Goal: Task Accomplishment & Management: Complete application form

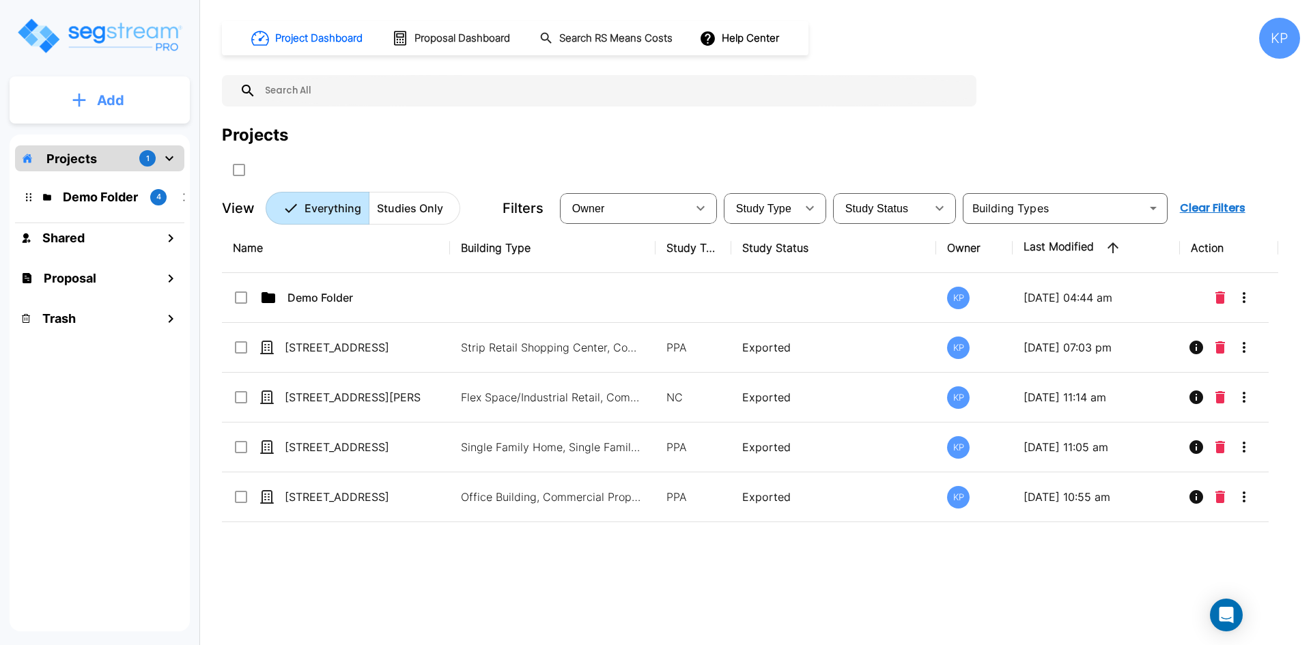
click at [130, 89] on button "Add" at bounding box center [100, 101] width 180 height 40
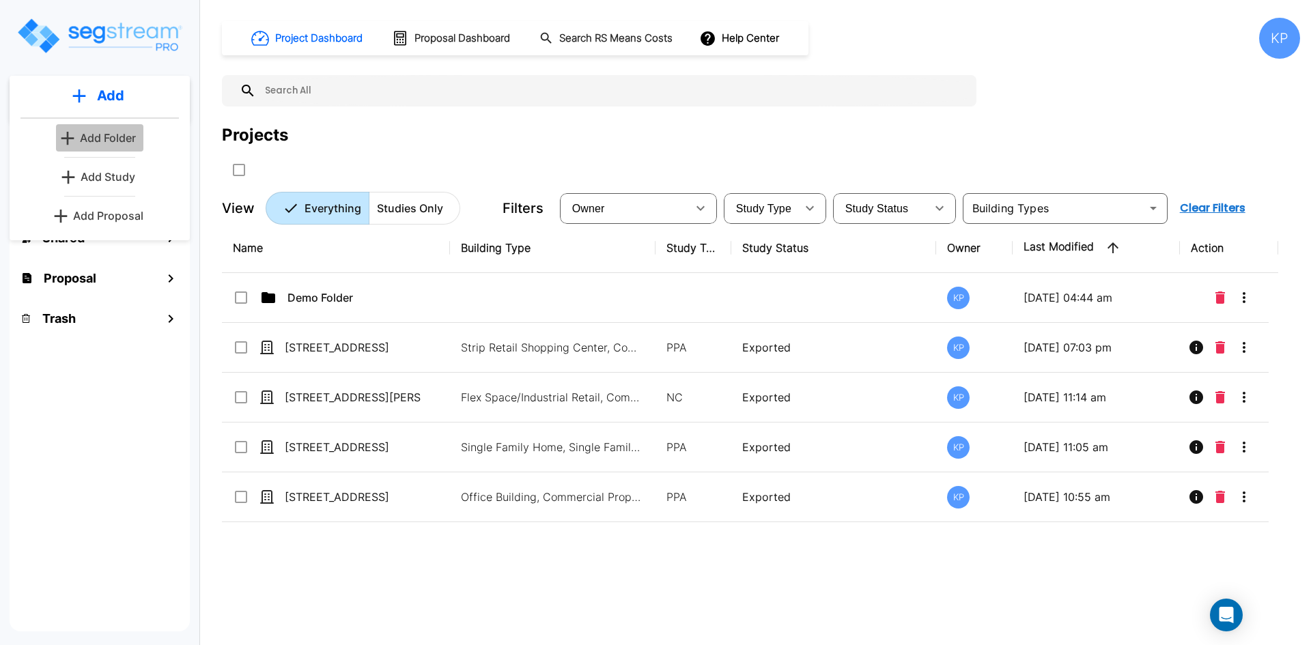
click at [111, 130] on p "Add Folder" at bounding box center [108, 138] width 56 height 16
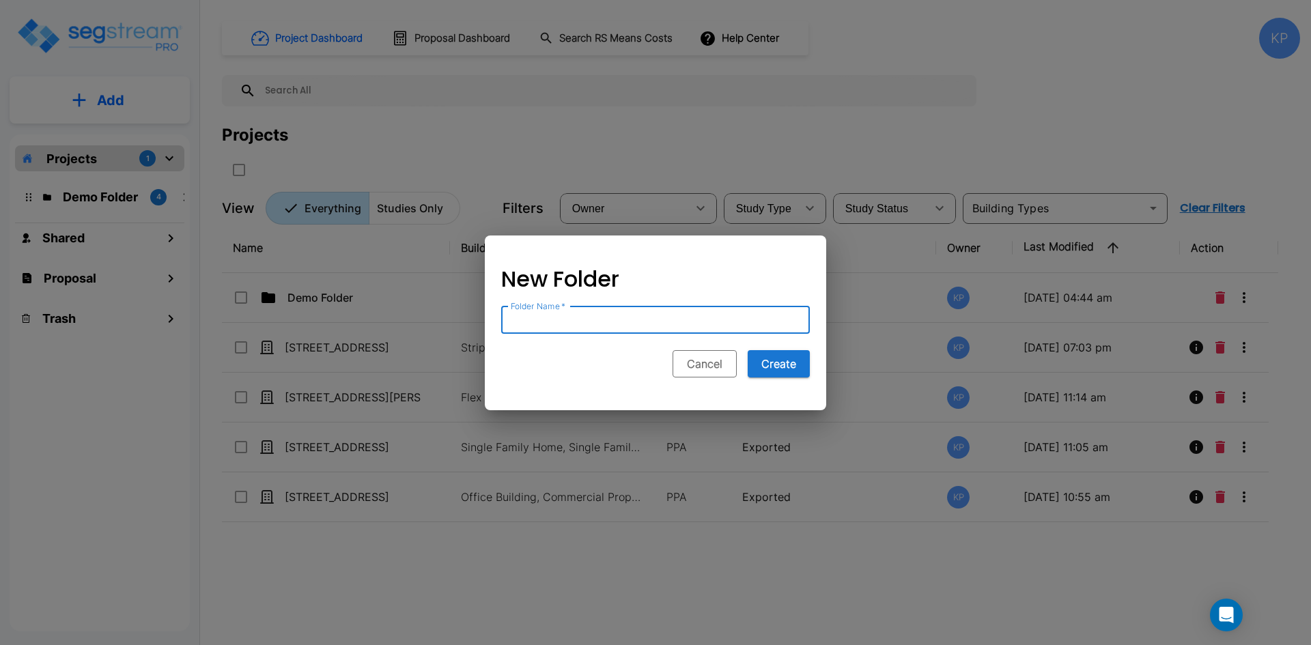
click at [696, 373] on button "Cancel" at bounding box center [704, 363] width 64 height 27
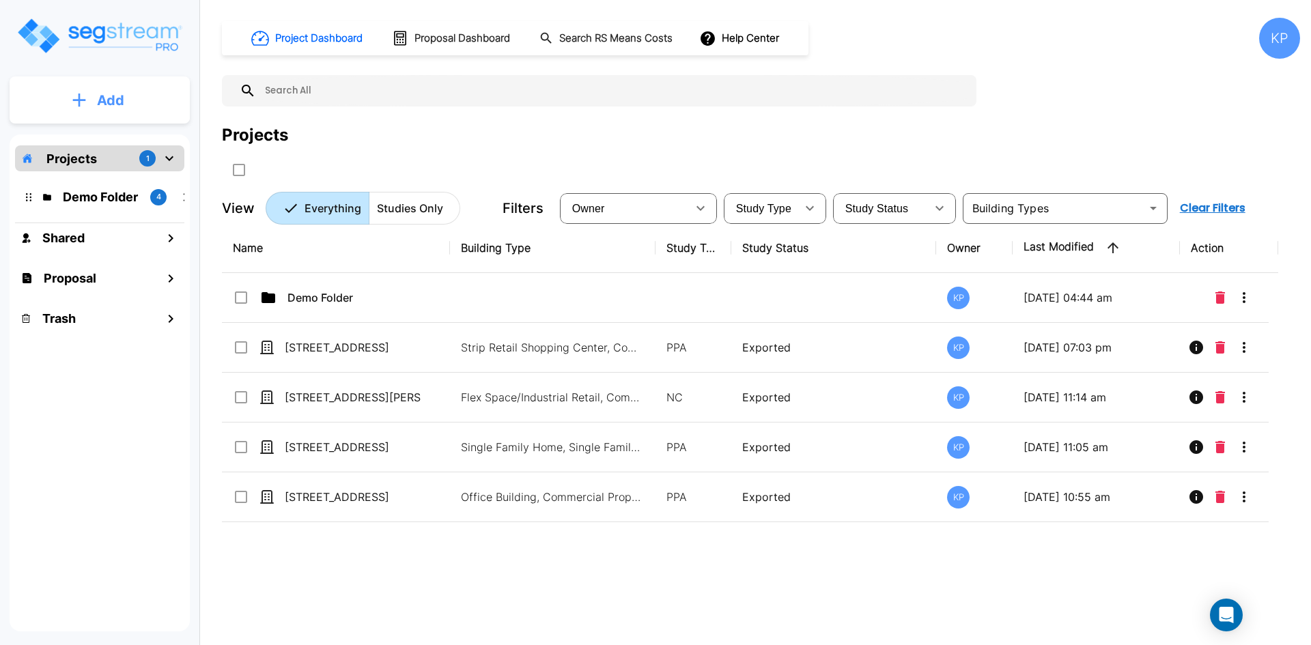
click at [45, 96] on button "Add" at bounding box center [100, 101] width 180 height 40
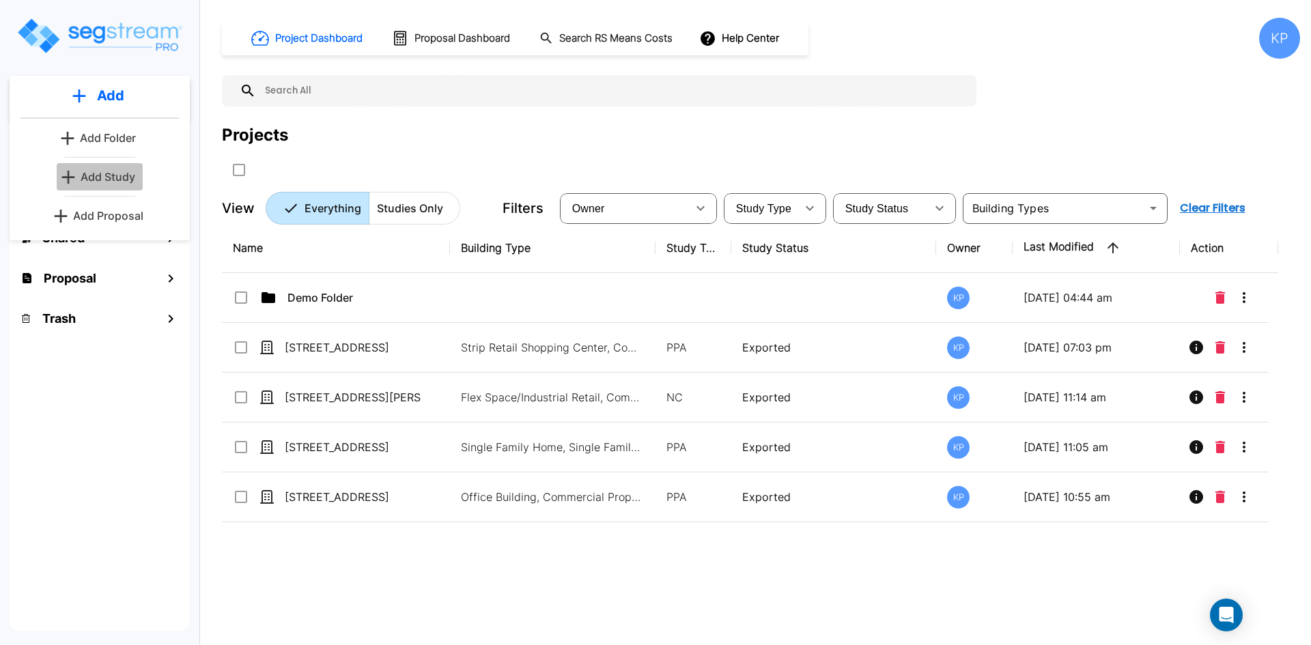
click at [108, 184] on p "Add Study" at bounding box center [108, 177] width 55 height 16
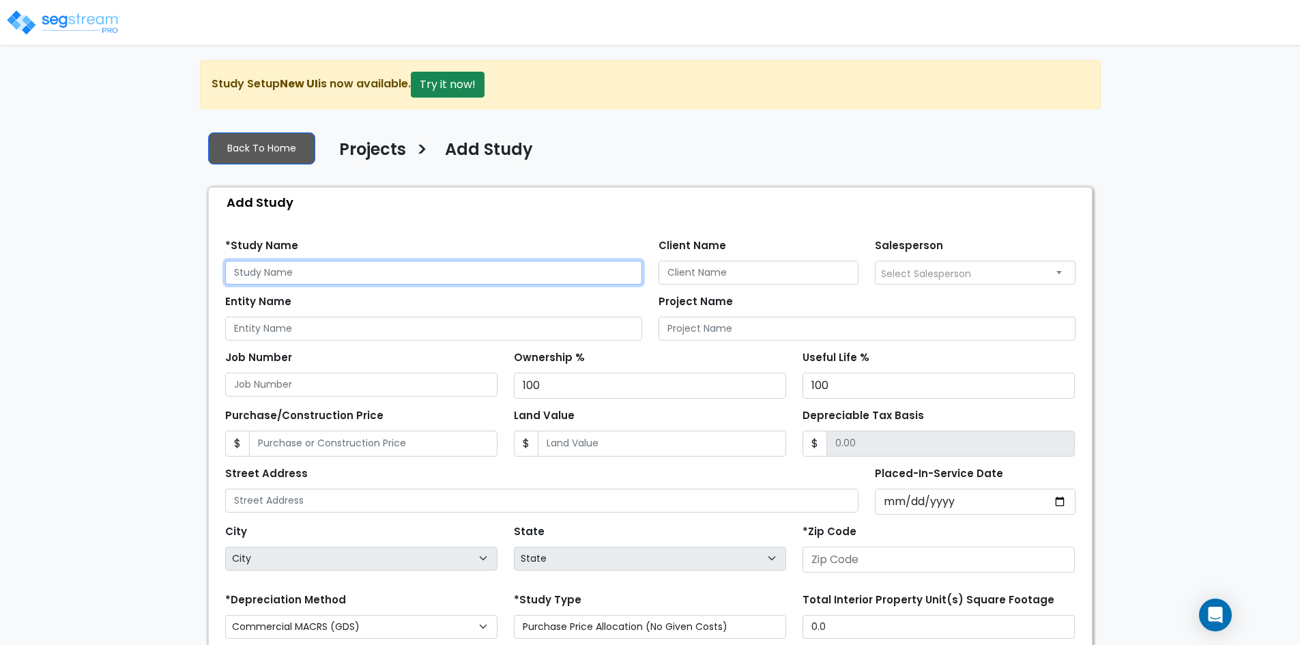
click at [332, 277] on input "text" at bounding box center [433, 273] width 417 height 24
type input "[PERSON_NAME]"
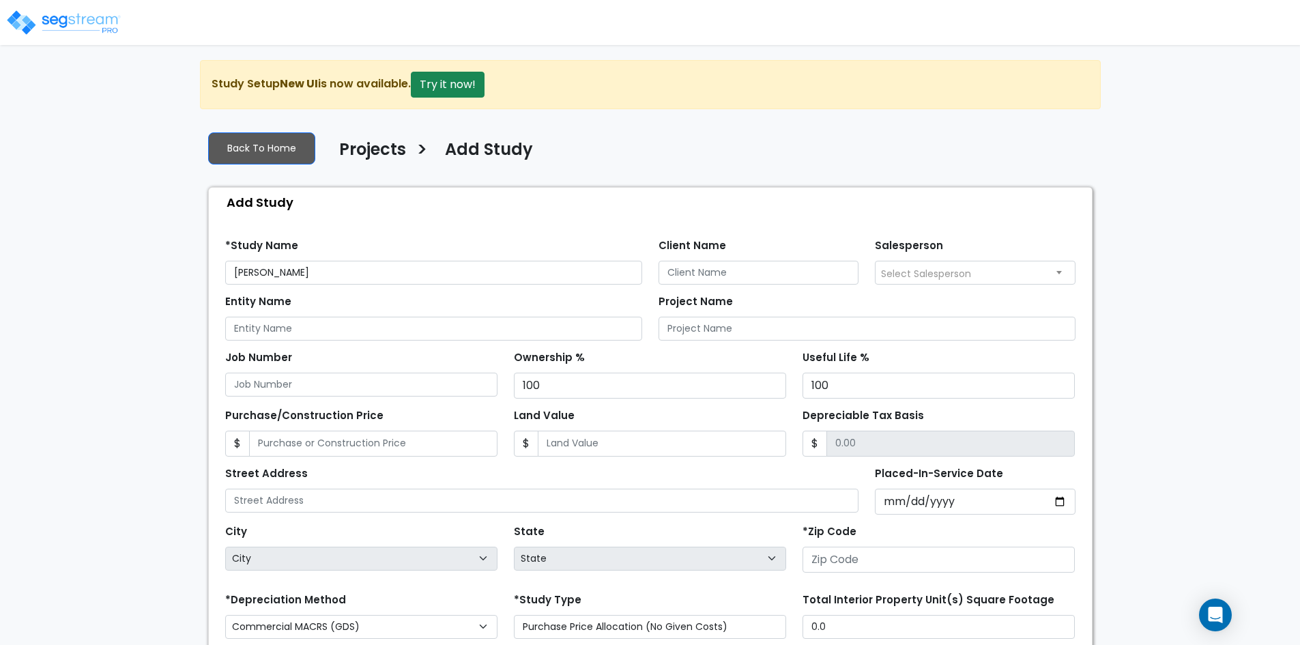
click at [429, 219] on div "Find these errors below in the Study Setup: *Study Name Marc Miles Client Name …" at bounding box center [650, 518] width 883 height 603
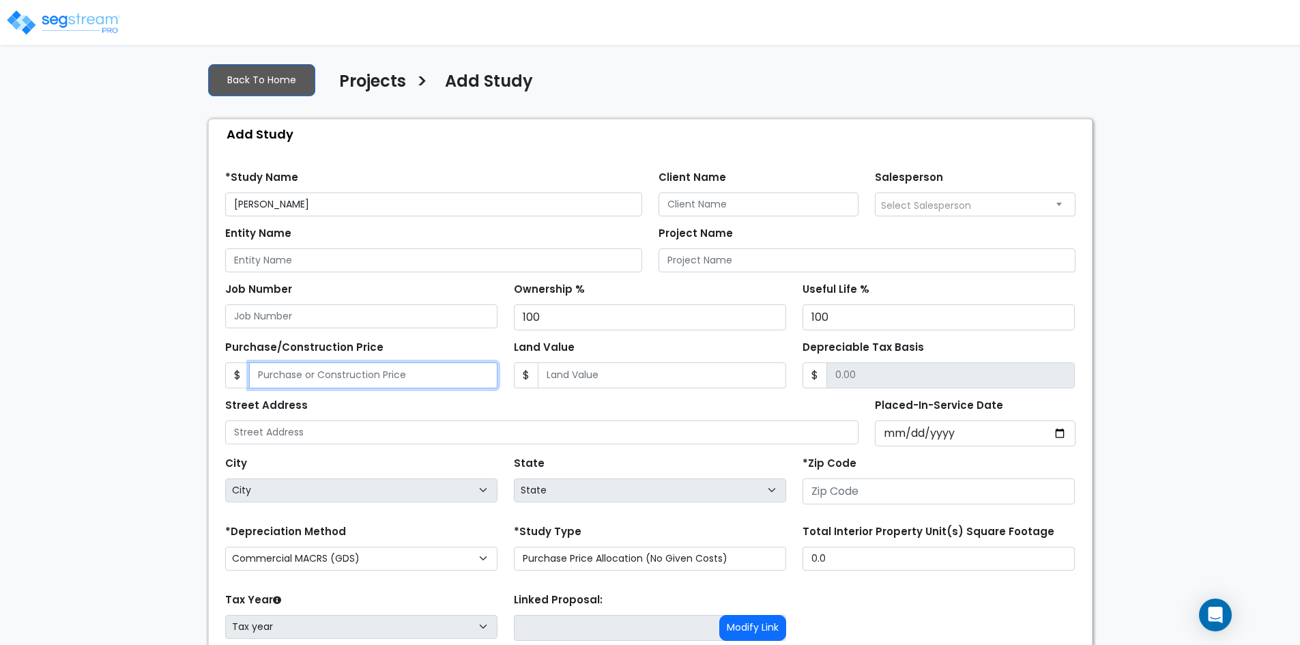
click at [309, 382] on input "Purchase/Construction Price" at bounding box center [373, 375] width 248 height 26
type input "1"
type input "1.00"
type input "10"
type input "10.00"
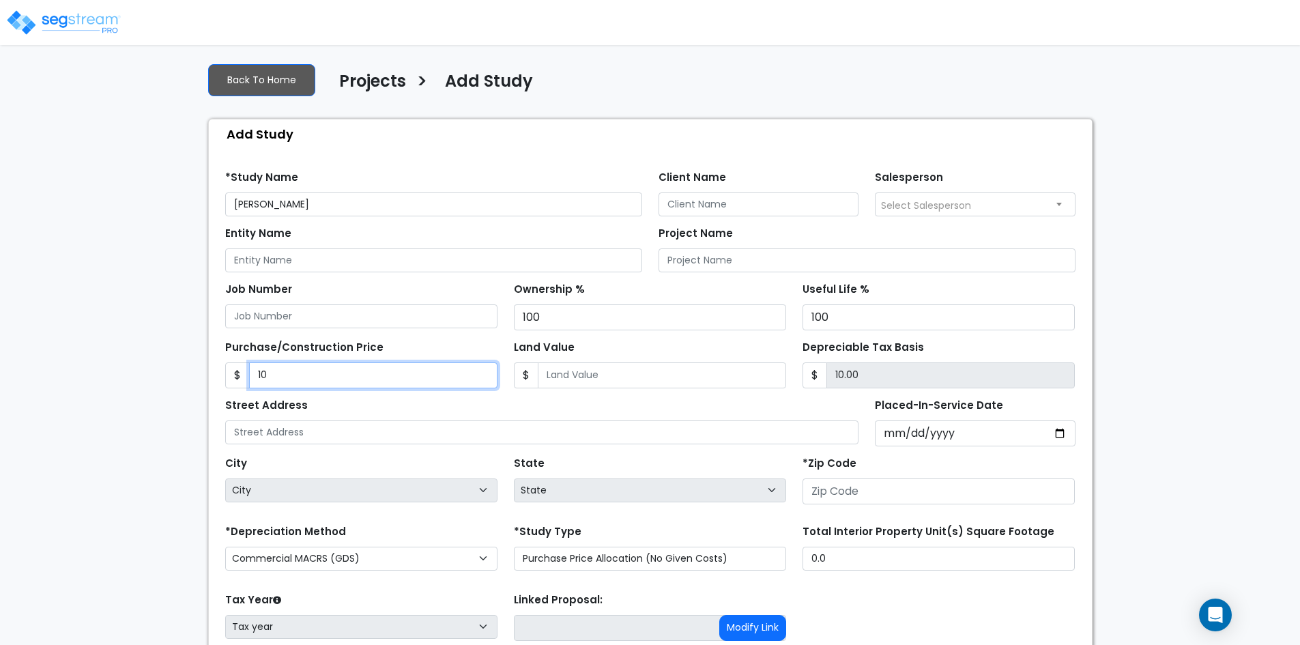
type input "100"
type input "100.00"
type input "1000"
type input "1,000.00"
type input "1,0000"
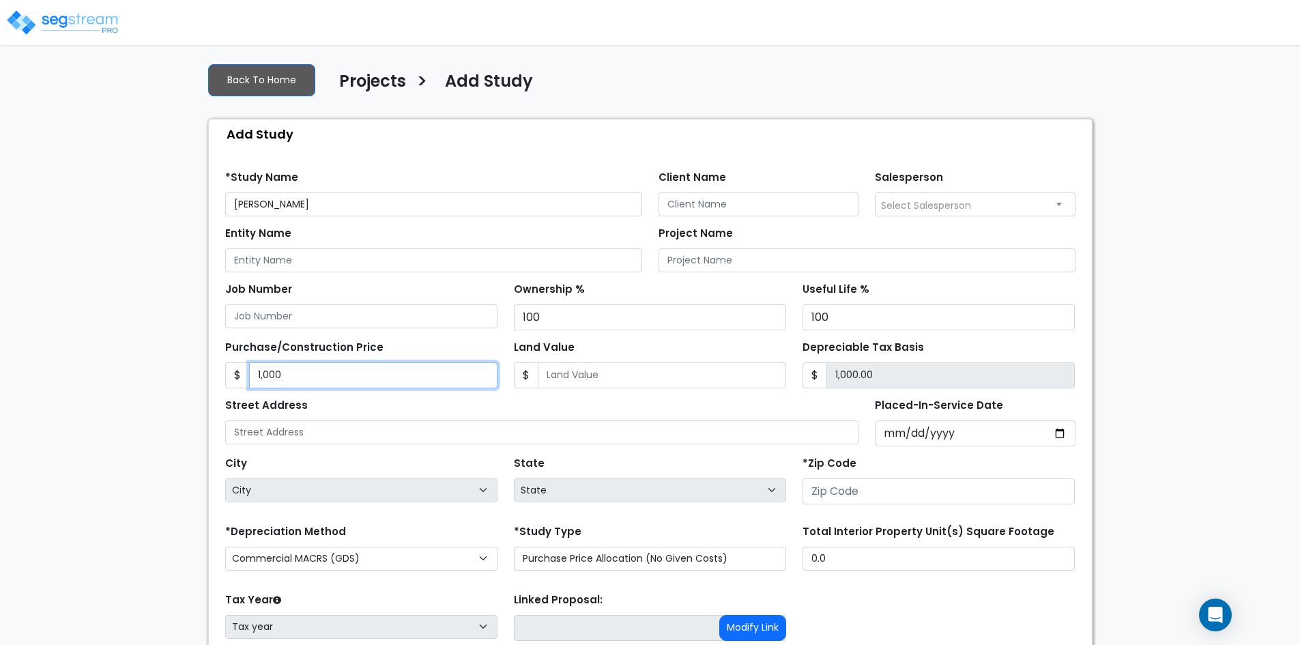
type input "10,000.00"
type input "10,0000"
type input "100,000.00"
type input "100,0000"
type input "1,000,000.00"
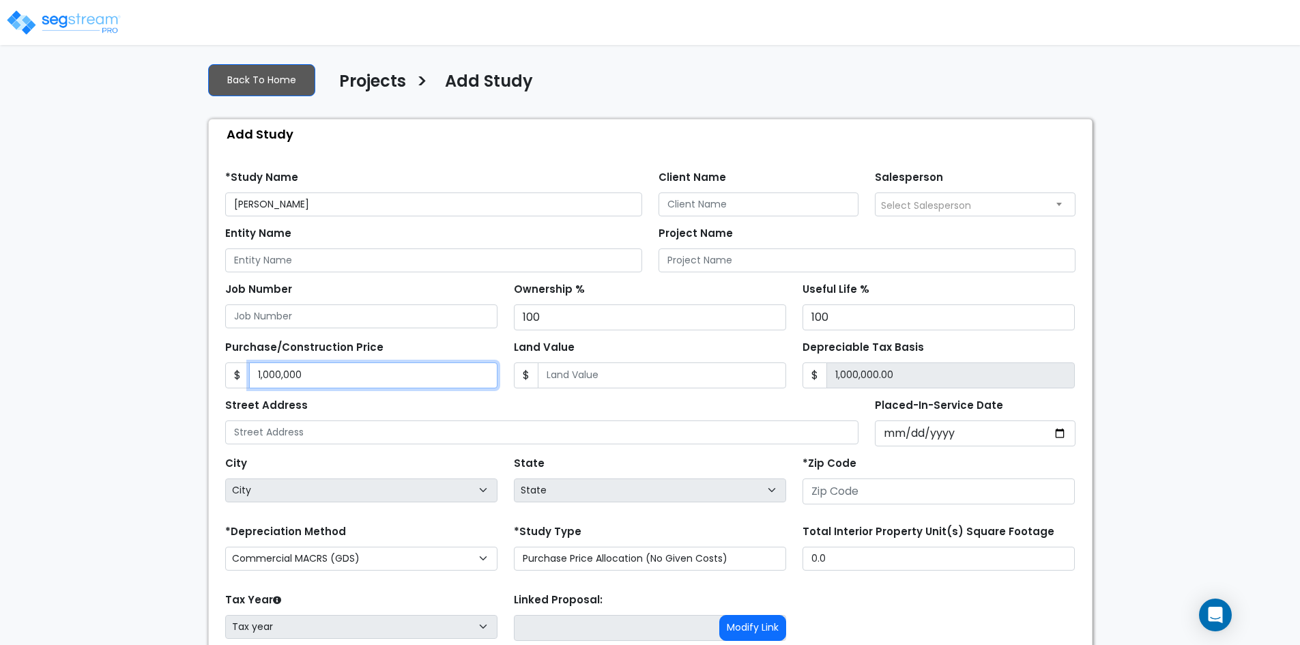
type input "1,000,000"
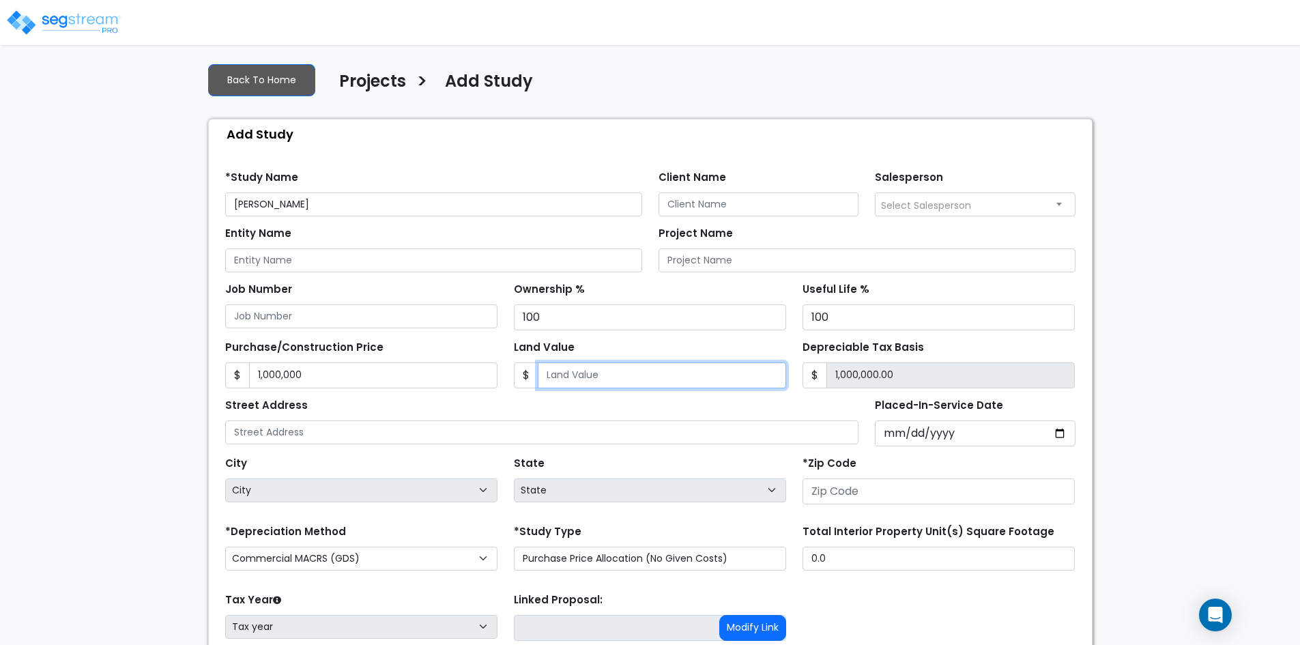
click at [591, 378] on input "Land Value" at bounding box center [662, 375] width 248 height 26
type input "2"
type input "999,998.00"
type input "27"
type input "999,973.00"
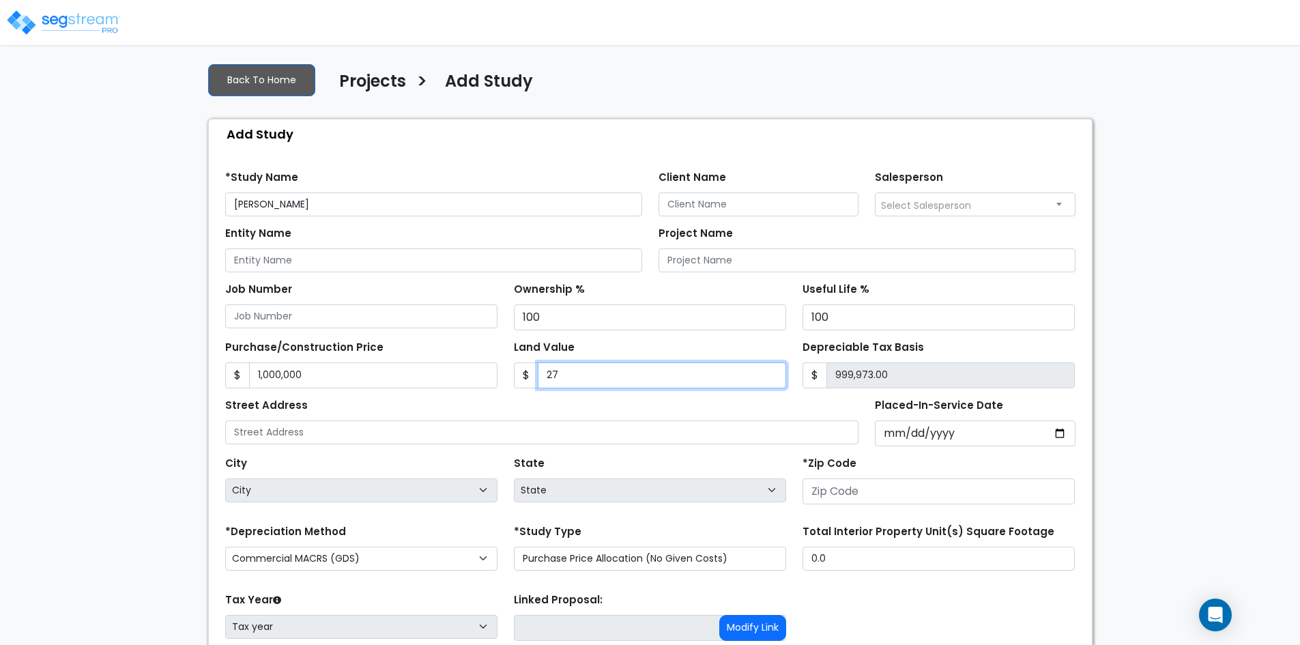
type input "274"
type input "999,726.00"
type input "2740"
type input "997,260.00"
type input "2,7400"
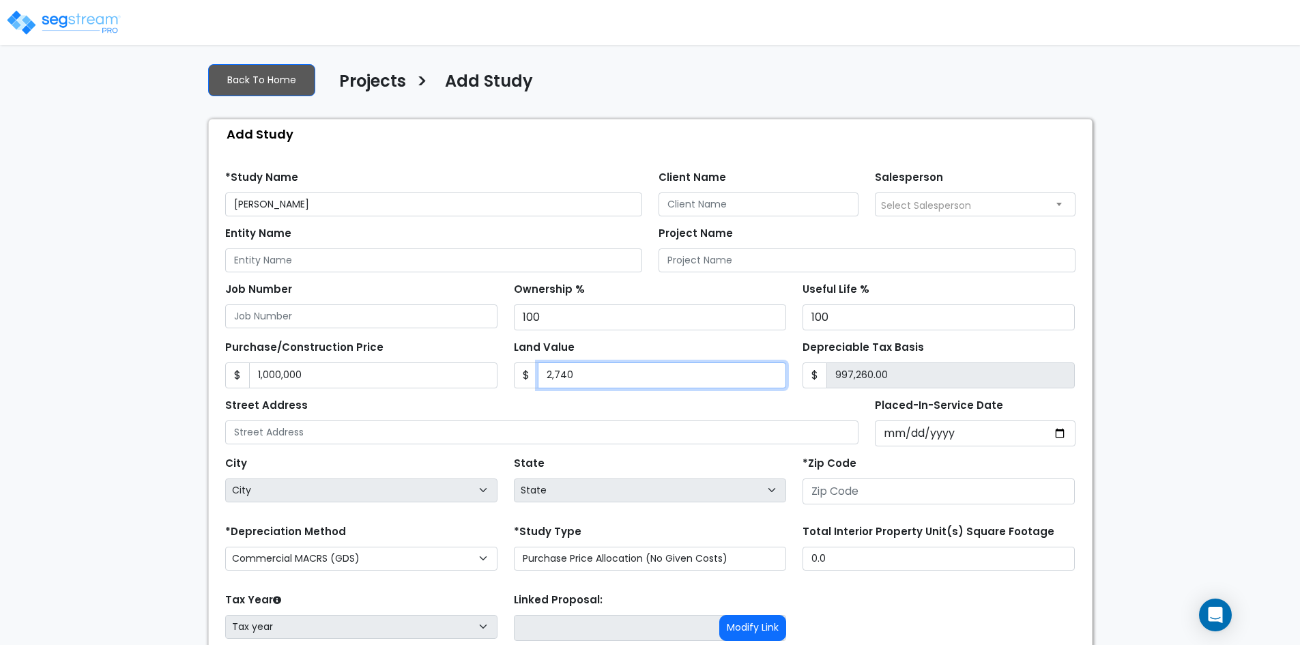
type input "972,600.00"
type input "27,4000"
type input "726,000.00"
type input "274,000"
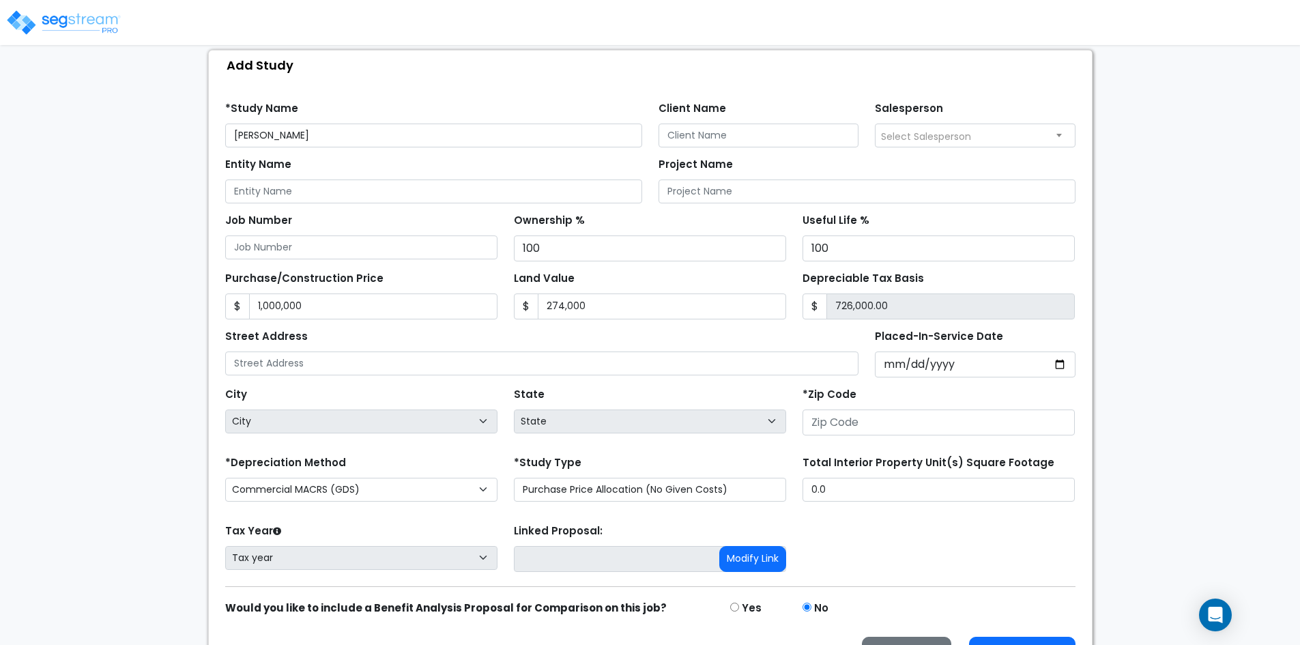
scroll to position [175, 0]
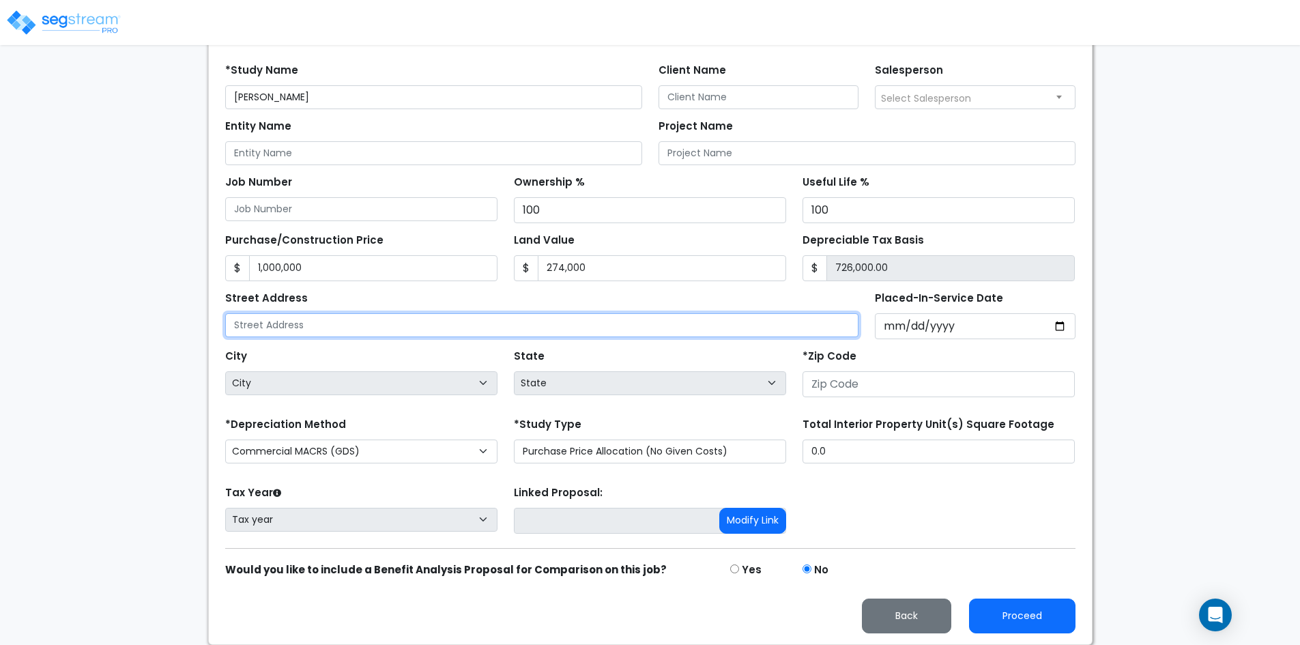
click at [324, 335] on input "text" at bounding box center [542, 325] width 634 height 24
paste input "2506 Old Charlotte Pike, Franklin, TN 37064"
drag, startPoint x: 459, startPoint y: 328, endPoint x: 405, endPoint y: 322, distance: 55.0
click at [405, 322] on input "2506 Old Charlotte Pike, Franklin, TN 37064" at bounding box center [542, 325] width 634 height 24
type input "[STREET_ADDRESS][PERSON_NAME]"
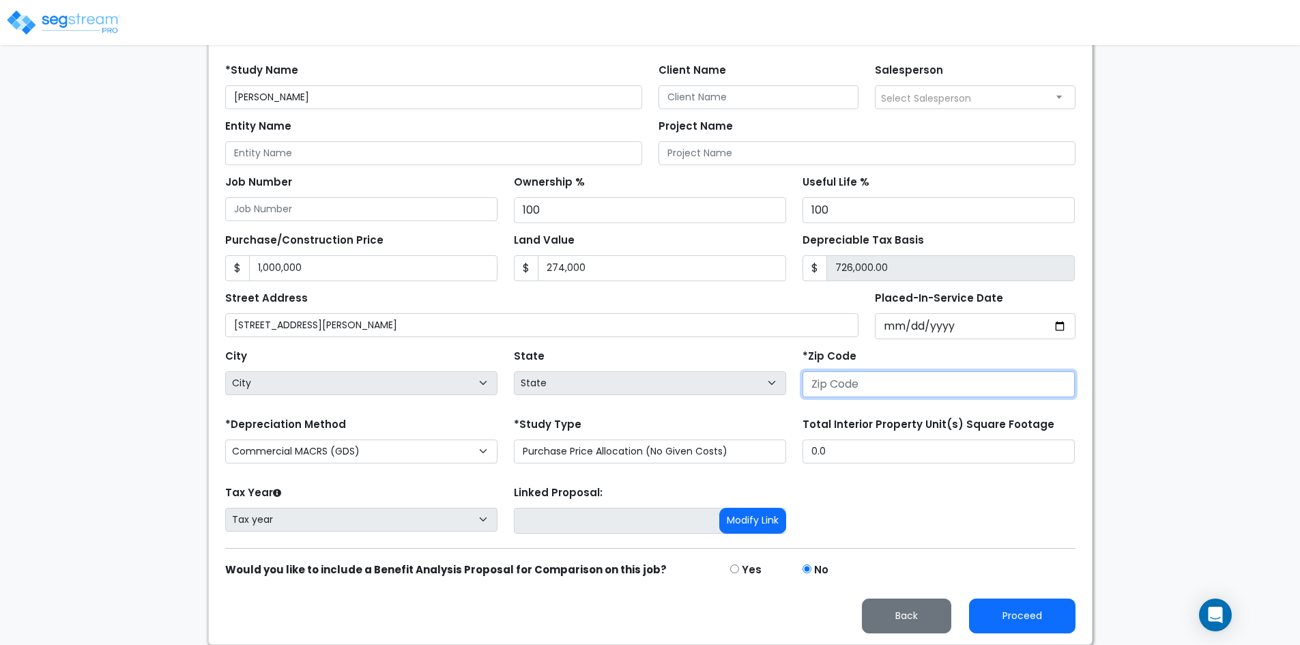
click at [895, 394] on input "number" at bounding box center [939, 384] width 272 height 26
paste input "37064"
type input "37064"
select select "TN"
type input "37064"
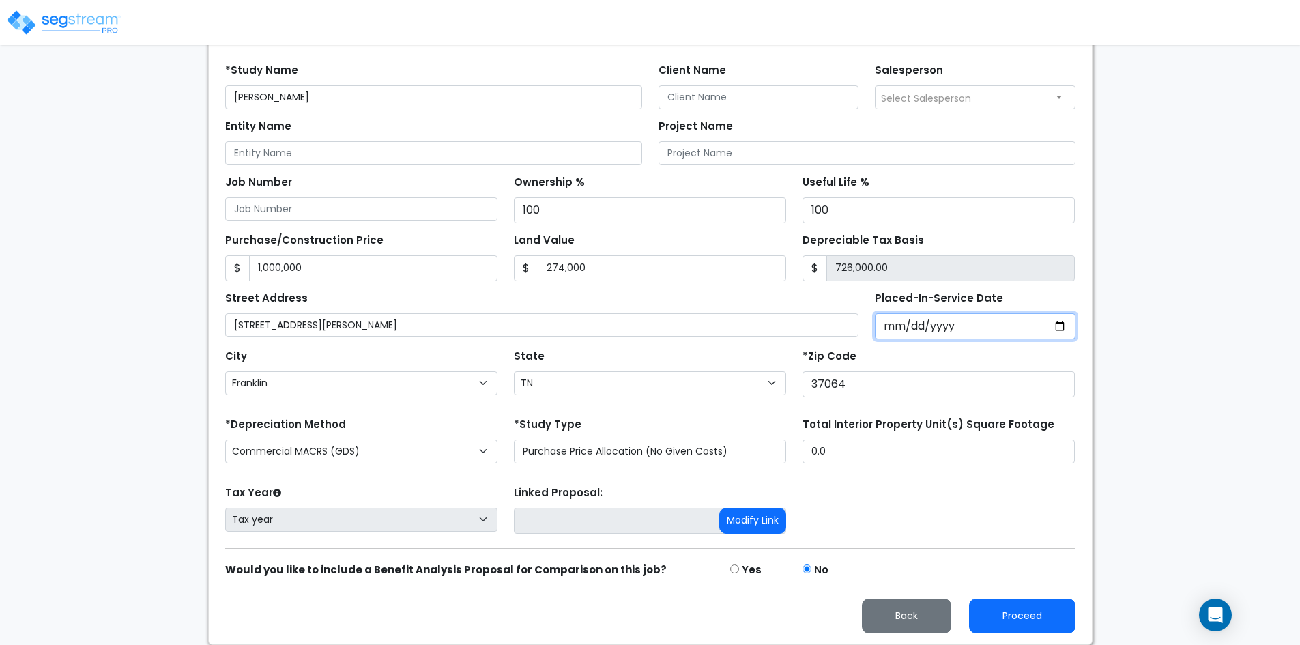
click at [1055, 325] on input "Placed-In-Service Date" at bounding box center [975, 326] width 201 height 26
type input "[DATE]"
select select "2021"
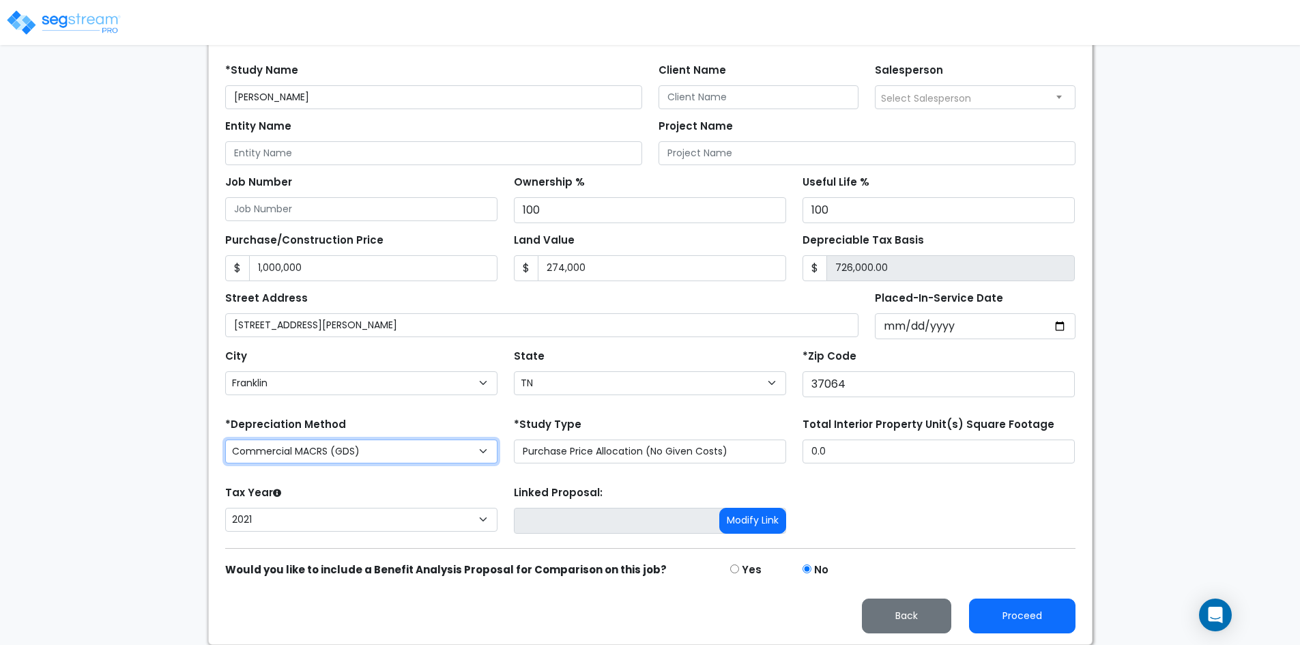
click at [462, 444] on select "Commercial MACRS (GDS) Residential Rental MACRS (GDS) Commercial MACRS (GDS) QIP" at bounding box center [361, 452] width 272 height 24
select select "RRM(_53"
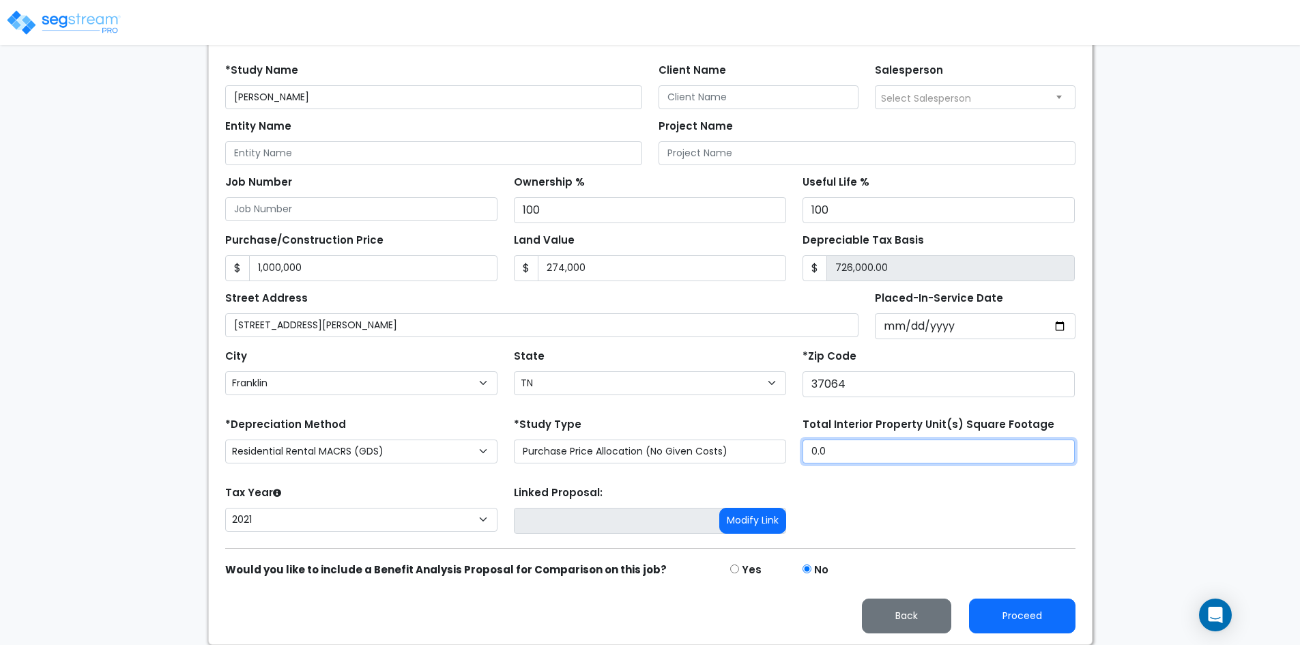
click at [860, 450] on input "0.0" at bounding box center [939, 452] width 272 height 24
click at [902, 458] on input "0.0" at bounding box center [939, 452] width 272 height 24
click at [822, 451] on input ".03,140" at bounding box center [939, 452] width 272 height 24
type input "3,140"
click at [873, 505] on div "Tax Year Please Enter The Placed In Service Date First. 2026 2025 2024 2023 202…" at bounding box center [650, 510] width 867 height 55
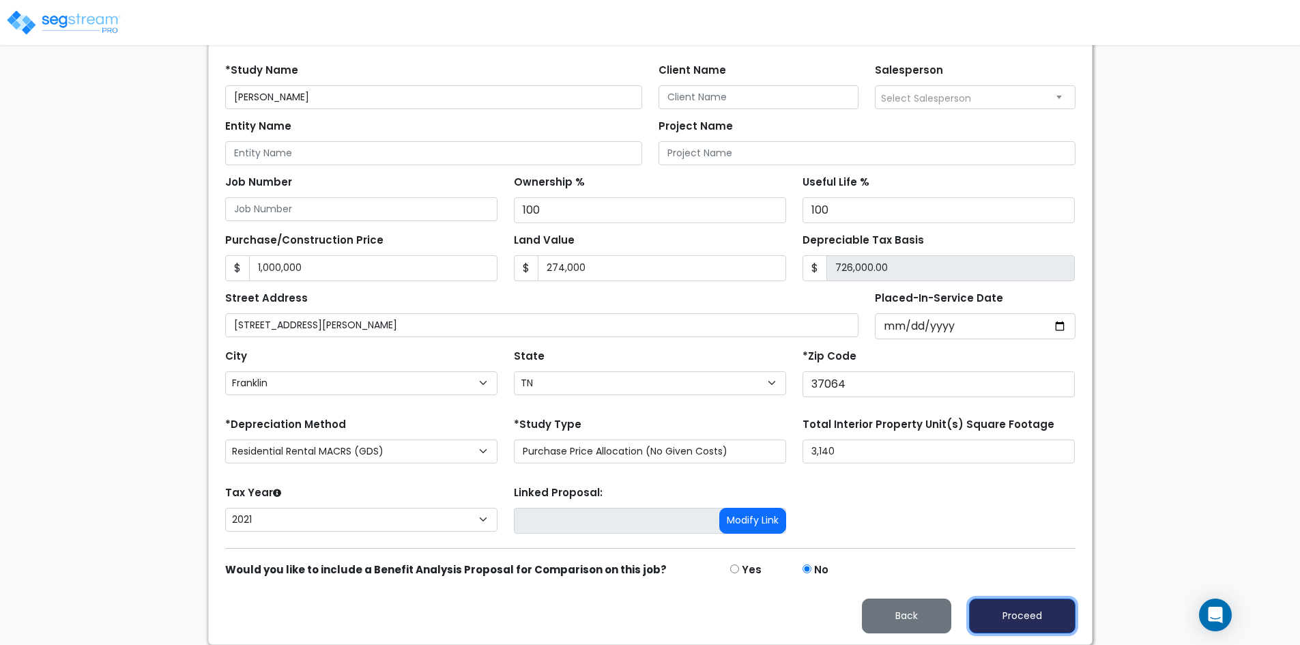
click at [1039, 606] on button "Proceed" at bounding box center [1022, 616] width 106 height 35
type input "1000000"
type input "274000"
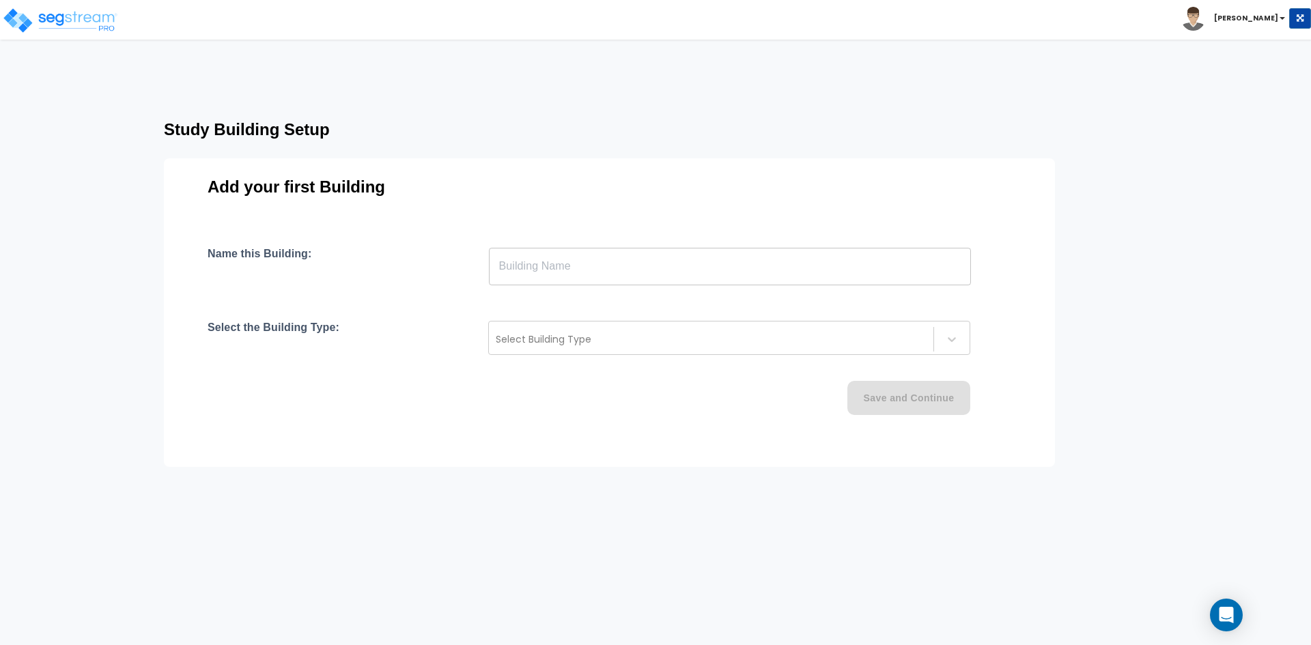
click at [576, 259] on input "text" at bounding box center [730, 266] width 482 height 38
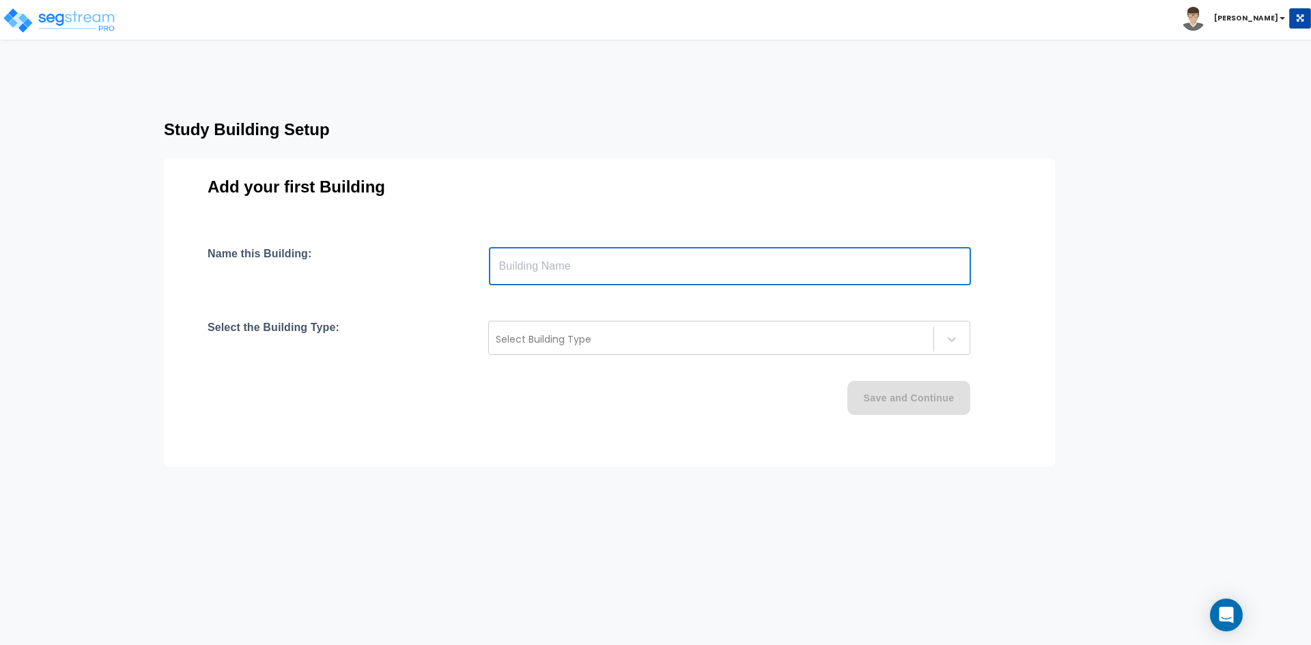
paste input "text"
type input "2506 Old Charlotte"
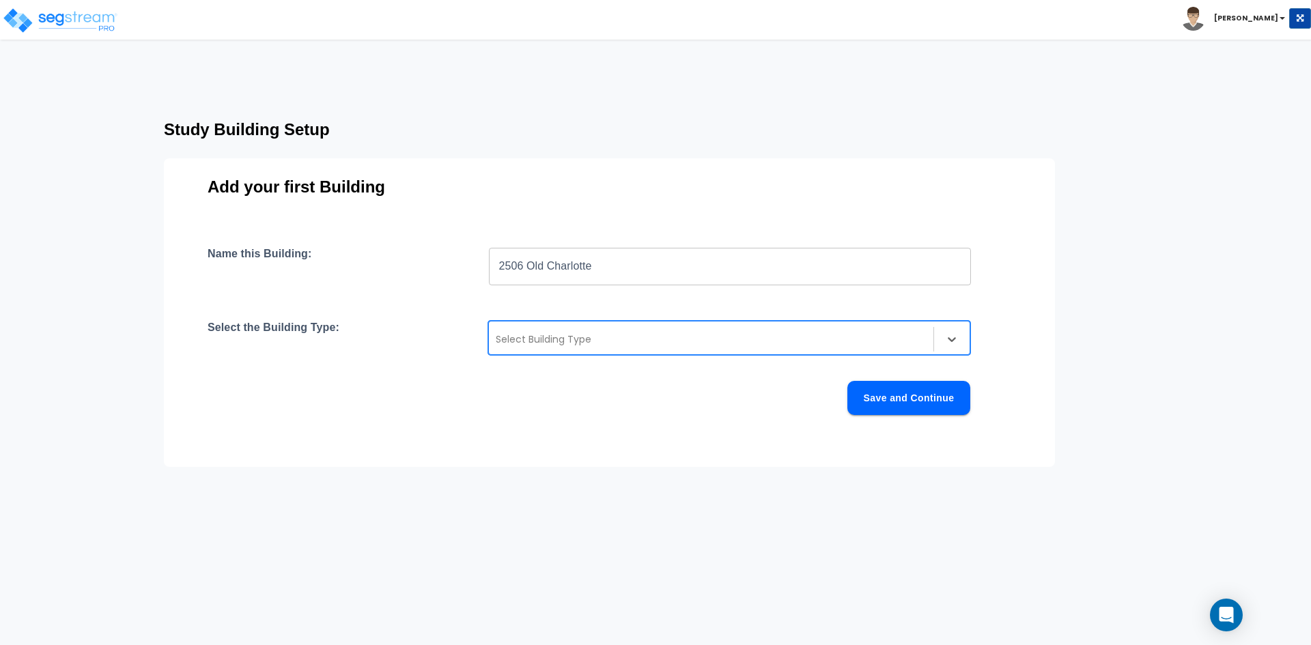
click at [560, 340] on div at bounding box center [711, 339] width 431 height 16
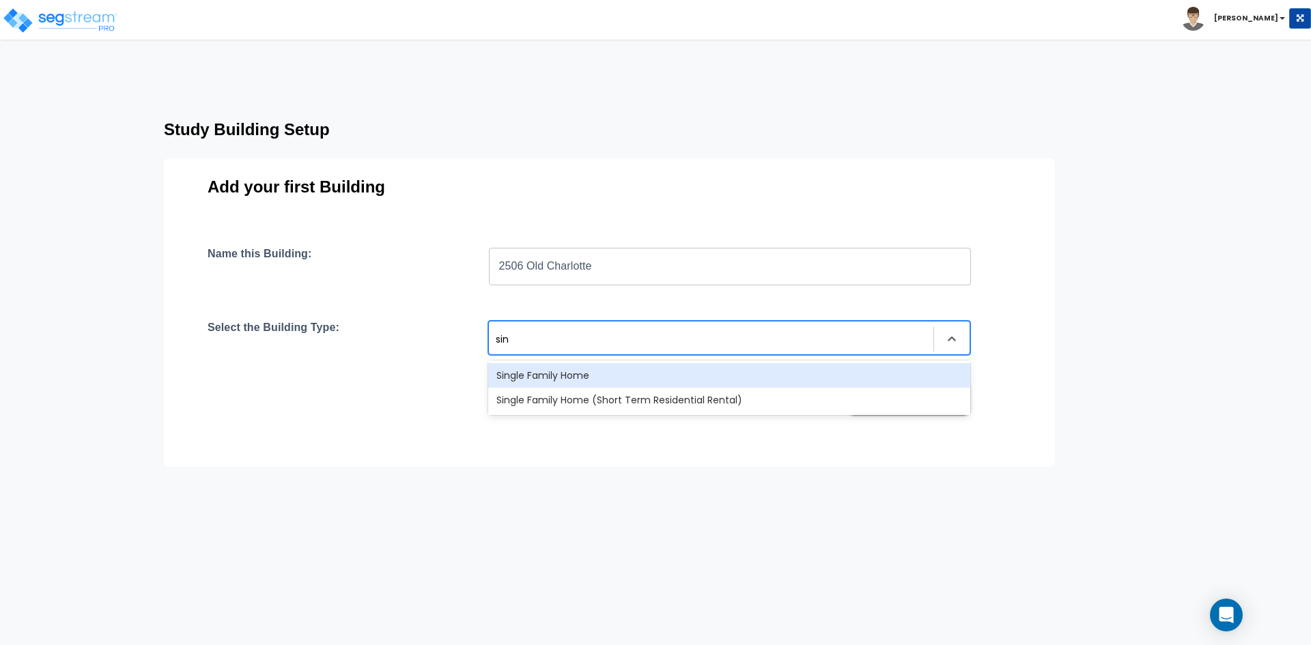
type input "sing"
click at [598, 381] on div "Single Family Home" at bounding box center [729, 375] width 482 height 25
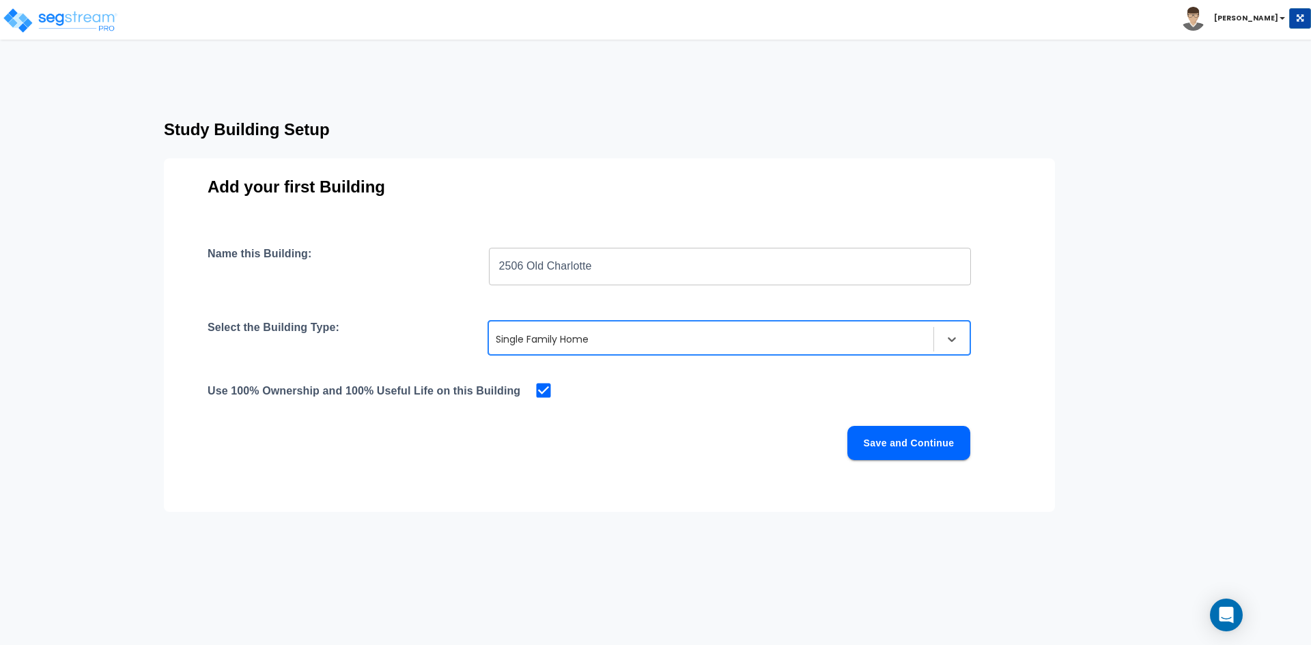
click at [869, 446] on button "Save and Continue" at bounding box center [908, 443] width 123 height 34
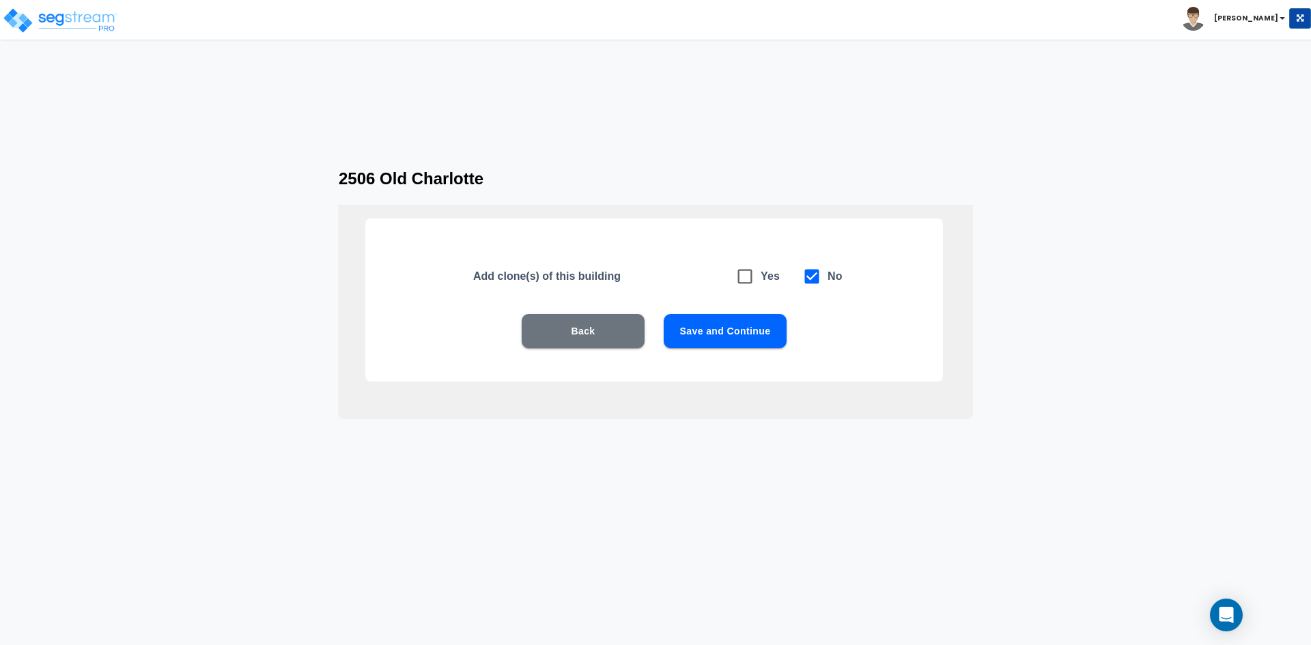
click at [692, 341] on button "Save and Continue" at bounding box center [725, 331] width 123 height 34
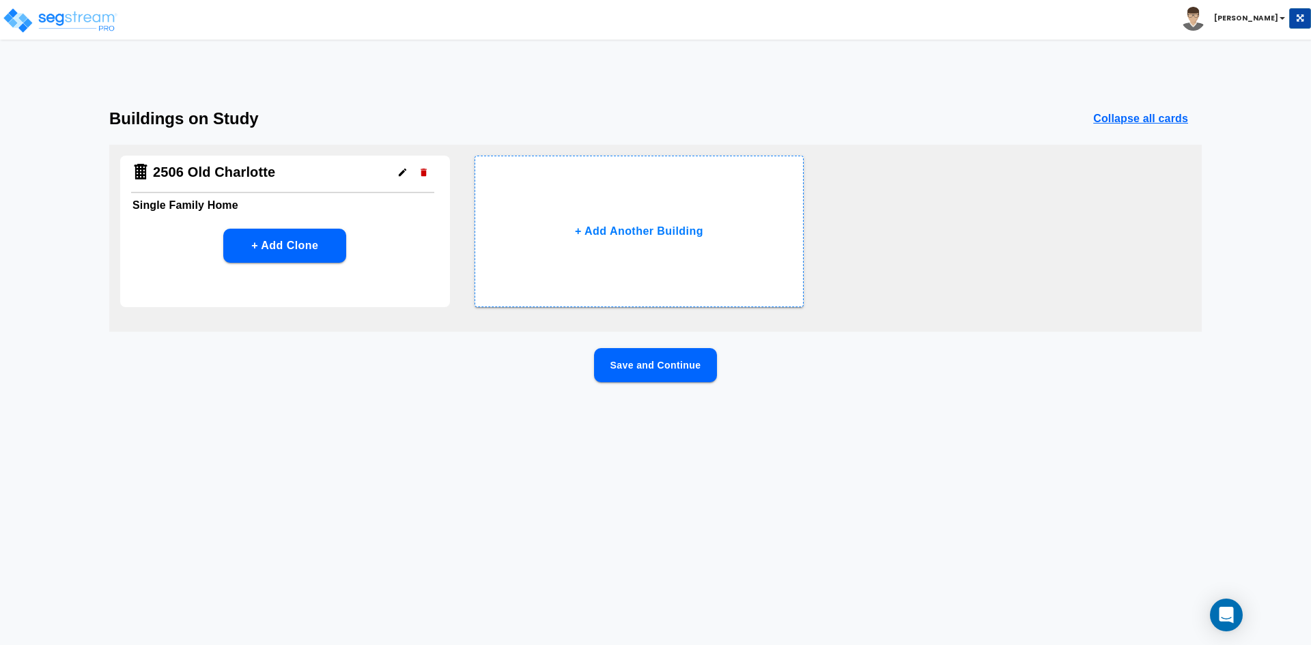
click at [662, 366] on button "Save and Continue" at bounding box center [655, 365] width 123 height 34
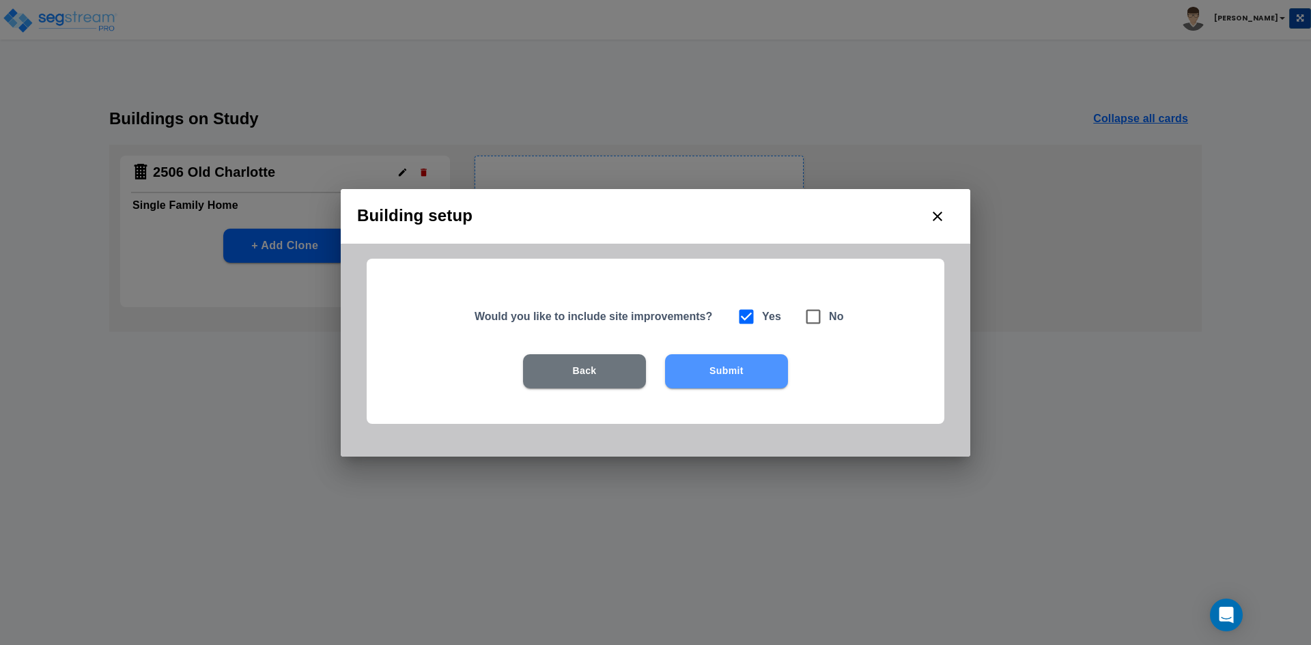
click at [746, 373] on button "Submit" at bounding box center [726, 371] width 123 height 34
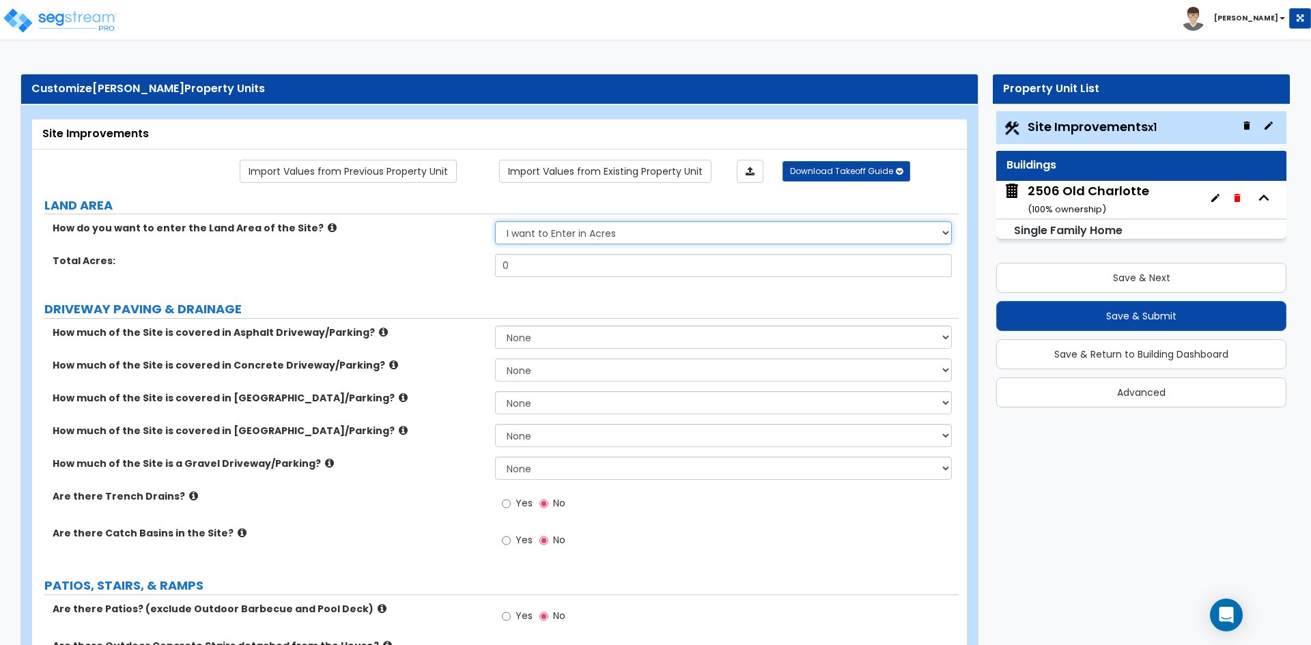
click at [642, 242] on select "I want to Enter in Acres I want to Enter in Square Feet" at bounding box center [723, 232] width 456 height 23
select select "2"
click at [495, 221] on select "I want to Enter in Acres I want to Enter in Square Feet" at bounding box center [723, 232] width 456 height 23
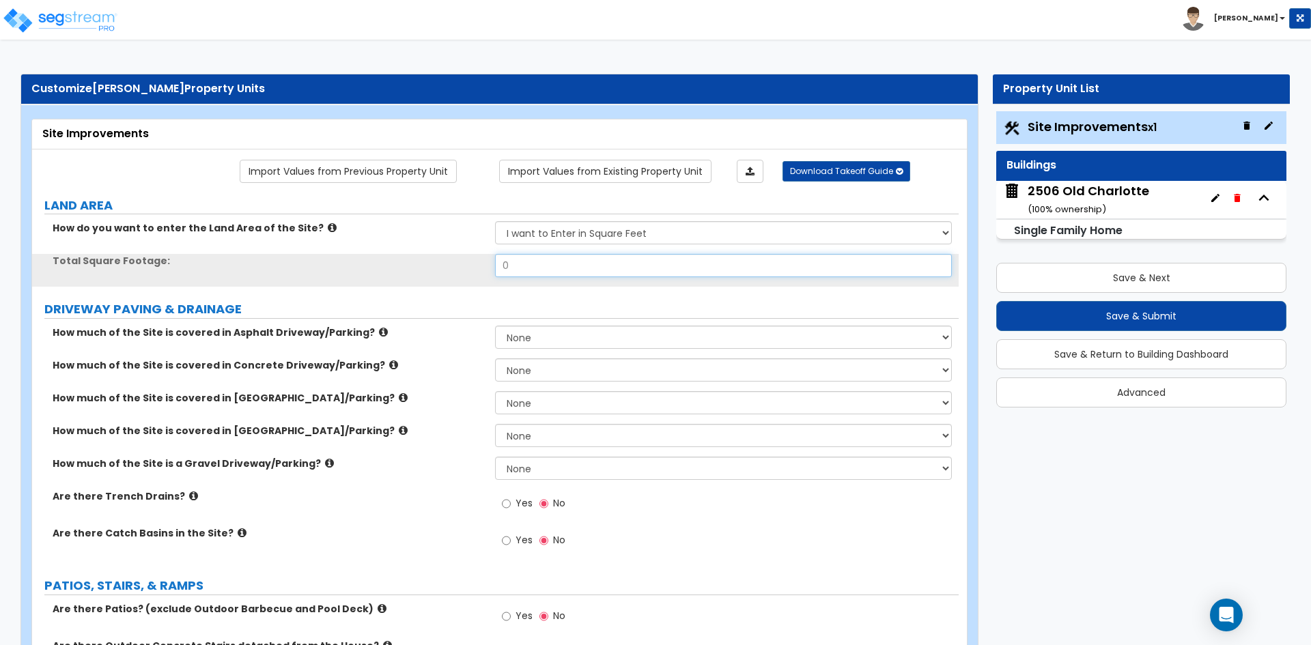
click at [565, 264] on input "0" at bounding box center [723, 265] width 456 height 23
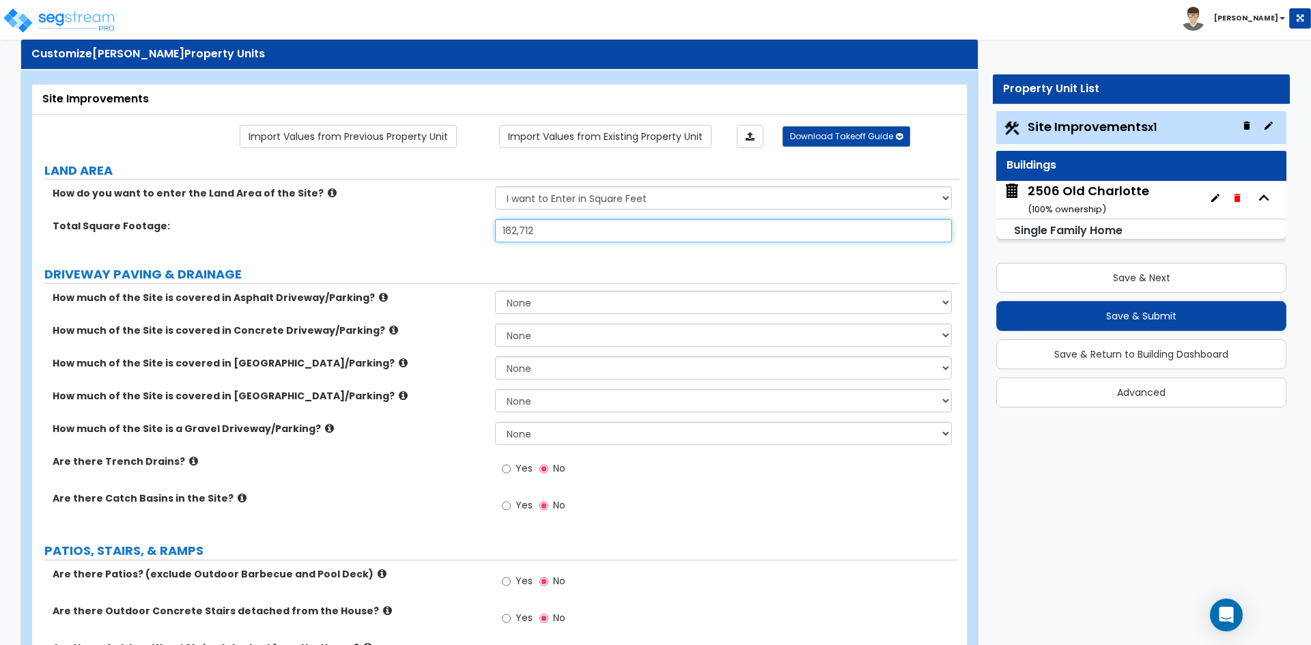
scroll to position [68, 0]
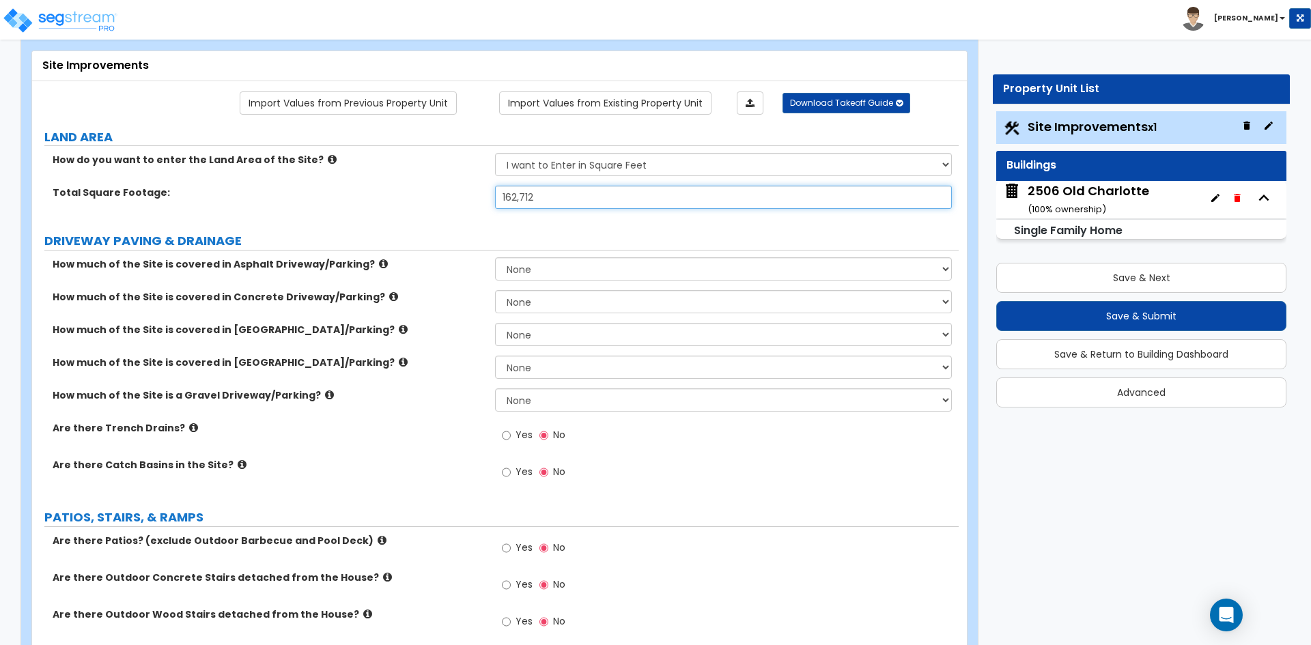
type input "162,712"
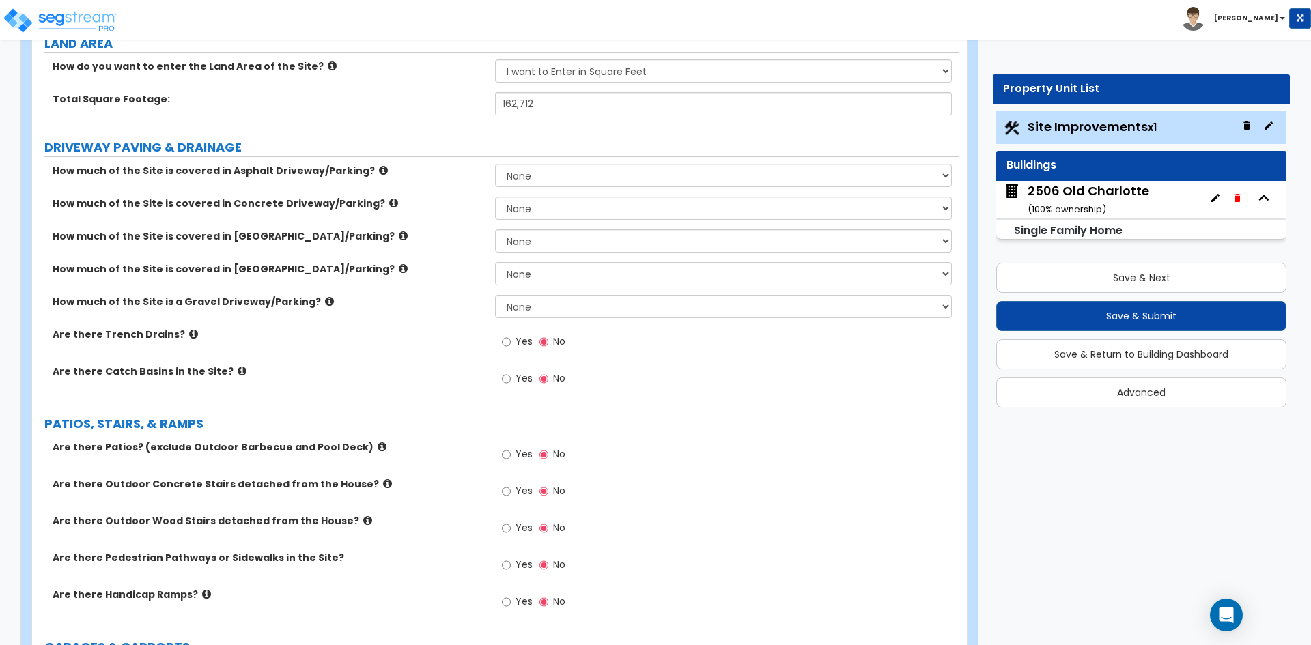
scroll to position [205, 0]
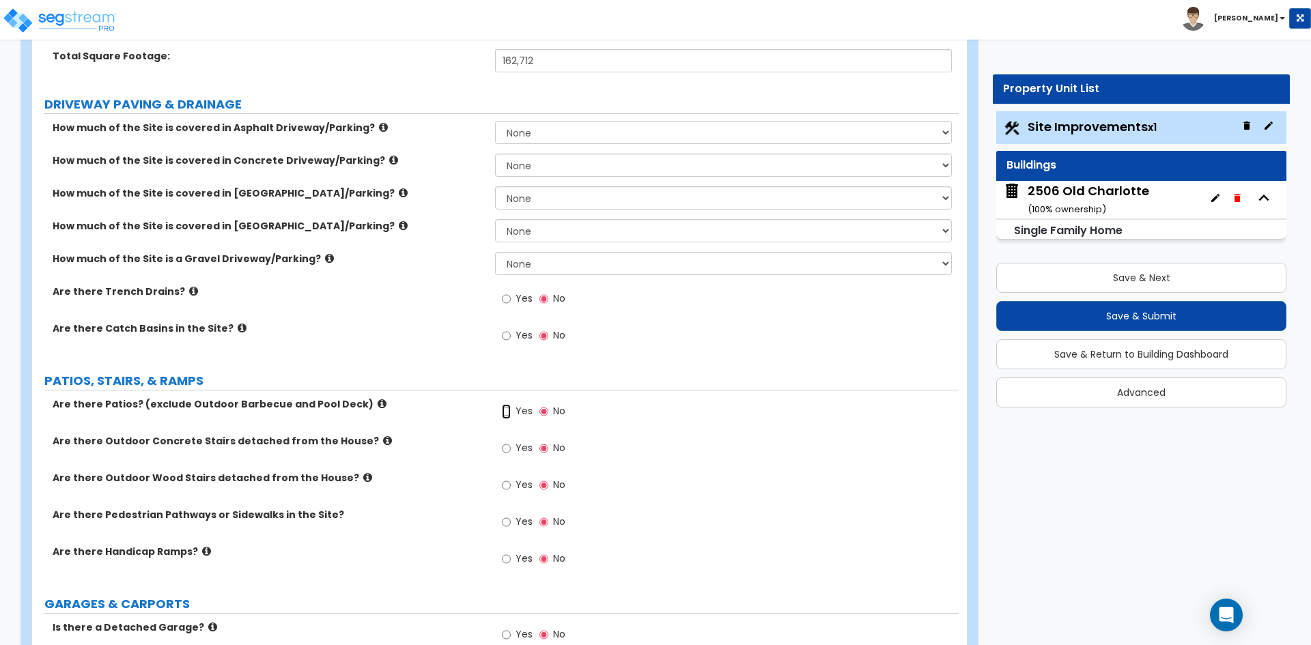
click at [509, 408] on input "Yes" at bounding box center [506, 411] width 9 height 15
radio input "true"
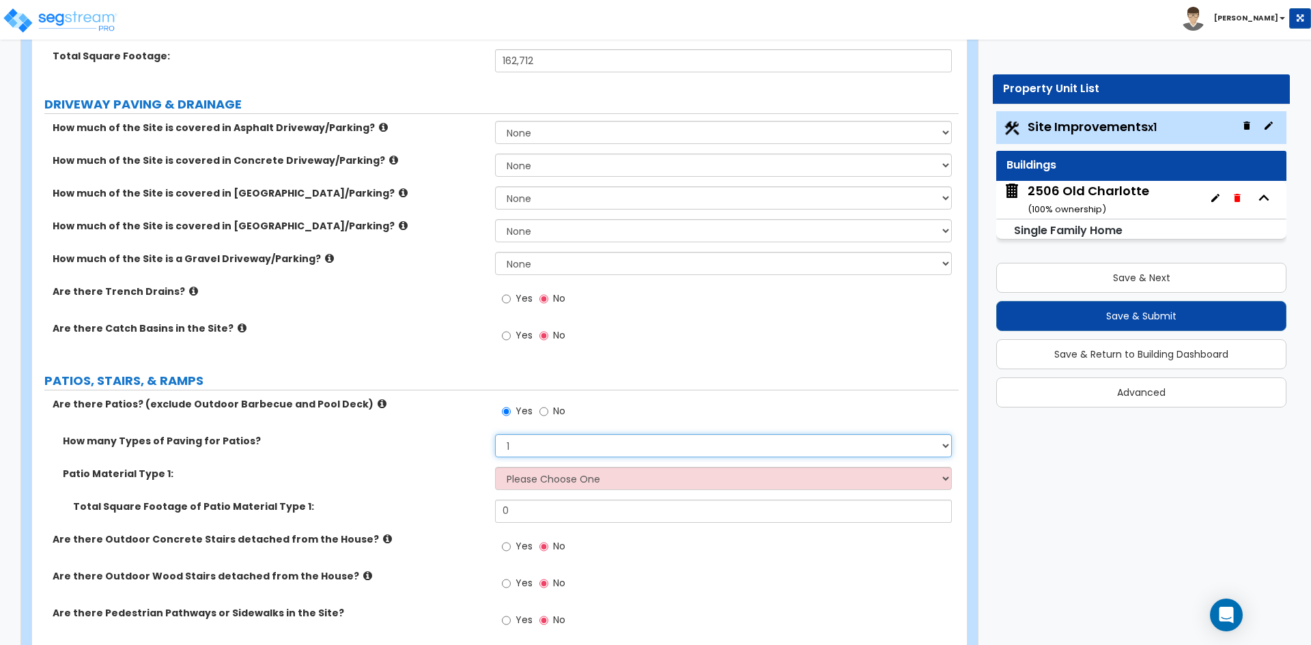
click at [532, 451] on select "1 2 3 4" at bounding box center [723, 445] width 456 height 23
click at [495, 434] on select "1 2 3 4" at bounding box center [723, 445] width 456 height 23
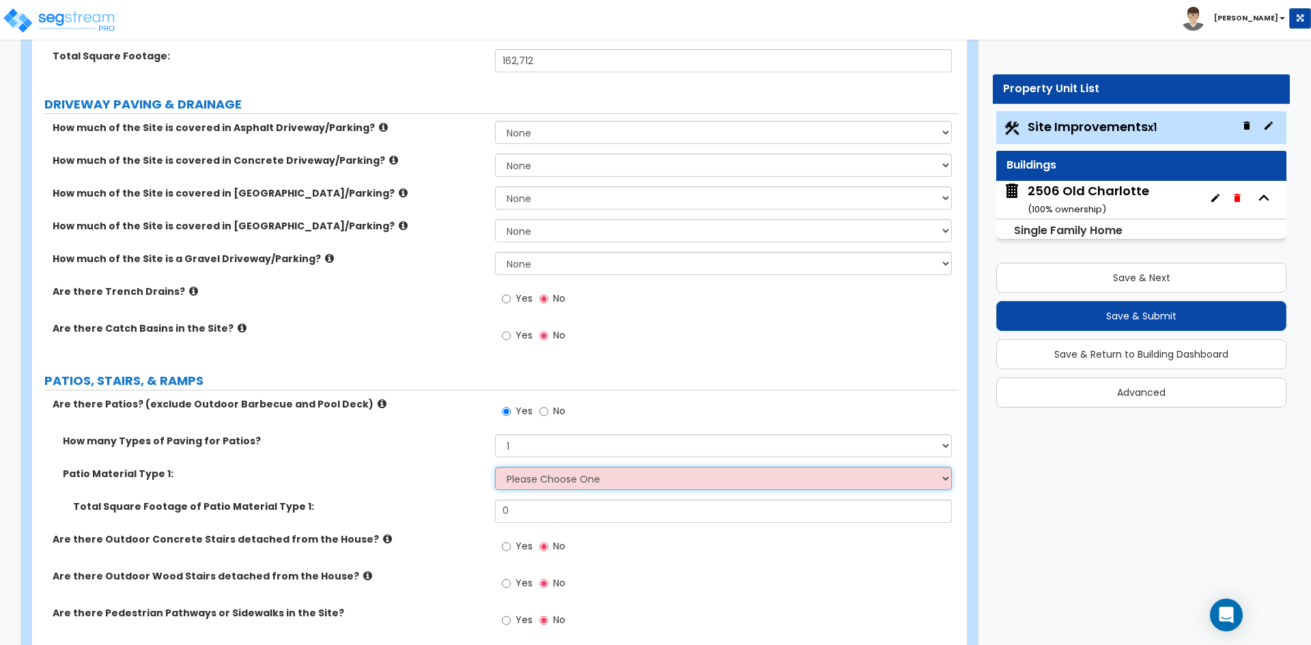
click at [530, 480] on select "Please Choose One Bare Concrete Stamped Concrete Brick Pavers Stone Pavers Tile…" at bounding box center [723, 478] width 456 height 23
select select "1"
click at [495, 467] on select "Please Choose One Bare Concrete Stamped Concrete Brick Pavers Stone Pavers Tile…" at bounding box center [723, 478] width 456 height 23
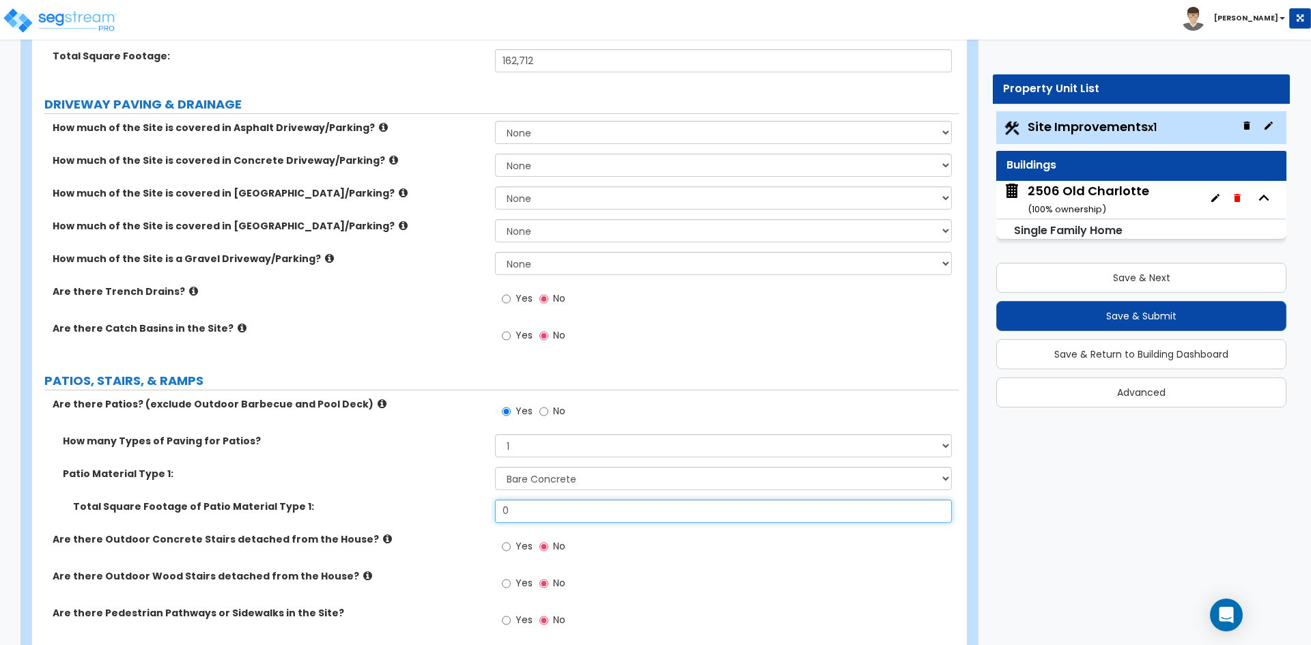
click at [527, 515] on input "0" at bounding box center [723, 511] width 456 height 23
click at [507, 513] on input "156" at bounding box center [723, 511] width 456 height 23
click at [521, 511] on input "156" at bounding box center [723, 511] width 456 height 23
type input "1,560"
click at [466, 478] on label "Patio Material Type 1:" at bounding box center [274, 474] width 422 height 14
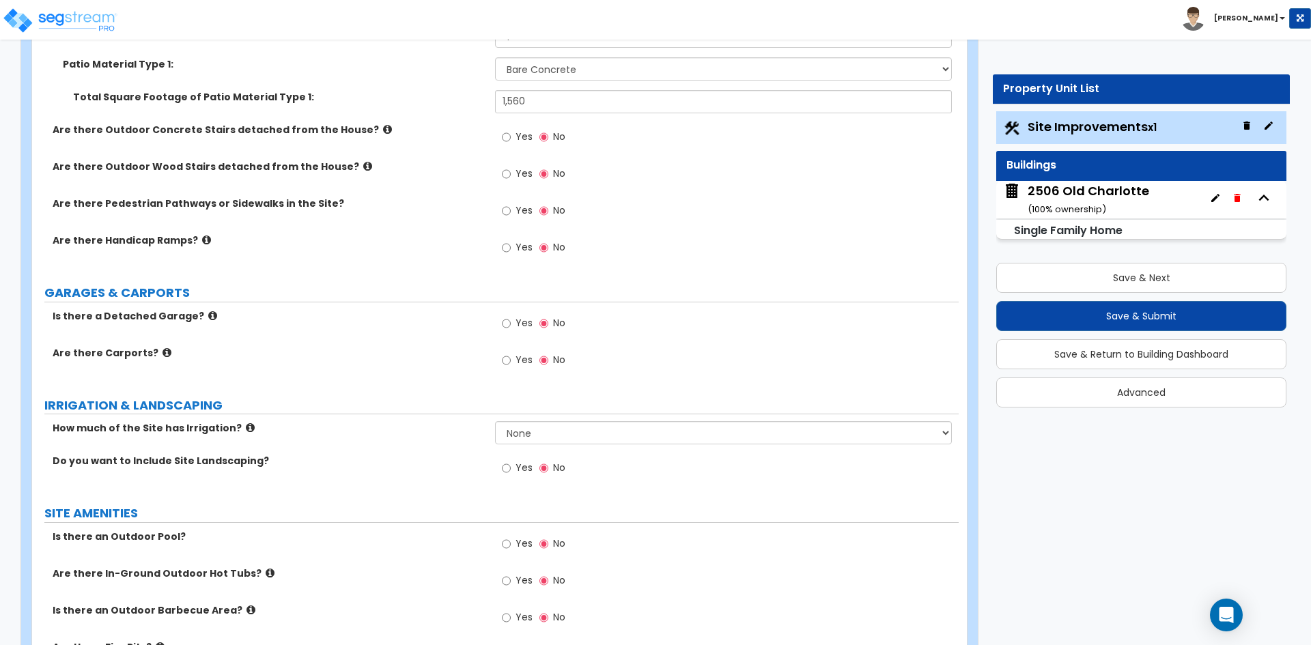
scroll to position [683, 0]
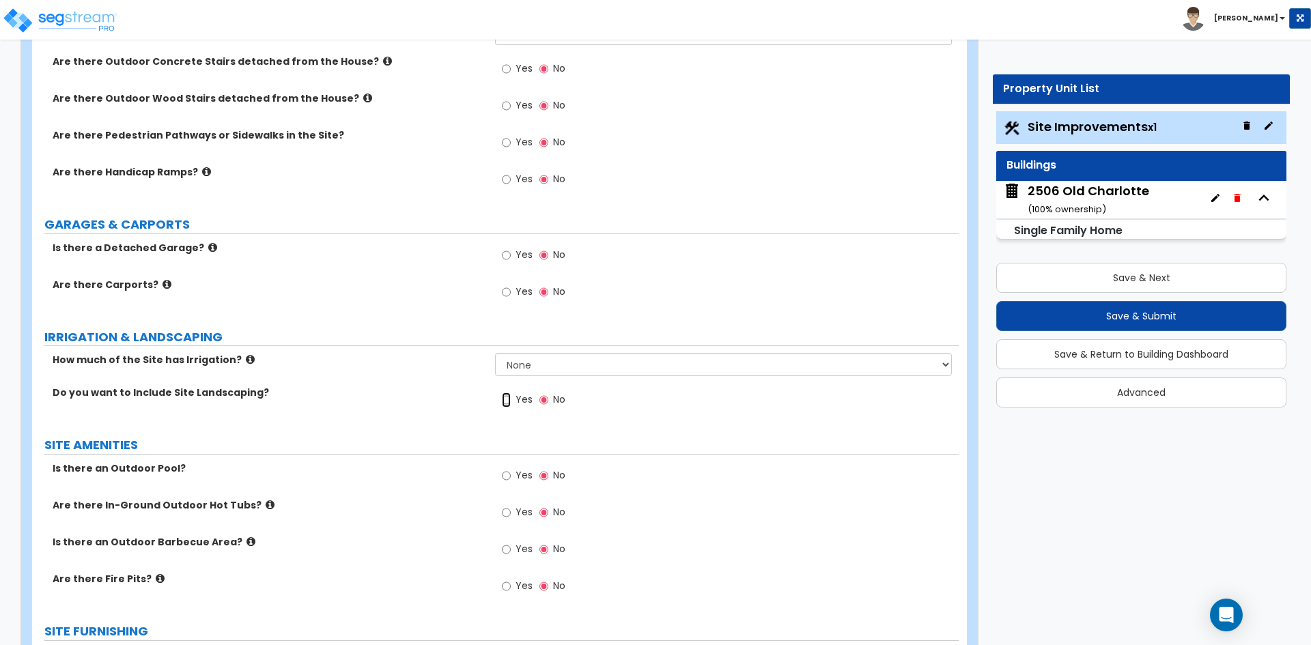
click at [509, 401] on input "Yes" at bounding box center [506, 400] width 9 height 15
radio input "true"
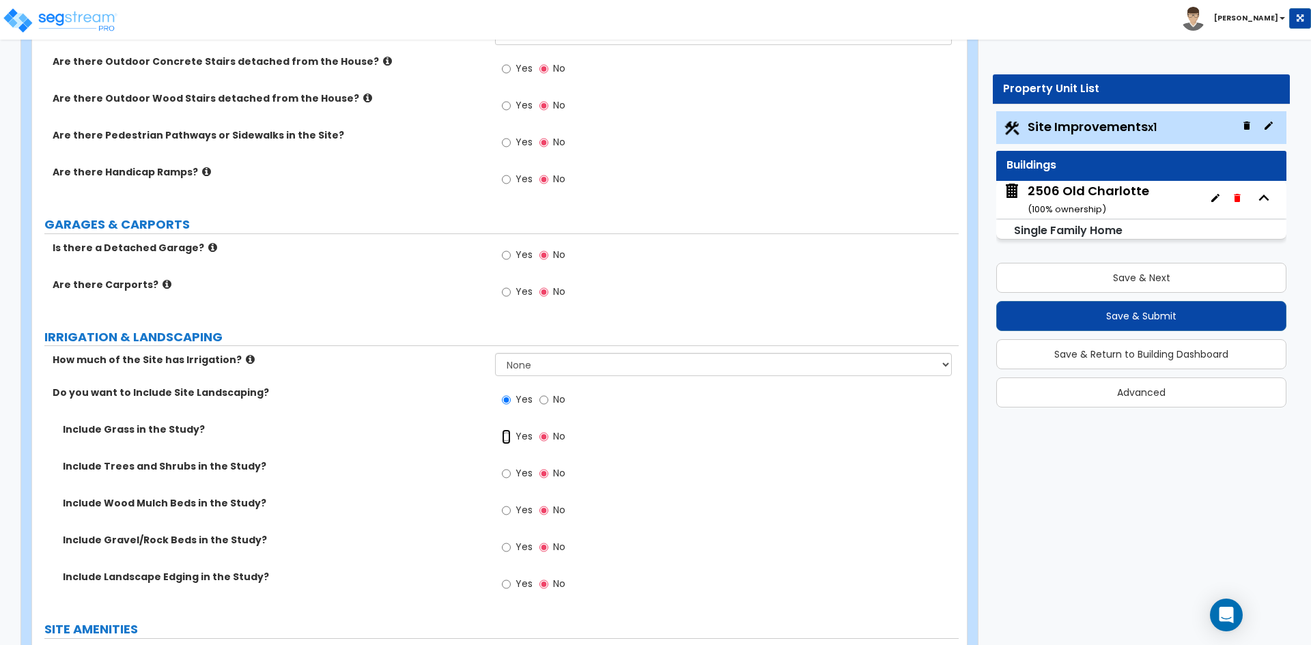
click at [509, 436] on input "Yes" at bounding box center [506, 436] width 9 height 15
radio input "true"
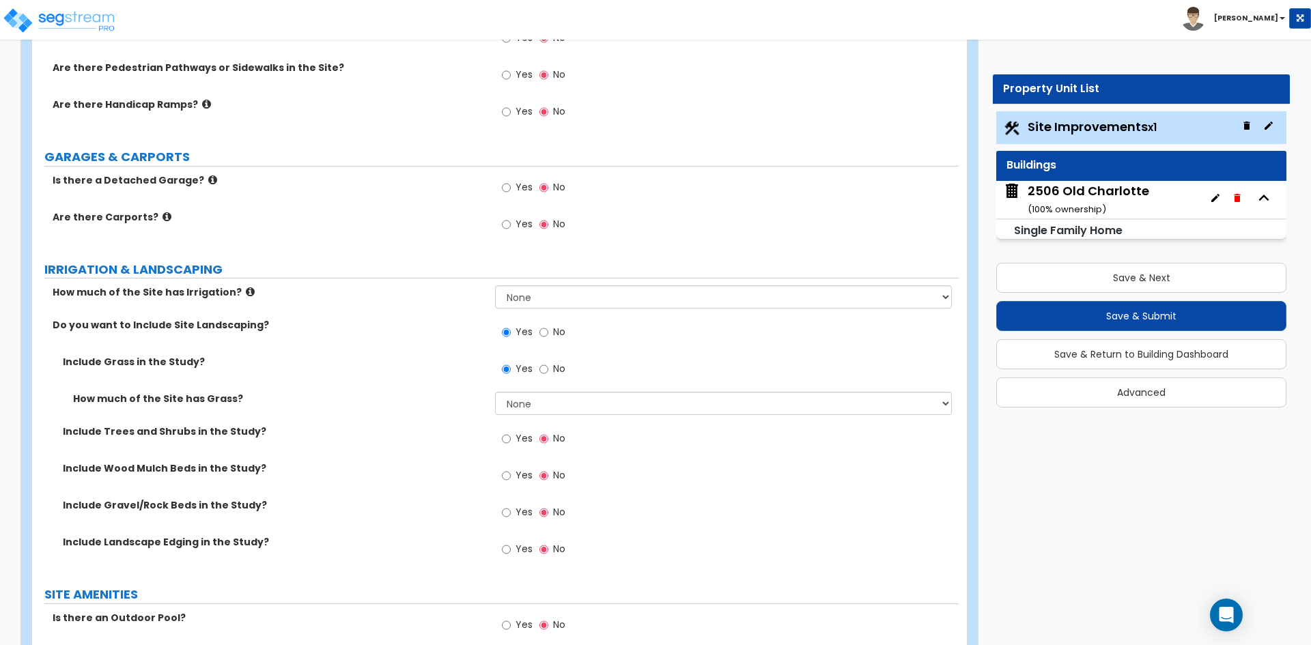
scroll to position [751, 0]
click at [540, 406] on select "None I want to Enter an Approximate Percentage I want to Enter the Square Foota…" at bounding box center [723, 402] width 456 height 23
select select "1"
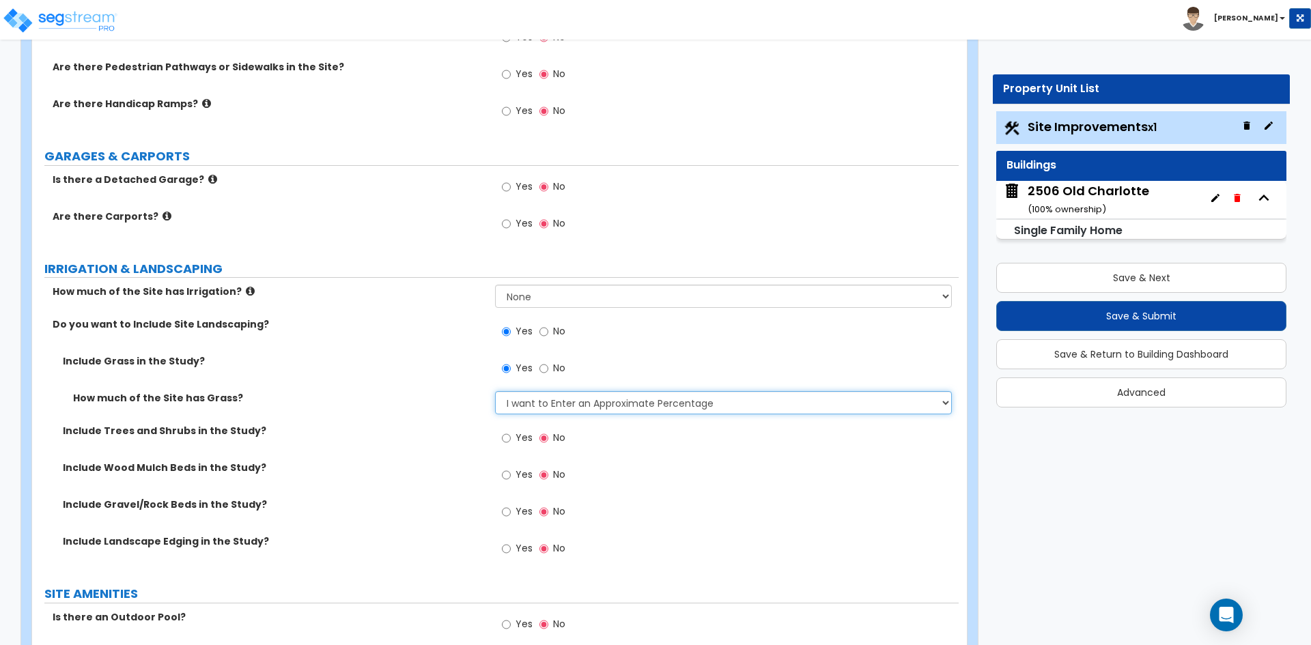
click at [495, 391] on select "None I want to Enter an Approximate Percentage I want to Enter the Square Foota…" at bounding box center [723, 402] width 456 height 23
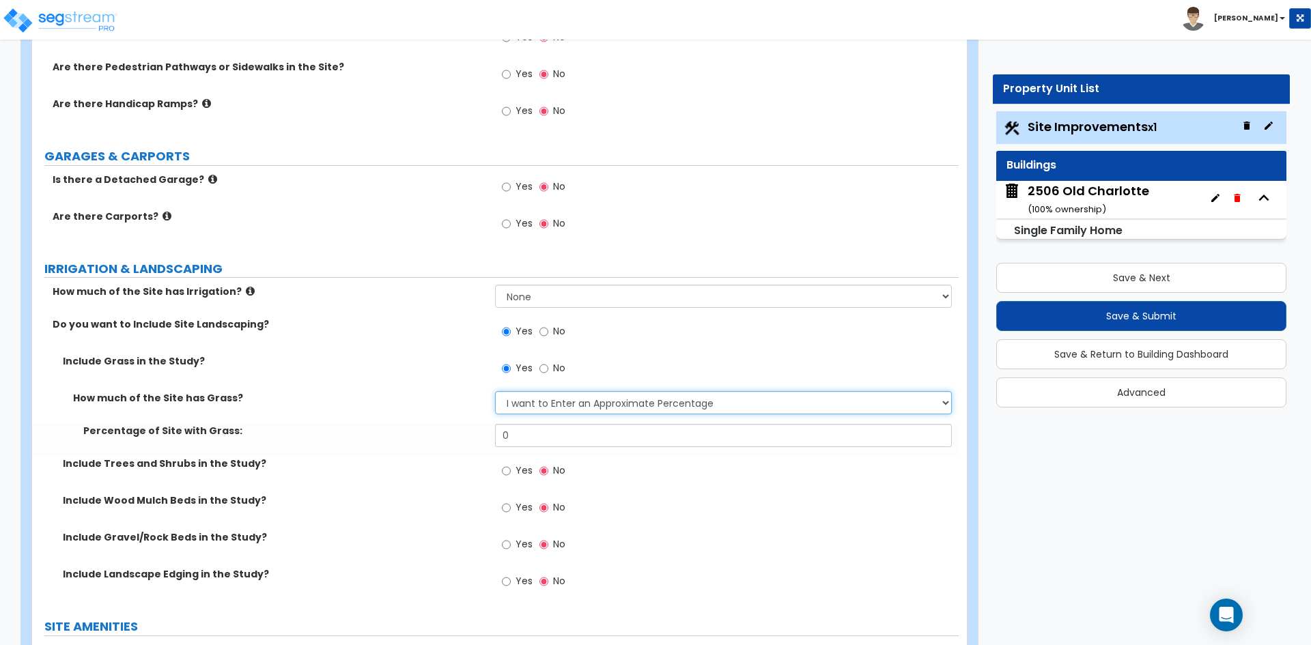
click at [577, 406] on select "None I want to Enter an Approximate Percentage I want to Enter the Square Foota…" at bounding box center [723, 402] width 456 height 23
click at [454, 405] on label "How much of the Site has Grass?" at bounding box center [279, 398] width 412 height 14
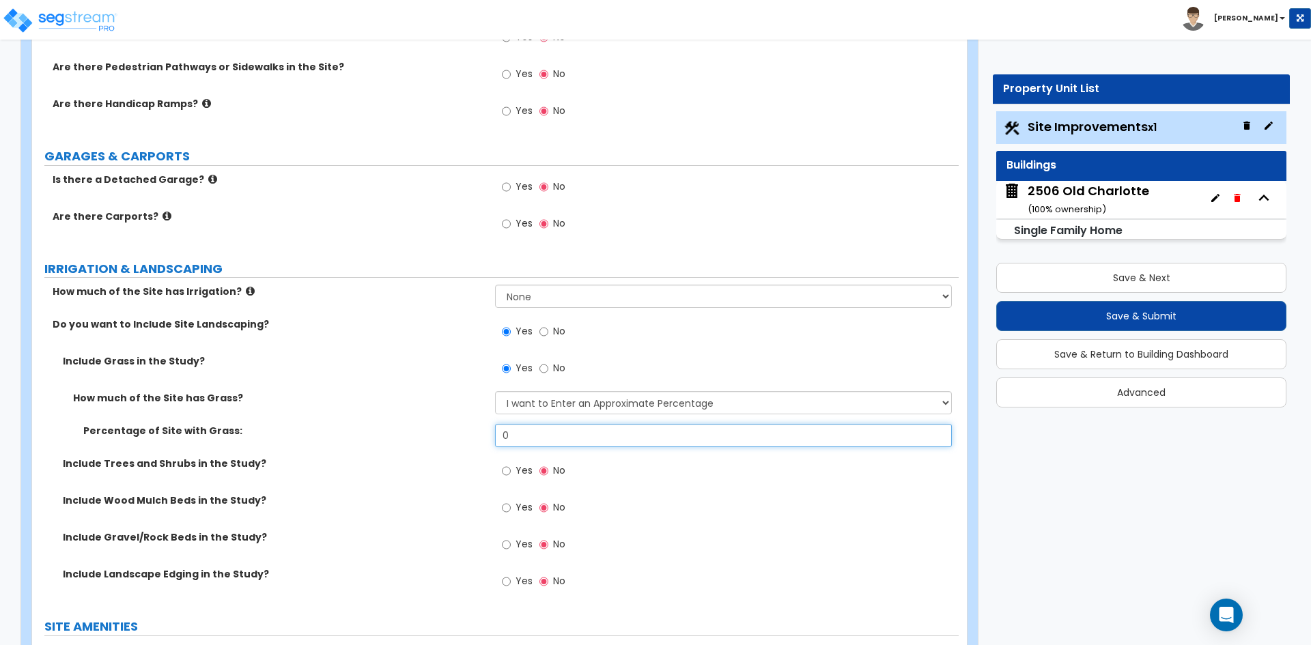
click at [542, 433] on input "0" at bounding box center [723, 435] width 456 height 23
type input "90"
click at [464, 399] on label "How much of the Site has Grass?" at bounding box center [279, 398] width 412 height 14
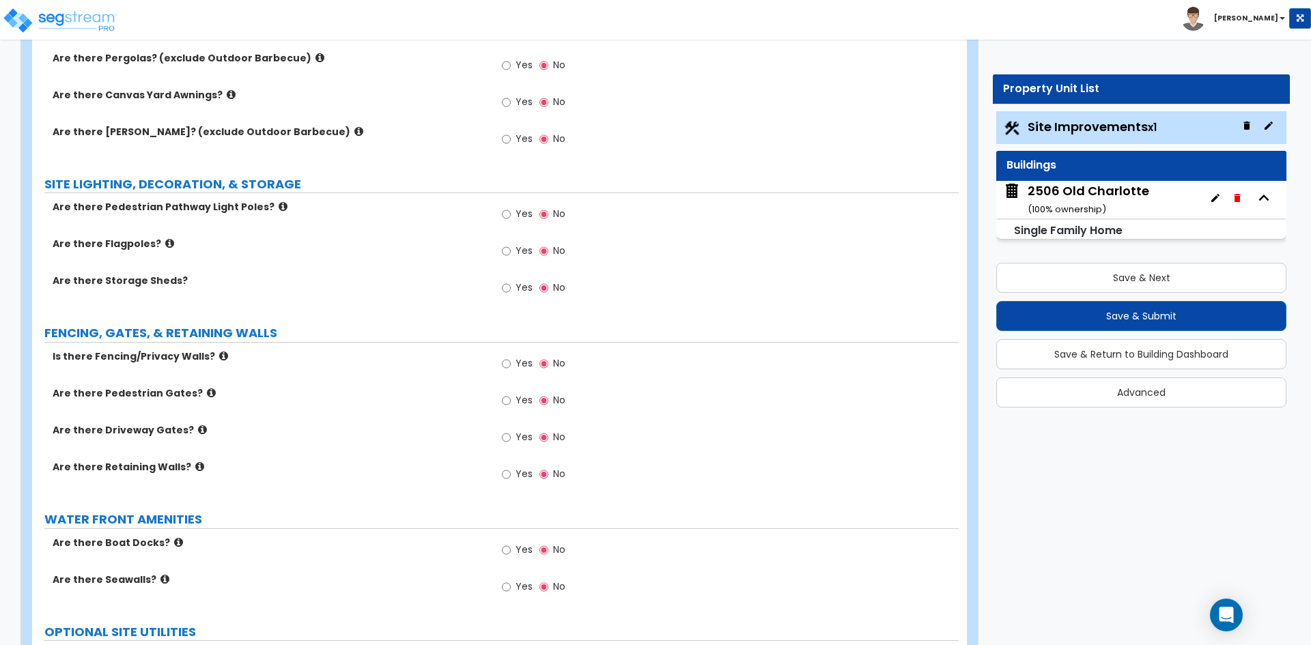
scroll to position [1570, 0]
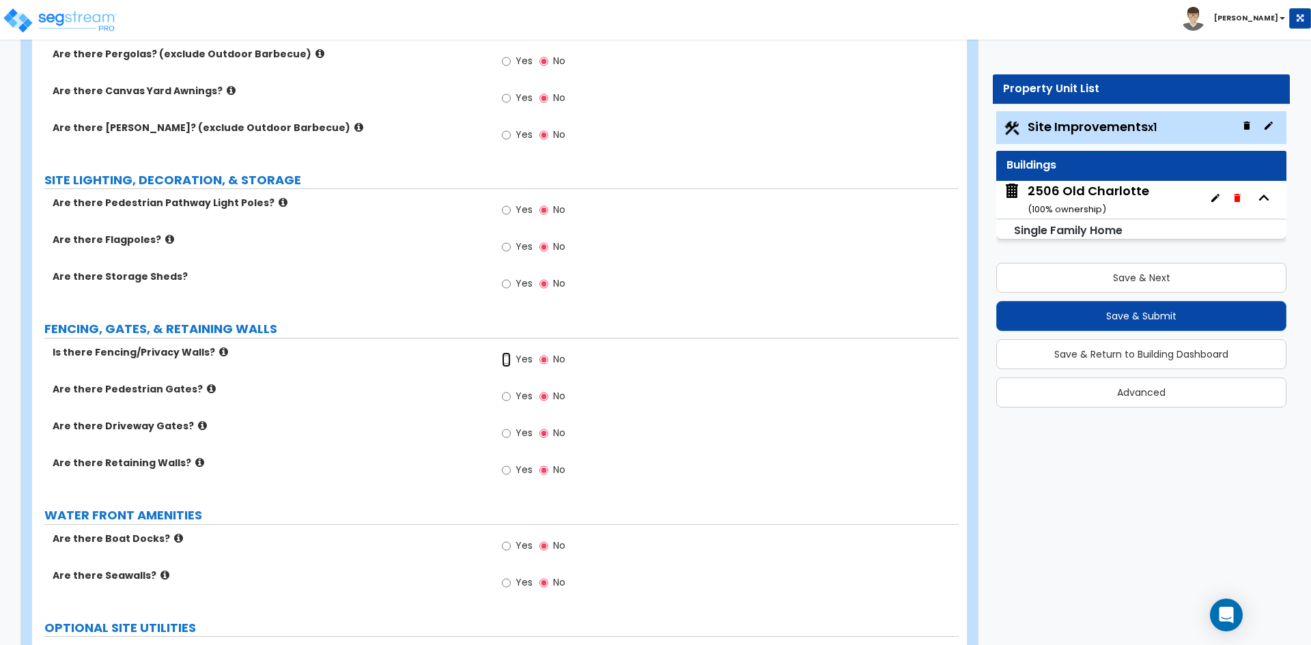
click at [506, 360] on input "Yes" at bounding box center [506, 359] width 9 height 15
radio input "true"
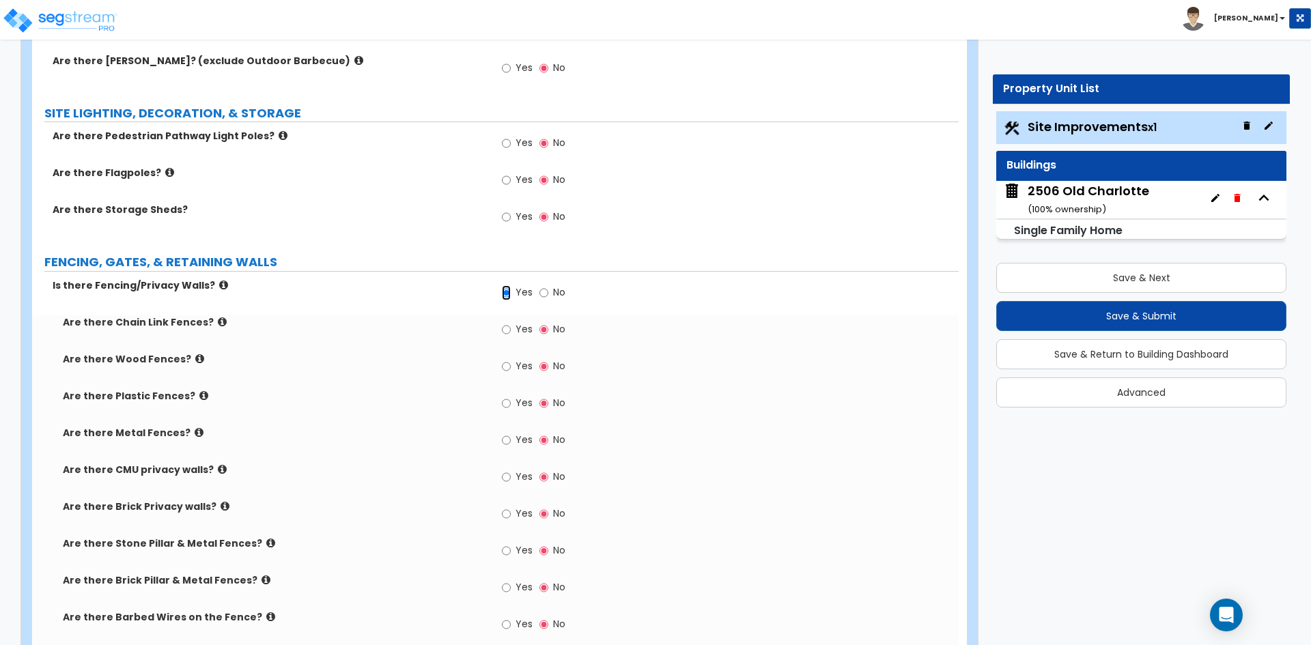
scroll to position [1638, 0]
click at [506, 364] on input "Yes" at bounding box center [506, 365] width 9 height 15
radio input "true"
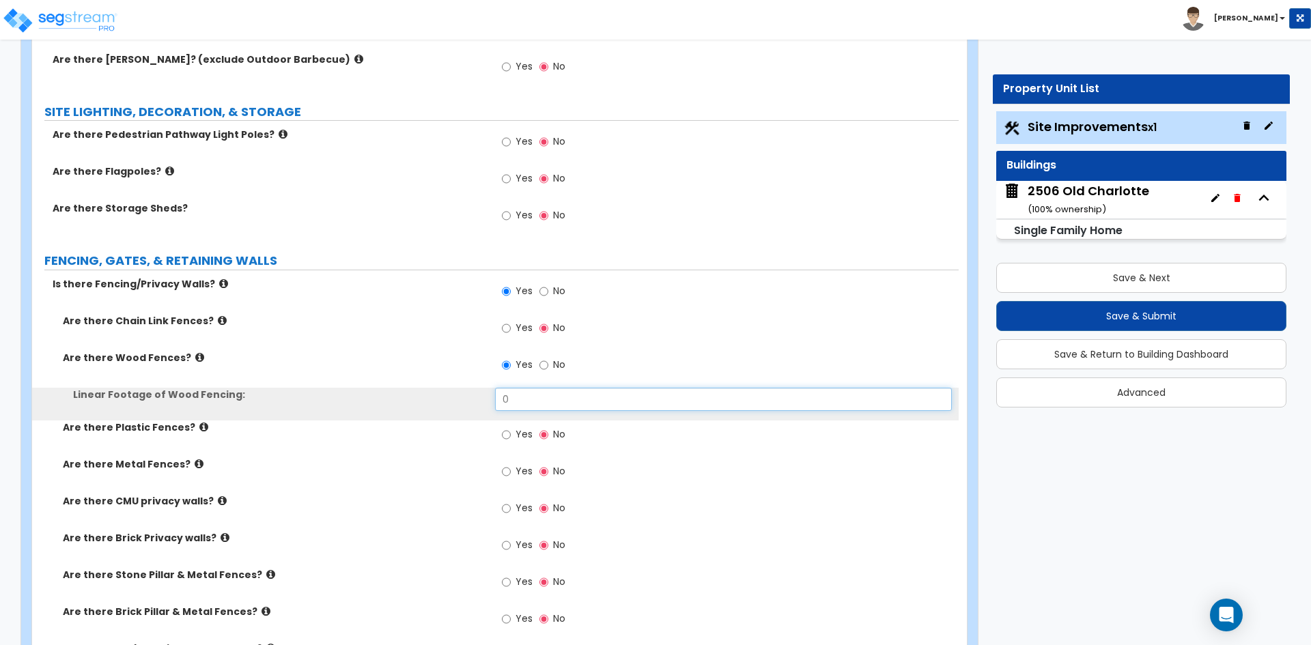
click at [526, 397] on input "0" at bounding box center [723, 399] width 456 height 23
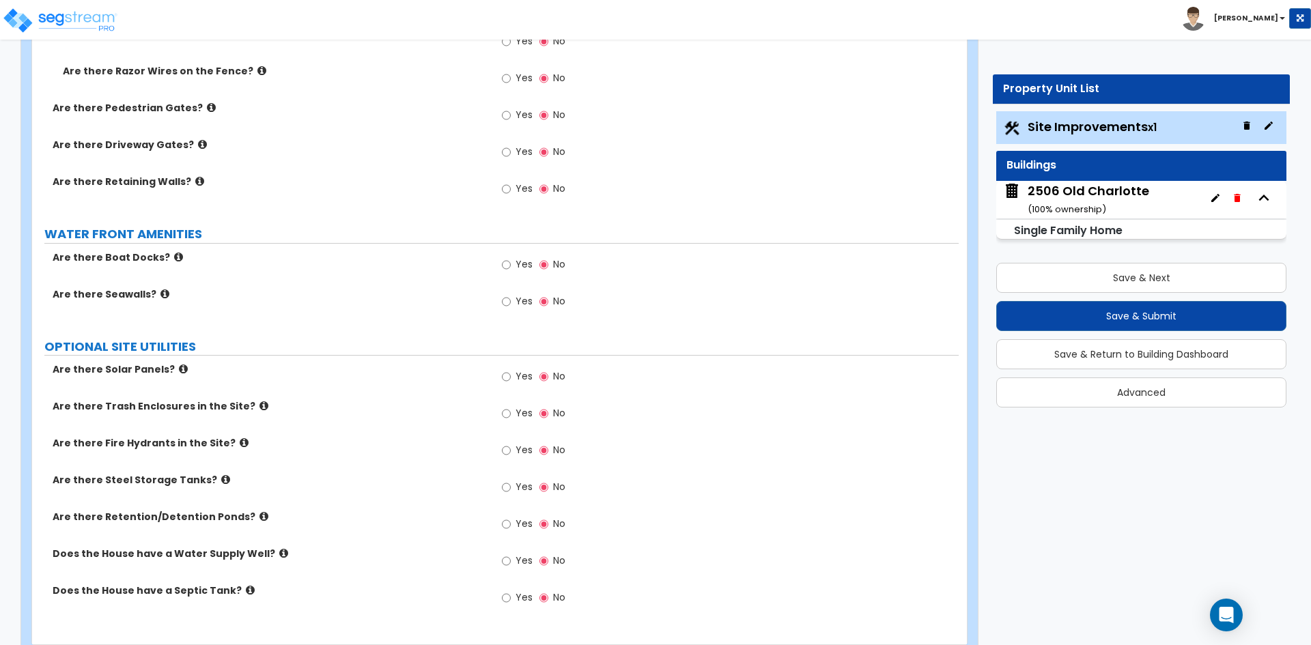
scroll to position [2291, 0]
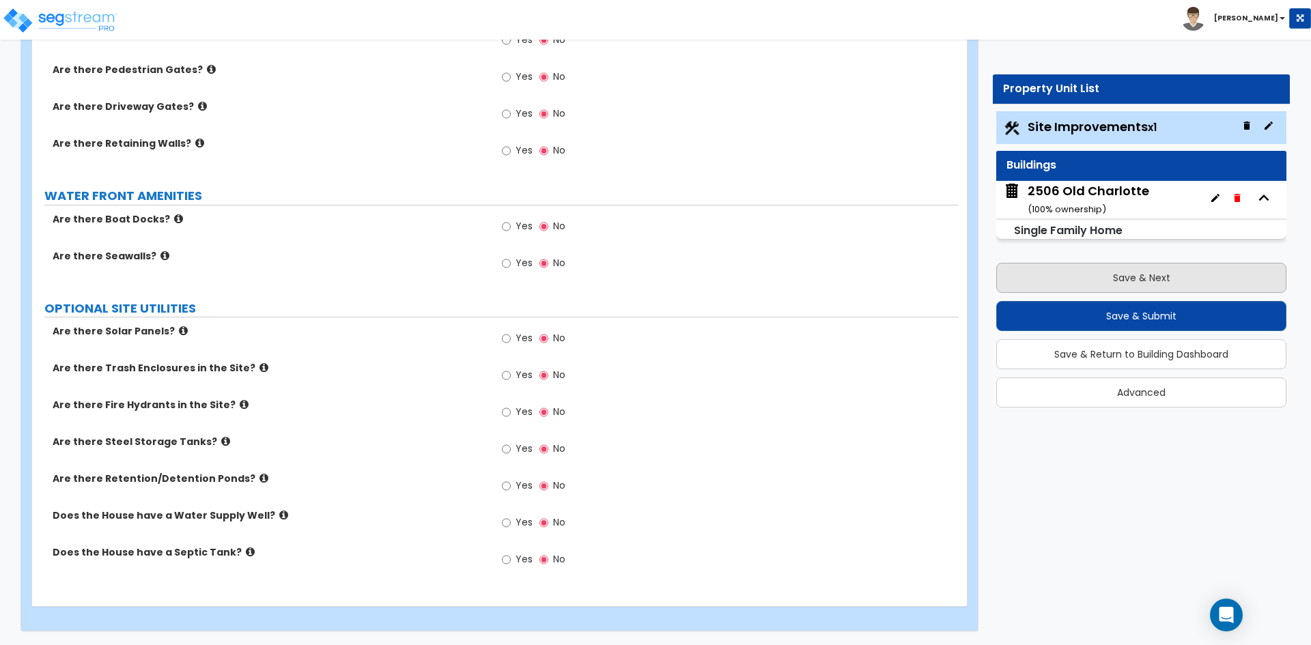
type input "102"
click at [1137, 279] on button "Save & Next" at bounding box center [1141, 278] width 290 height 30
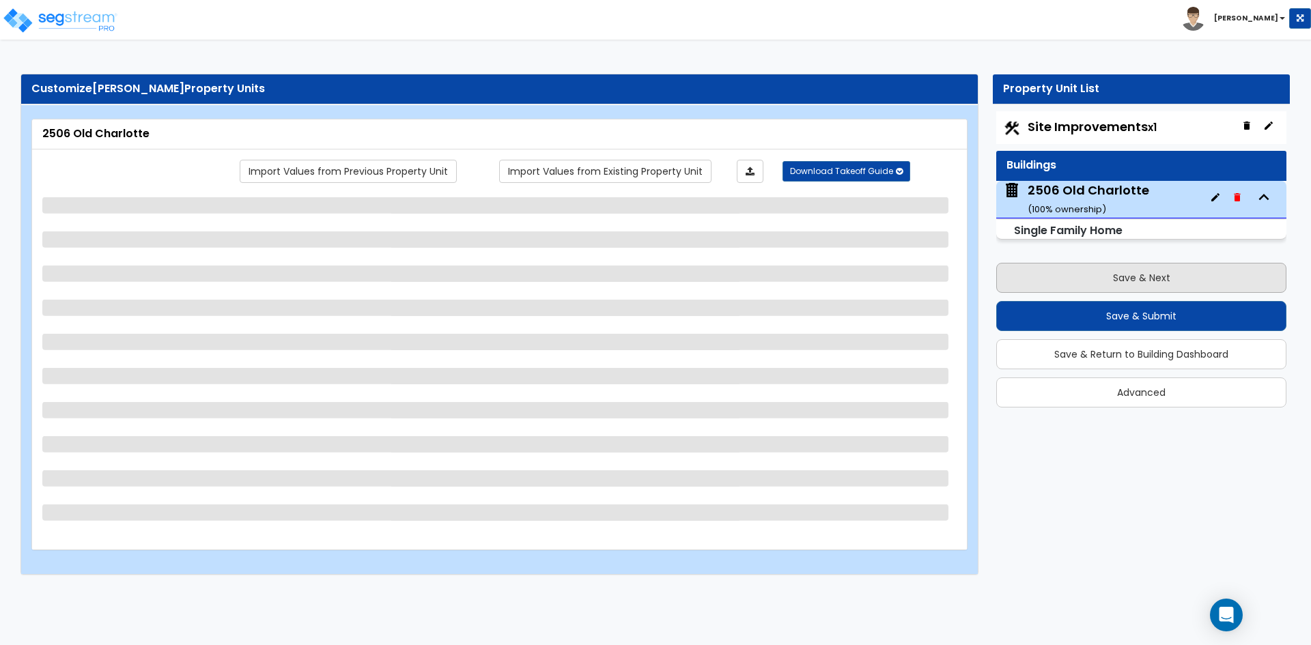
scroll to position [0, 0]
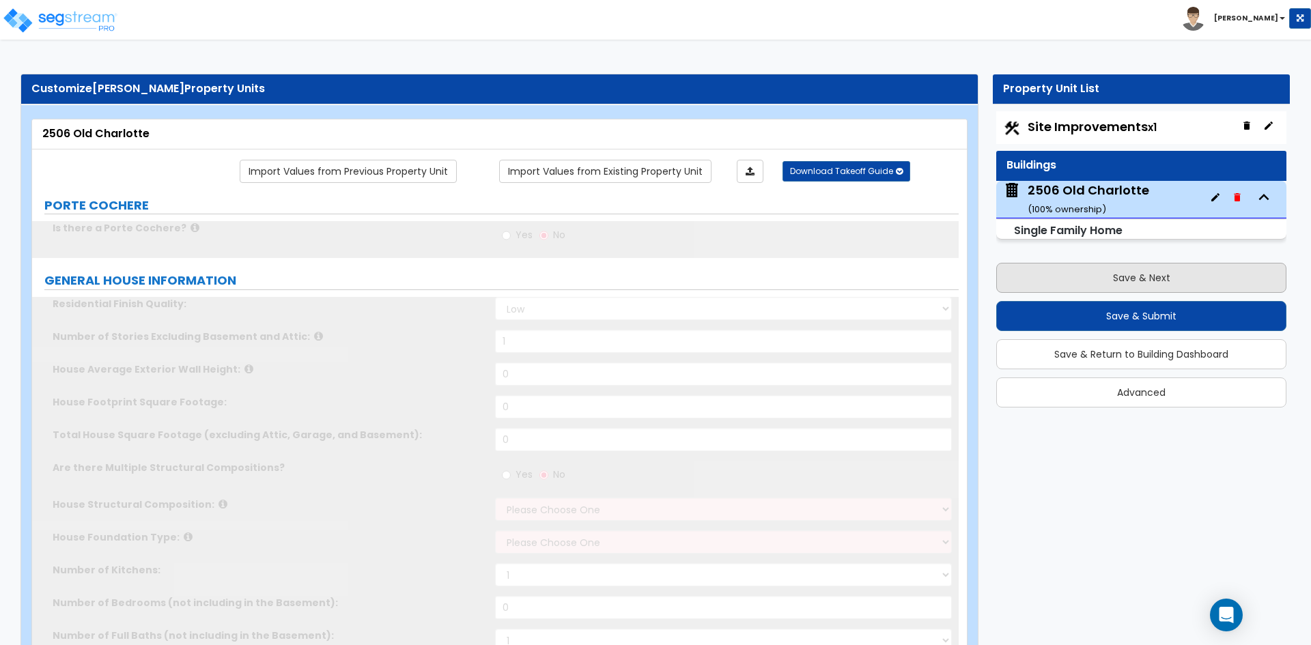
type input "1"
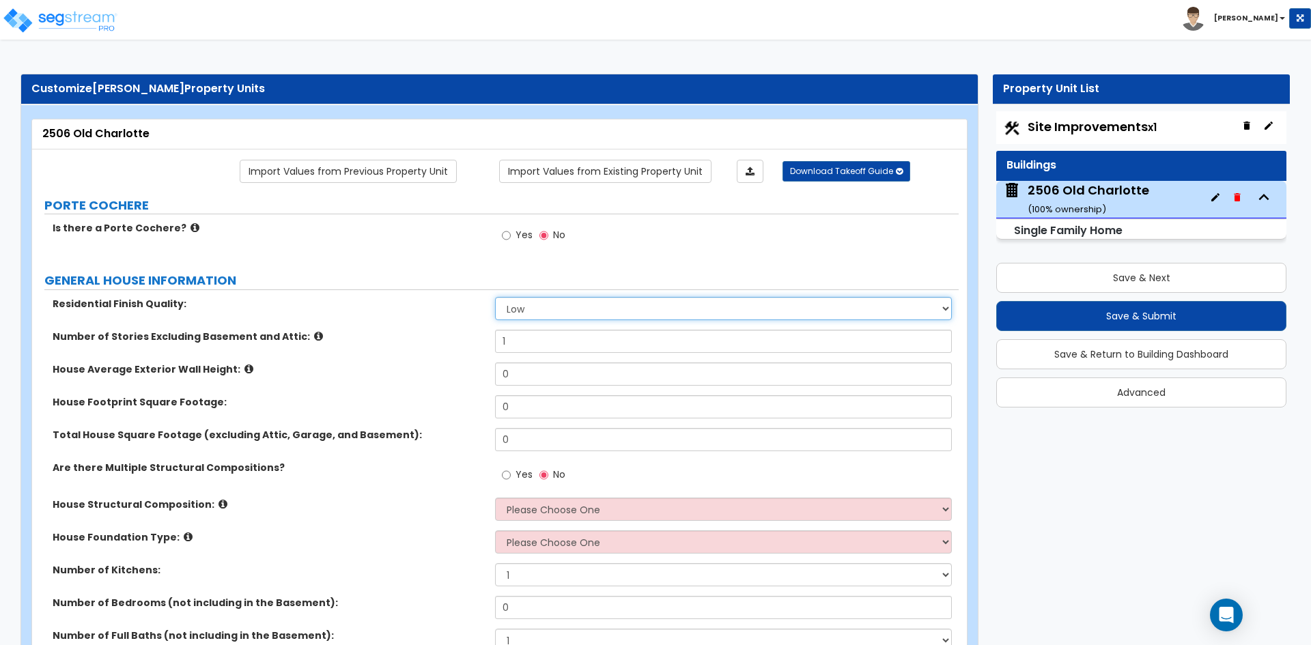
click at [536, 311] on select "Low Average High" at bounding box center [723, 308] width 456 height 23
select select "2"
click at [495, 297] on select "Low Average High" at bounding box center [723, 308] width 456 height 23
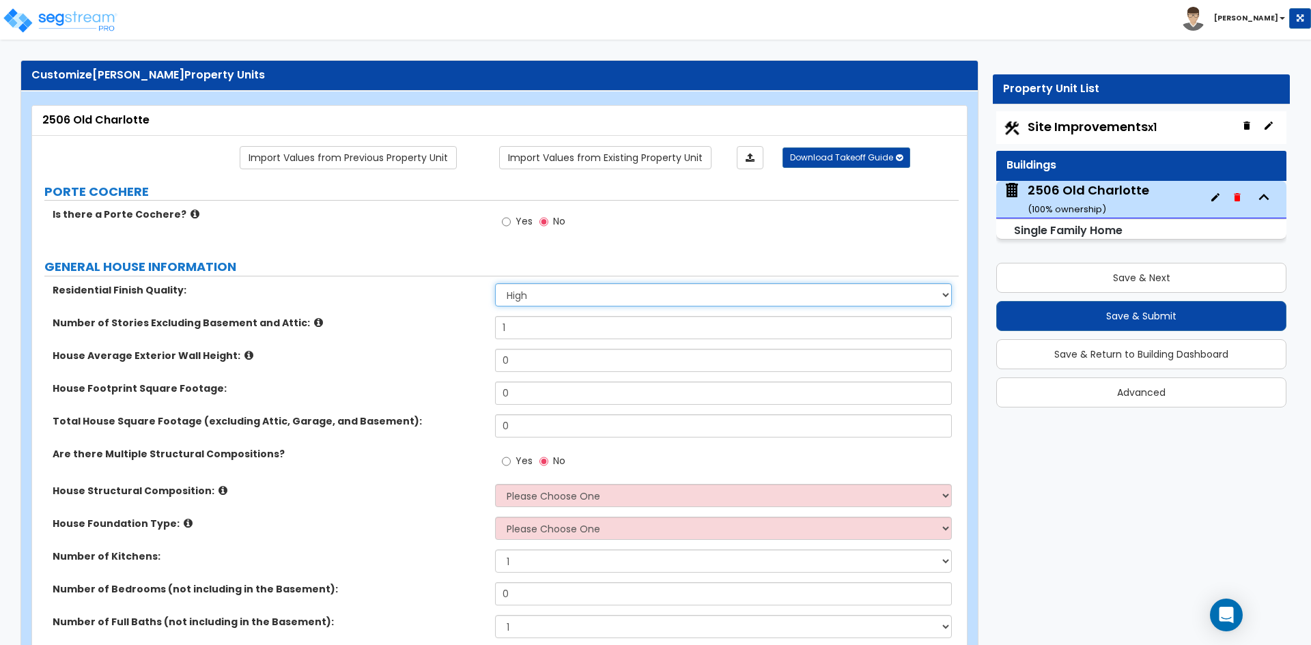
scroll to position [68, 0]
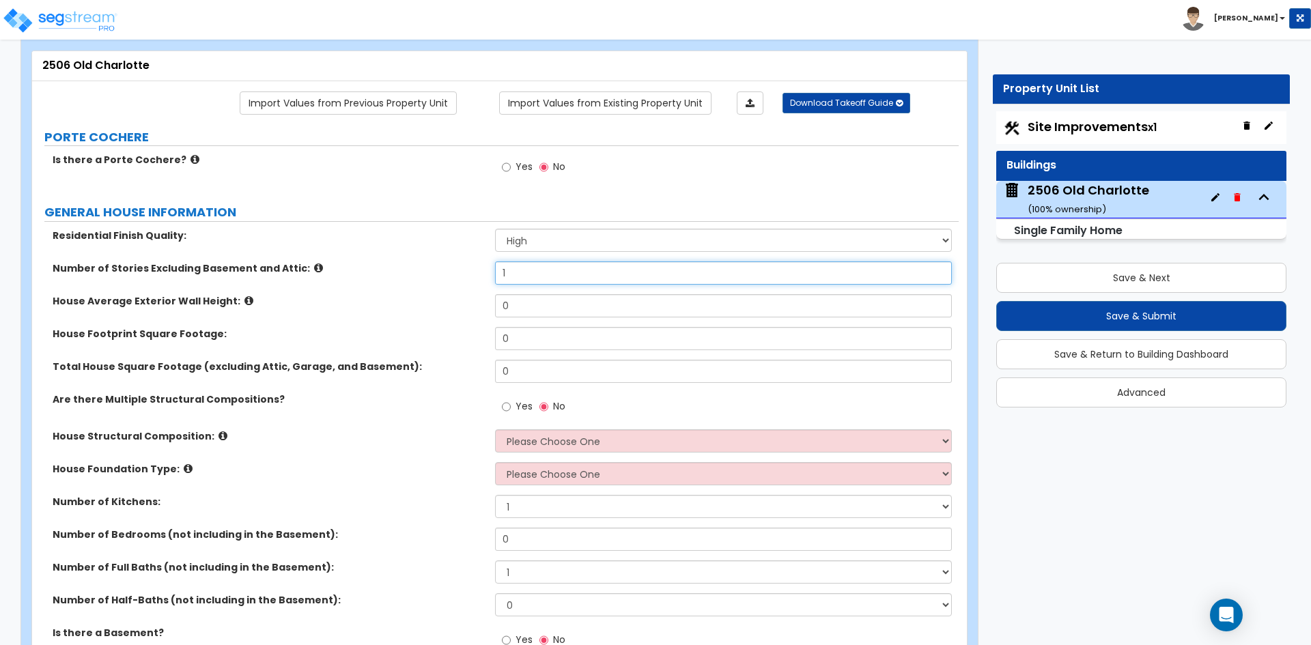
click at [528, 270] on input "1" at bounding box center [723, 272] width 456 height 23
type input "2"
click at [526, 307] on input "0" at bounding box center [723, 305] width 456 height 23
type input "20"
click at [518, 358] on div "House Footprint Square Footage: 0" at bounding box center [495, 343] width 926 height 33
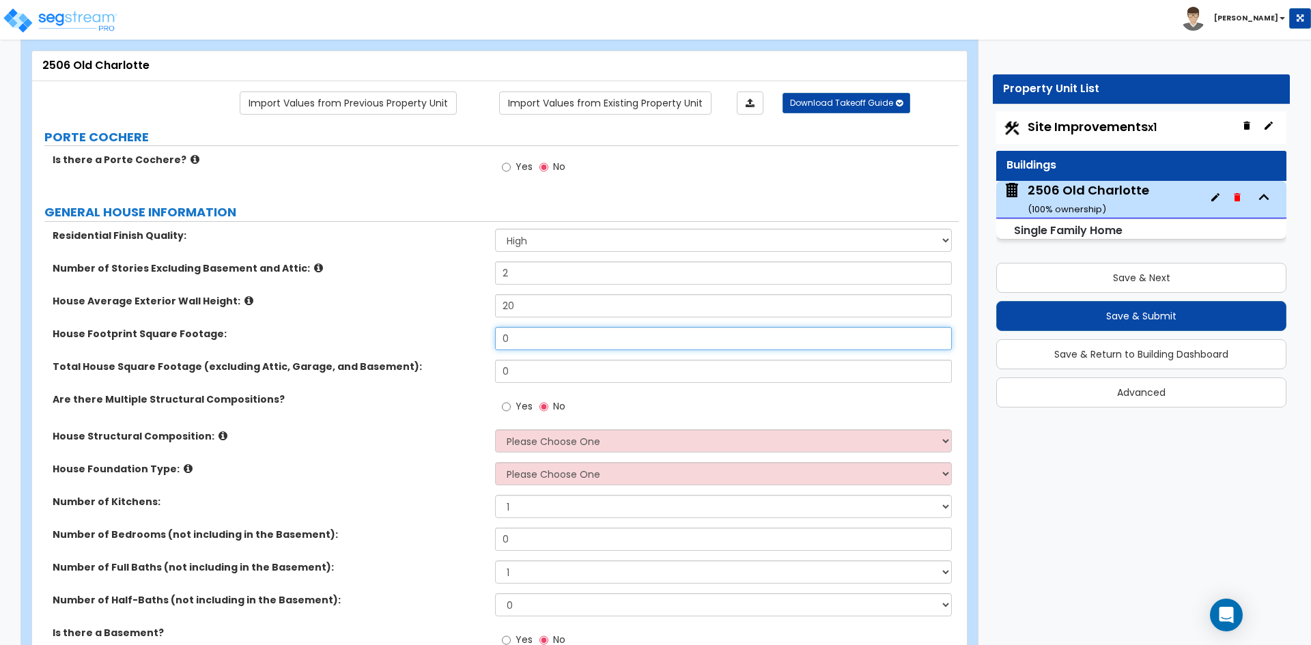
click at [518, 332] on input "0" at bounding box center [723, 338] width 456 height 23
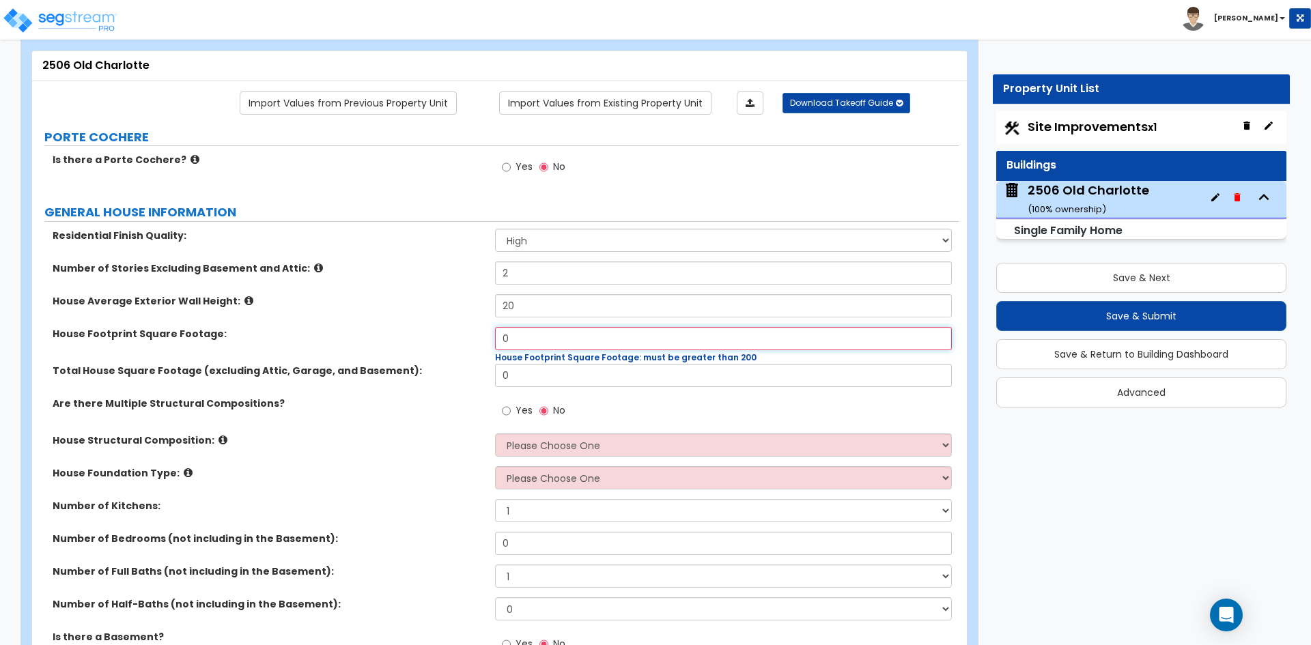
click at [549, 343] on input "0" at bounding box center [723, 338] width 456 height 23
type input "2,278"
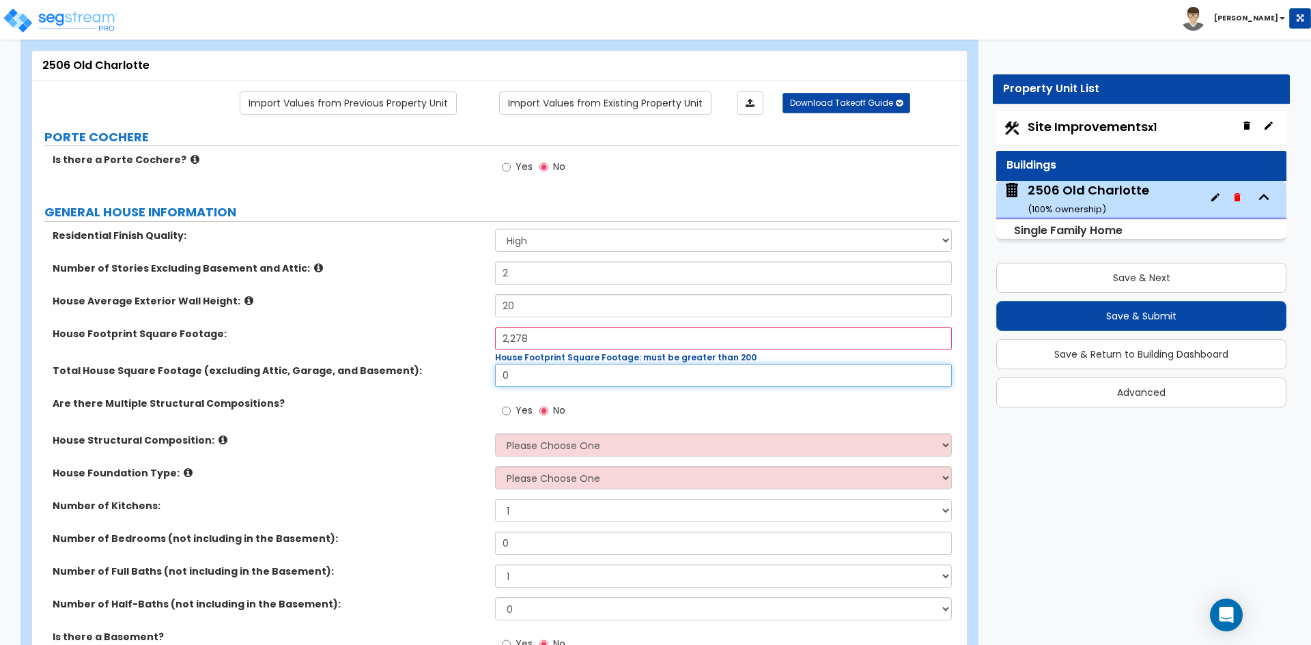
click at [550, 371] on input "0" at bounding box center [723, 375] width 456 height 23
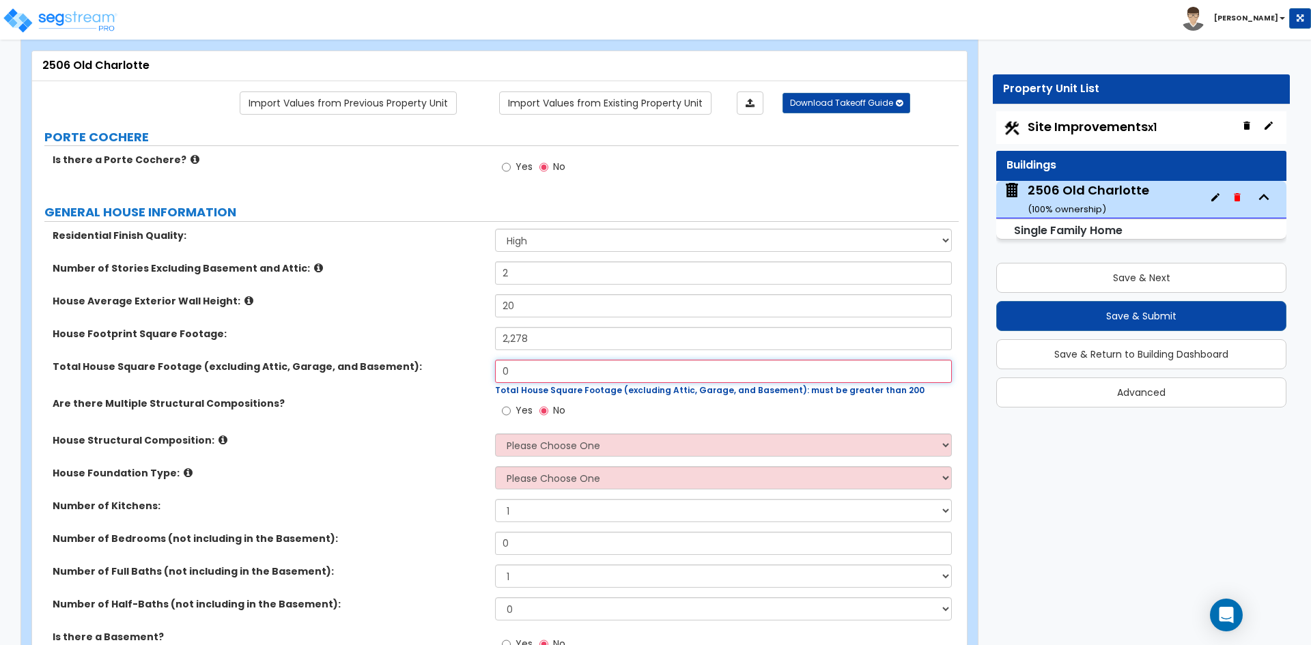
click at [524, 367] on input "0" at bounding box center [723, 371] width 456 height 23
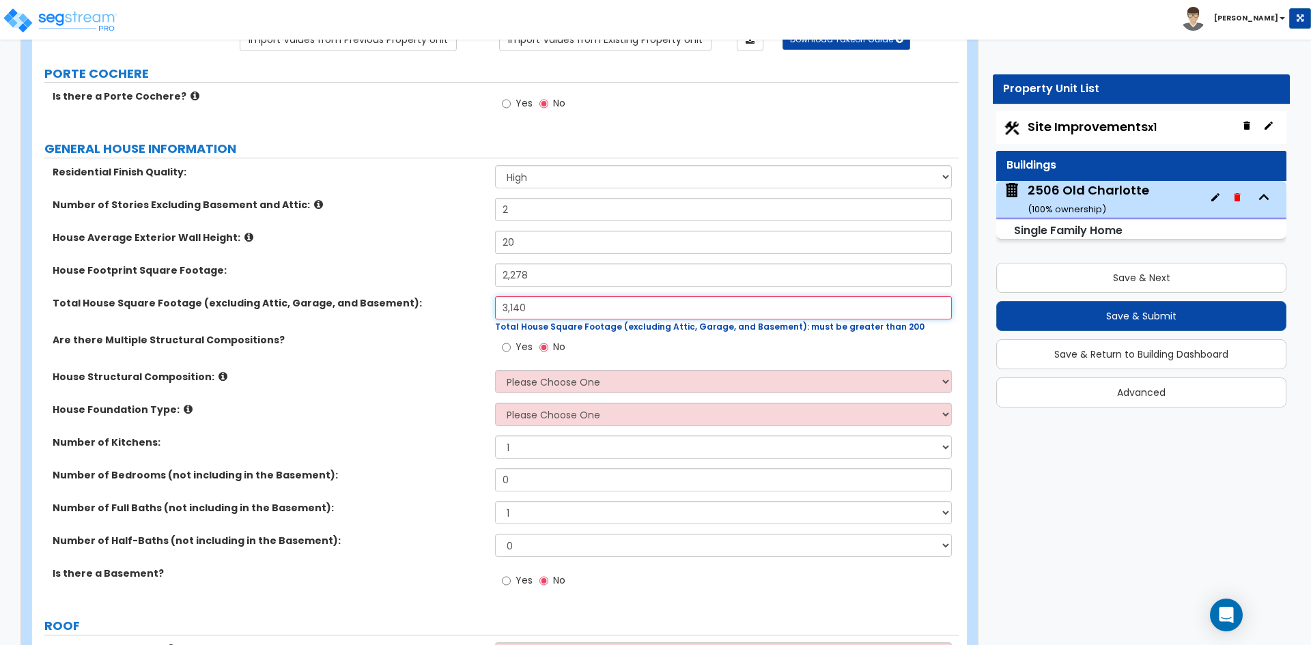
scroll to position [137, 0]
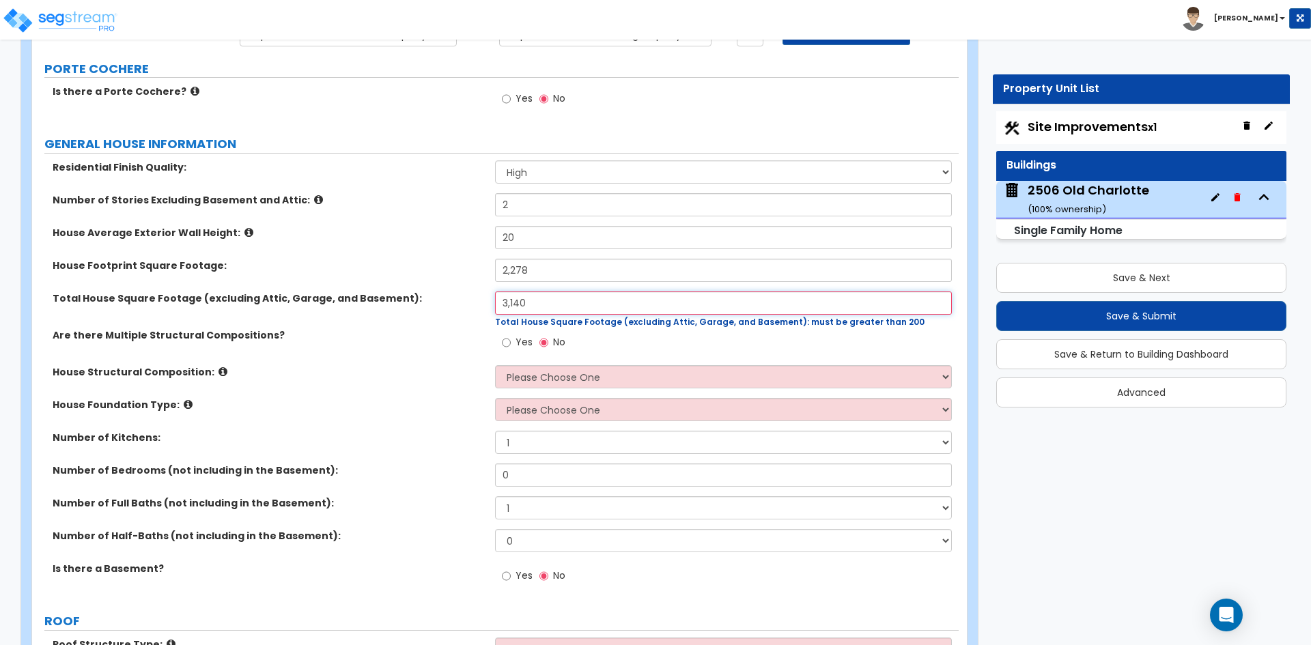
type input "3,140"
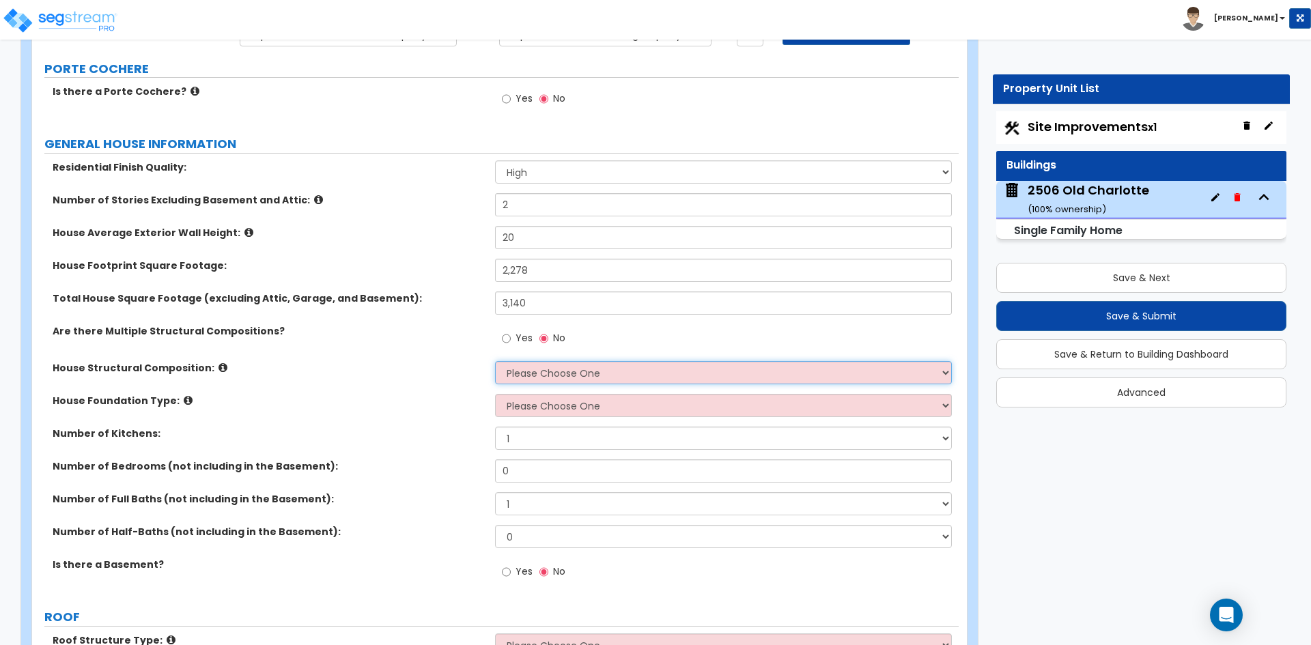
click at [564, 372] on select "Please Choose One Reinforced Concrete Structural Steel Brick Masonry CMU Masonr…" at bounding box center [723, 372] width 456 height 23
select select "7"
click at [495, 361] on select "Please Choose One Reinforced Concrete Structural Steel Brick Masonry CMU Masonr…" at bounding box center [723, 372] width 456 height 23
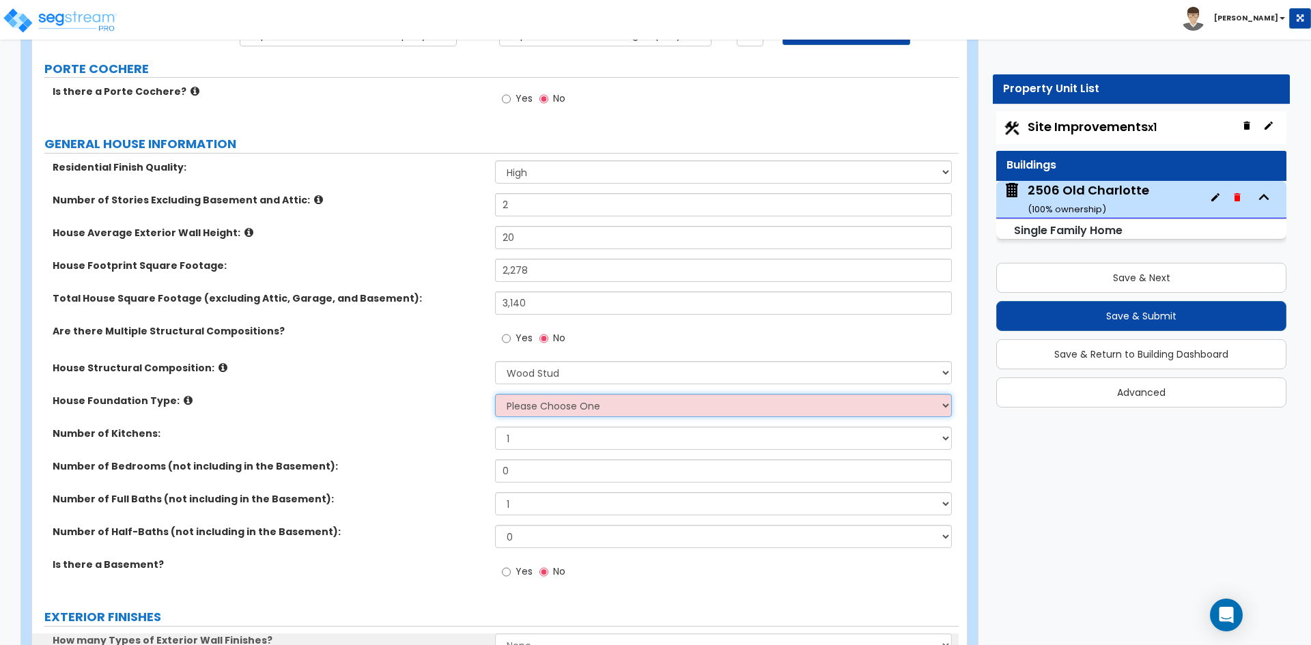
click at [560, 409] on select "Please Choose One Crawl Space Pier-Elevated First floor Slab on Grade" at bounding box center [723, 405] width 456 height 23
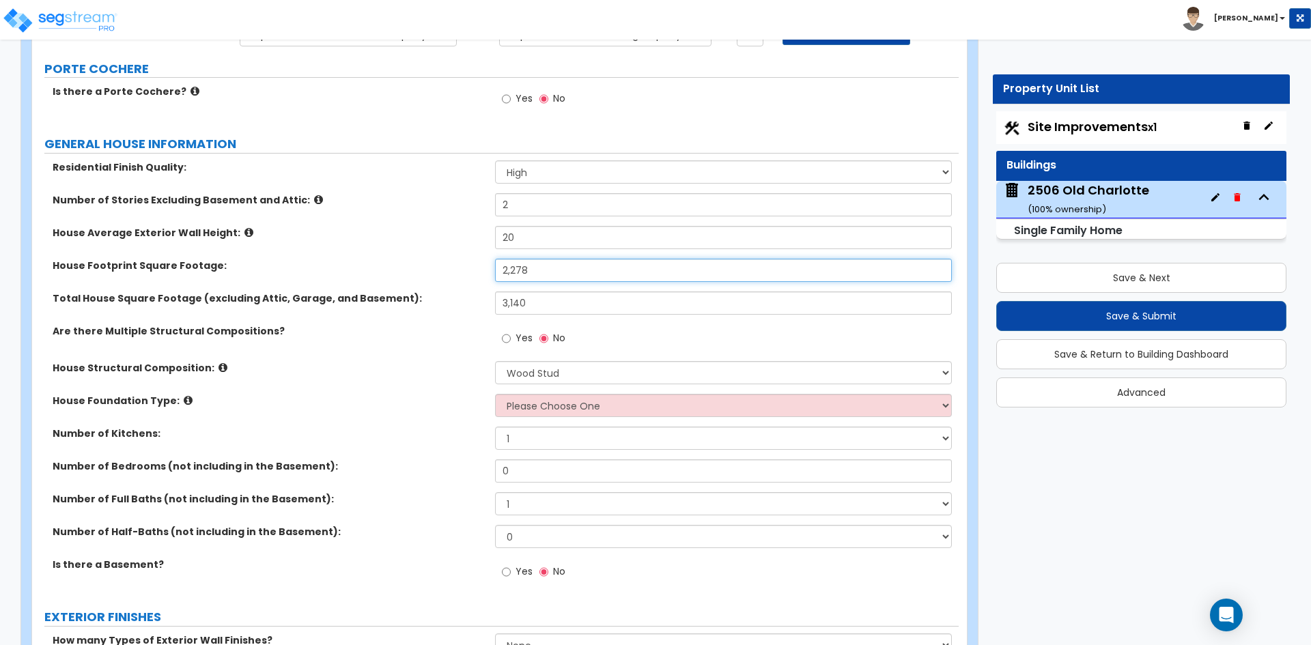
drag, startPoint x: 545, startPoint y: 270, endPoint x: 496, endPoint y: 271, distance: 49.2
click at [496, 271] on input "2,278" at bounding box center [723, 270] width 456 height 23
type input "1,700"
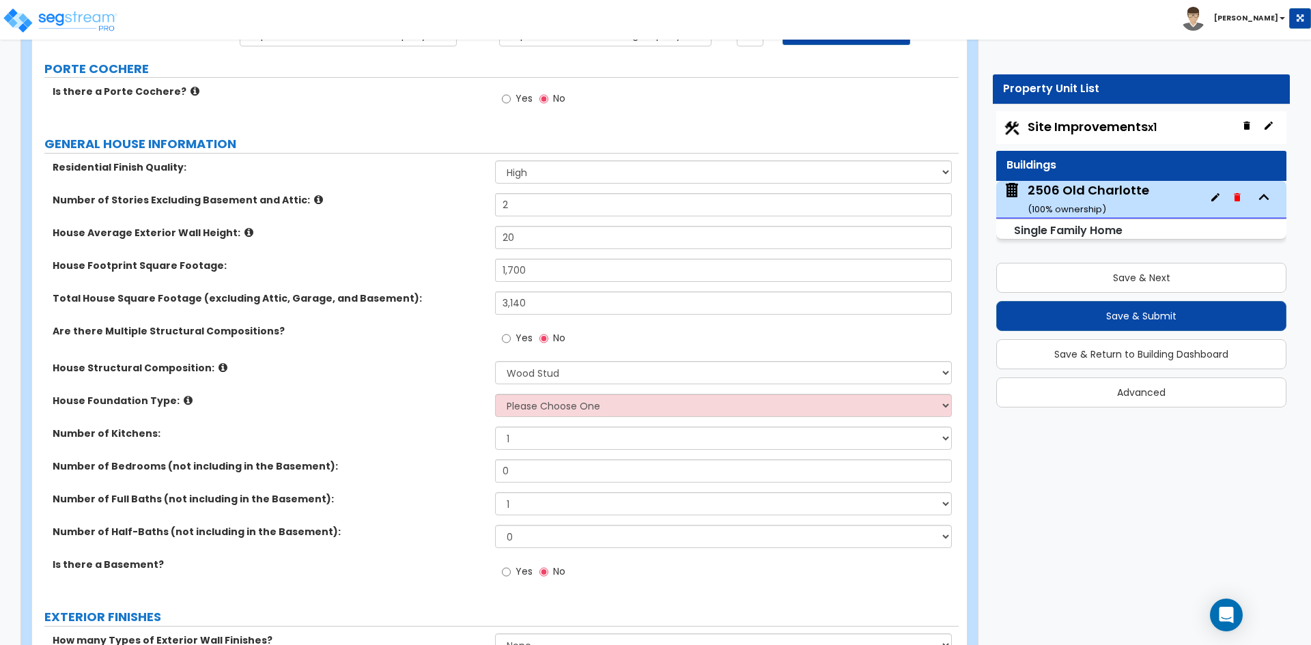
click at [489, 309] on div "Total House Square Footage (excluding Attic, Garage, and Basement): 3,140" at bounding box center [495, 308] width 926 height 33
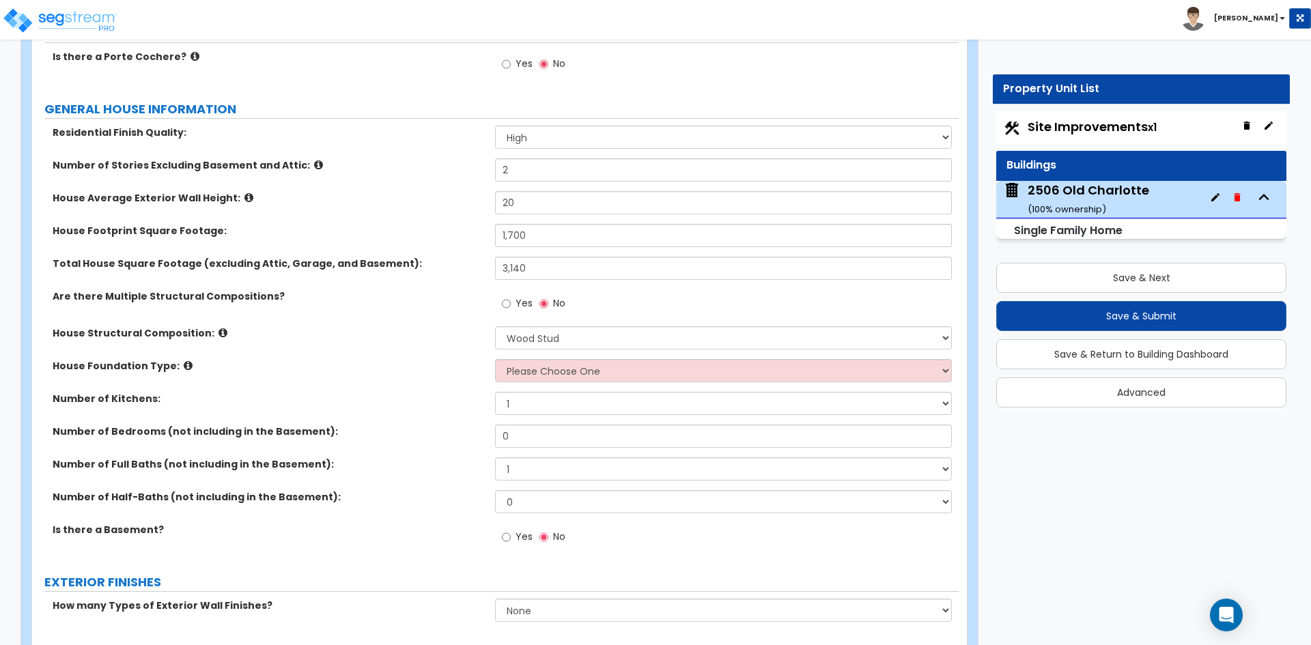
scroll to position [205, 0]
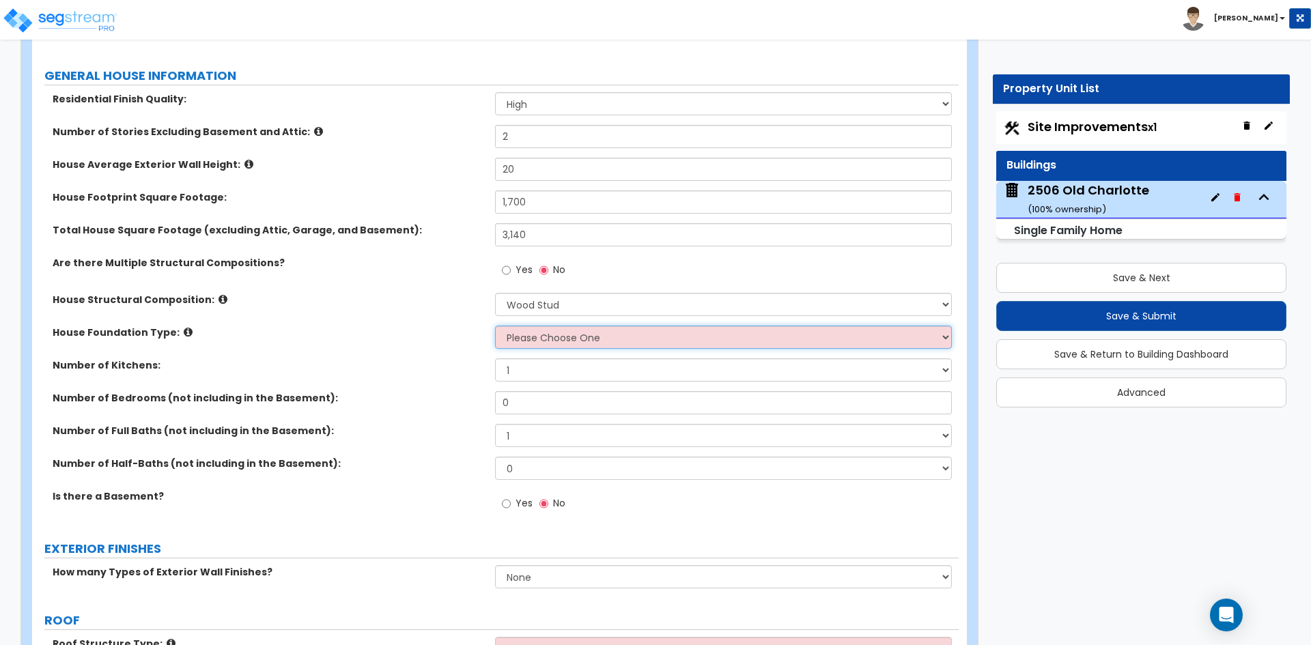
click at [569, 334] on select "Please Choose One Crawl Space Pier-Elevated First floor Slab on Grade" at bounding box center [723, 337] width 456 height 23
click at [535, 336] on select "Please Choose One Crawl Space Pier-Elevated First floor Slab on Grade" at bounding box center [723, 337] width 456 height 23
click at [495, 326] on select "Please Choose One Crawl Space Pier-Elevated First floor Slab on Grade" at bounding box center [723, 337] width 456 height 23
drag, startPoint x: 551, startPoint y: 332, endPoint x: 551, endPoint y: 343, distance: 10.9
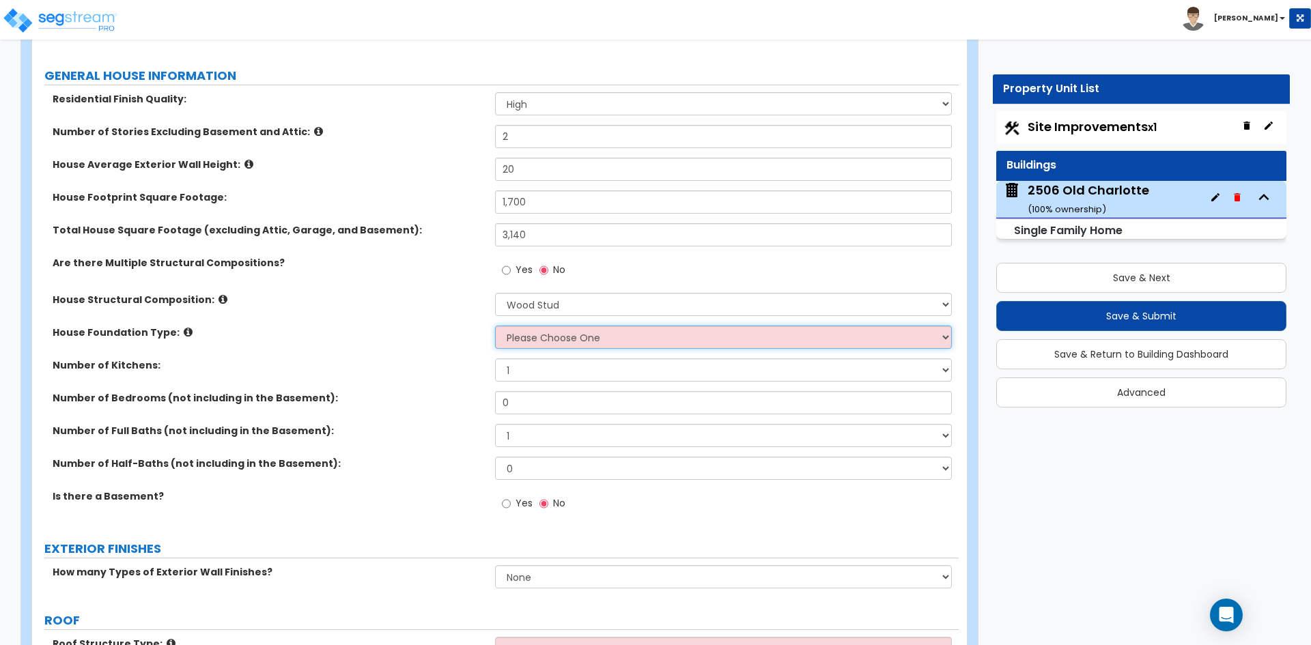
click at [551, 332] on select "Please Choose One Crawl Space Pier-Elevated First floor Slab on Grade" at bounding box center [723, 337] width 456 height 23
select select "1"
click at [495, 326] on select "Please Choose One Crawl Space Pier-Elevated First floor Slab on Grade" at bounding box center [723, 337] width 456 height 23
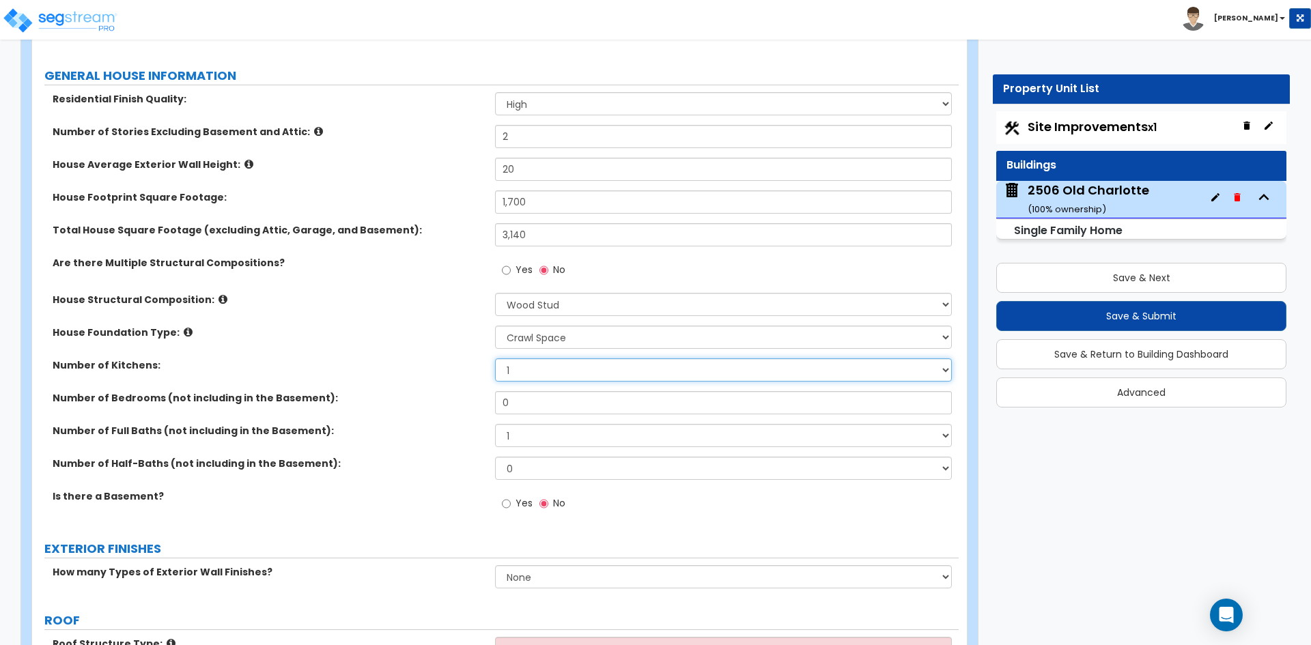
click at [542, 368] on select "1 2 3" at bounding box center [723, 369] width 456 height 23
click at [495, 358] on select "1 2 3" at bounding box center [723, 369] width 456 height 23
click at [537, 406] on input "0" at bounding box center [723, 402] width 456 height 23
type input "4"
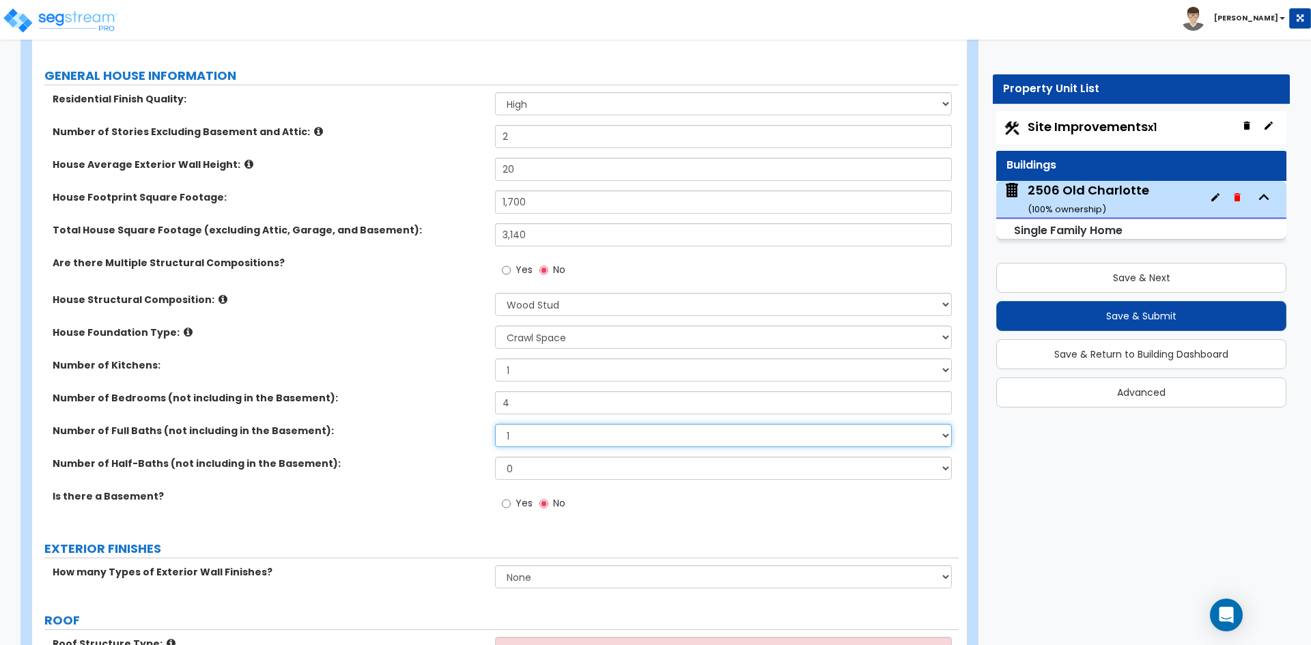
click at [529, 437] on select "1 2 3 4 5 6 7 8 9 10" at bounding box center [723, 435] width 456 height 23
select select "4"
click at [495, 424] on select "1 2 3 4 5 6 7 8 9 10" at bounding box center [723, 435] width 456 height 23
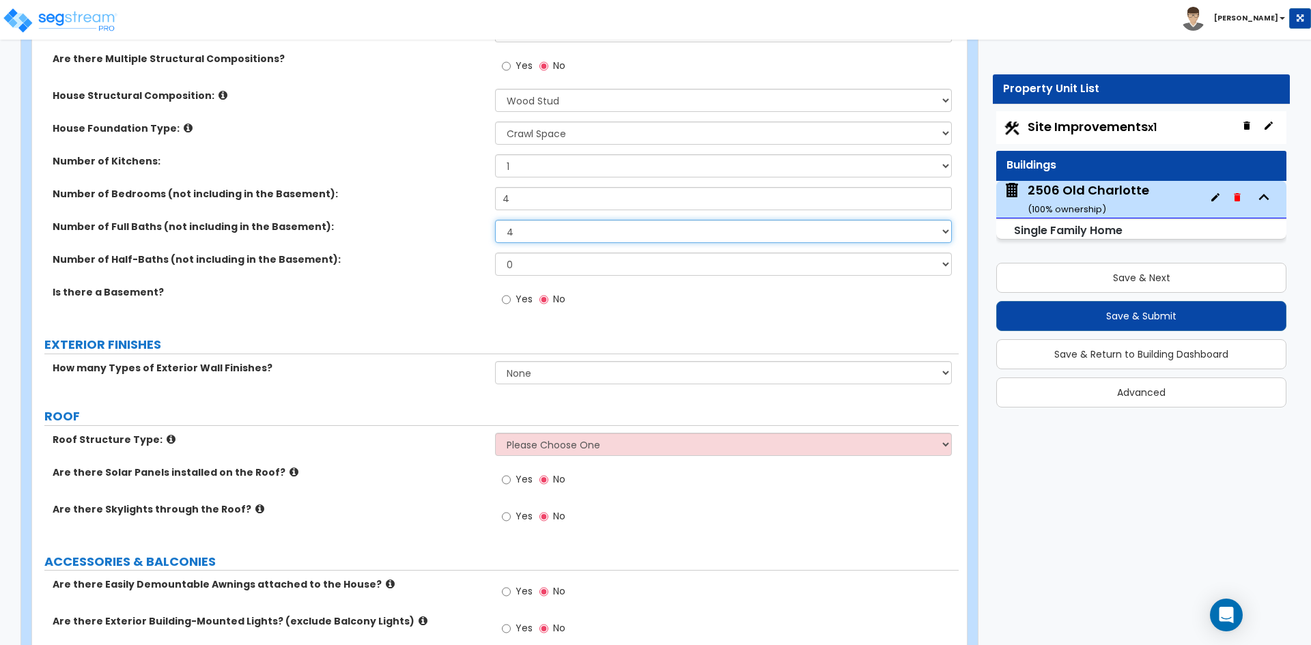
scroll to position [410, 0]
click at [513, 369] on select "None 1 2 3" at bounding box center [723, 371] width 456 height 23
select select "1"
click at [495, 360] on select "None 1 2 3" at bounding box center [723, 371] width 456 height 23
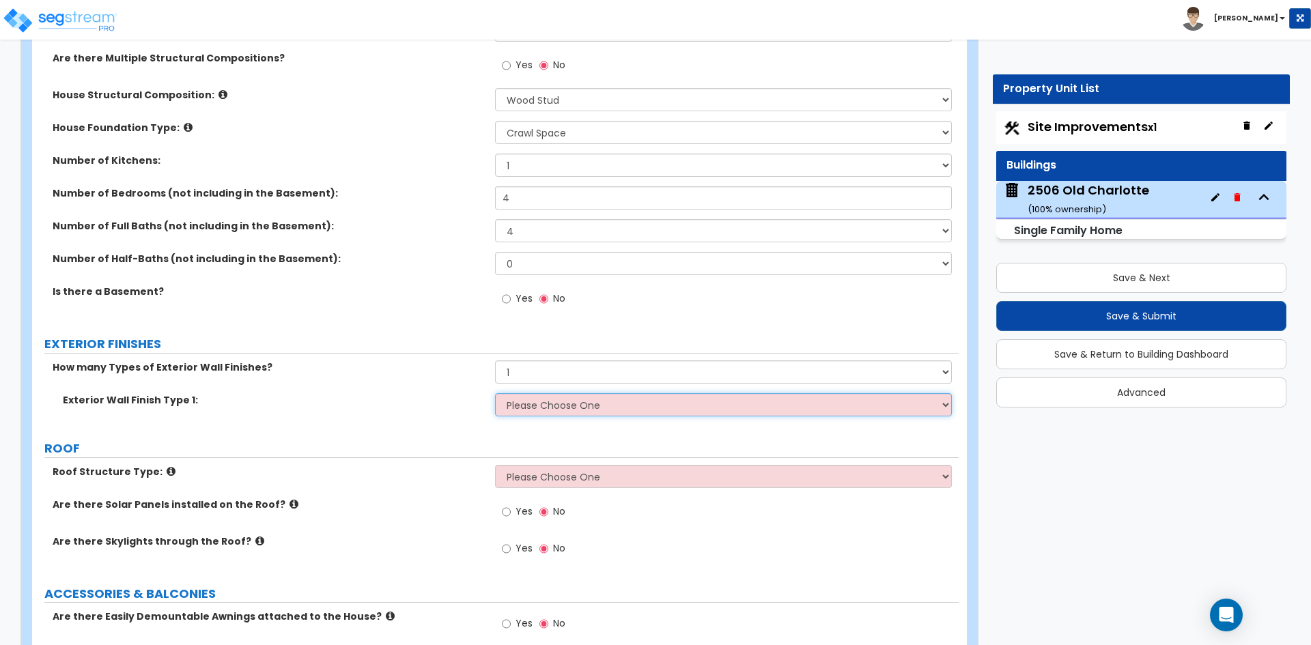
click at [515, 403] on select "Please Choose One No Finish/Shared Wall No Wall Brick Finish Stone Finish Wood …" at bounding box center [723, 404] width 456 height 23
select select "4"
click at [495, 393] on select "Please Choose One No Finish/Shared Wall No Wall Brick Finish Stone Finish Wood …" at bounding box center [723, 404] width 456 height 23
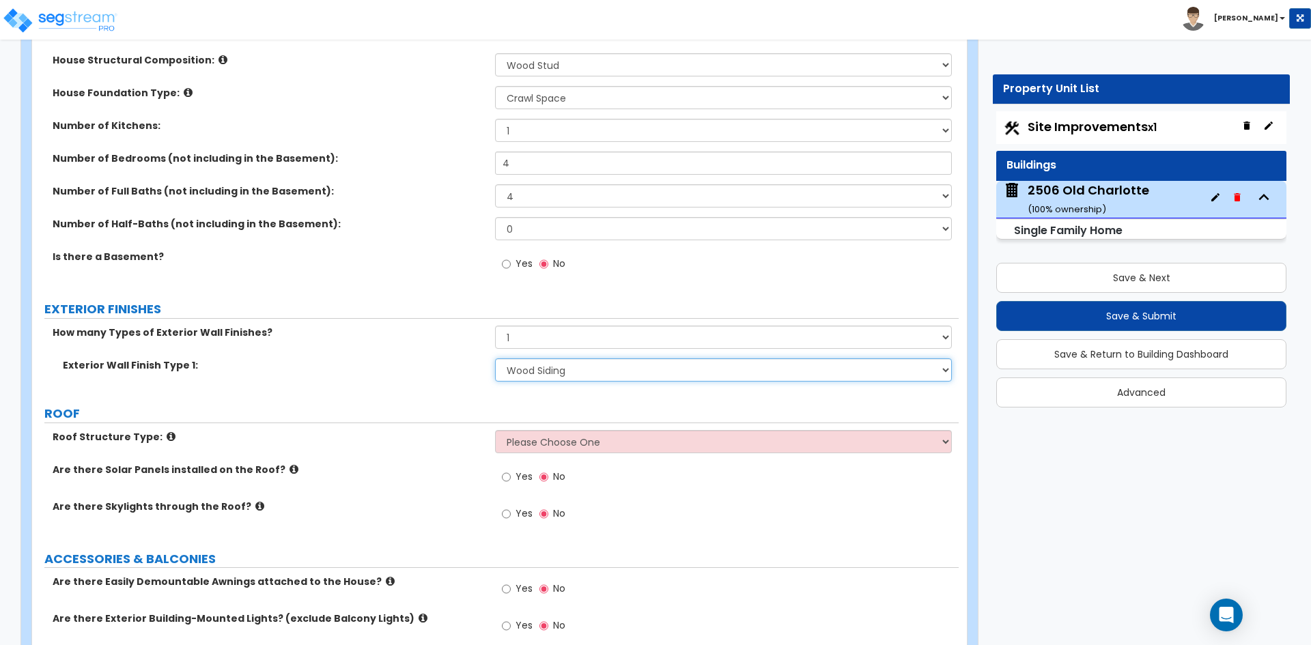
scroll to position [478, 0]
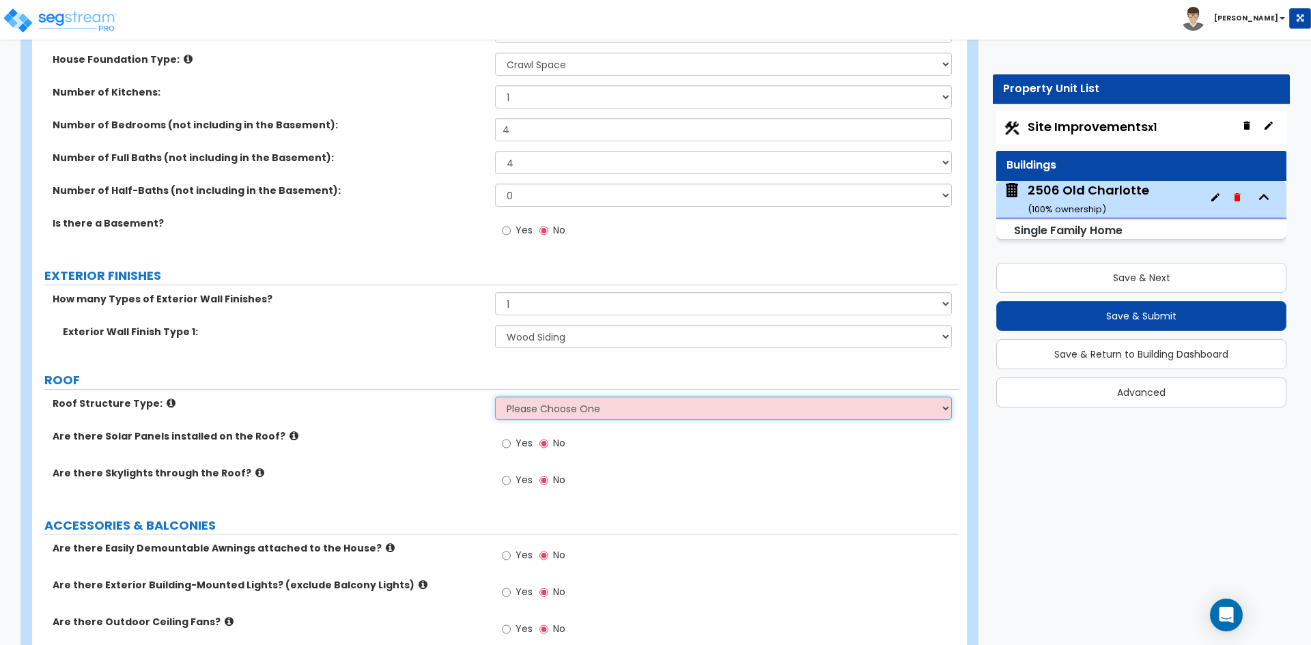
click at [550, 409] on select "Please Choose One Gable Roof Flat Roof Hybrid Gable & Flat Roof" at bounding box center [723, 408] width 456 height 23
select select "1"
click at [495, 397] on select "Please Choose One Gable Roof Flat Roof Hybrid Gable & Flat Roof" at bounding box center [723, 408] width 456 height 23
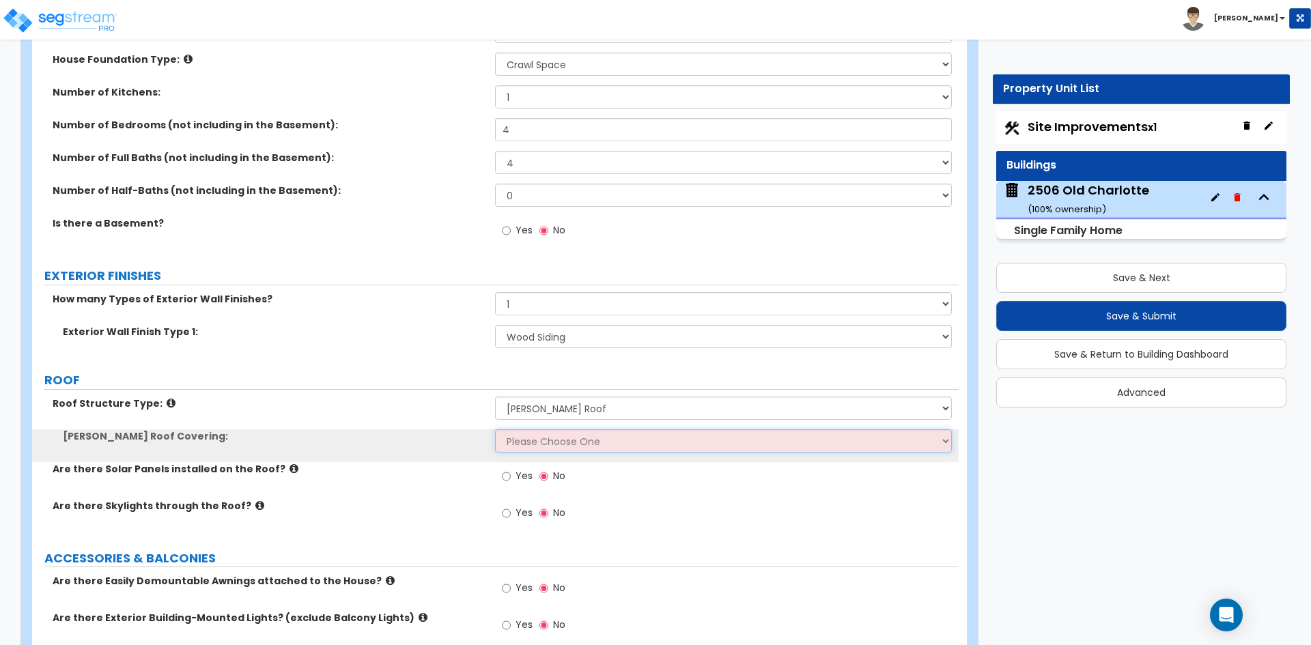
click at [550, 443] on select "Please Choose One Asphalt Shingle Clay Tile Wood Shingle Metal Shingle Standing…" at bounding box center [723, 440] width 456 height 23
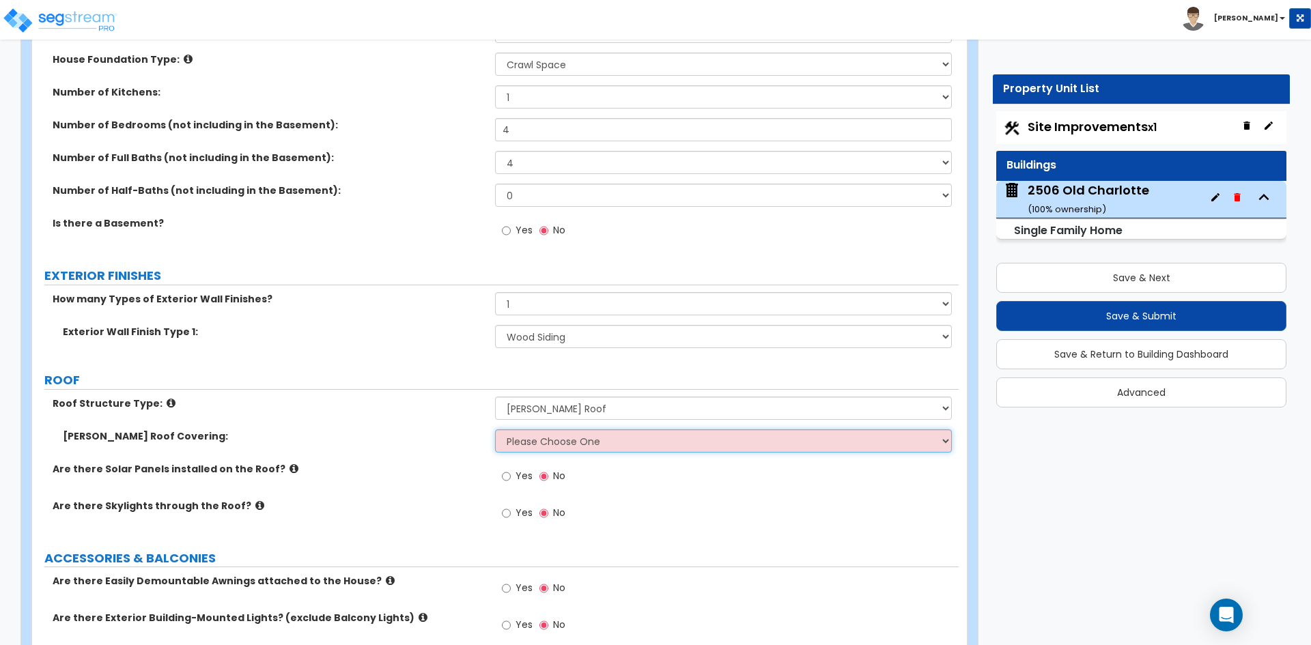
select select "1"
click at [495, 429] on select "Please Choose One Asphalt Shingle Clay Tile Wood Shingle Metal Shingle Standing…" at bounding box center [723, 440] width 456 height 23
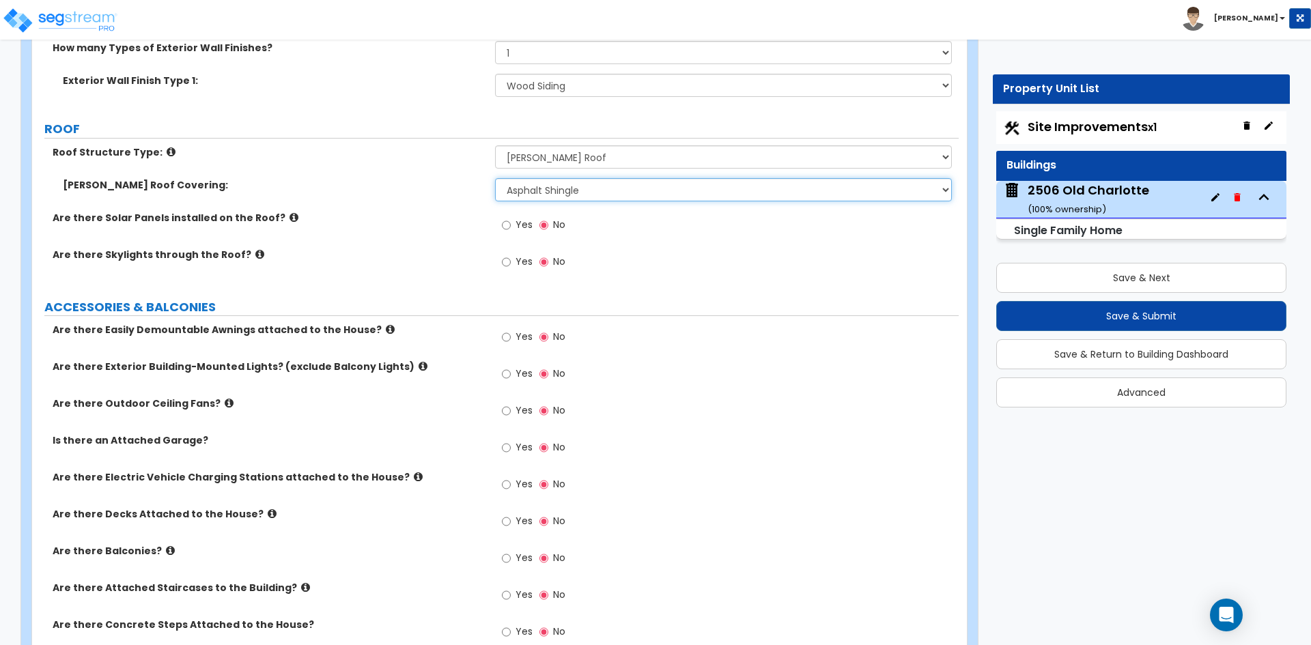
scroll to position [751, 0]
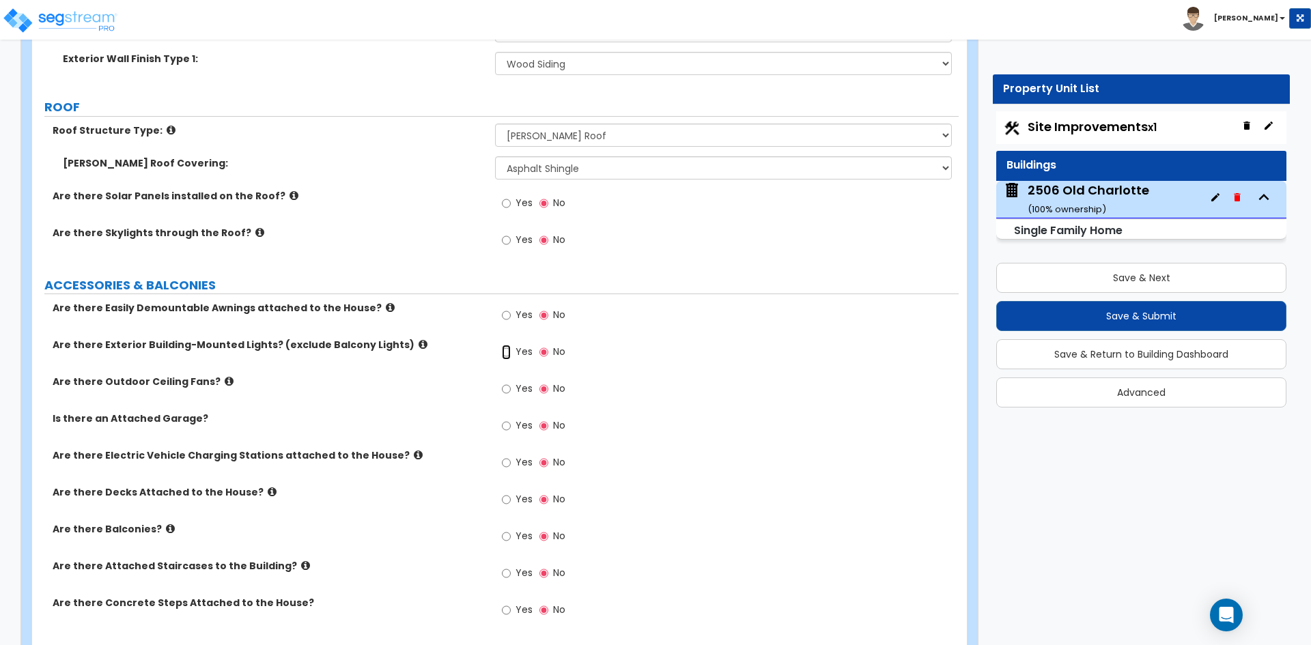
click at [509, 352] on input "Yes" at bounding box center [506, 352] width 9 height 15
radio input "true"
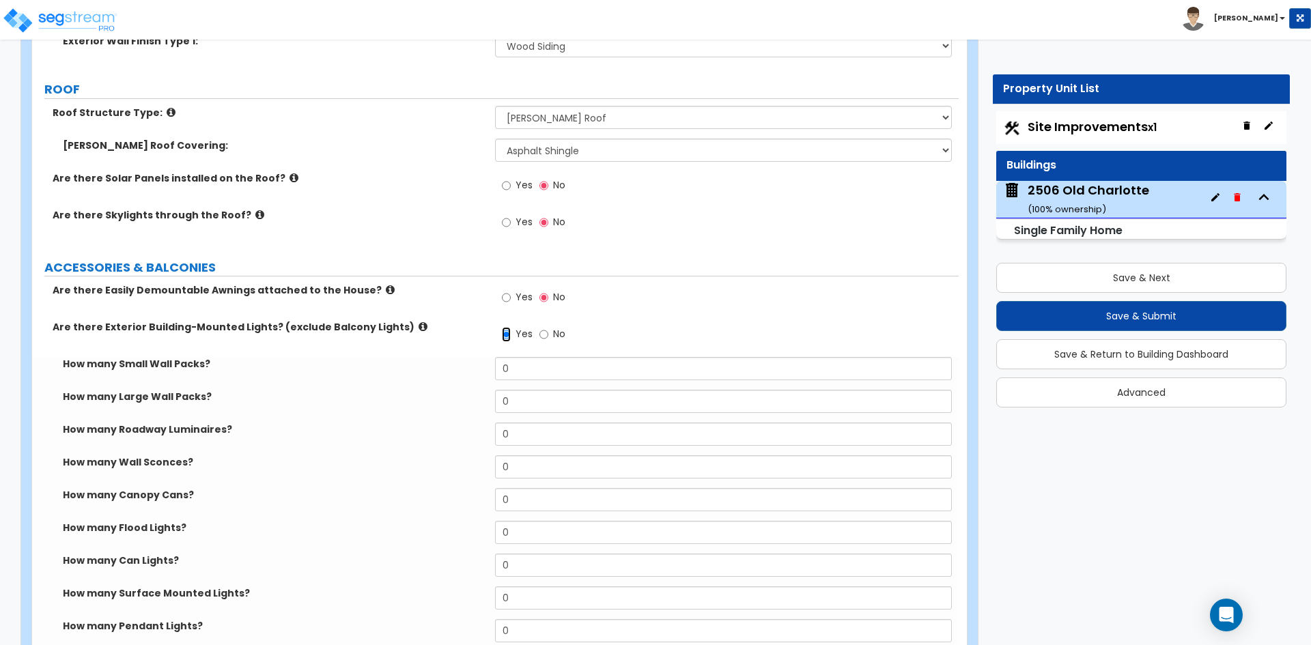
scroll to position [819, 0]
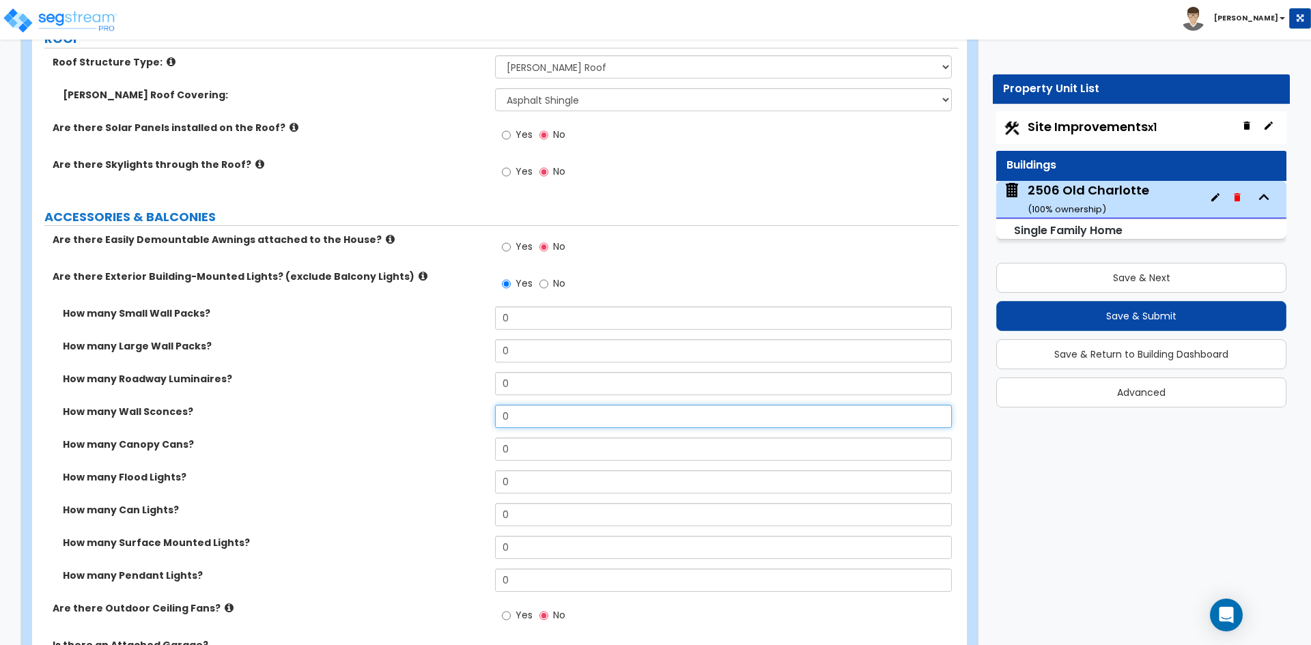
click at [515, 420] on input "0" at bounding box center [723, 416] width 456 height 23
type input "4"
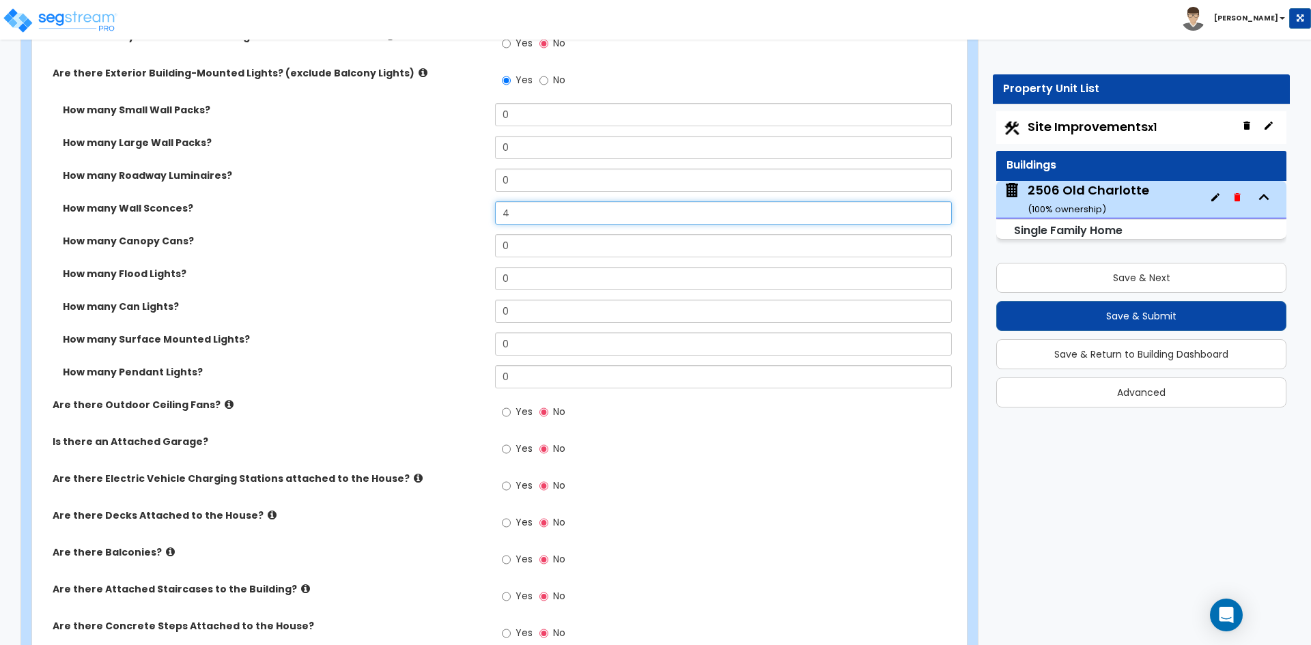
scroll to position [1024, 0]
click at [531, 216] on input "4" at bounding box center [723, 211] width 456 height 23
type input "6"
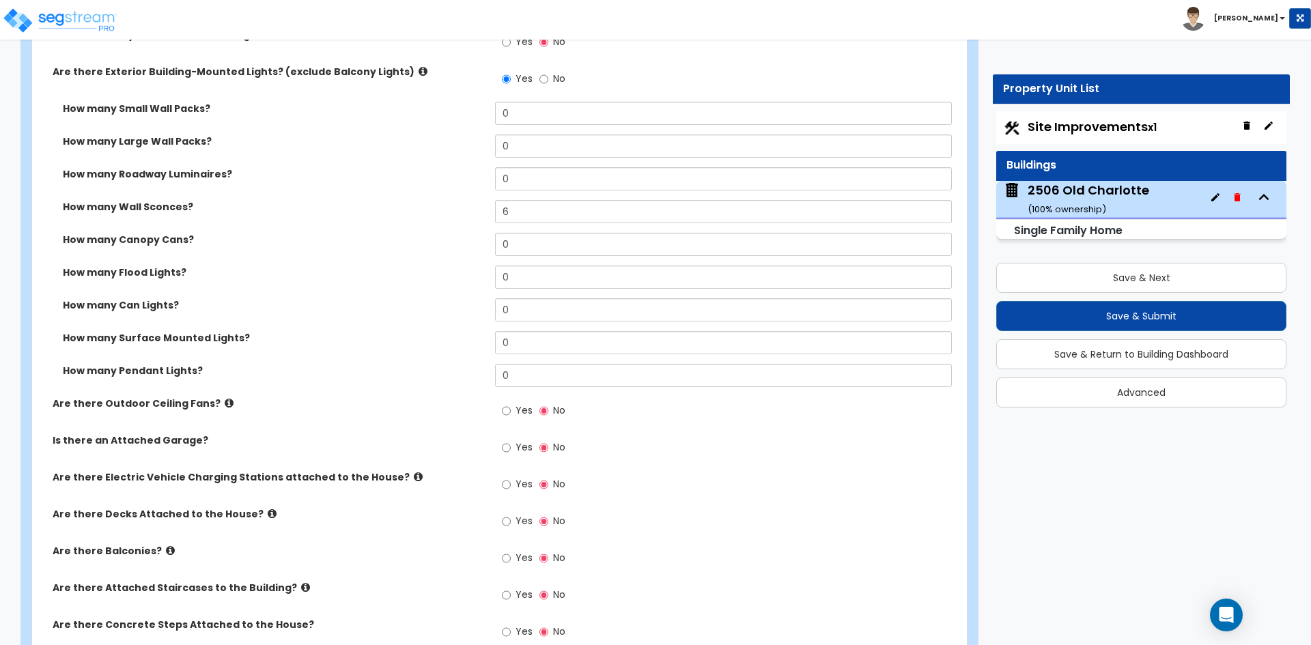
click at [442, 242] on label "How many Canopy Cans?" at bounding box center [274, 240] width 422 height 14
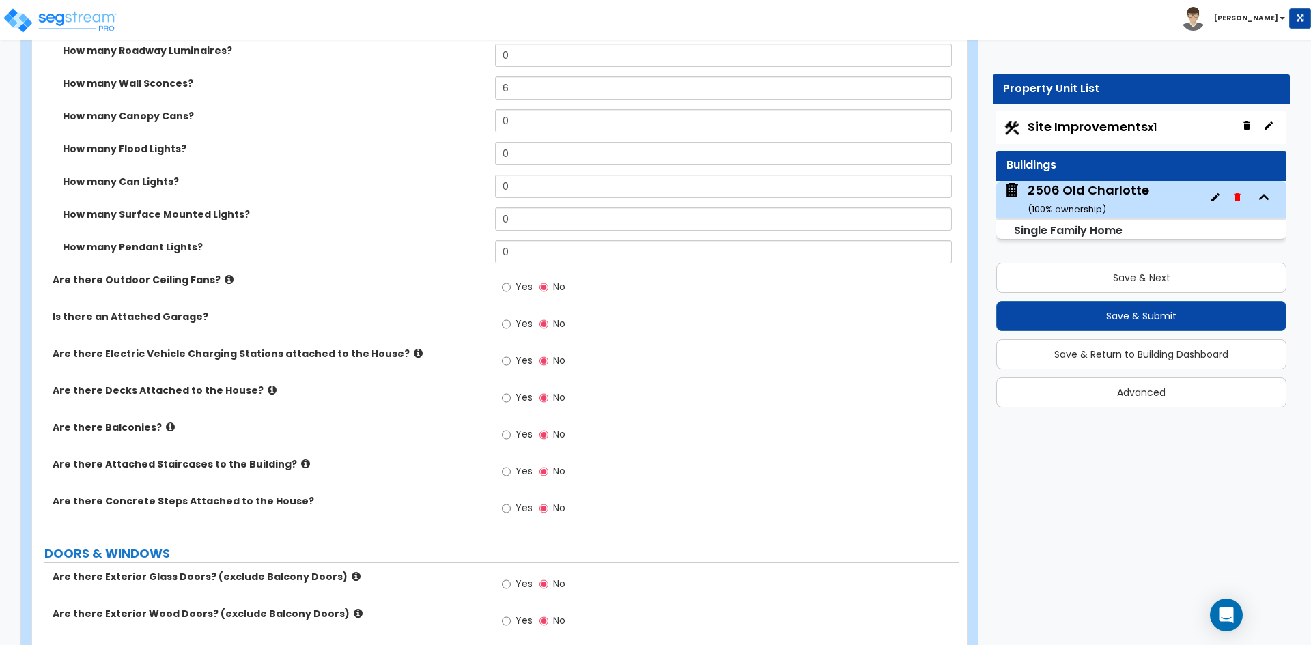
scroll to position [1161, 0]
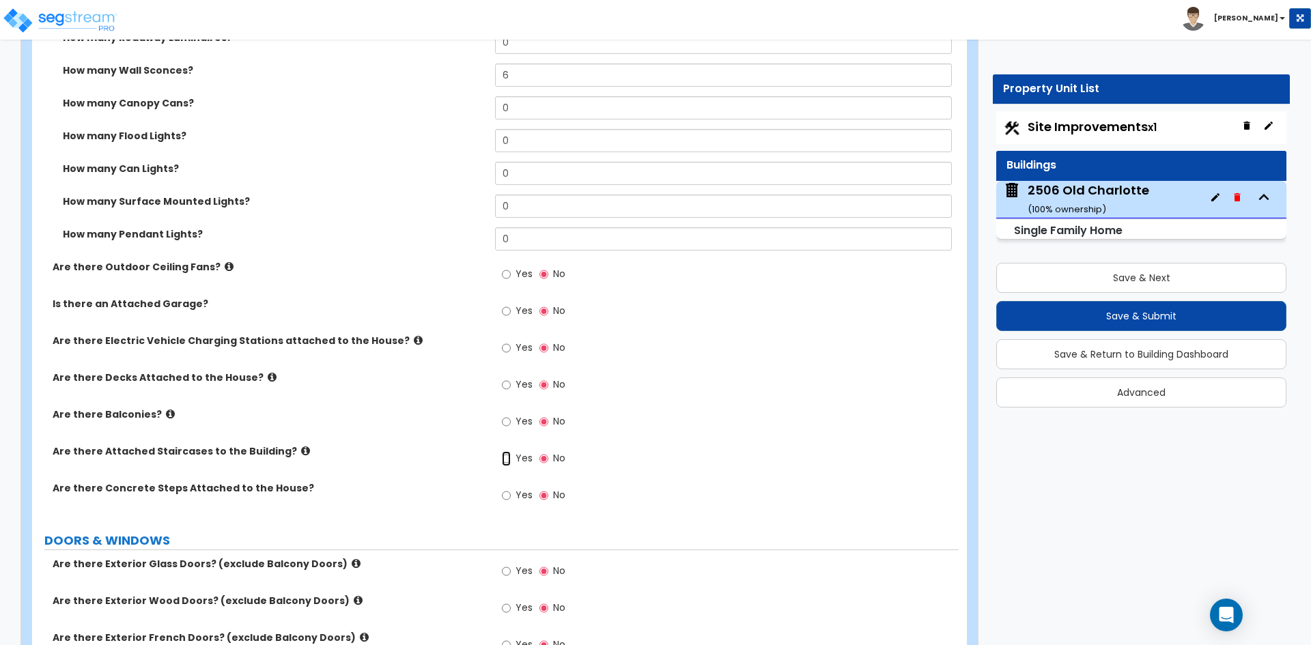
click at [505, 459] on input "Yes" at bounding box center [506, 458] width 9 height 15
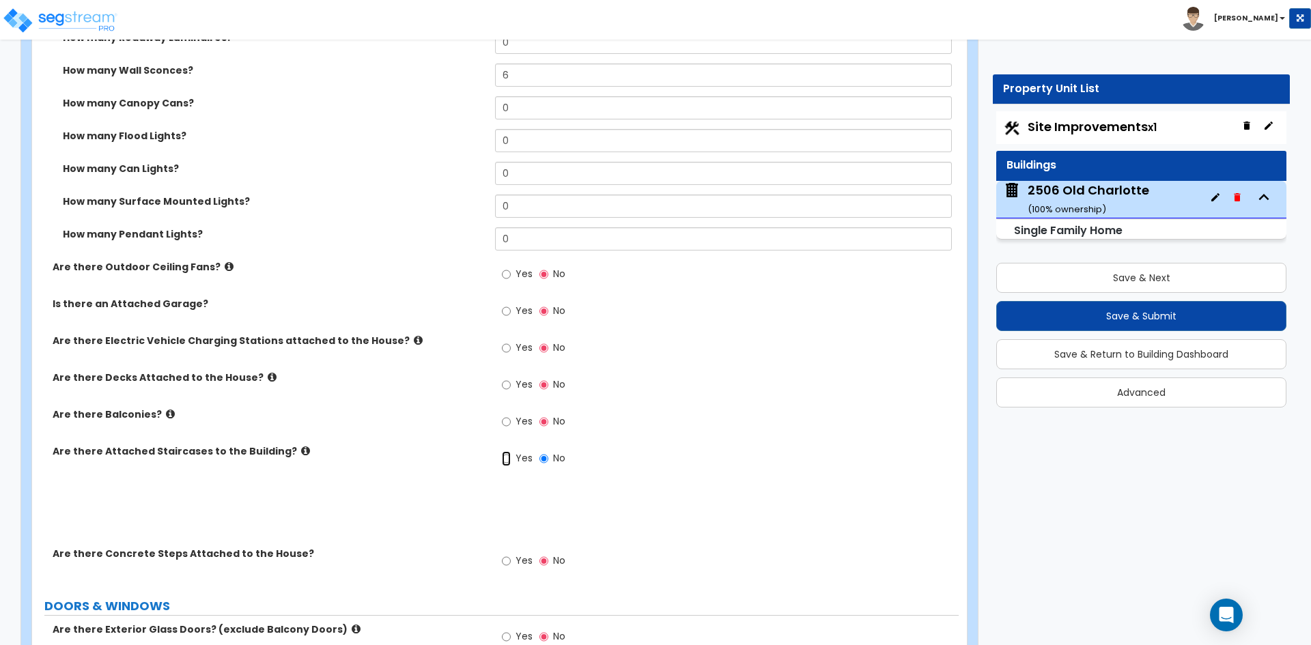
radio input "true"
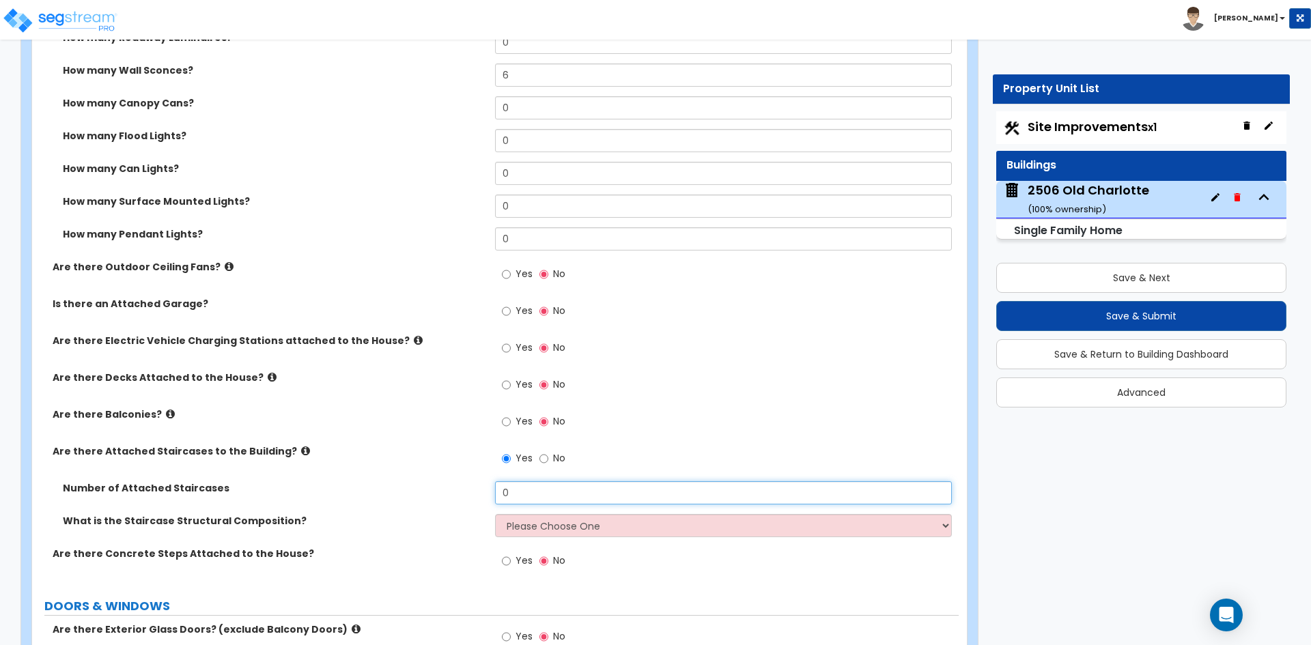
click at [540, 485] on input "0" at bounding box center [723, 492] width 456 height 23
type input "1"
click at [549, 528] on select "Please Choose One Reinforced Concrete Structural Steel Wood" at bounding box center [723, 525] width 456 height 23
select select "3"
click at [495, 514] on select "Please Choose One Reinforced Concrete Structural Steel Wood" at bounding box center [723, 525] width 456 height 23
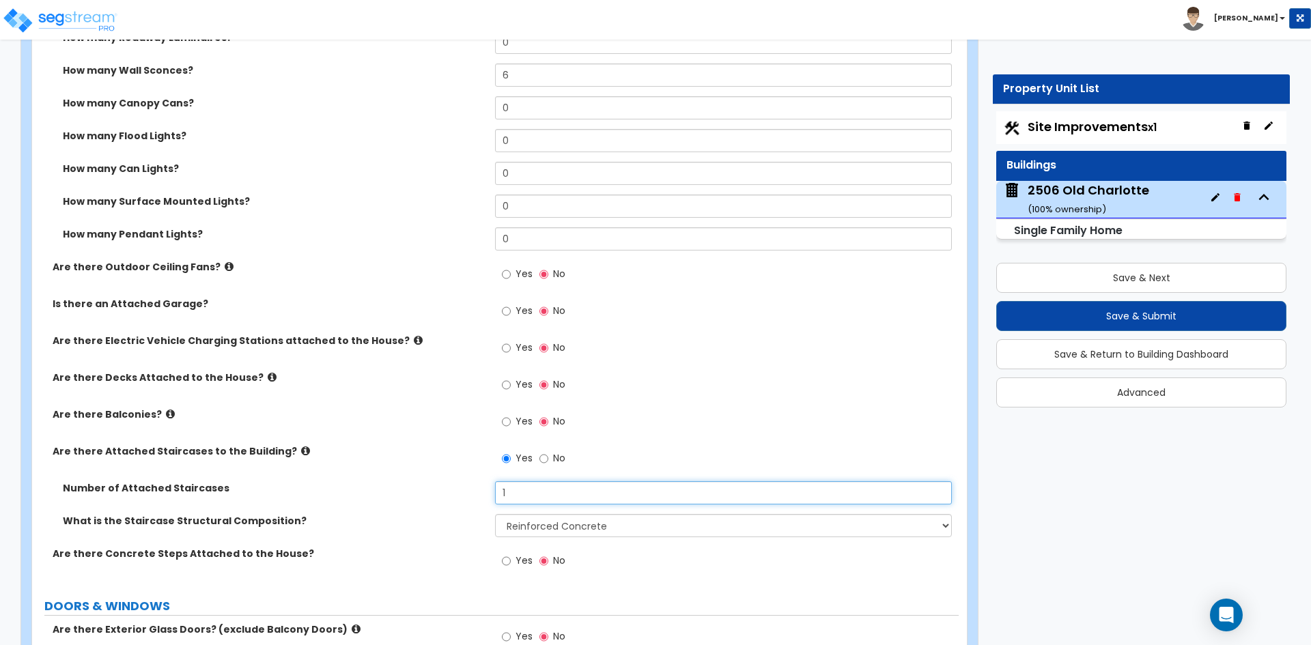
click at [518, 496] on input "1" at bounding box center [723, 492] width 456 height 23
type input "2"
click at [459, 492] on label "Number of Attached Staircases" at bounding box center [274, 488] width 422 height 14
click at [543, 459] on input "No" at bounding box center [543, 458] width 9 height 15
radio input "false"
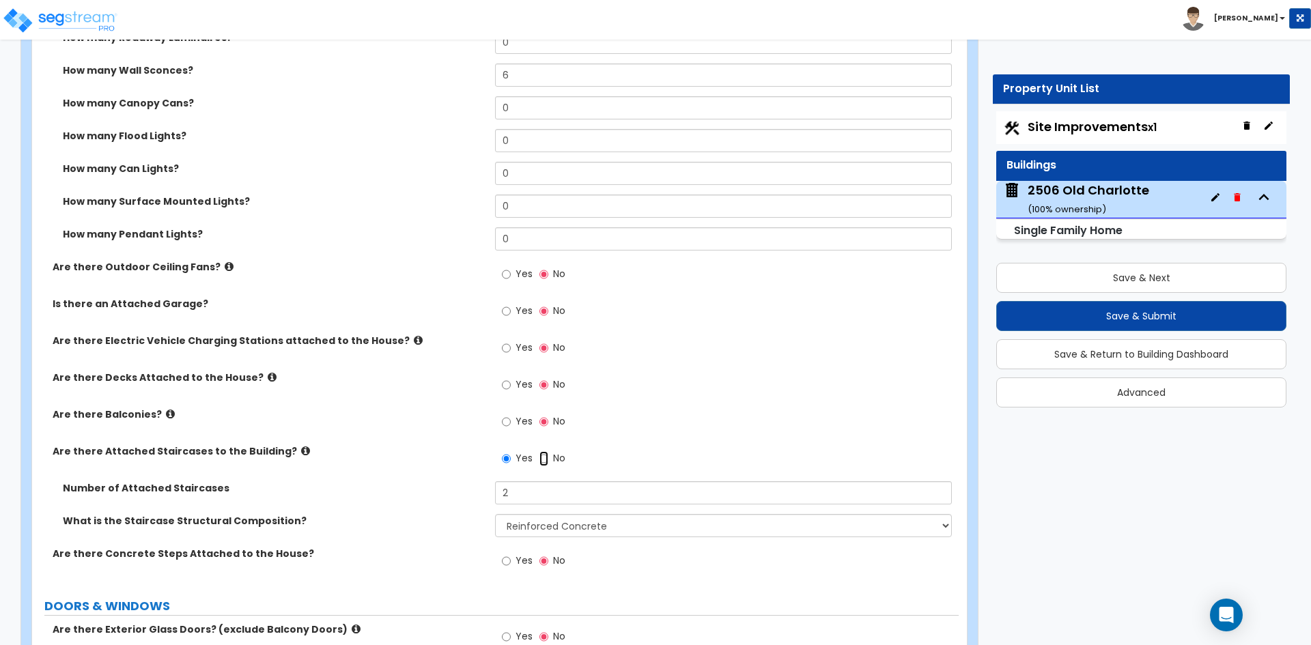
radio input "true"
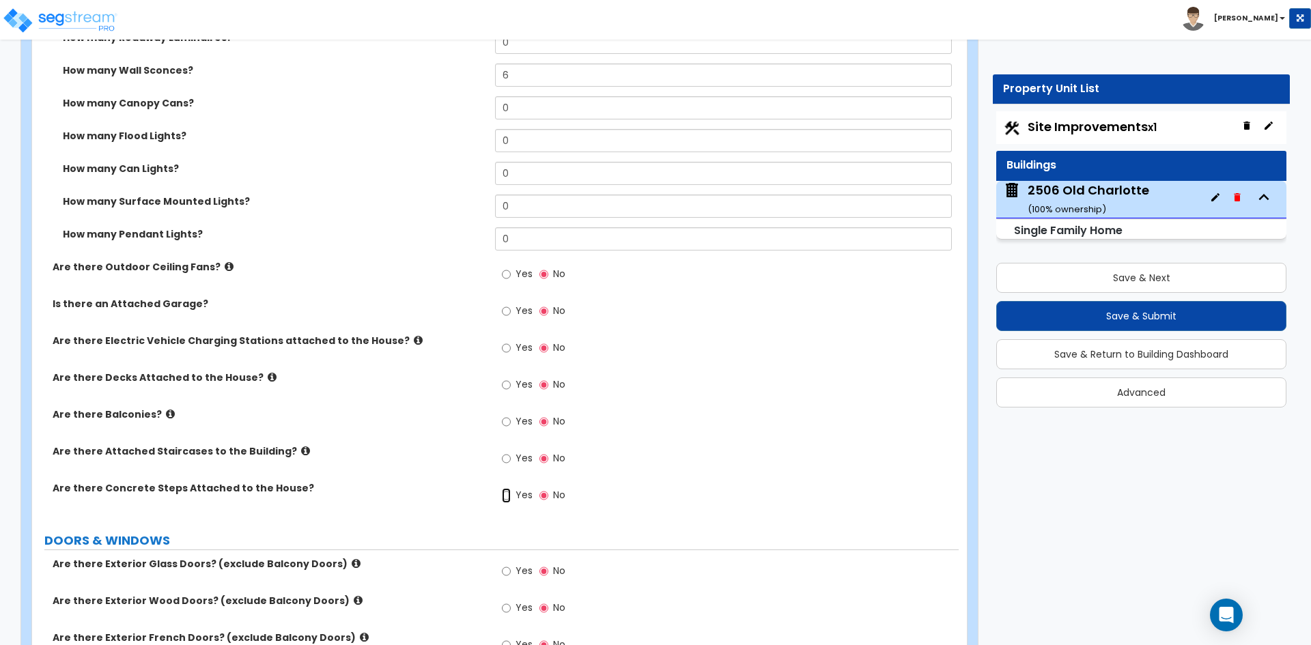
click at [509, 497] on input "Yes" at bounding box center [506, 495] width 9 height 15
radio input "true"
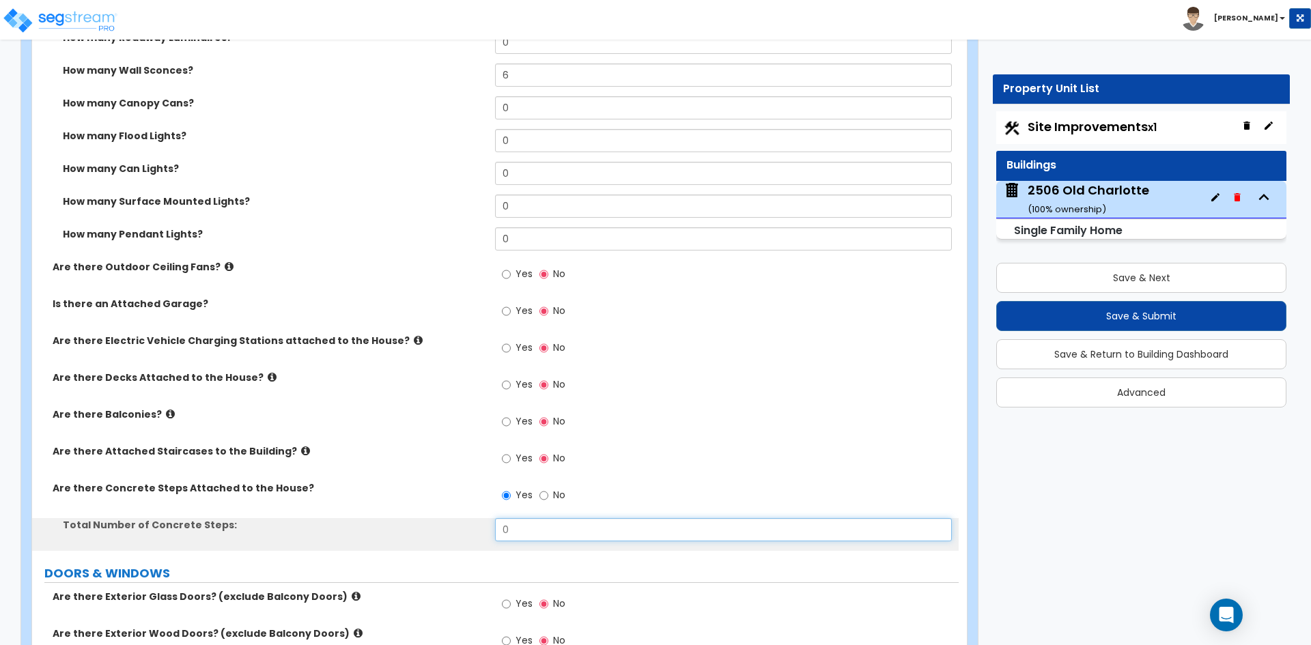
click at [522, 530] on input "0" at bounding box center [723, 529] width 456 height 23
type input "2"
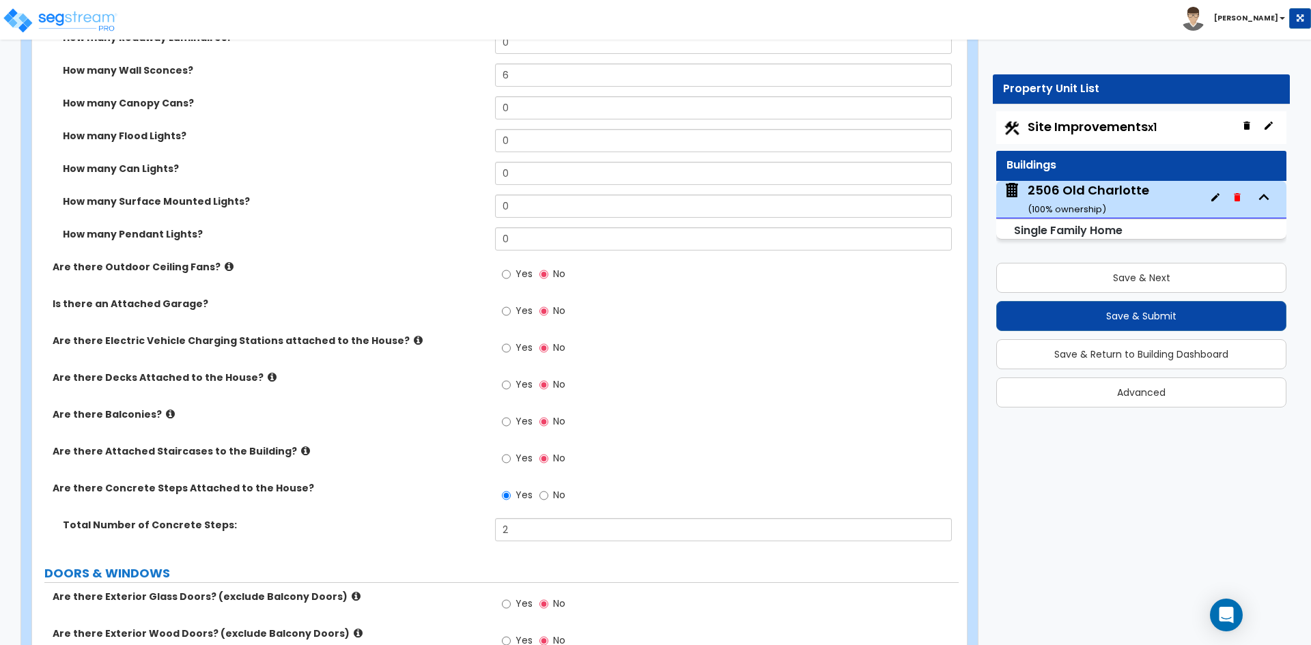
click at [415, 522] on label "Total Number of Concrete Steps:" at bounding box center [274, 525] width 422 height 14
click at [506, 418] on input "Yes" at bounding box center [506, 421] width 9 height 15
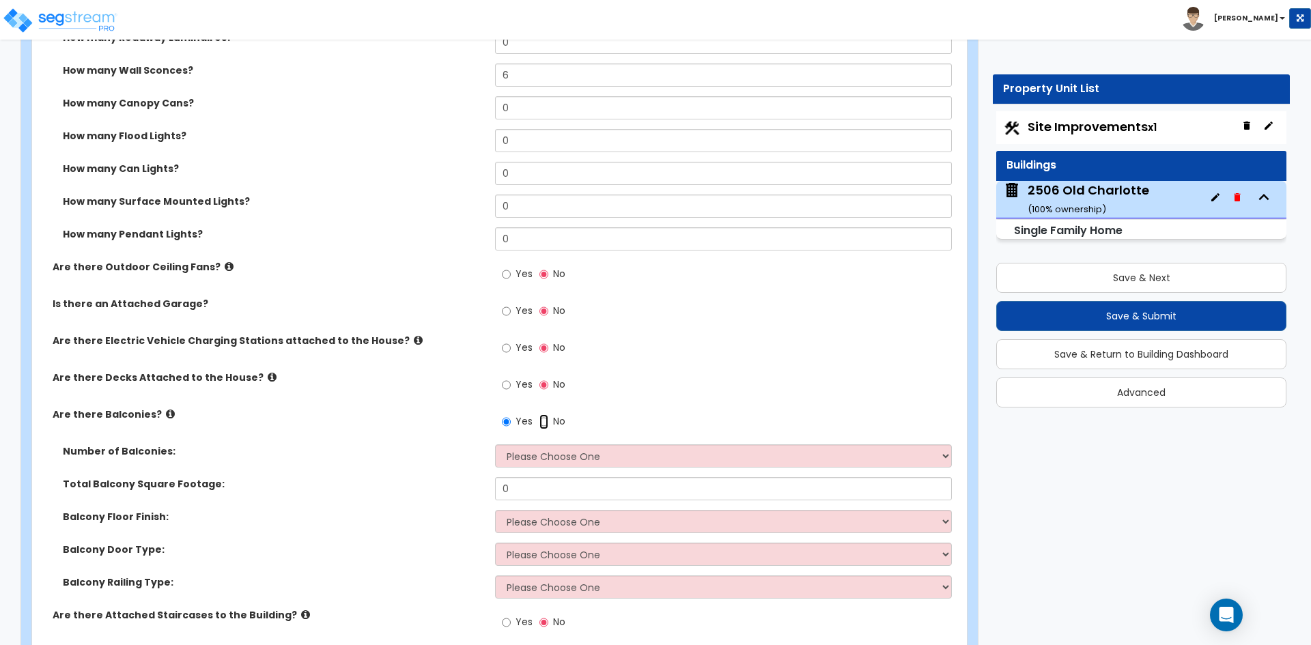
click at [545, 423] on input "No" at bounding box center [543, 421] width 9 height 15
radio input "false"
radio input "true"
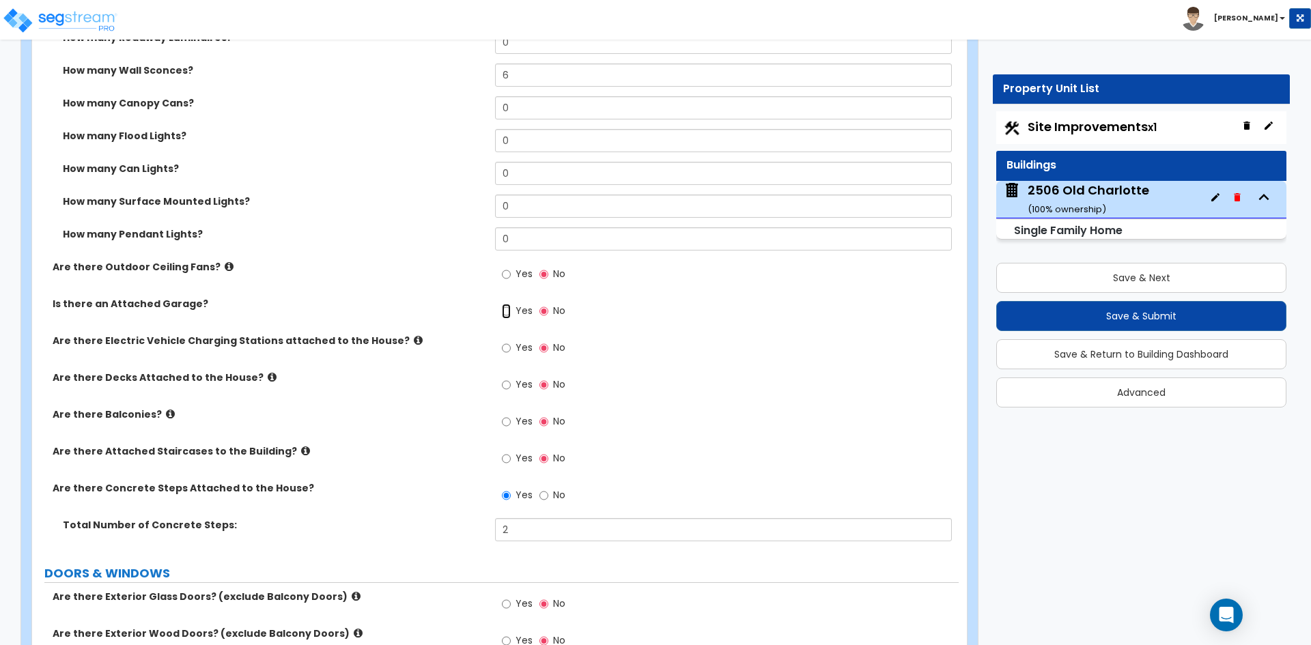
click at [509, 311] on input "Yes" at bounding box center [506, 311] width 9 height 15
radio input "true"
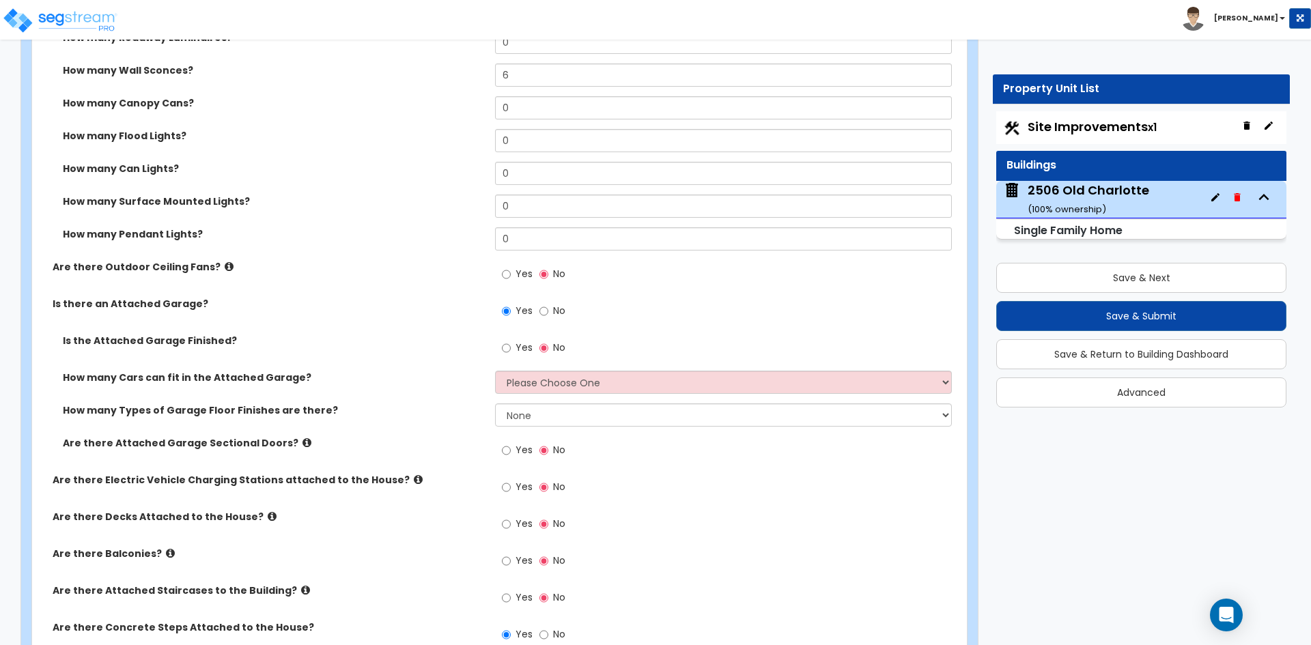
click at [494, 345] on div "Is the Attached Garage Finished?" at bounding box center [263, 341] width 463 height 14
click at [513, 347] on label "Yes" at bounding box center [517, 349] width 31 height 23
click at [511, 347] on input "Yes" at bounding box center [506, 348] width 9 height 15
radio input "true"
click at [548, 371] on select "Please Choose One 1 2 3 4 5" at bounding box center [723, 382] width 456 height 23
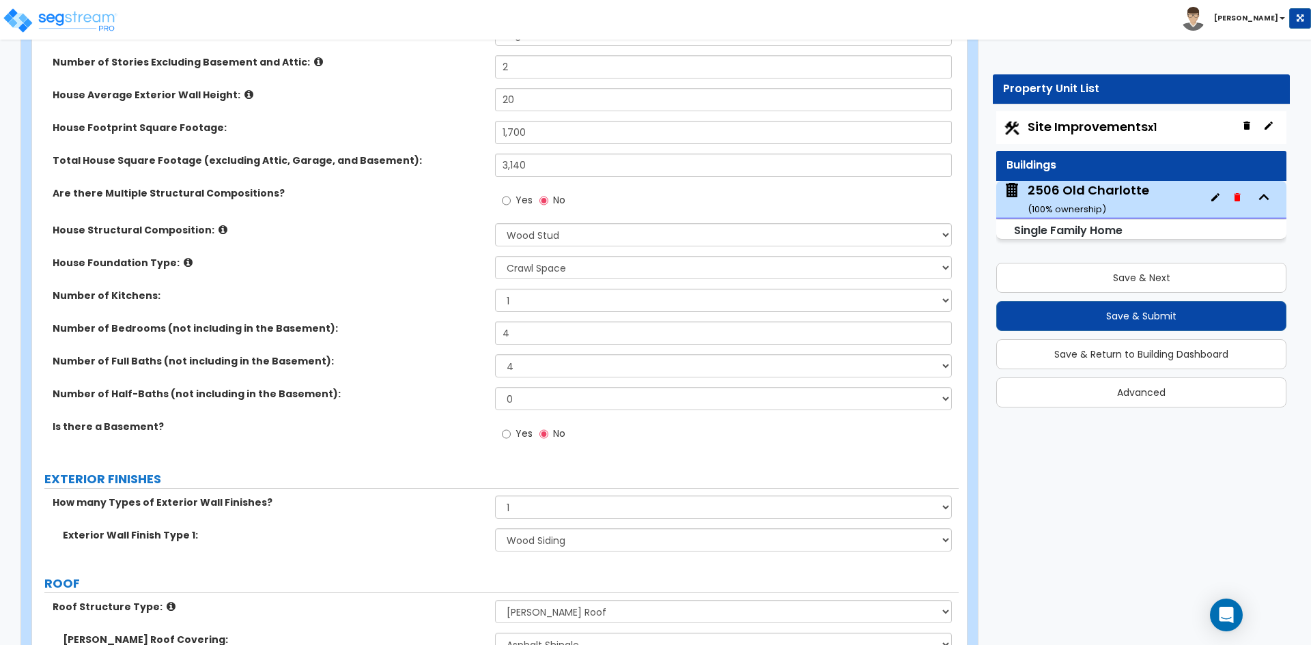
scroll to position [273, 0]
click at [517, 377] on select "1 2 3 4 5 6 7 8 9 10" at bounding box center [723, 367] width 456 height 23
click at [518, 365] on select "1 2 3 4 5 6 7 8 9 10" at bounding box center [723, 367] width 456 height 23
select select "3"
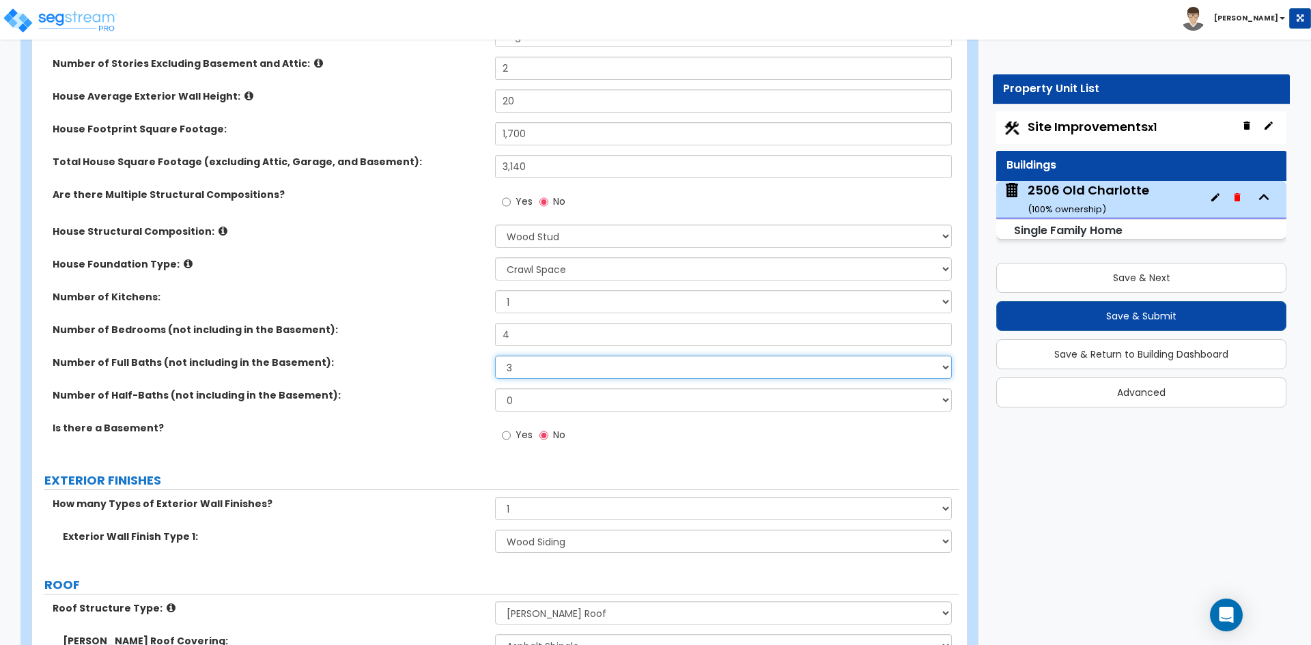
click at [495, 356] on select "1 2 3 4 5 6 7 8 9 10" at bounding box center [723, 367] width 456 height 23
click at [517, 394] on select "0 1 2 3 4 5" at bounding box center [723, 399] width 456 height 23
select select "1"
click at [495, 388] on select "0 1 2 3 4 5" at bounding box center [723, 399] width 456 height 23
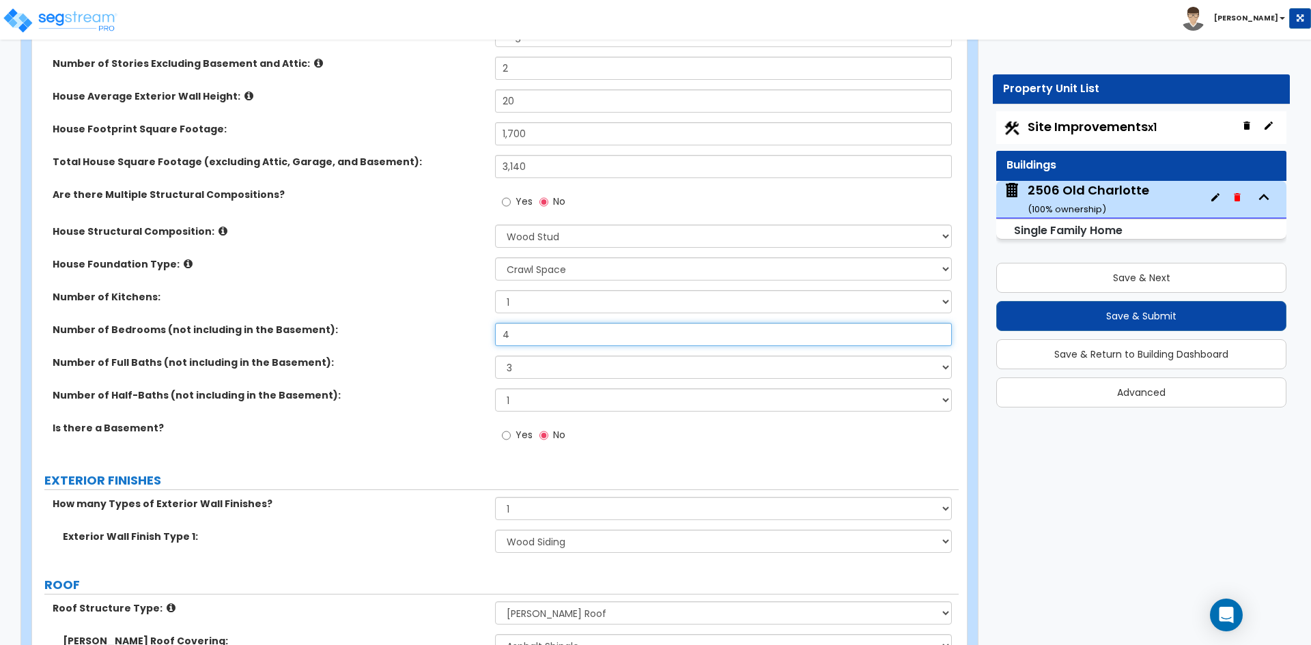
click at [529, 330] on input "4" at bounding box center [723, 334] width 456 height 23
type input "4"
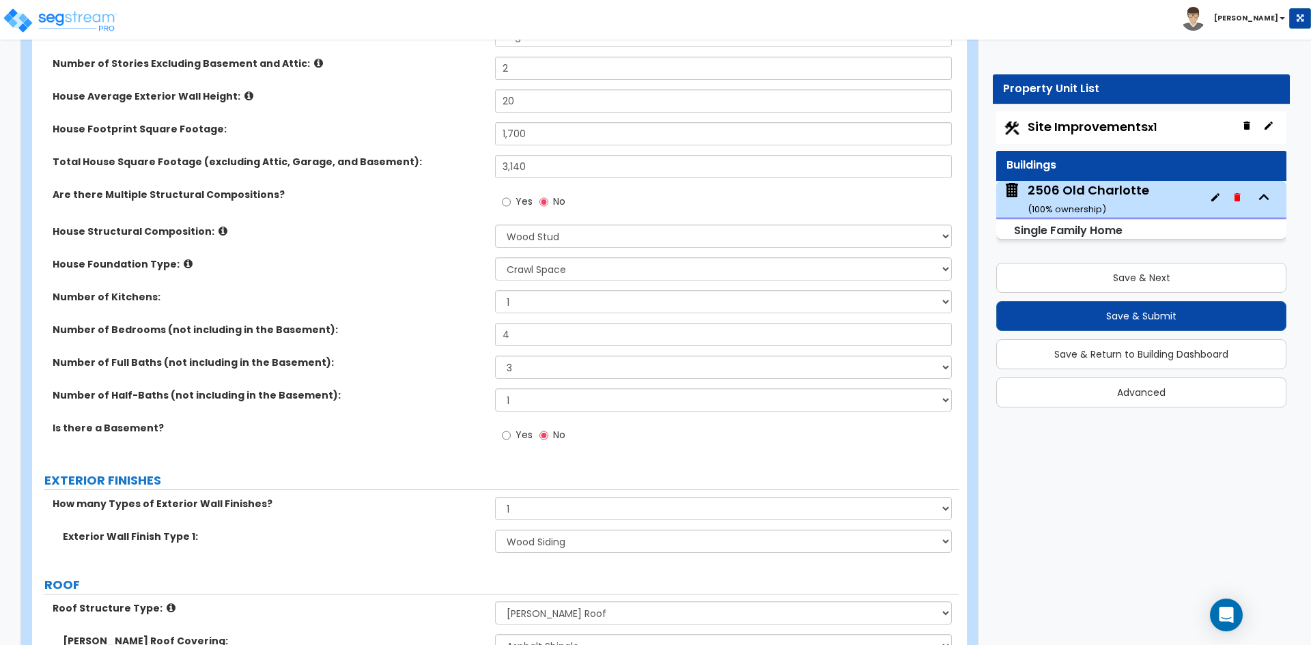
click at [485, 364] on div "Number of Full Baths (not including in the Basement):" at bounding box center [263, 363] width 463 height 14
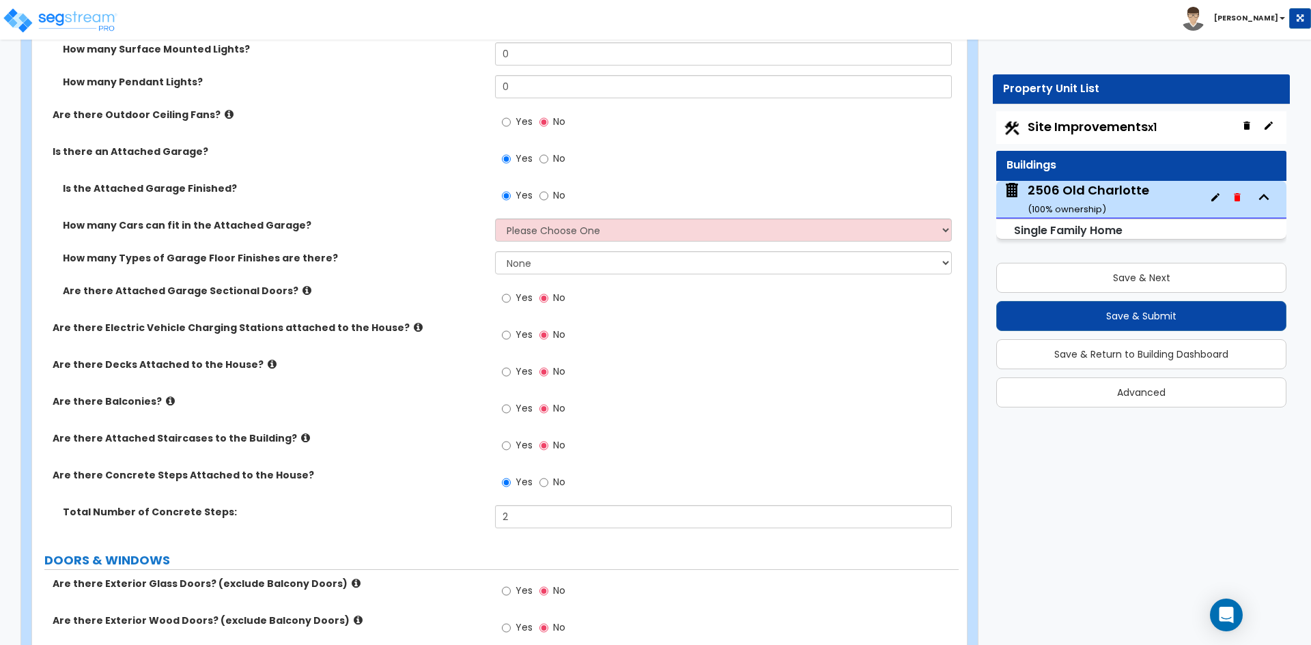
scroll to position [1297, 0]
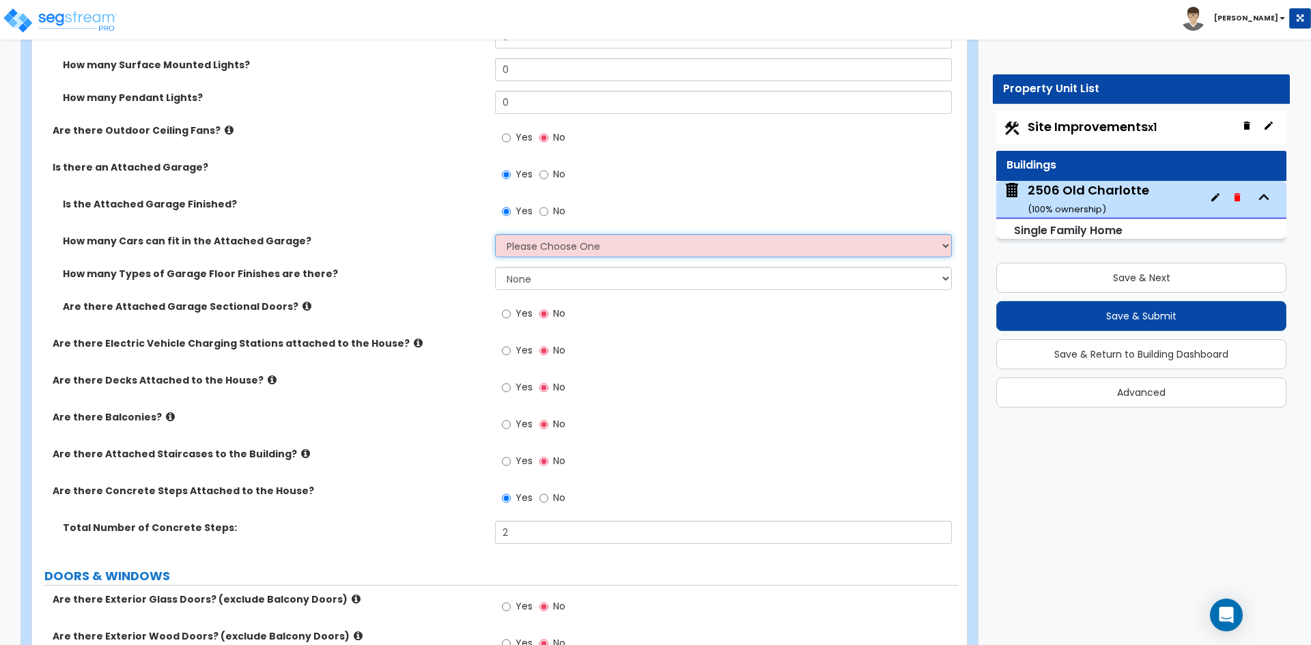
click at [544, 245] on select "Please Choose One 1 2 3 4 5" at bounding box center [723, 245] width 456 height 23
select select "3"
click at [495, 234] on select "Please Choose One 1 2 3 4 5" at bounding box center [723, 245] width 456 height 23
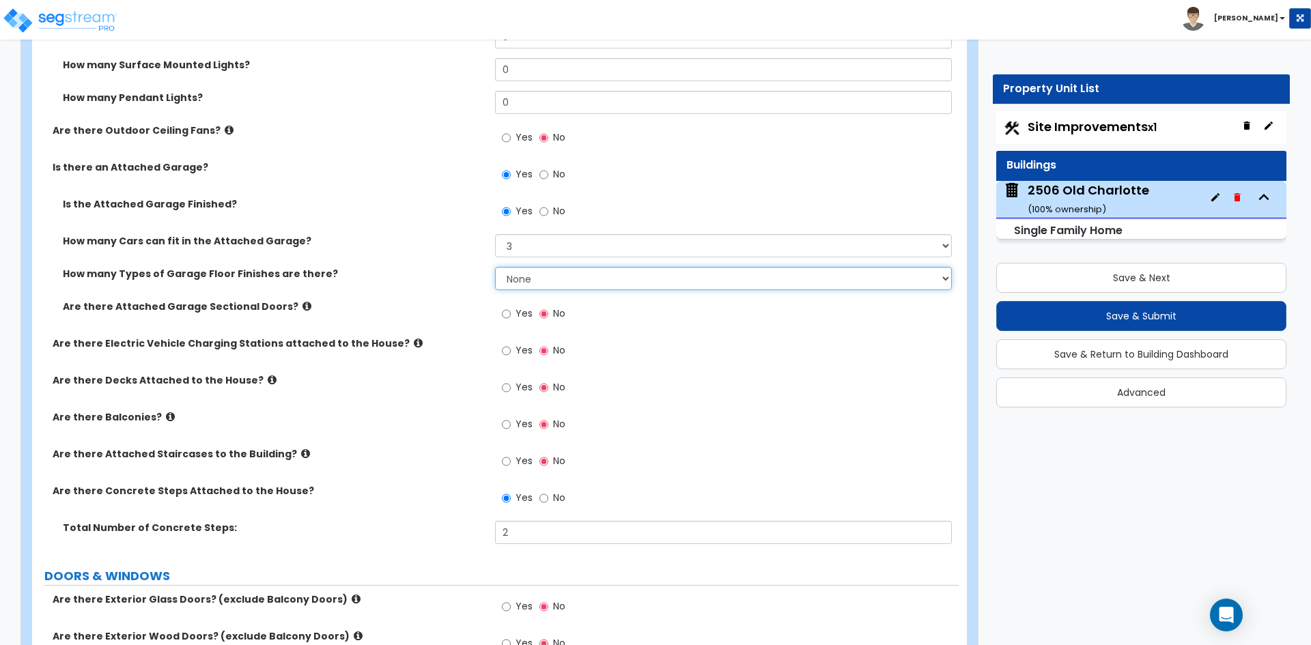
click at [555, 278] on select "None 1 2 3 4" at bounding box center [723, 278] width 456 height 23
select select "1"
click at [495, 267] on select "None 1 2 3 4" at bounding box center [723, 278] width 456 height 23
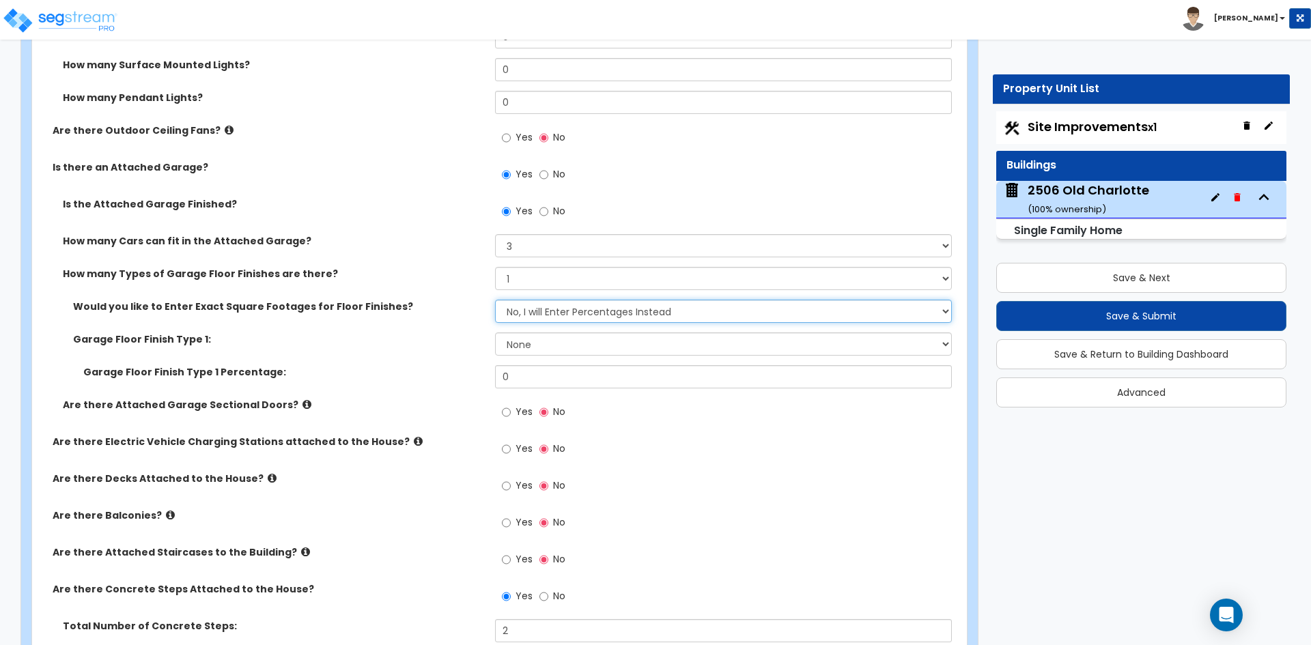
click at [541, 310] on select "No, I will Enter Percentages Instead Yes, I will Enter Exact Square Footages" at bounding box center [723, 311] width 456 height 23
select select "1"
click at [495, 300] on select "No, I will Enter Percentages Instead Yes, I will Enter Exact Square Footages" at bounding box center [723, 311] width 456 height 23
click at [521, 342] on select "None Polished Concrete Flooring Ceramic Tile Flooring Rubber Tile Flooring Epox…" at bounding box center [723, 343] width 456 height 23
click at [495, 332] on select "None Polished Concrete Flooring Ceramic Tile Flooring Rubber Tile Flooring Epox…" at bounding box center [723, 343] width 456 height 23
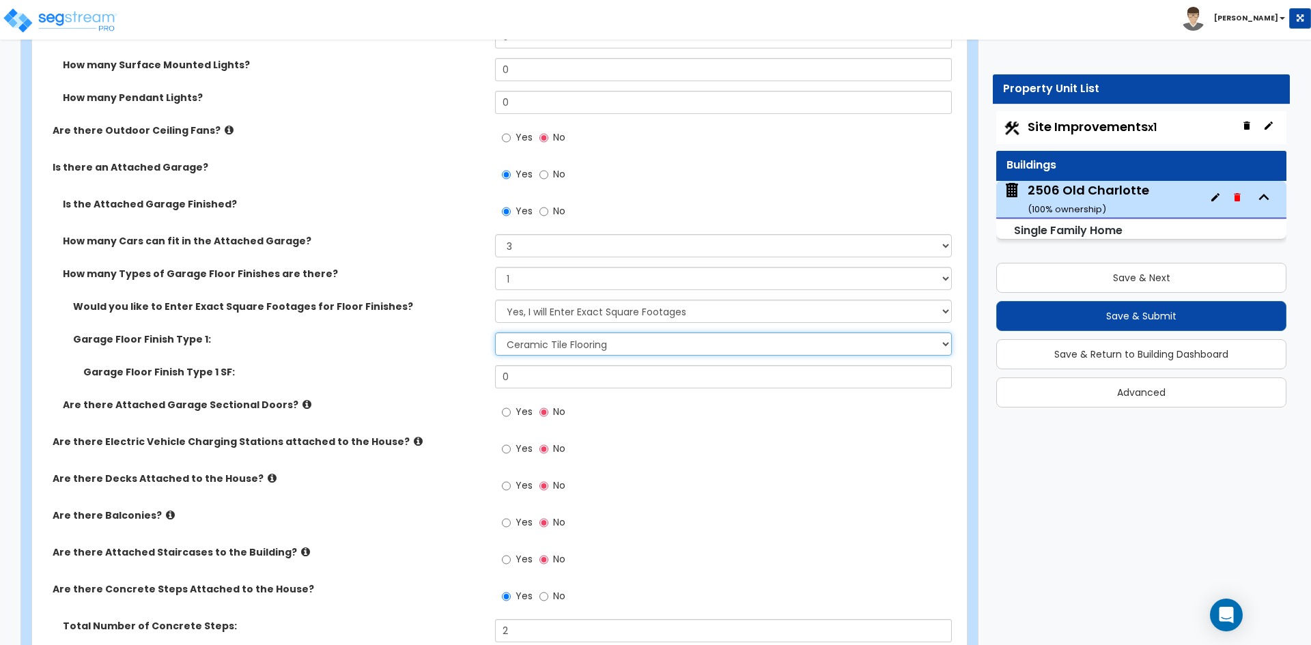
click at [564, 347] on select "None Polished Concrete Flooring Ceramic Tile Flooring Rubber Tile Flooring Epox…" at bounding box center [723, 343] width 456 height 23
select select "1"
click at [495, 332] on select "None Polished Concrete Flooring Ceramic Tile Flooring Rubber Tile Flooring Epox…" at bounding box center [723, 343] width 456 height 23
click at [561, 380] on input "0" at bounding box center [723, 376] width 456 height 23
type input "750"
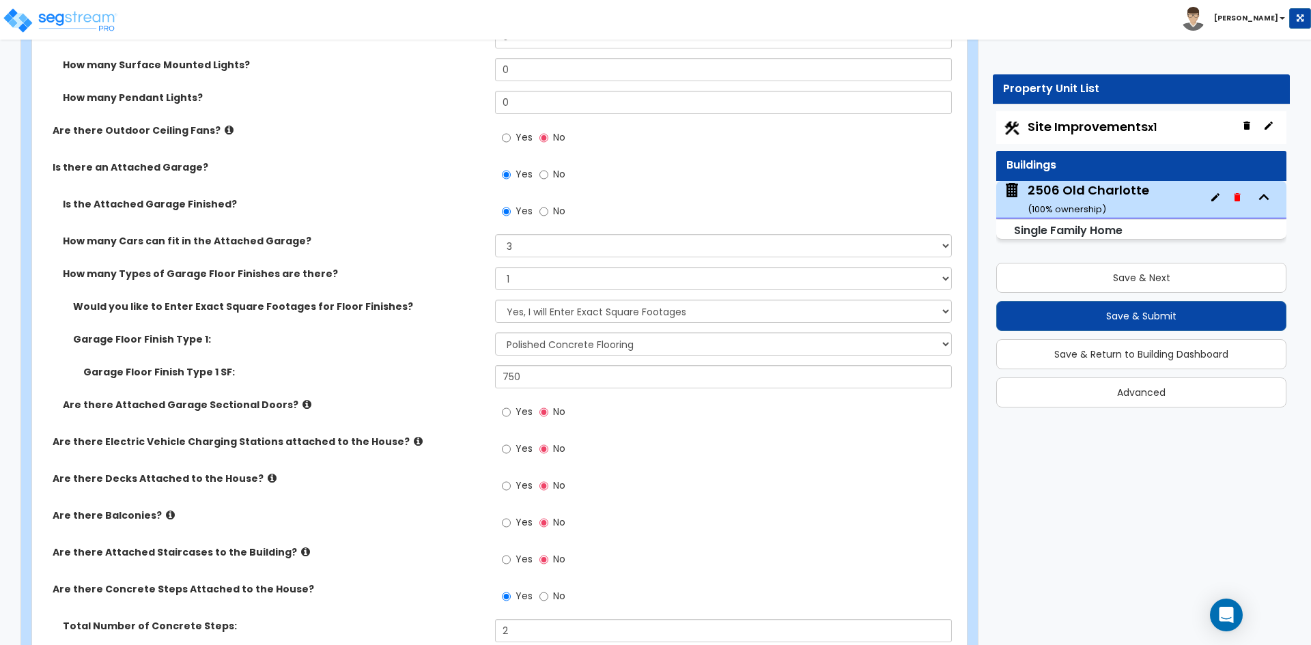
click at [403, 367] on label "Garage Floor Finish Type 1 SF:" at bounding box center [283, 372] width 401 height 14
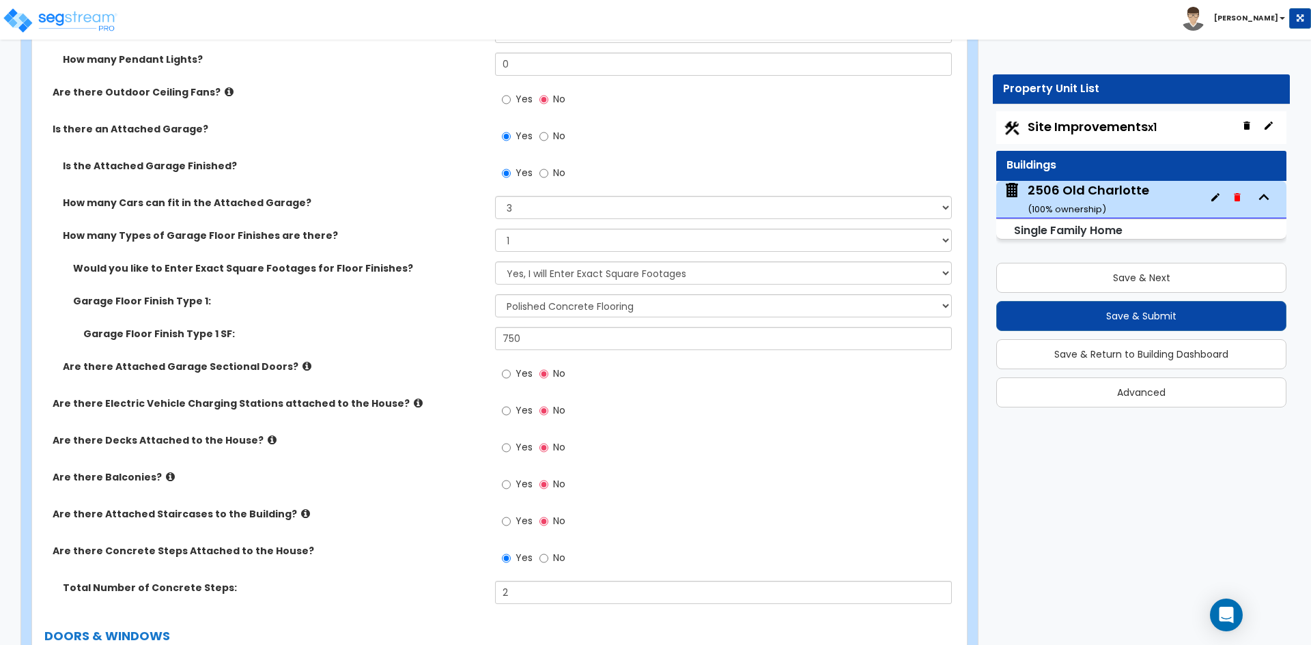
scroll to position [1434, 0]
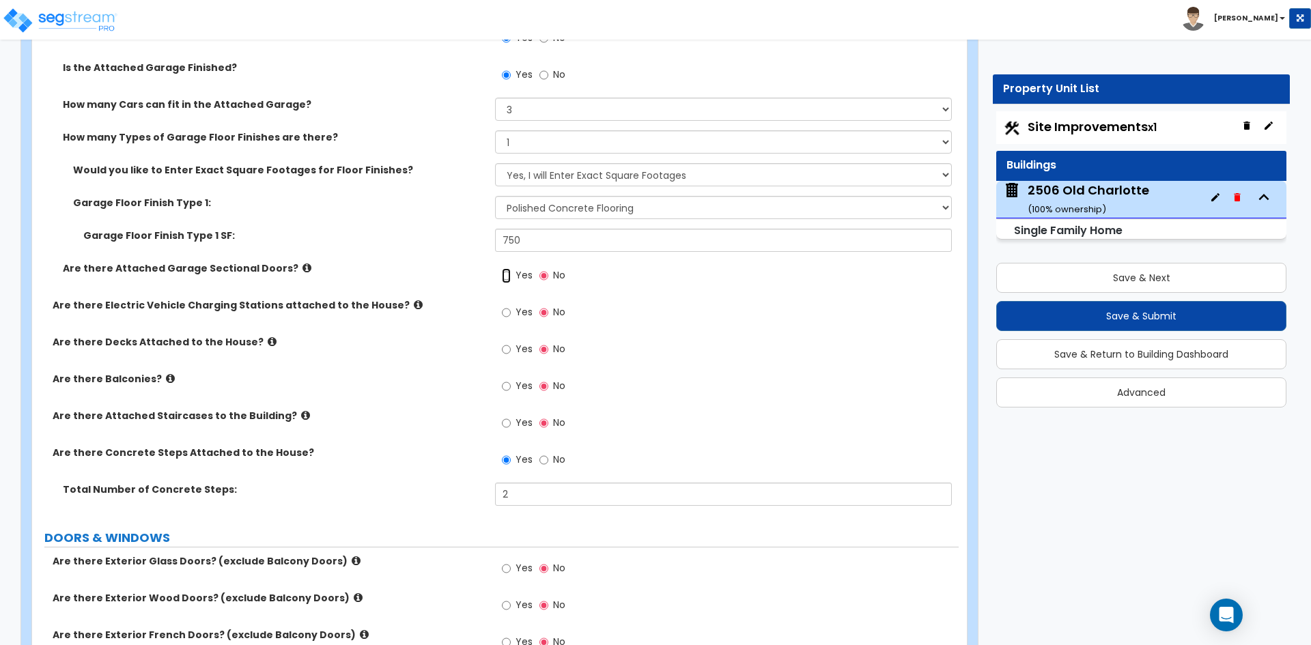
click at [506, 277] on input "Yes" at bounding box center [506, 275] width 9 height 15
radio input "true"
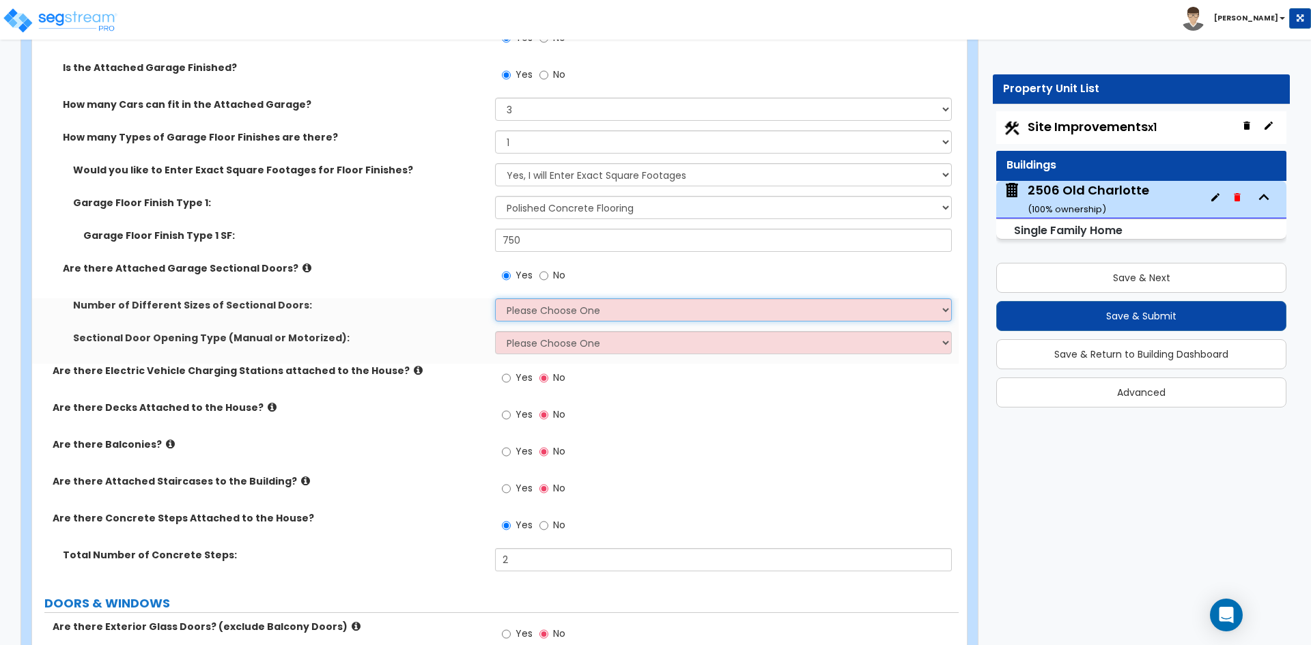
click at [532, 311] on select "Please Choose One 1 2" at bounding box center [723, 309] width 456 height 23
select select "1"
click at [495, 298] on select "Please Choose One 1 2" at bounding box center [723, 309] width 456 height 23
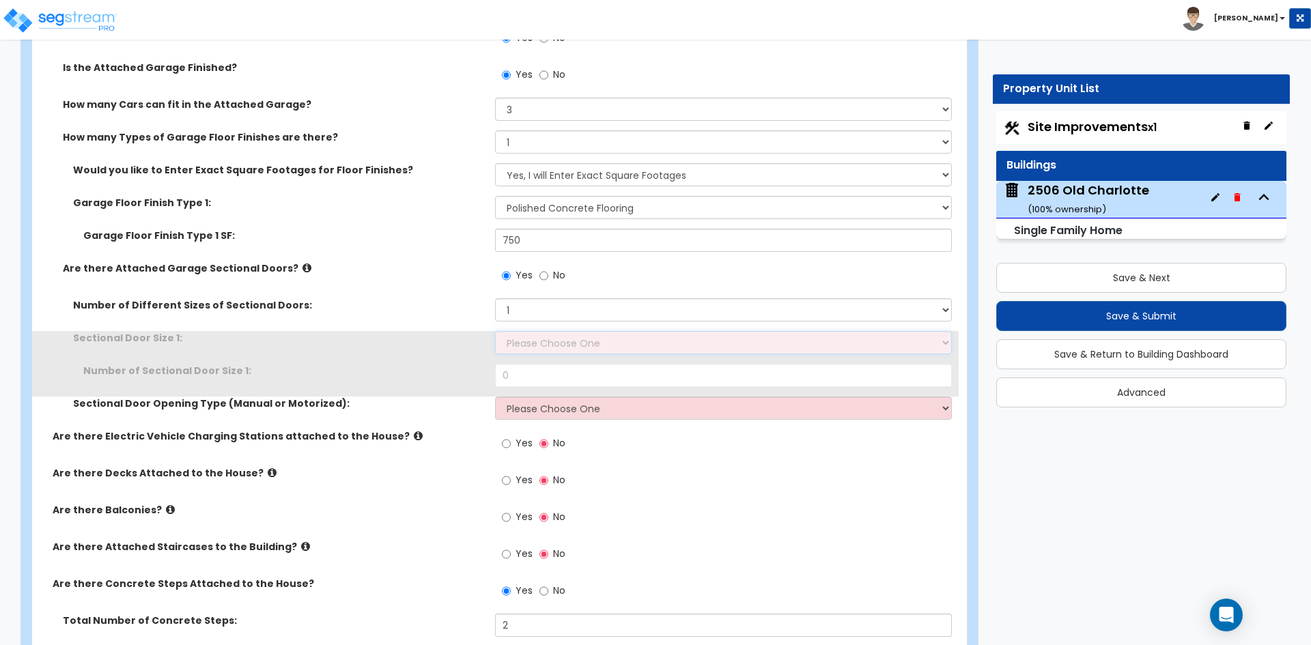
click at [530, 341] on select "Please Choose One 9' x 7' 16' x 7'" at bounding box center [723, 342] width 456 height 23
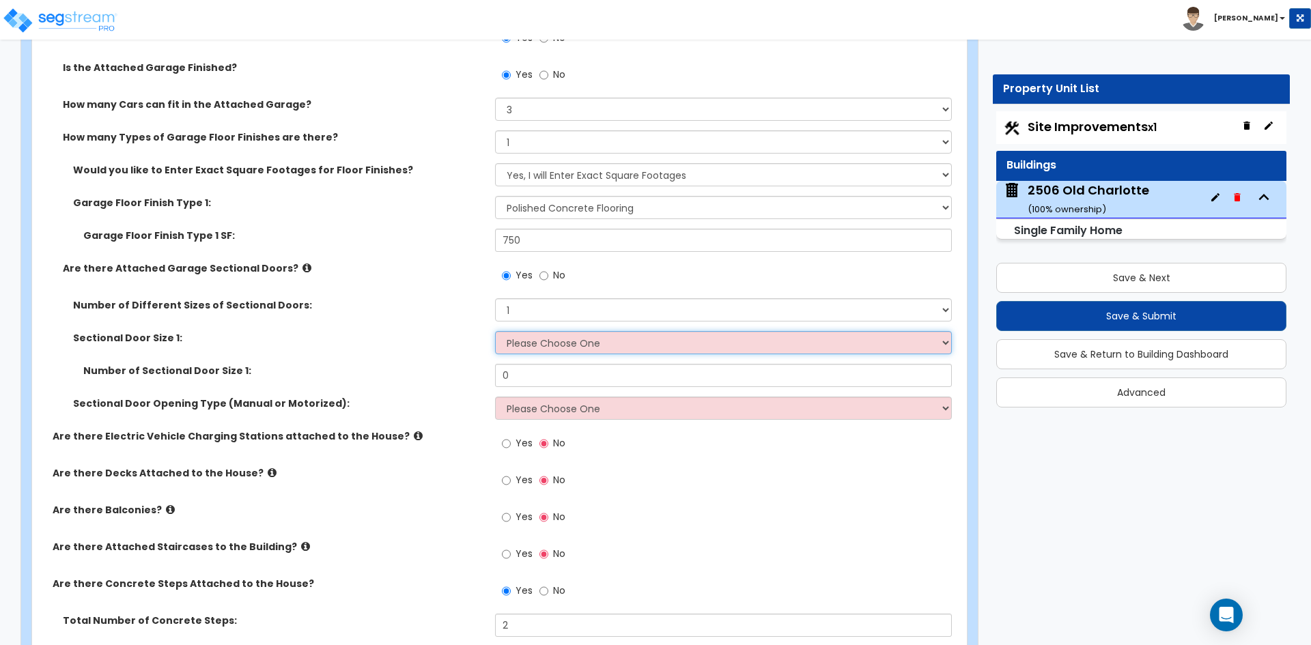
select select "2"
click at [495, 331] on select "Please Choose One 9' x 7' 16' x 7'" at bounding box center [723, 342] width 456 height 23
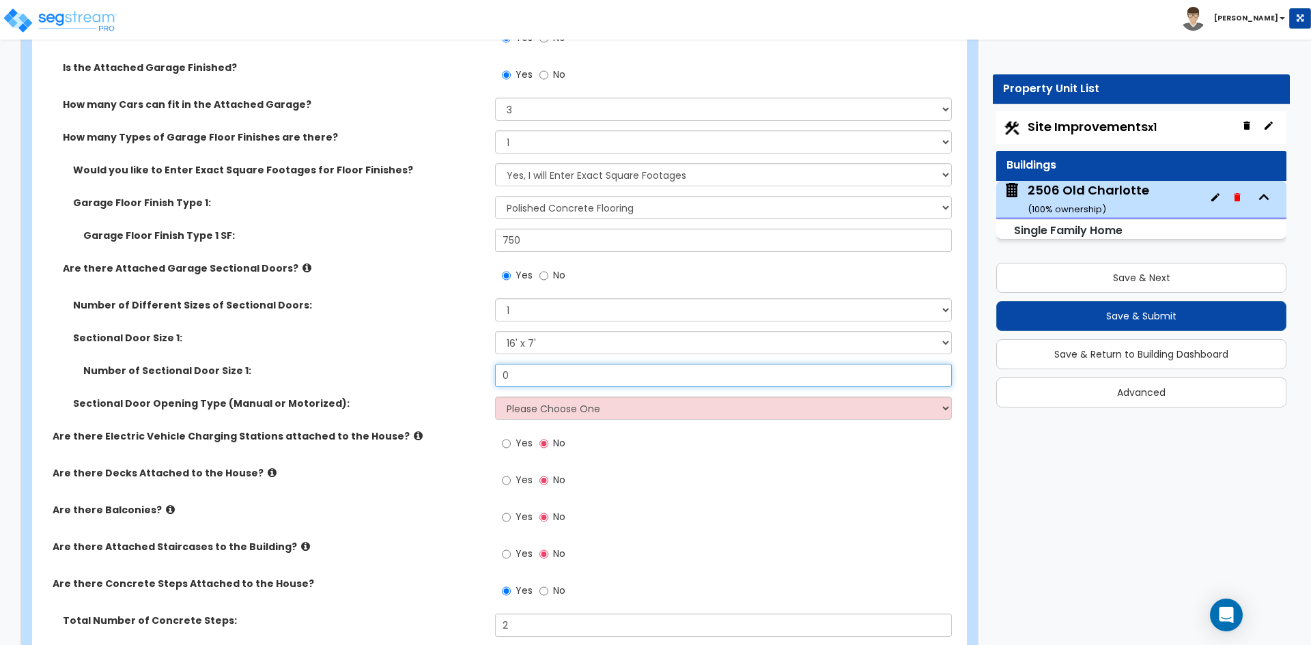
click at [543, 378] on input "0" at bounding box center [723, 375] width 456 height 23
type input "2"
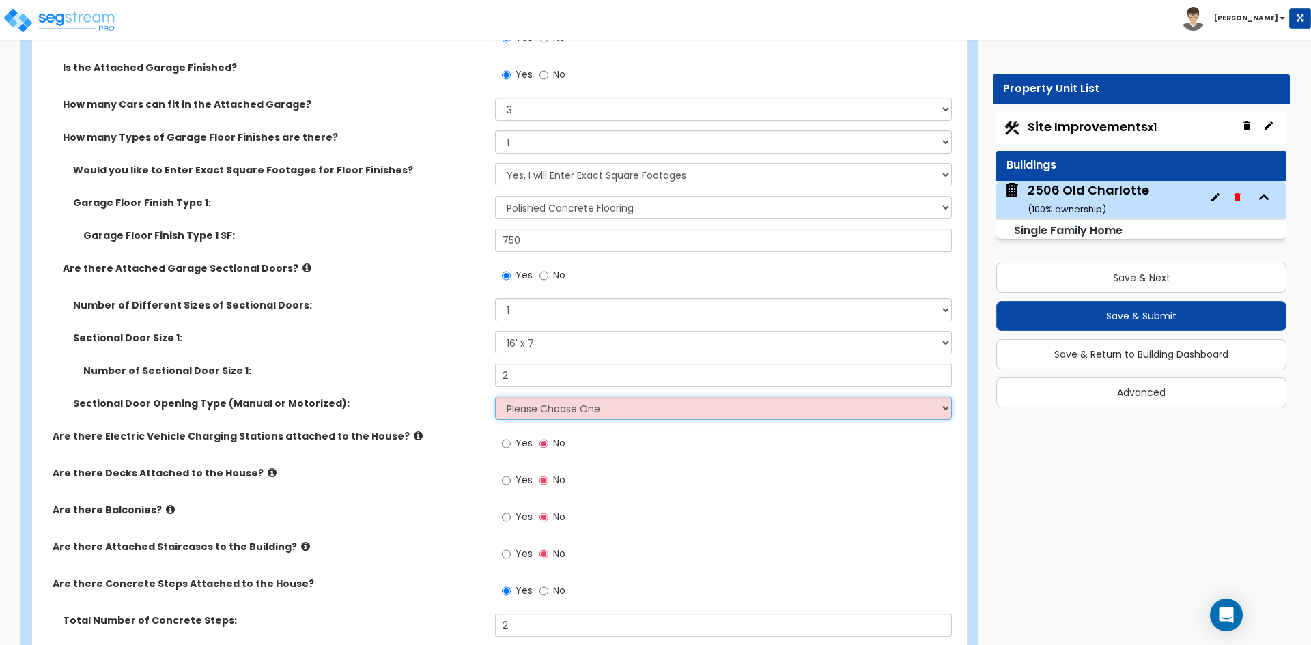
click at [532, 414] on select "Please Choose One All Manual All Motorized Some are Motorized" at bounding box center [723, 408] width 456 height 23
select select "2"
click at [495, 397] on select "Please Choose One All Manual All Motorized Some are Motorized" at bounding box center [723, 408] width 456 height 23
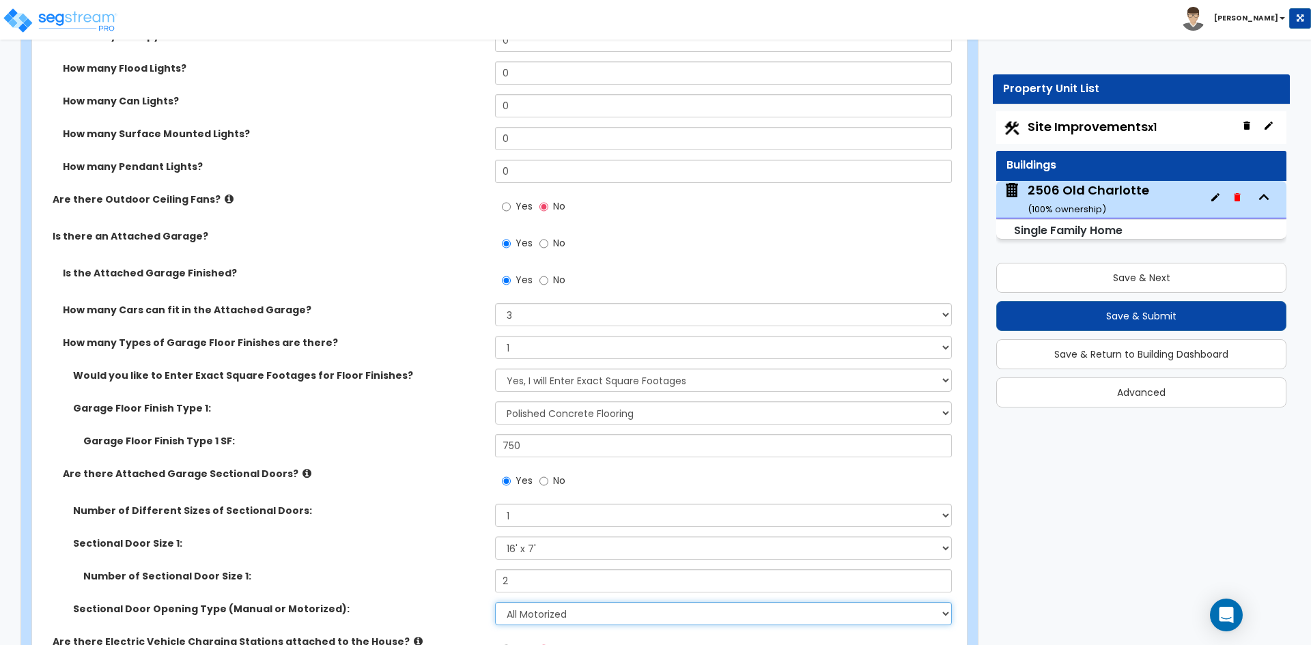
scroll to position [1161, 0]
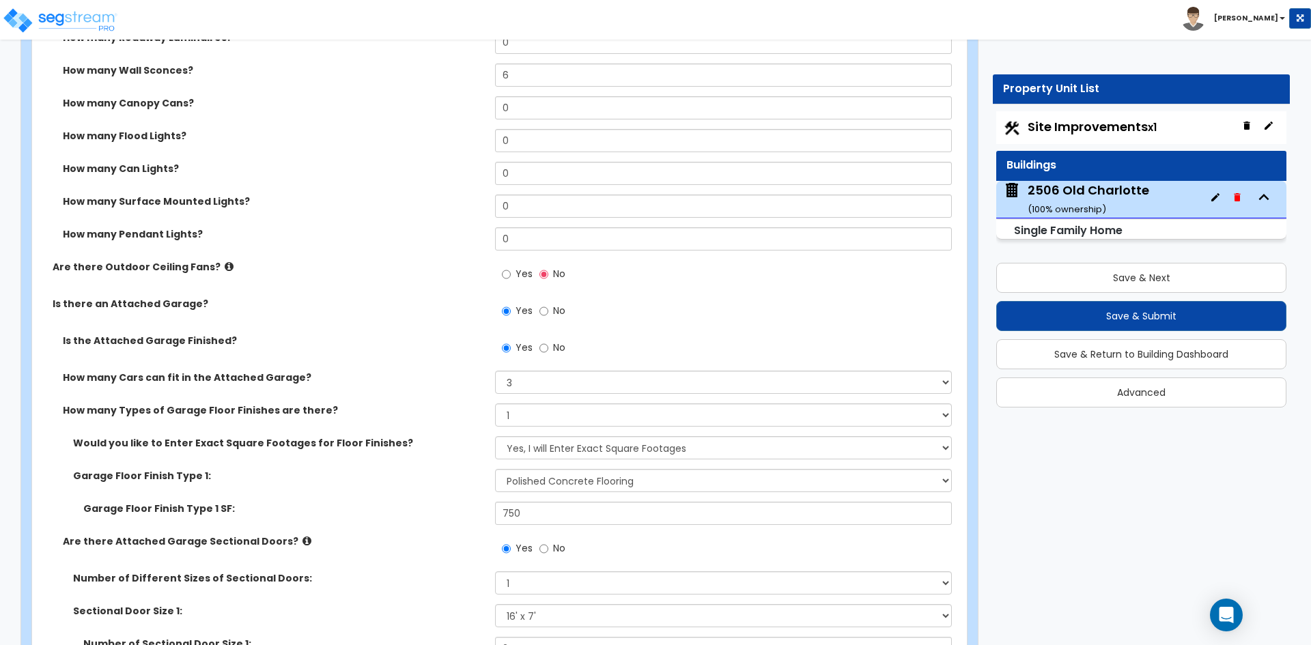
click at [537, 369] on div "Yes No" at bounding box center [726, 352] width 463 height 37
click at [536, 375] on select "Please Choose One 1 2 3 4 5" at bounding box center [723, 382] width 456 height 23
select select "4"
click at [495, 371] on select "Please Choose One 1 2 3 4 5" at bounding box center [723, 382] width 456 height 23
click at [352, 369] on div "Is the Attached Garage Finished? Yes No" at bounding box center [495, 352] width 926 height 37
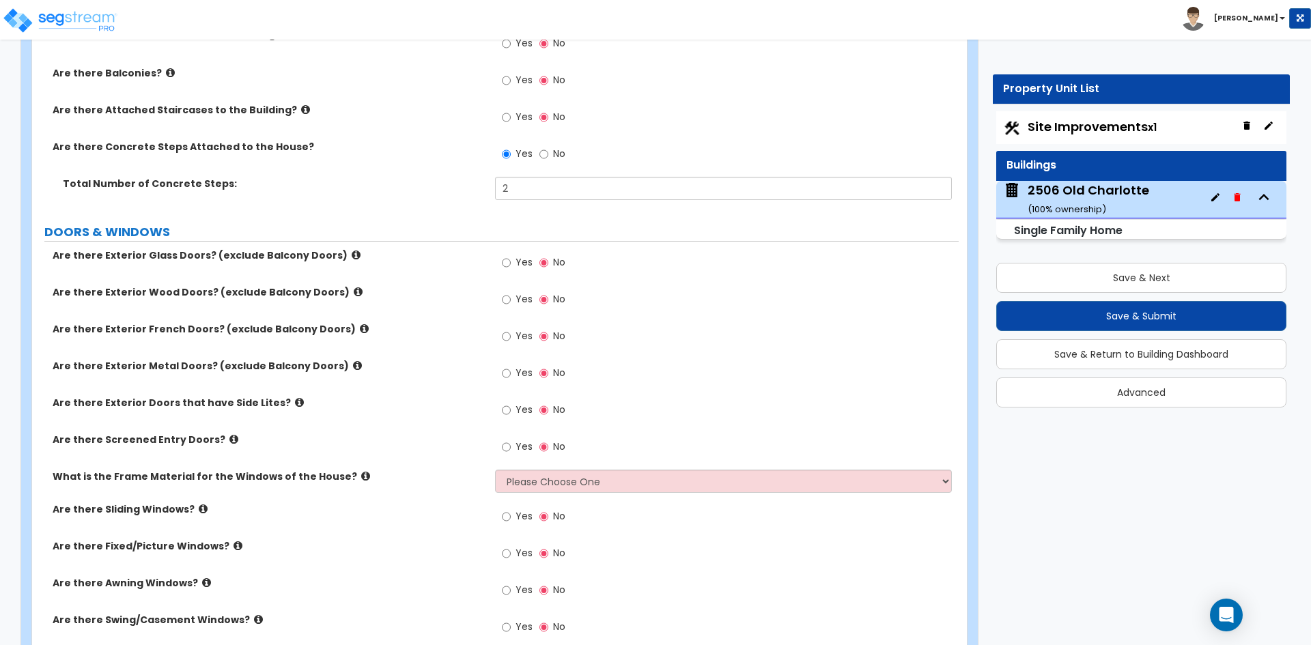
scroll to position [1843, 0]
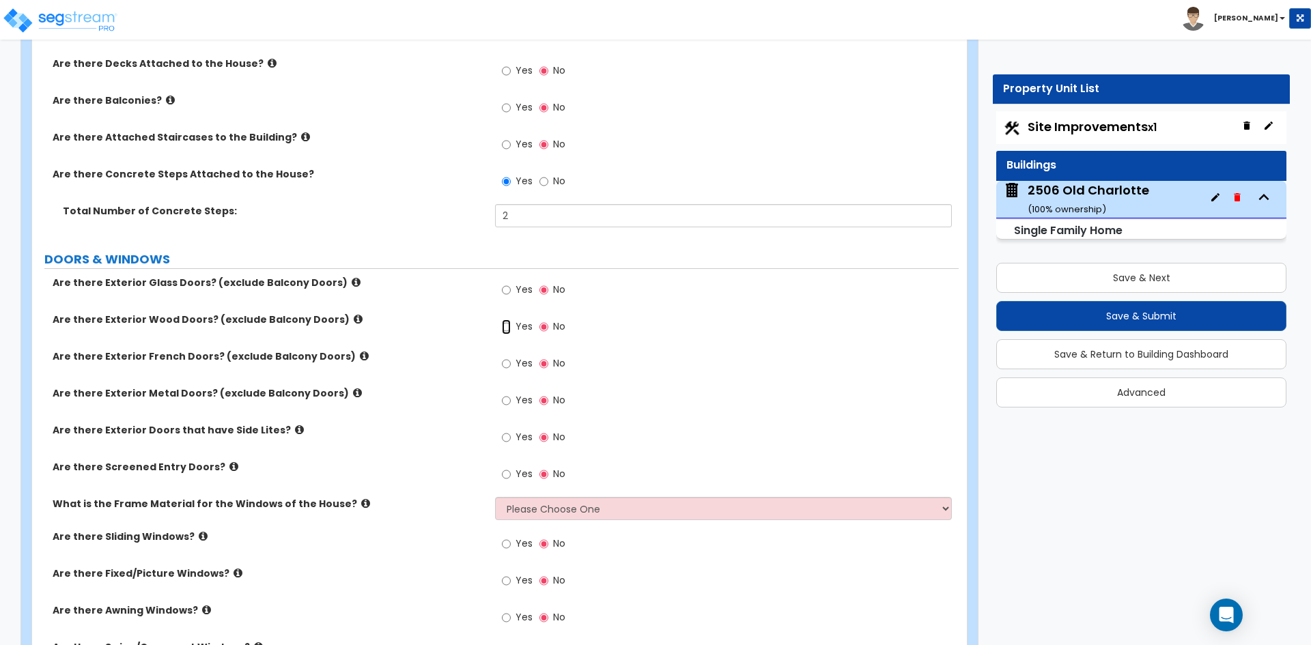
click at [507, 326] on input "Yes" at bounding box center [506, 326] width 9 height 15
radio input "true"
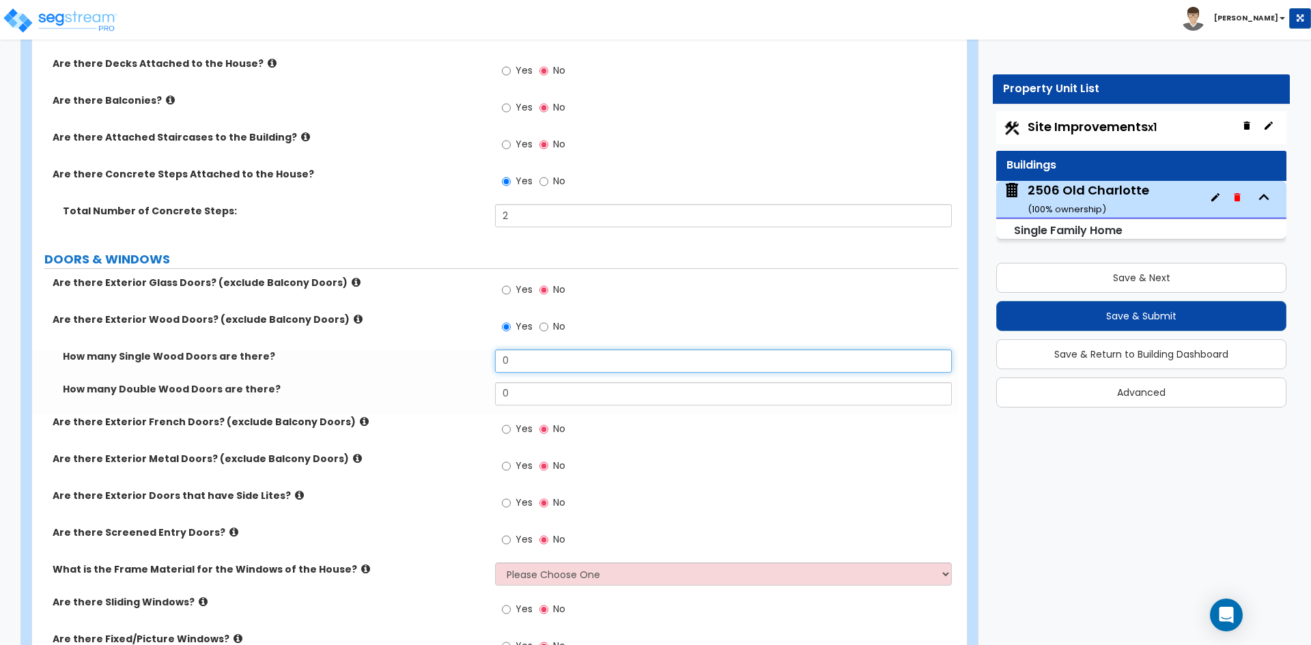
click at [540, 358] on input "0" at bounding box center [723, 361] width 456 height 23
type input "1"
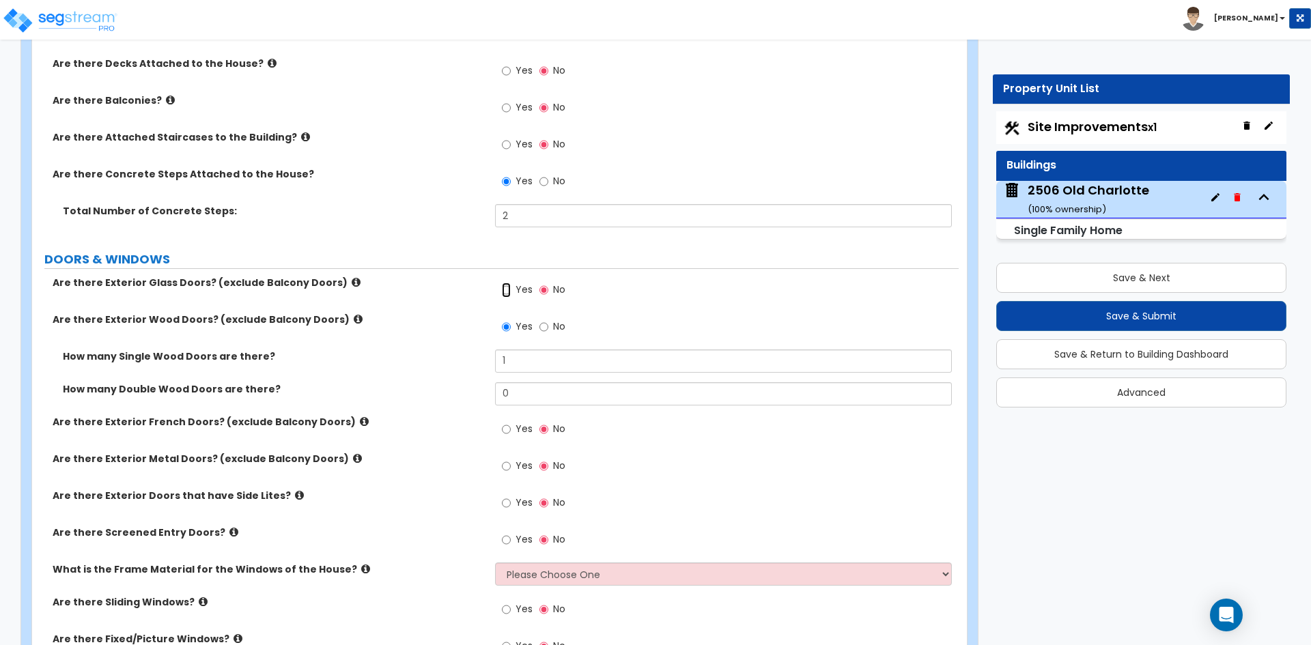
click at [509, 290] on input "Yes" at bounding box center [506, 290] width 9 height 15
radio input "true"
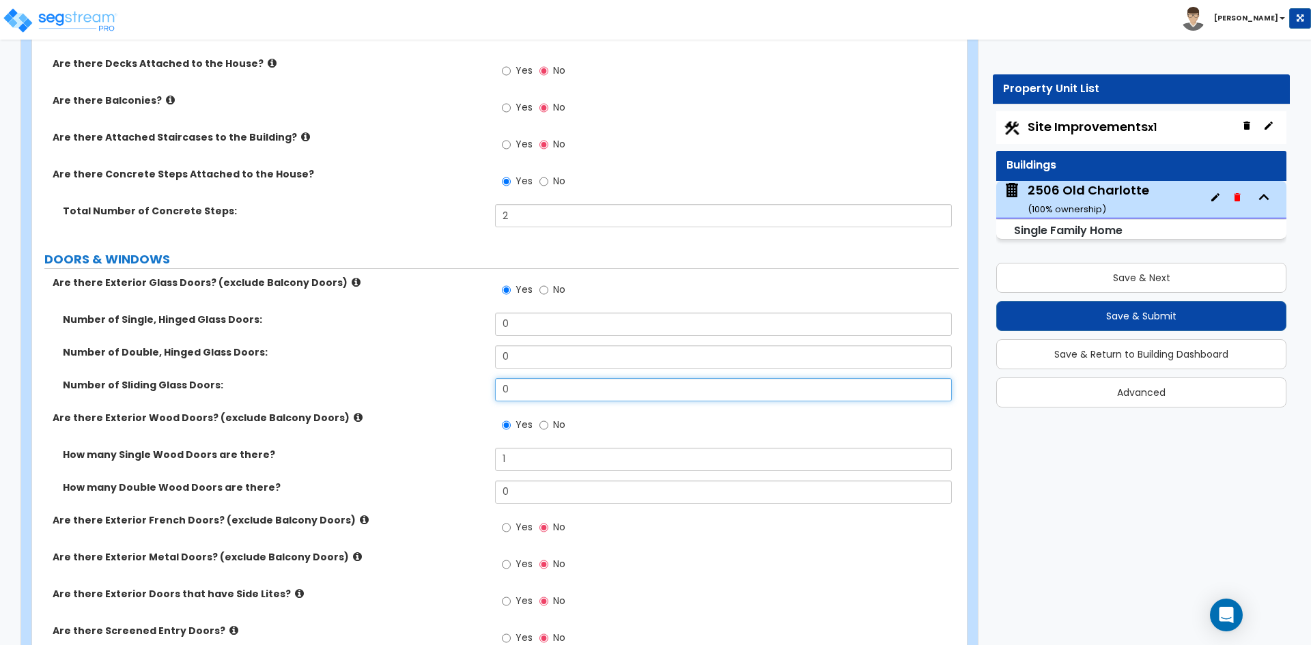
click at [546, 393] on input "0" at bounding box center [723, 389] width 456 height 23
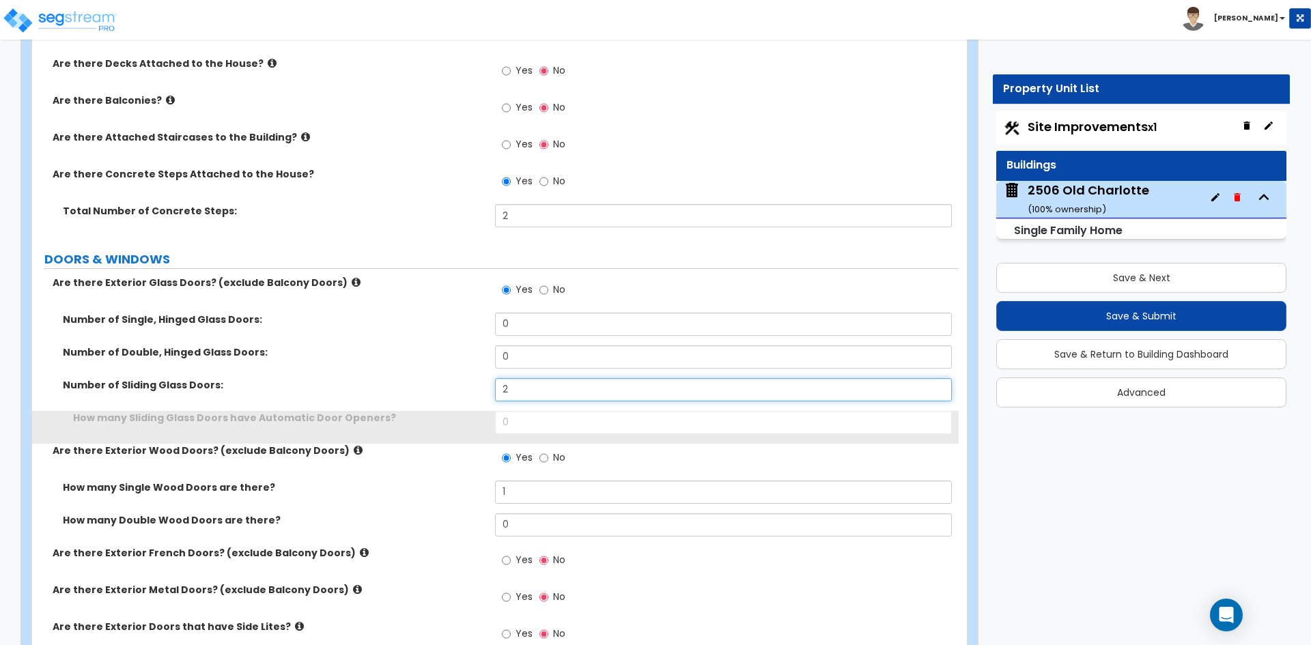
type input "2"
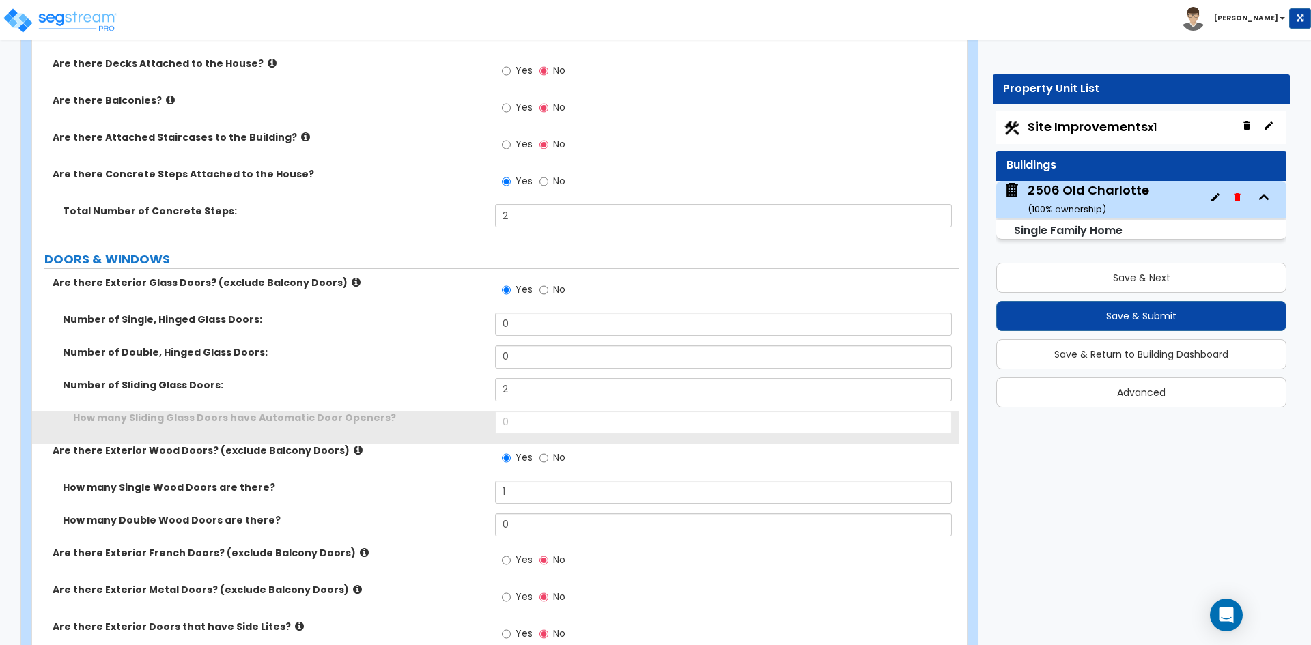
click at [433, 400] on div "Number of Sliding Glass Doors: 2" at bounding box center [495, 394] width 926 height 33
click at [526, 413] on input "0" at bounding box center [723, 422] width 456 height 23
click at [481, 411] on label "How many Sliding Glass Doors have Automatic Door Openers?" at bounding box center [279, 418] width 412 height 14
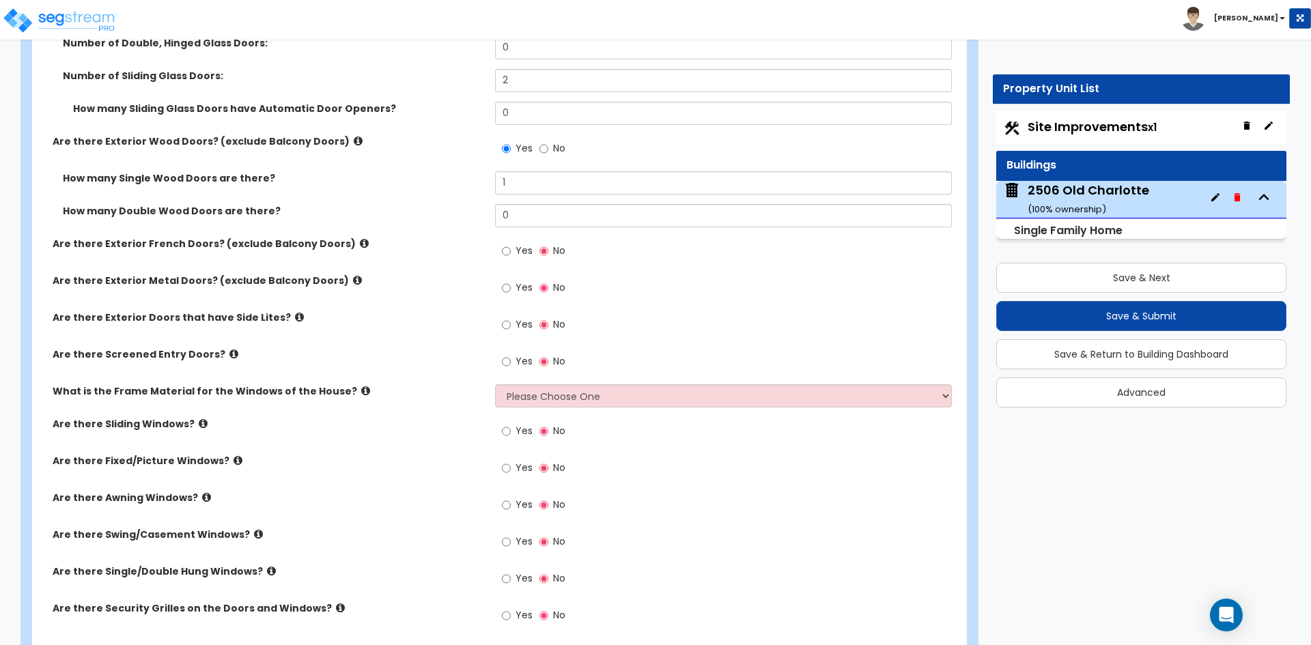
scroll to position [2185, 0]
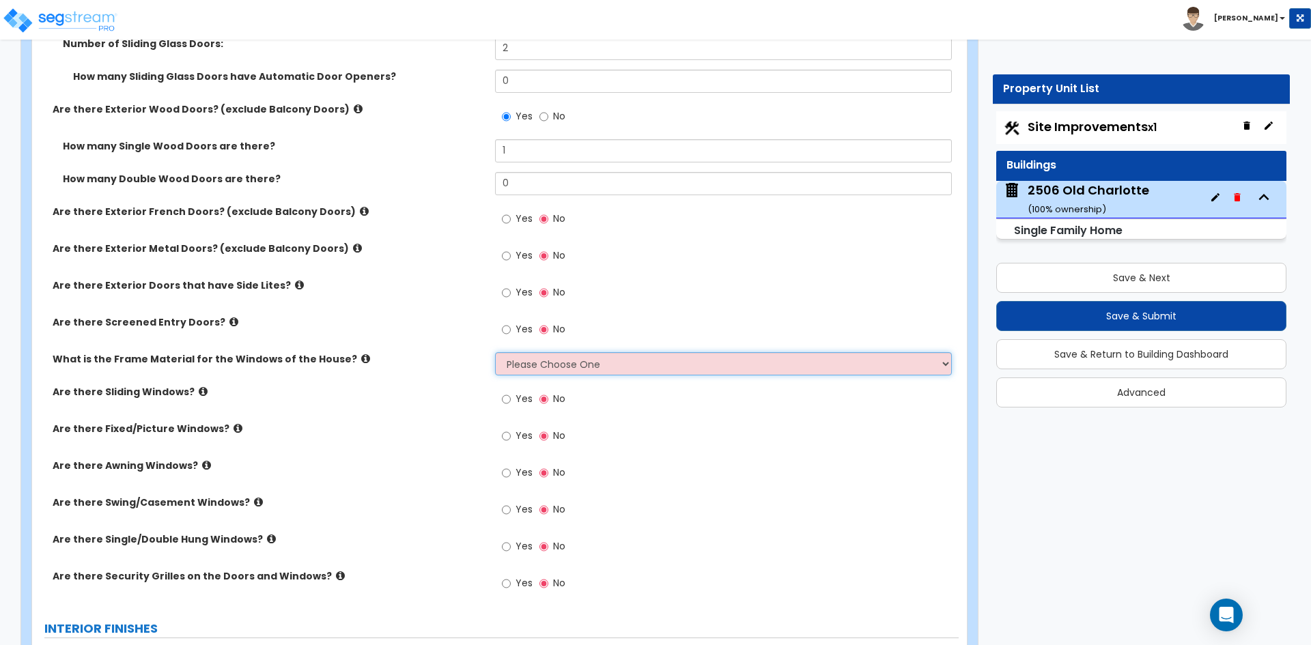
click at [553, 360] on select "Please Choose One Vinyl Aluminum Wood" at bounding box center [723, 363] width 456 height 23
select select "2"
click at [495, 352] on select "Please Choose One Vinyl Aluminum Wood" at bounding box center [723, 363] width 456 height 23
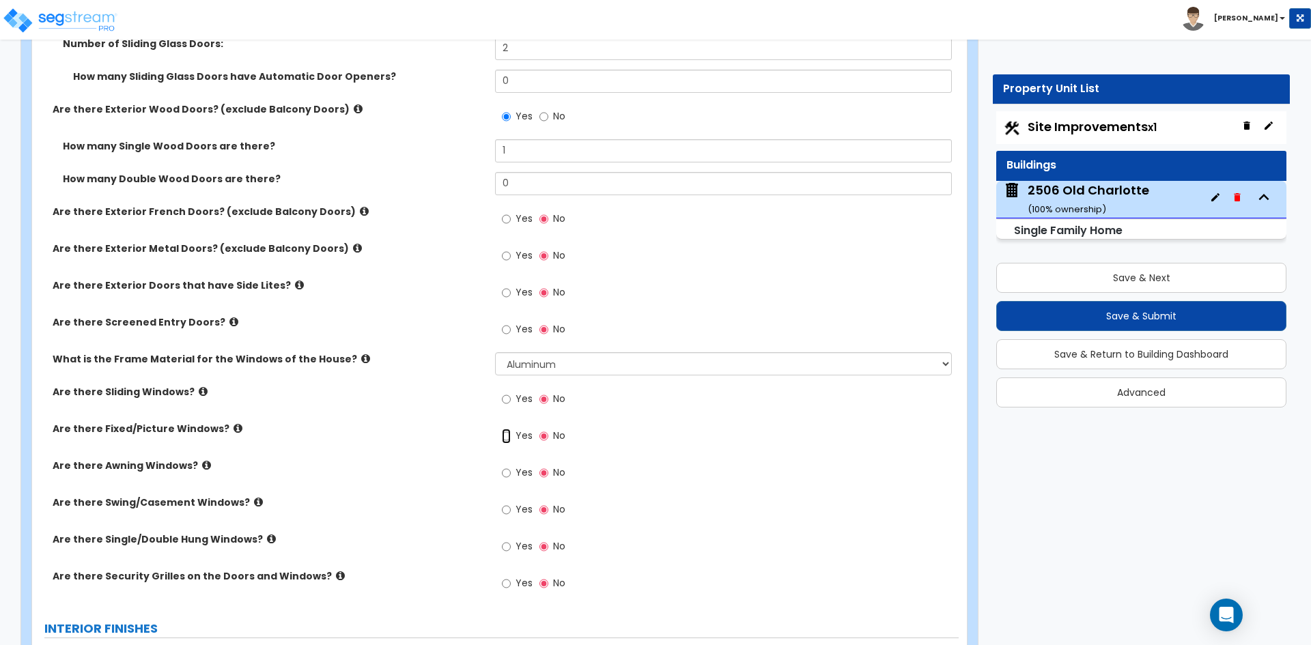
click at [504, 436] on input "Yes" at bounding box center [506, 436] width 9 height 15
radio input "true"
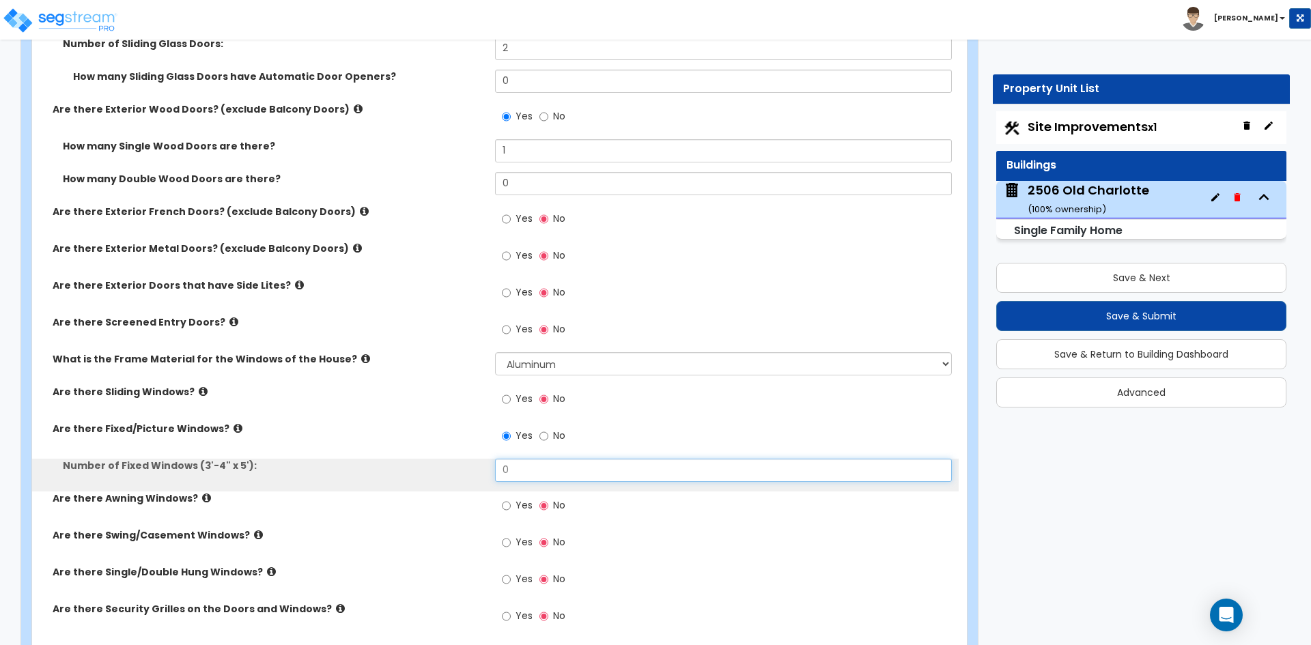
click at [532, 467] on input "0" at bounding box center [723, 470] width 456 height 23
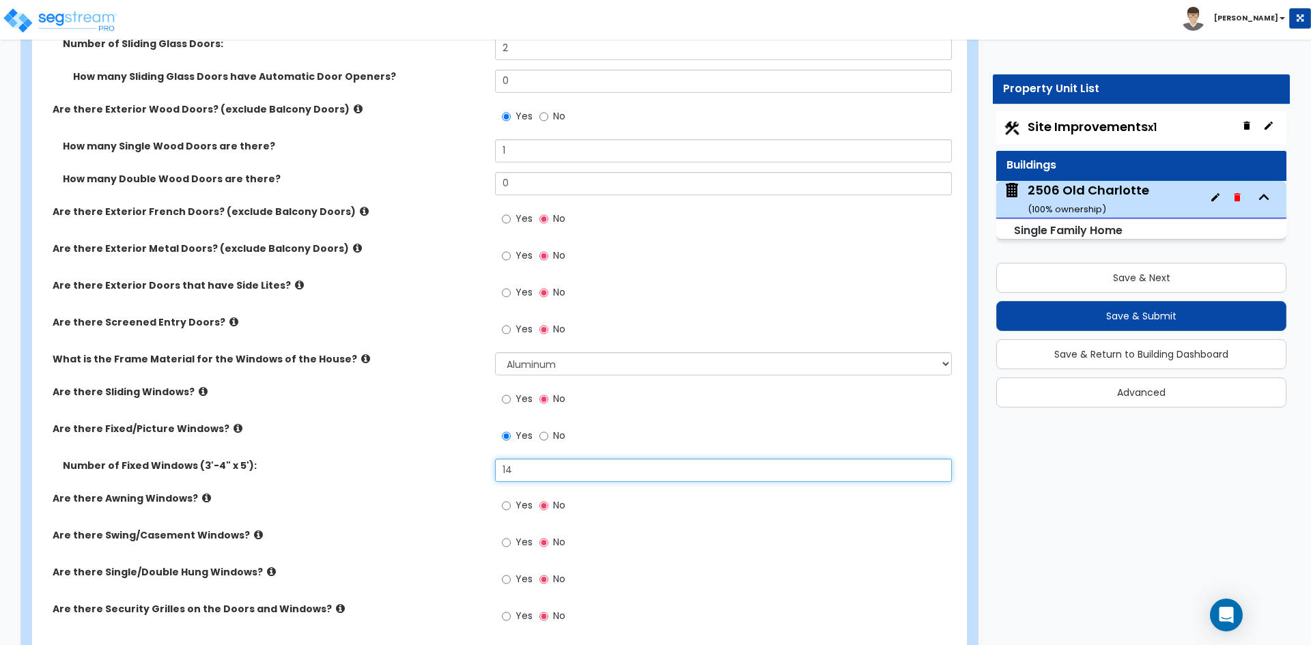
type input "14"
click at [479, 478] on div "Number of Fixed Windows (3'-4" x 5'): 14" at bounding box center [495, 475] width 926 height 33
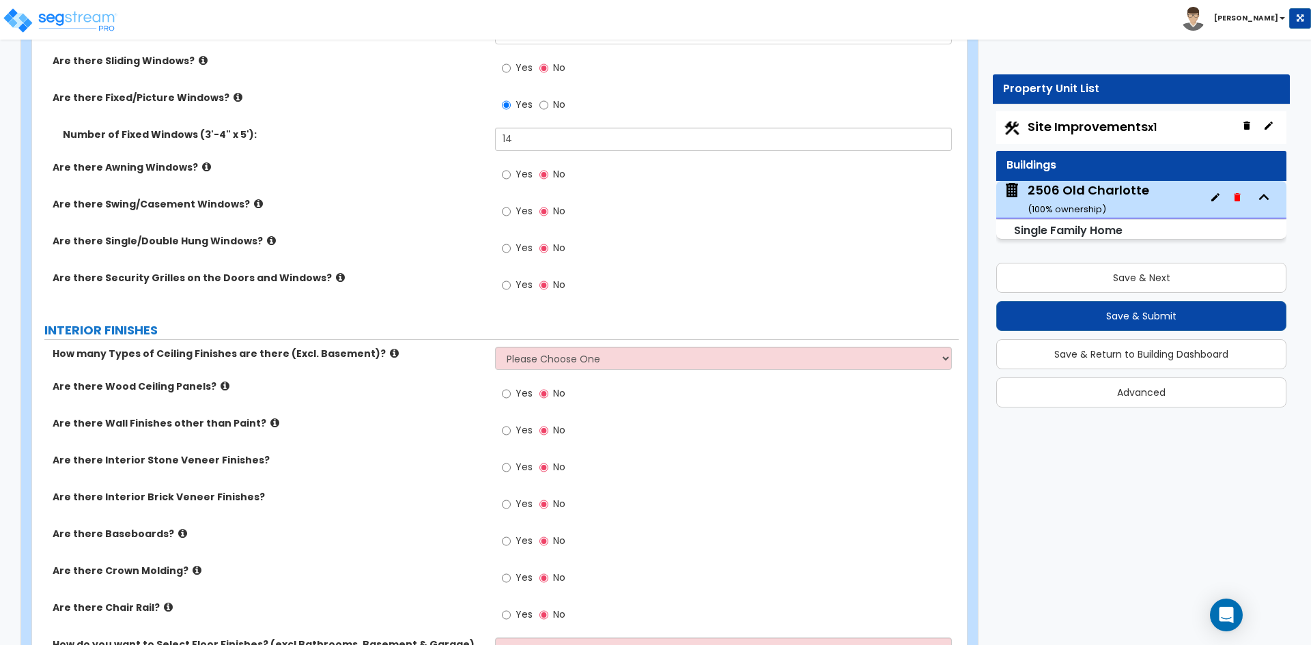
scroll to position [2526, 0]
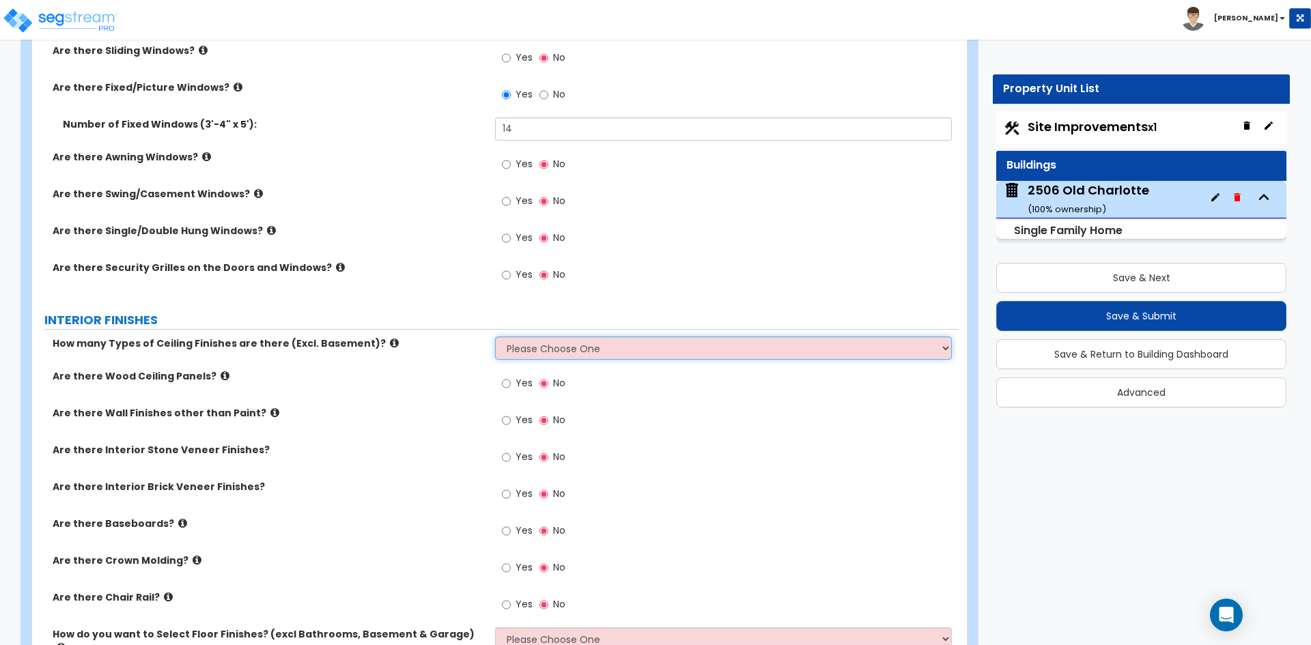
click at [554, 350] on select "Please Choose One 1 2 3" at bounding box center [723, 348] width 456 height 23
select select "1"
click at [495, 337] on select "Please Choose One 1 2 3" at bounding box center [723, 348] width 456 height 23
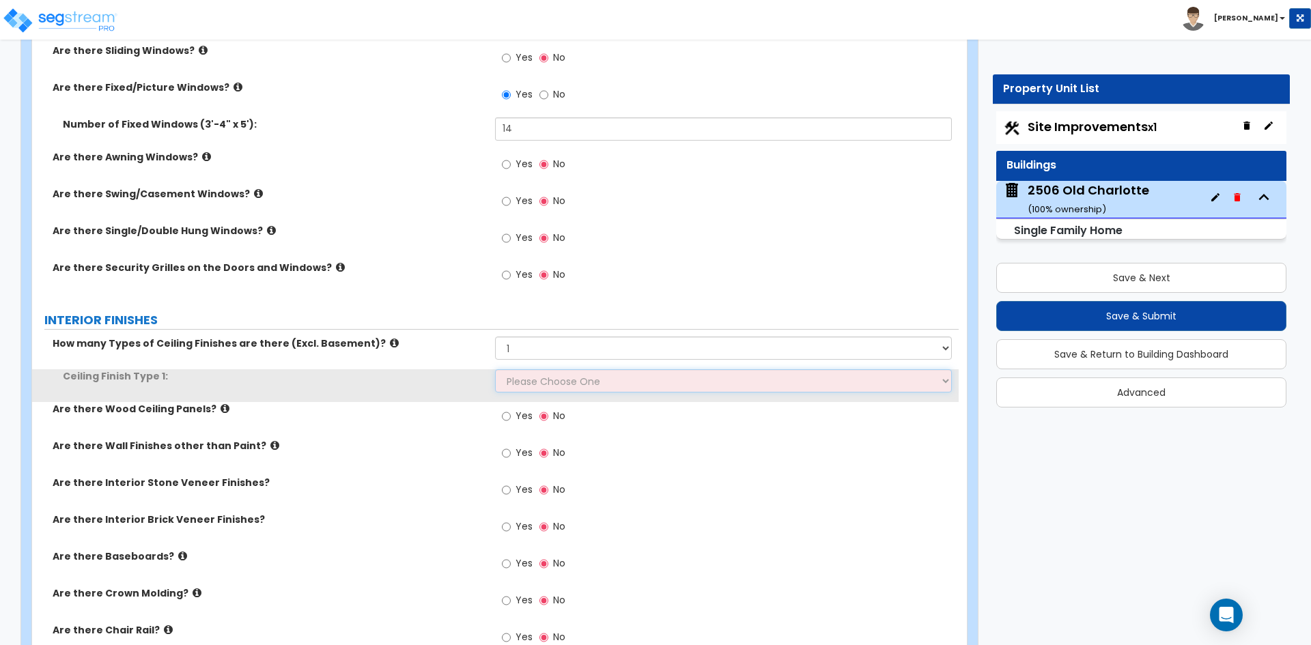
click at [551, 377] on select "Please Choose One Drop Ceiling Drywall Ceiling Open Ceiling" at bounding box center [723, 380] width 456 height 23
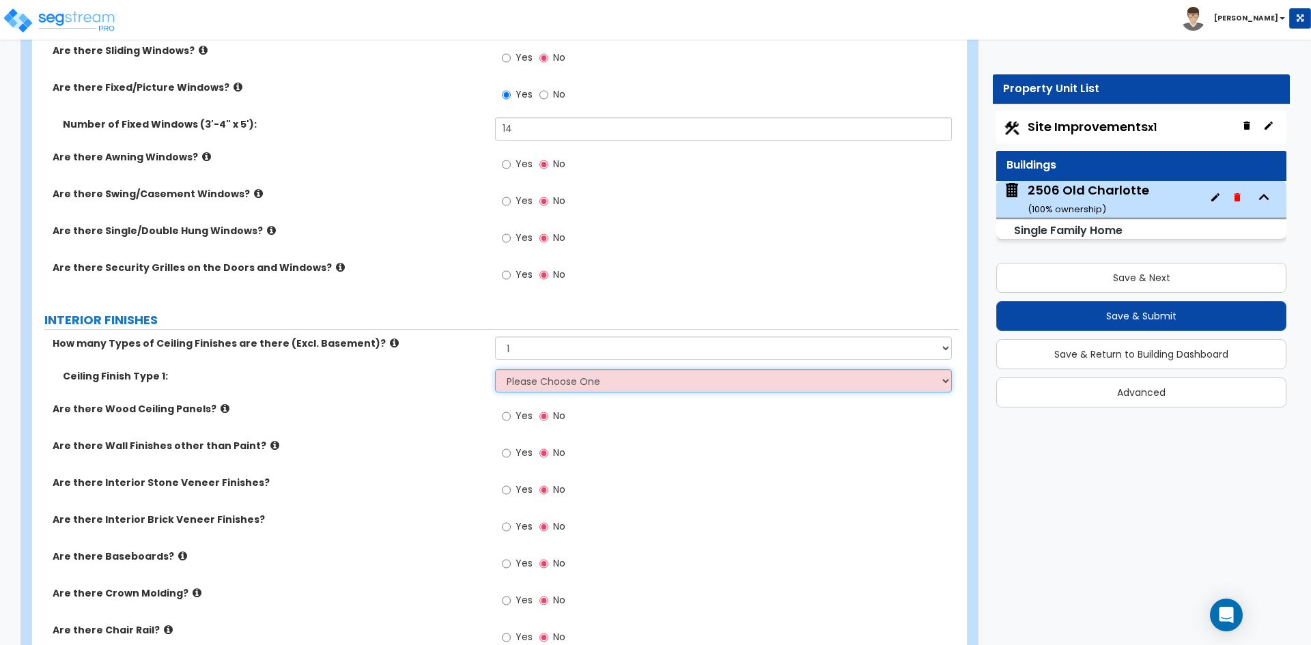
select select "2"
click at [495, 369] on select "Please Choose One Drop Ceiling Drywall Ceiling Open Ceiling" at bounding box center [723, 380] width 456 height 23
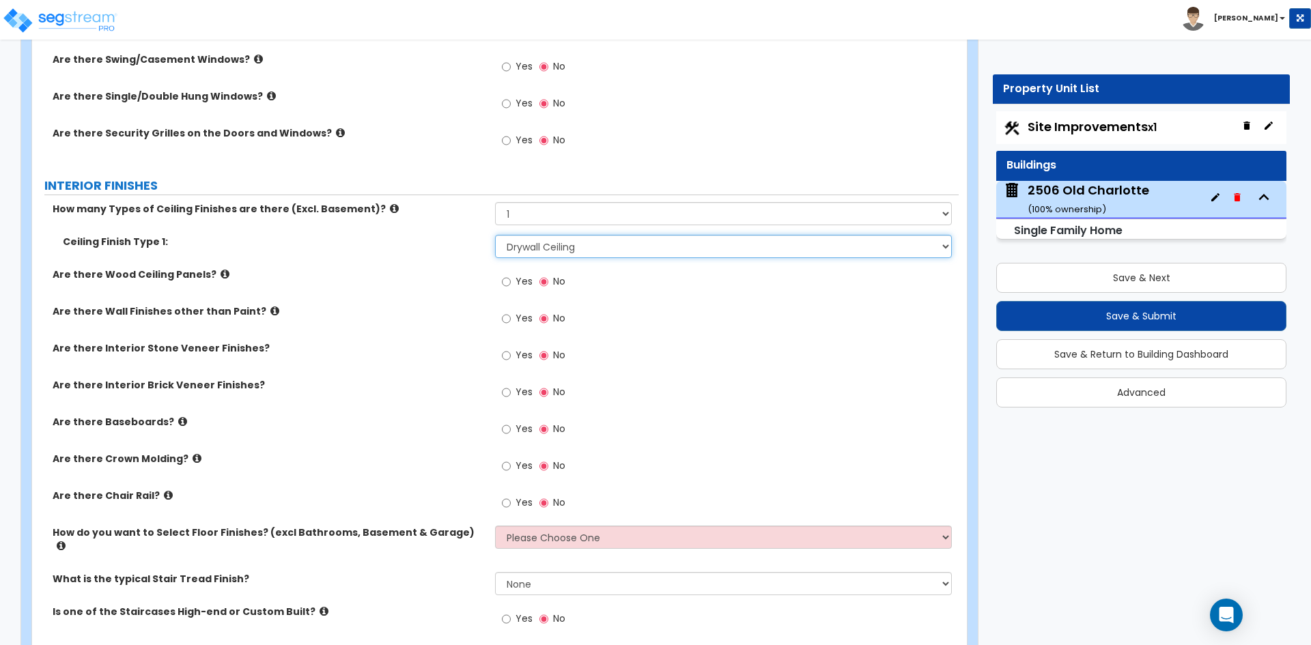
scroll to position [2662, 0]
click at [507, 319] on input "Yes" at bounding box center [506, 316] width 9 height 15
radio input "true"
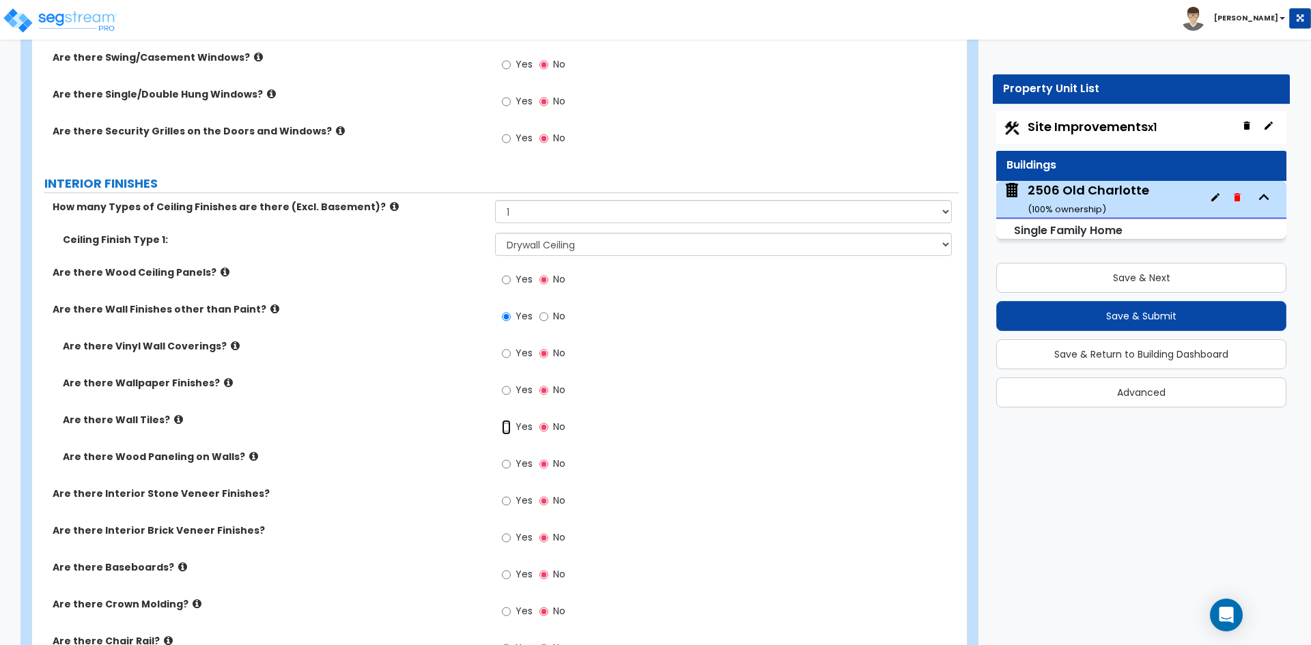
click at [504, 426] on input "Yes" at bounding box center [506, 427] width 9 height 15
radio input "true"
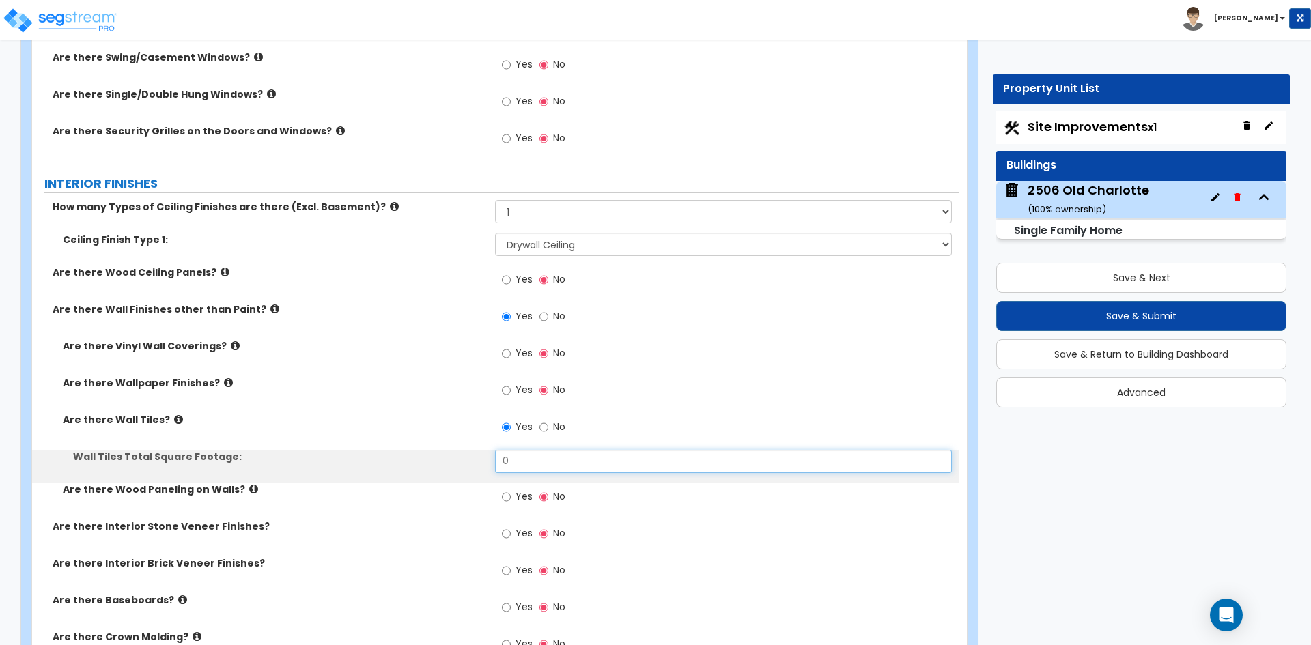
click at [527, 466] on input "0" at bounding box center [723, 461] width 456 height 23
type input "335"
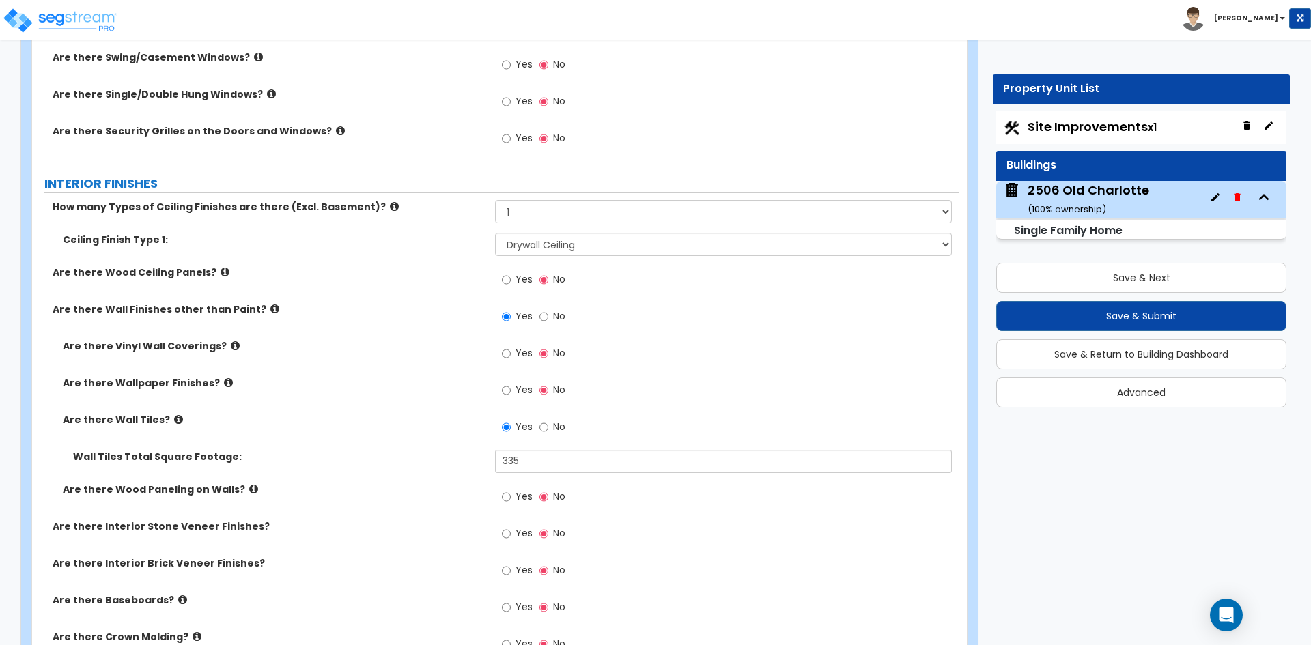
click at [450, 438] on div "Are there Wall Tiles? Yes No" at bounding box center [495, 431] width 926 height 37
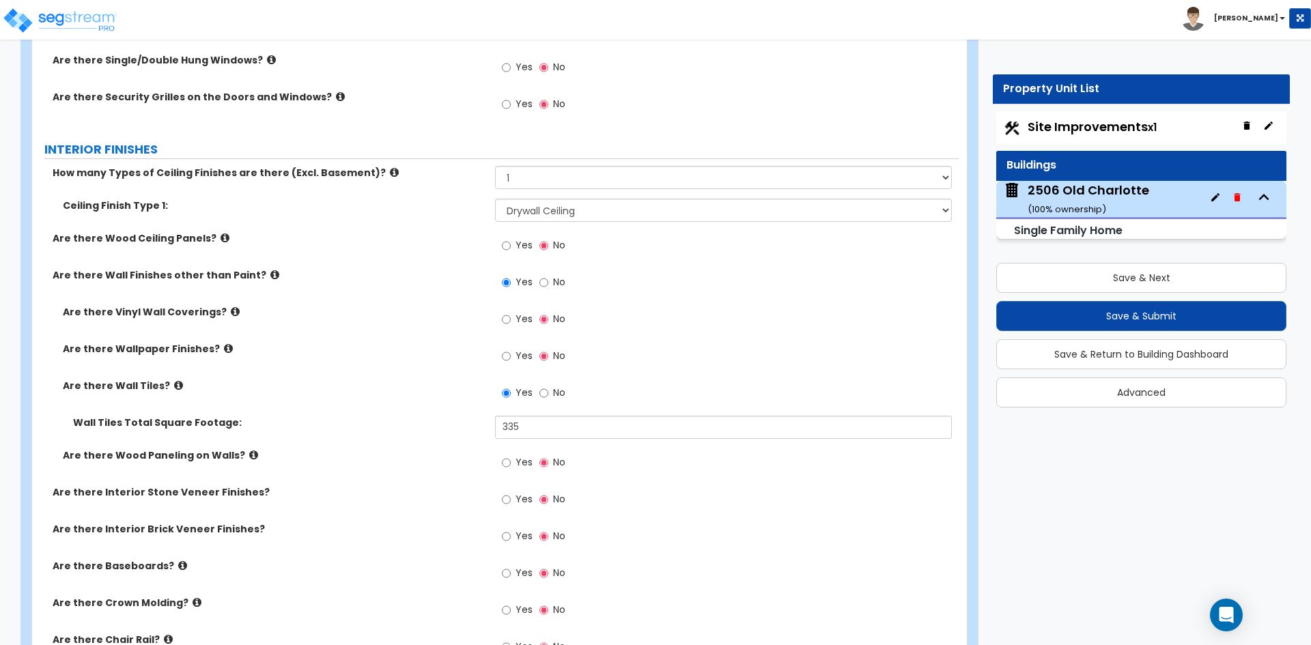
scroll to position [2731, 0]
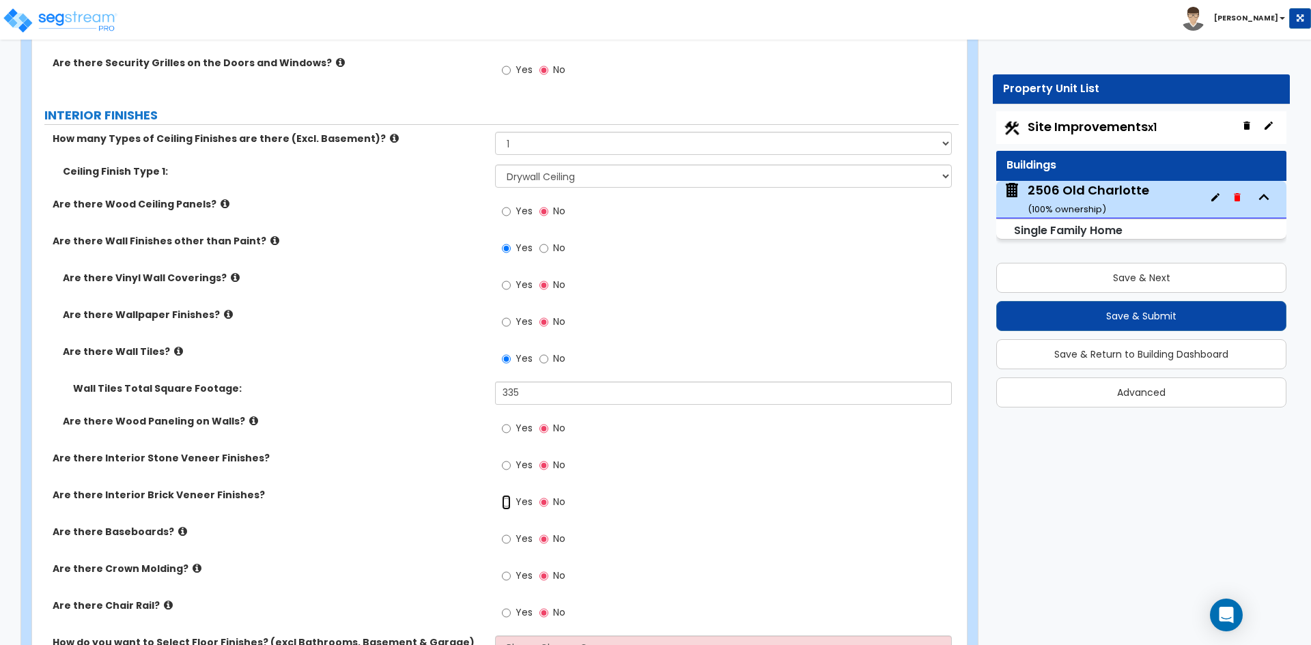
click at [505, 506] on input "Yes" at bounding box center [506, 502] width 9 height 15
radio input "true"
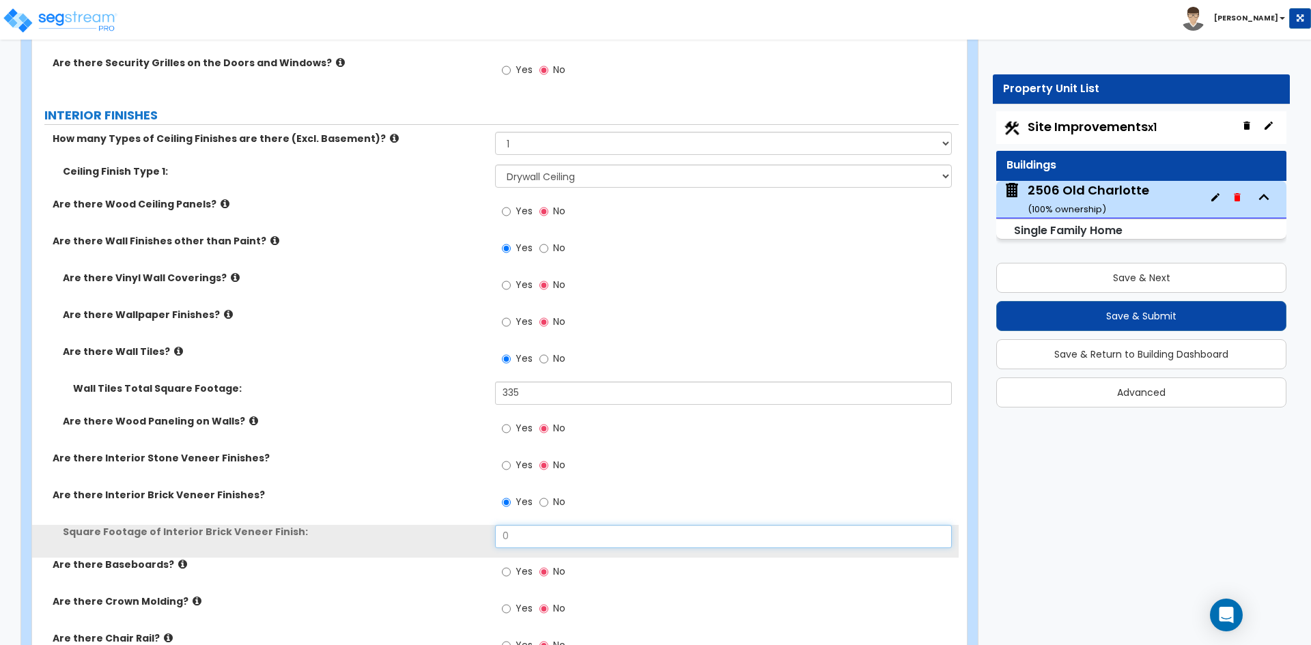
click at [531, 532] on input "0" at bounding box center [723, 536] width 456 height 23
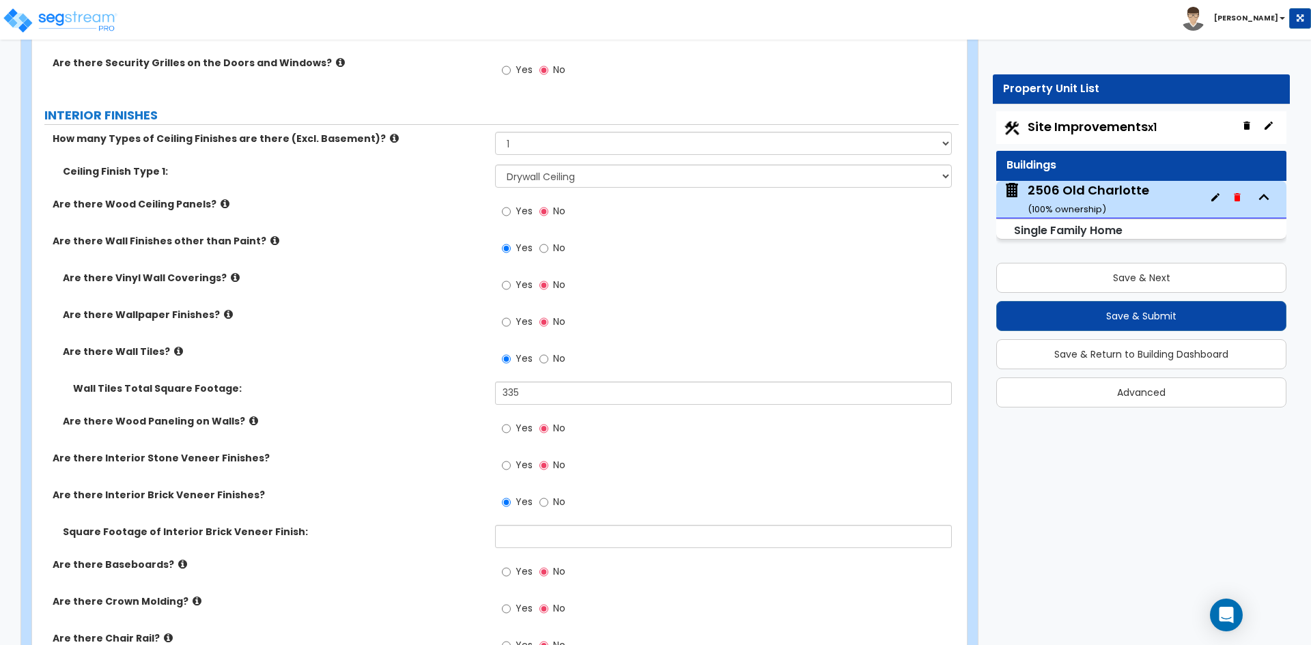
click at [240, 16] on div "Toggle navigation Katie" at bounding box center [655, 20] width 1311 height 40
drag, startPoint x: 523, startPoint y: 538, endPoint x: 521, endPoint y: 528, distance: 9.8
click at [523, 537] on input "text" at bounding box center [723, 536] width 456 height 23
type input "48"
click at [401, 469] on div "Are there Interior Stone Veneer Finishes? Yes No" at bounding box center [495, 469] width 926 height 37
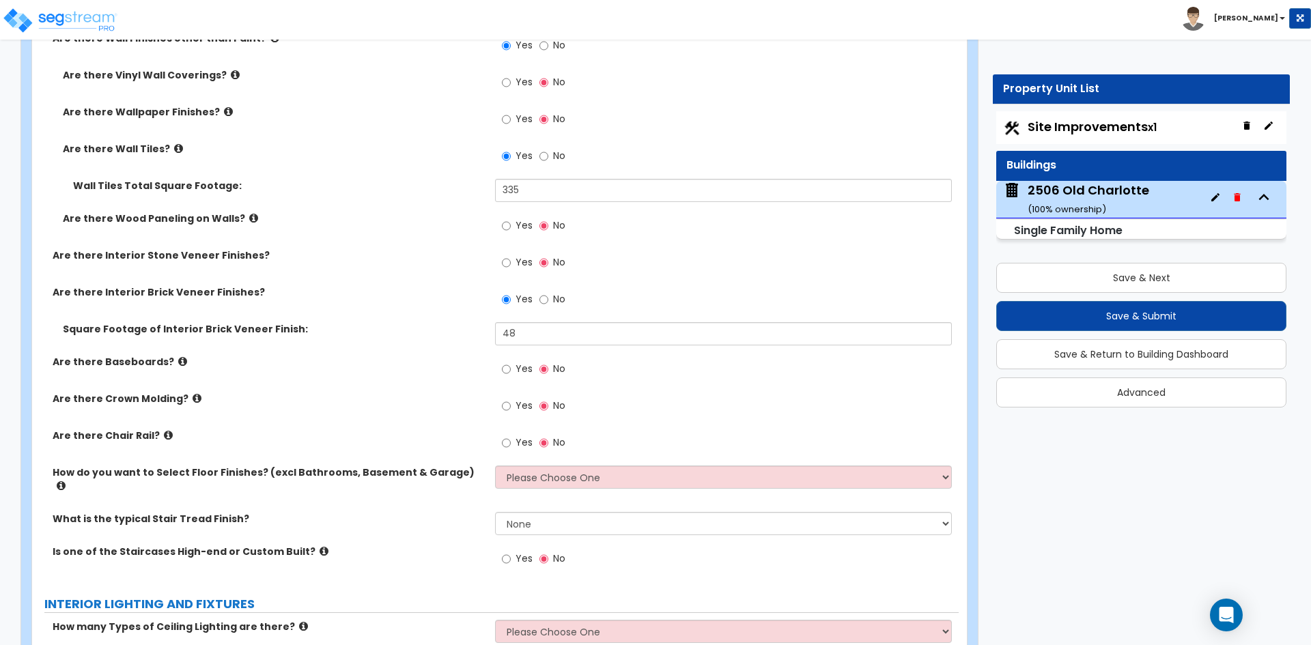
scroll to position [2935, 0]
click at [506, 367] on input "Yes" at bounding box center [506, 367] width 9 height 15
radio input "true"
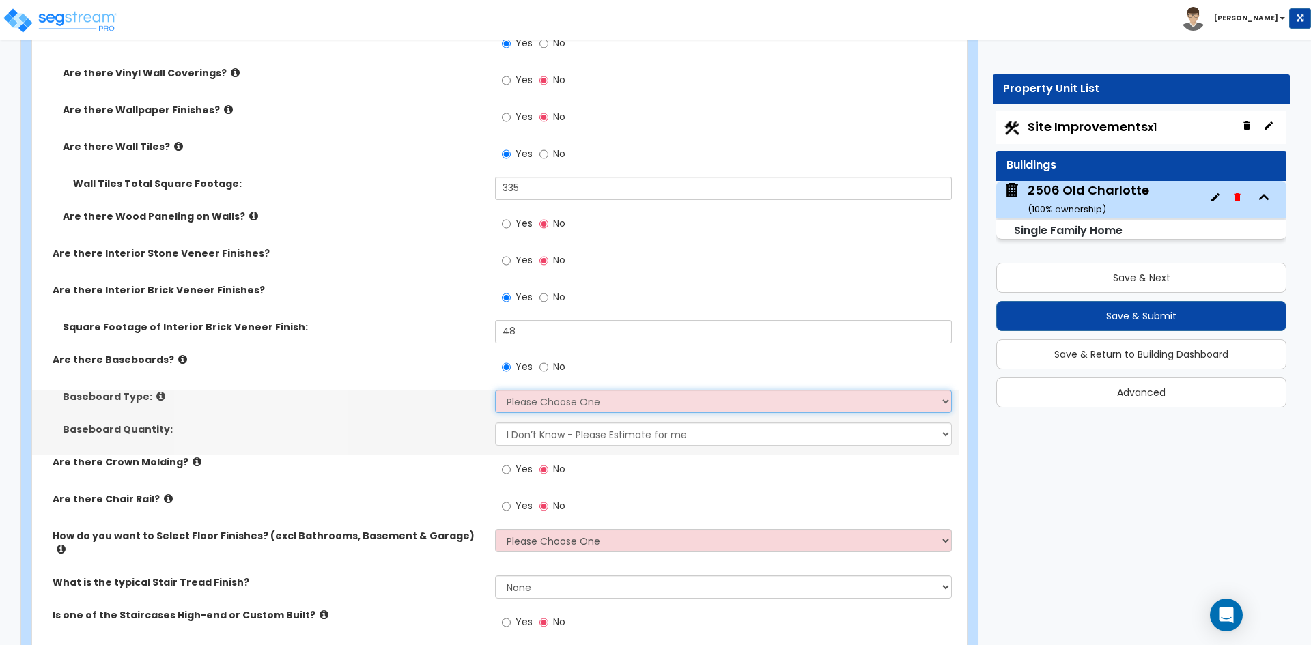
click at [539, 402] on select "Please Choose One Wood Vinyl Carpet Tile" at bounding box center [723, 401] width 456 height 23
select select "1"
click at [495, 390] on select "Please Choose One Wood Vinyl Carpet Tile" at bounding box center [723, 401] width 456 height 23
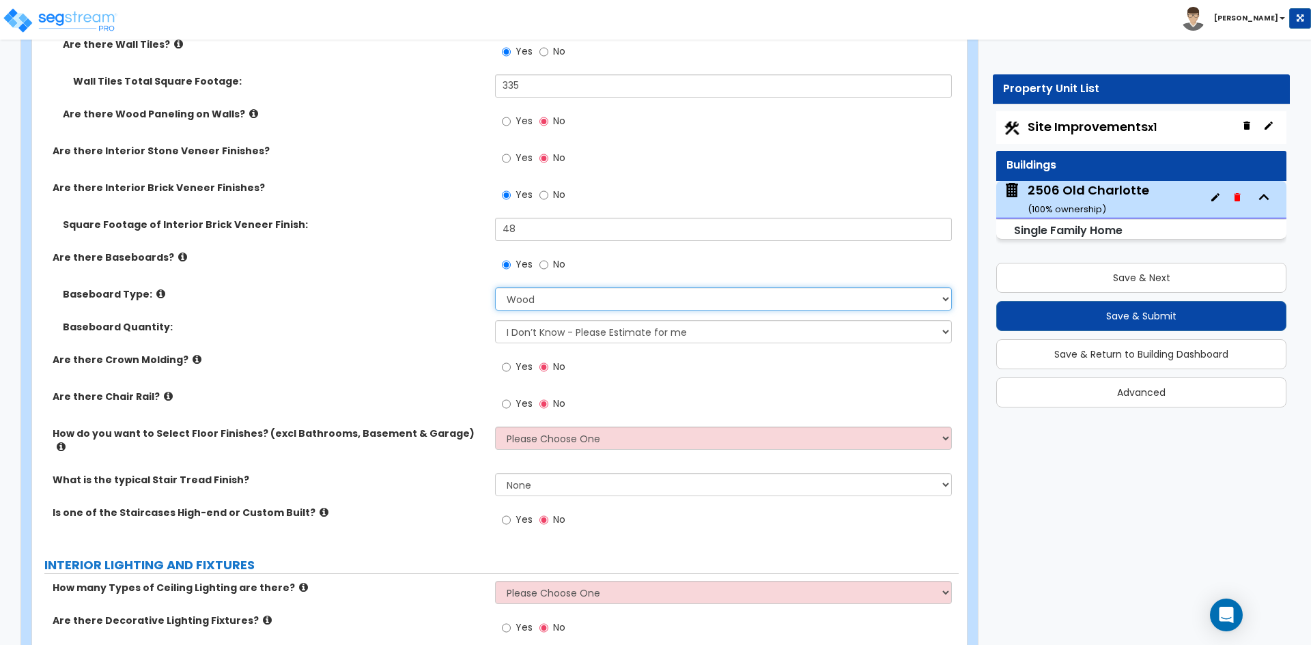
scroll to position [3072, 0]
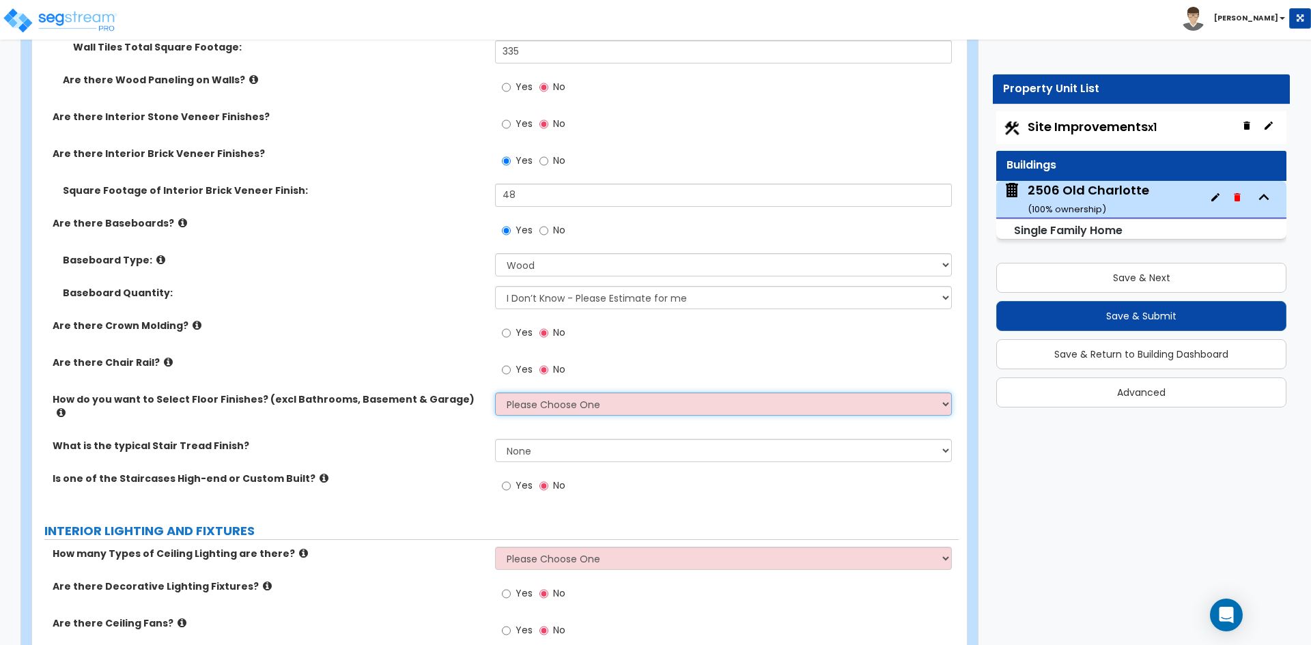
click at [561, 401] on select "Please Choose One I want to Select Floor Finishes for the Areas of the House I …" at bounding box center [723, 404] width 456 height 23
select select "1"
click at [495, 393] on select "Please Choose One I want to Select Floor Finishes for the Areas of the House I …" at bounding box center [723, 404] width 456 height 23
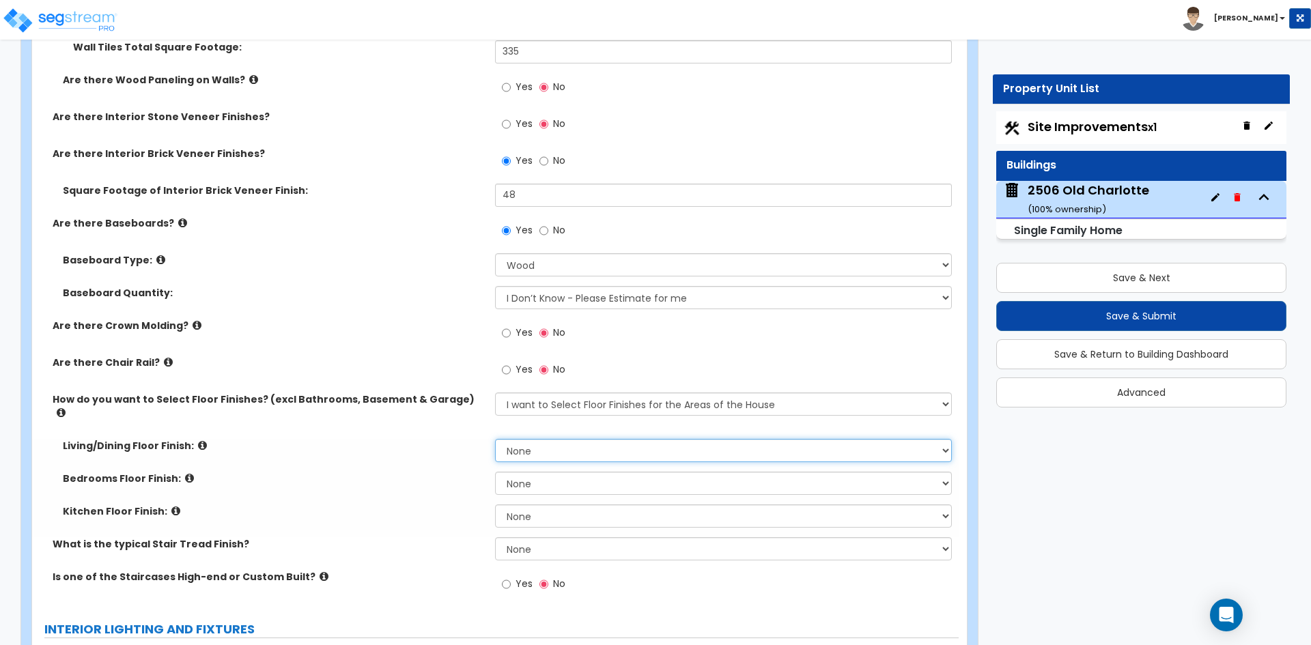
click at [565, 439] on select "None Tile Flooring Hardwood Flooring Resilient Laminate Flooring VCT Flooring S…" at bounding box center [723, 450] width 456 height 23
select select "2"
click at [495, 439] on select "None Tile Flooring Hardwood Flooring Resilient Laminate Flooring VCT Flooring S…" at bounding box center [723, 450] width 456 height 23
click at [548, 472] on select "None Tile Flooring Hardwood Flooring Resilient Laminate Flooring VCT Flooring S…" at bounding box center [723, 483] width 456 height 23
select select "5"
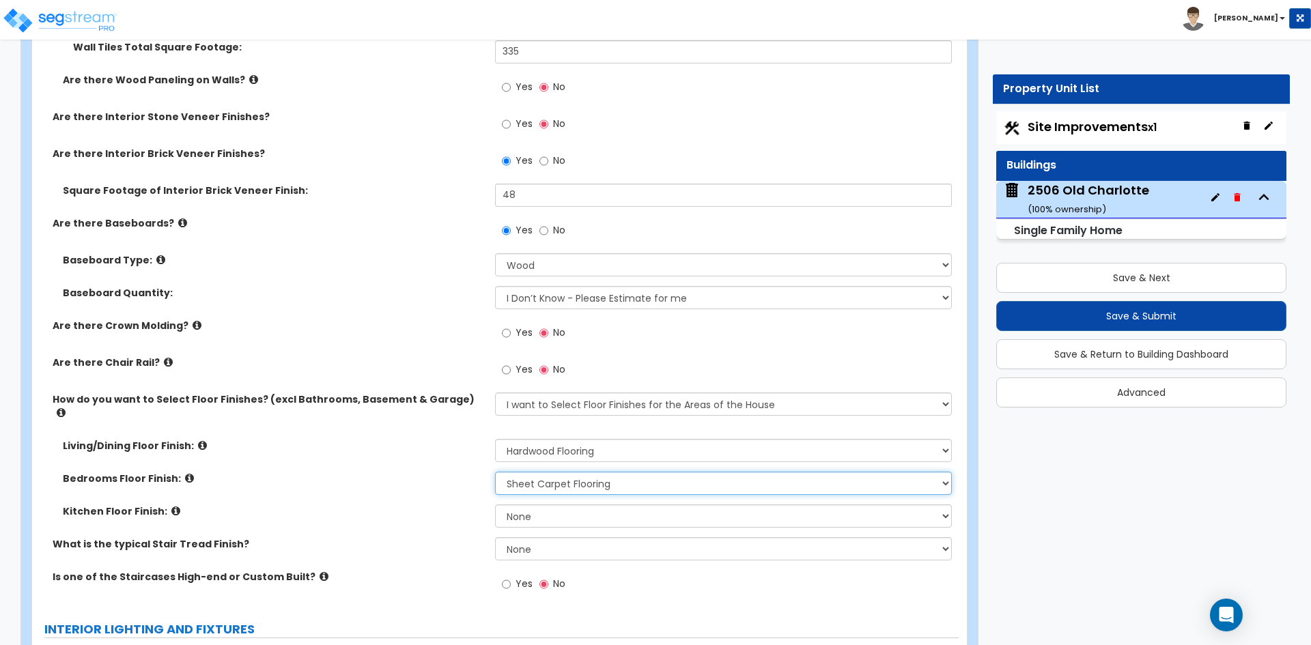
click at [495, 472] on select "None Tile Flooring Hardwood Flooring Resilient Laminate Flooring VCT Flooring S…" at bounding box center [723, 483] width 456 height 23
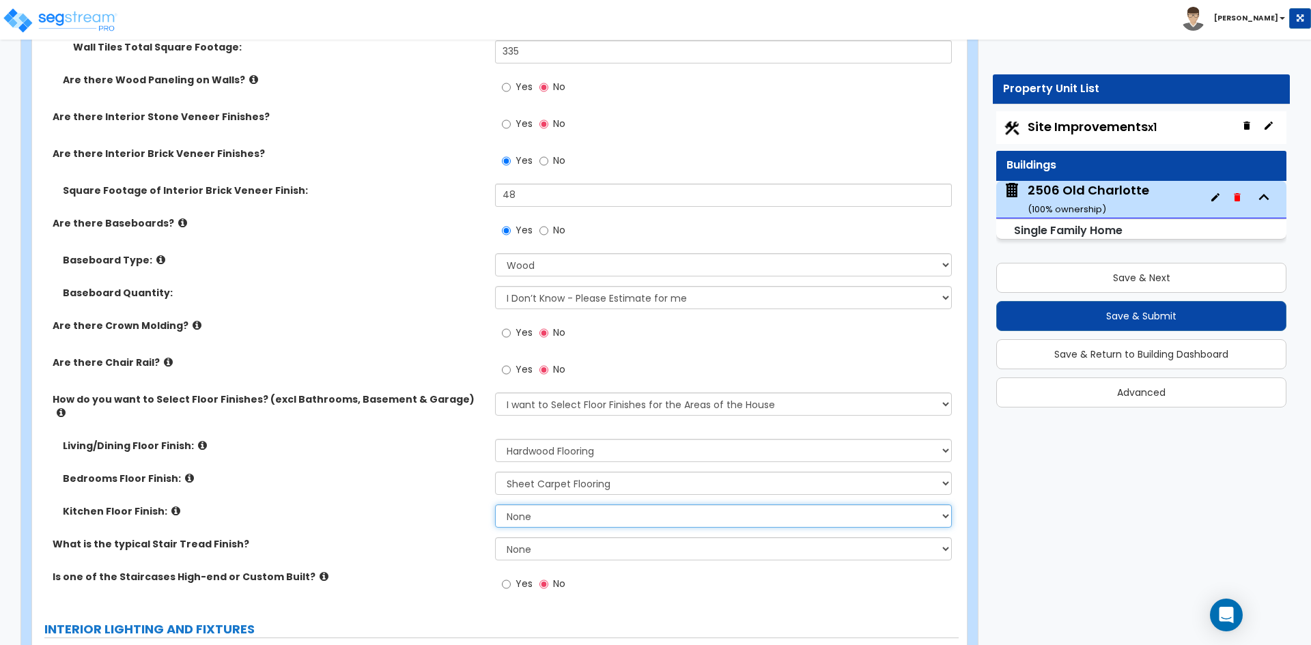
click at [530, 504] on select "None Tile Flooring Hardwood Flooring Resilient Laminate Flooring VCT Flooring S…" at bounding box center [723, 515] width 456 height 23
select select "2"
click at [495, 504] on select "None Tile Flooring Hardwood Flooring Resilient Laminate Flooring VCT Flooring S…" at bounding box center [723, 515] width 456 height 23
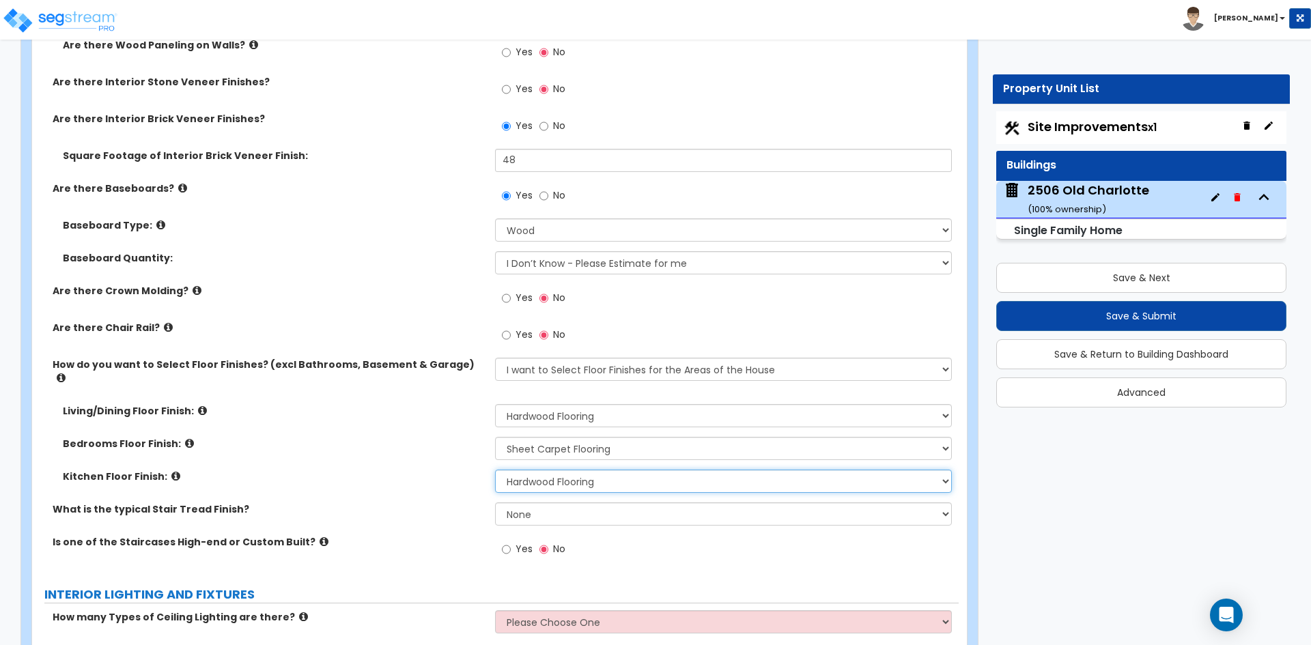
scroll to position [3140, 0]
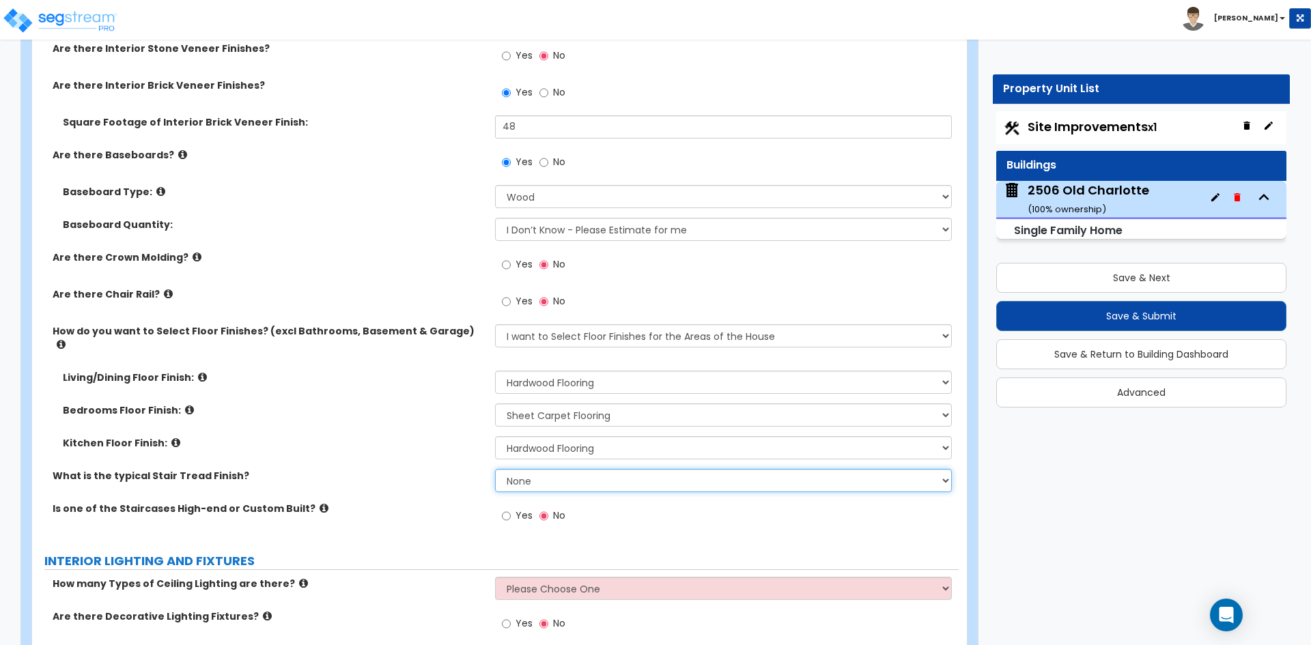
click at [563, 470] on select "None Tile Wood Laminate VCT Sheet Carpet Sheet Vinyl Carpet Tile" at bounding box center [723, 480] width 456 height 23
select select "2"
click at [495, 469] on select "None Tile Wood Laminate VCT Sheet Carpet Sheet Vinyl Carpet Tile" at bounding box center [723, 480] width 456 height 23
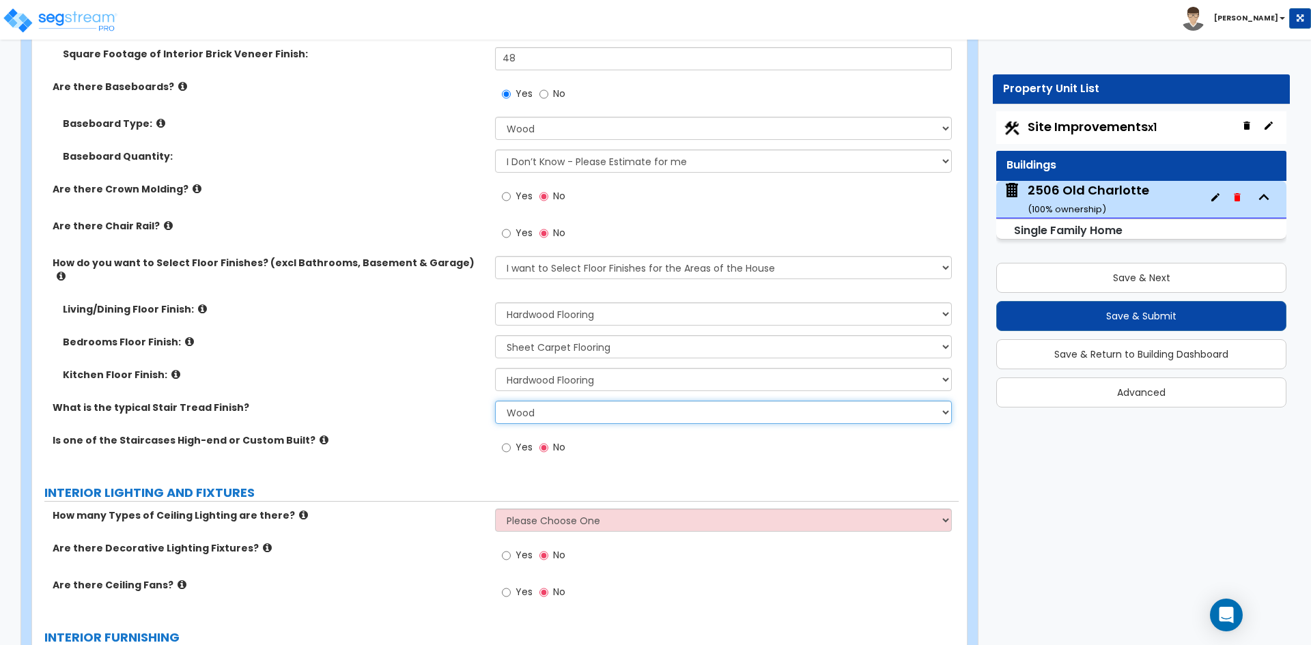
scroll to position [3277, 0]
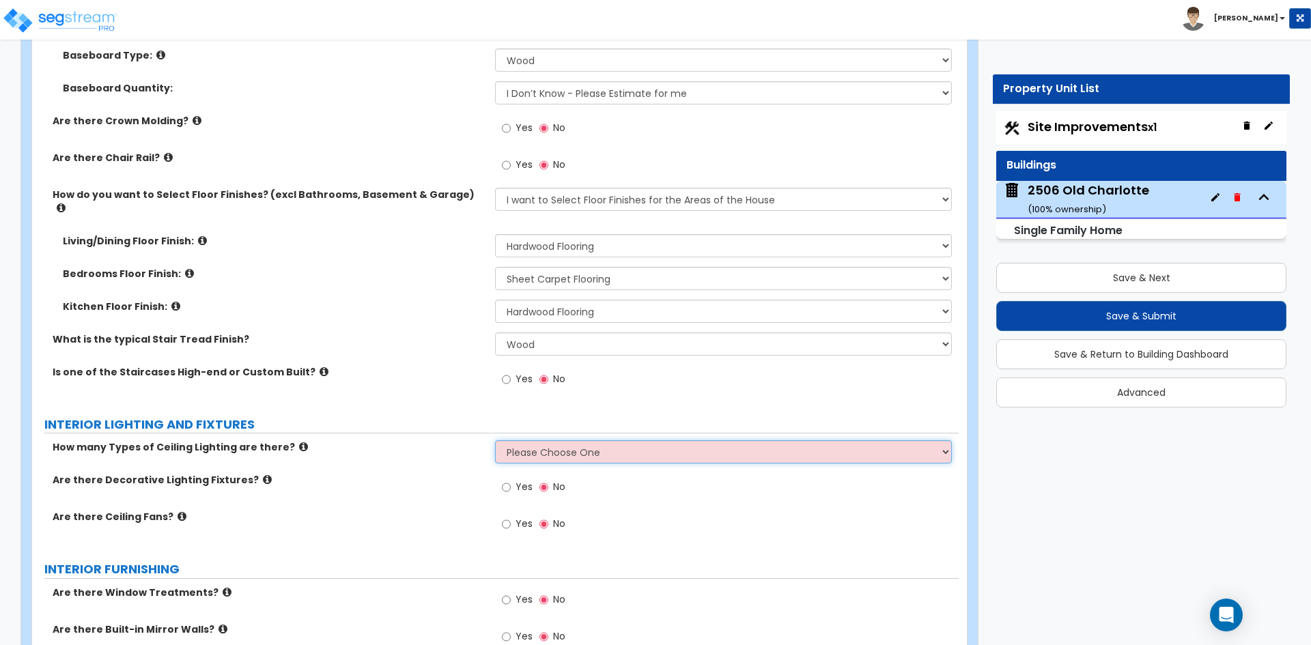
click at [545, 440] on select "Please Choose One 1 2 3" at bounding box center [723, 451] width 456 height 23
select select "1"
click at [495, 440] on select "Please Choose One 1 2 3" at bounding box center [723, 451] width 456 height 23
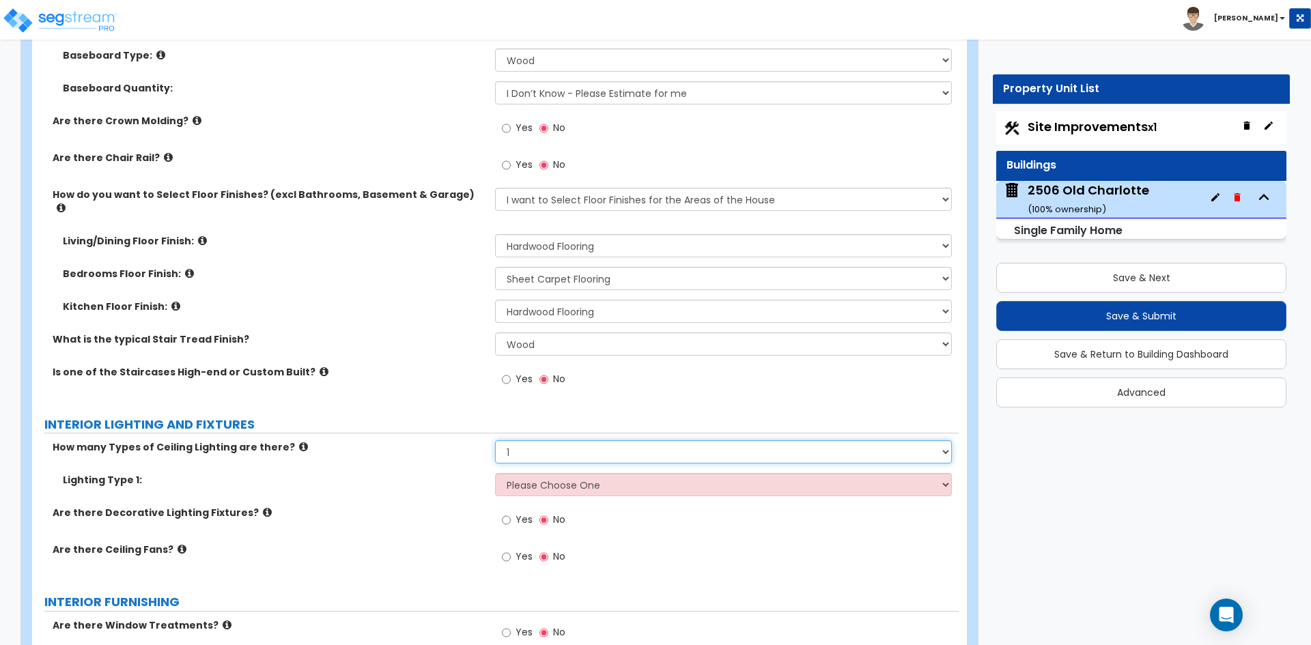
scroll to position [3345, 0]
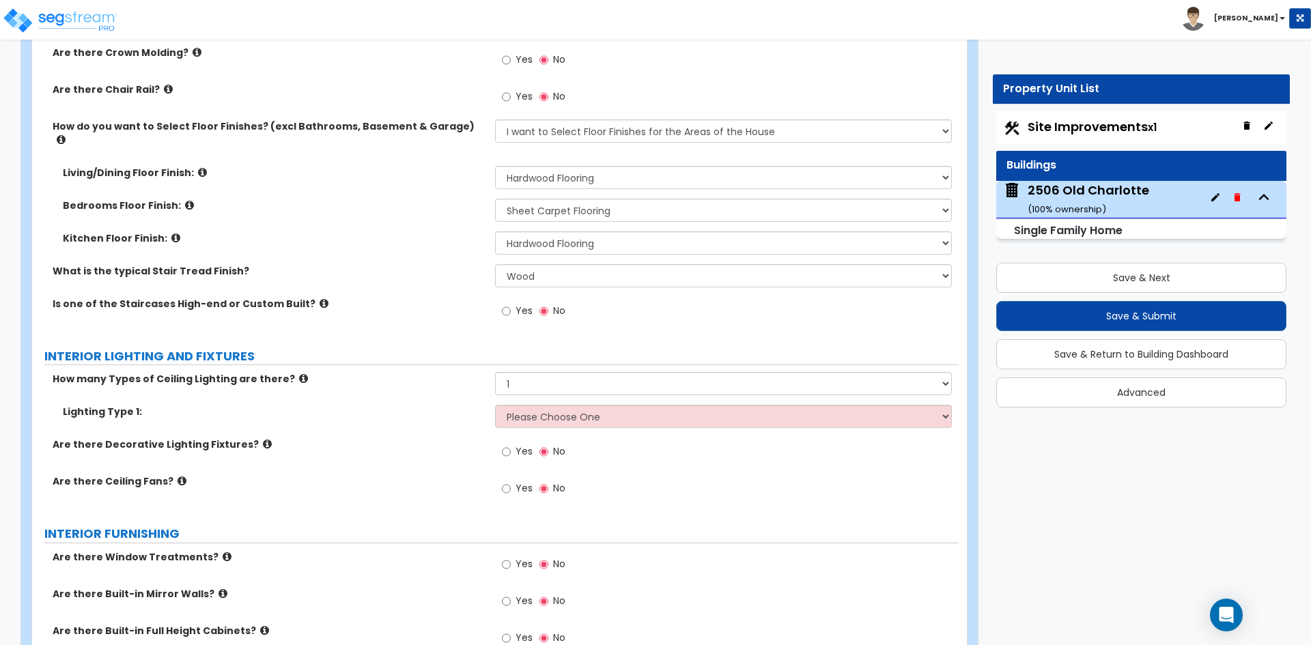
click at [558, 416] on div "Lighting Type 1: Please Choose One LED Surface-Mounted LED Recessed Fluorescent…" at bounding box center [495, 421] width 926 height 33
click at [568, 405] on select "Please Choose One LED Surface-Mounted LED Recessed Fluorescent Surface-Mounted …" at bounding box center [723, 416] width 456 height 23
select select "6"
click at [495, 405] on select "Please Choose One LED Surface-Mounted LED Recessed Fluorescent Surface-Mounted …" at bounding box center [723, 416] width 456 height 23
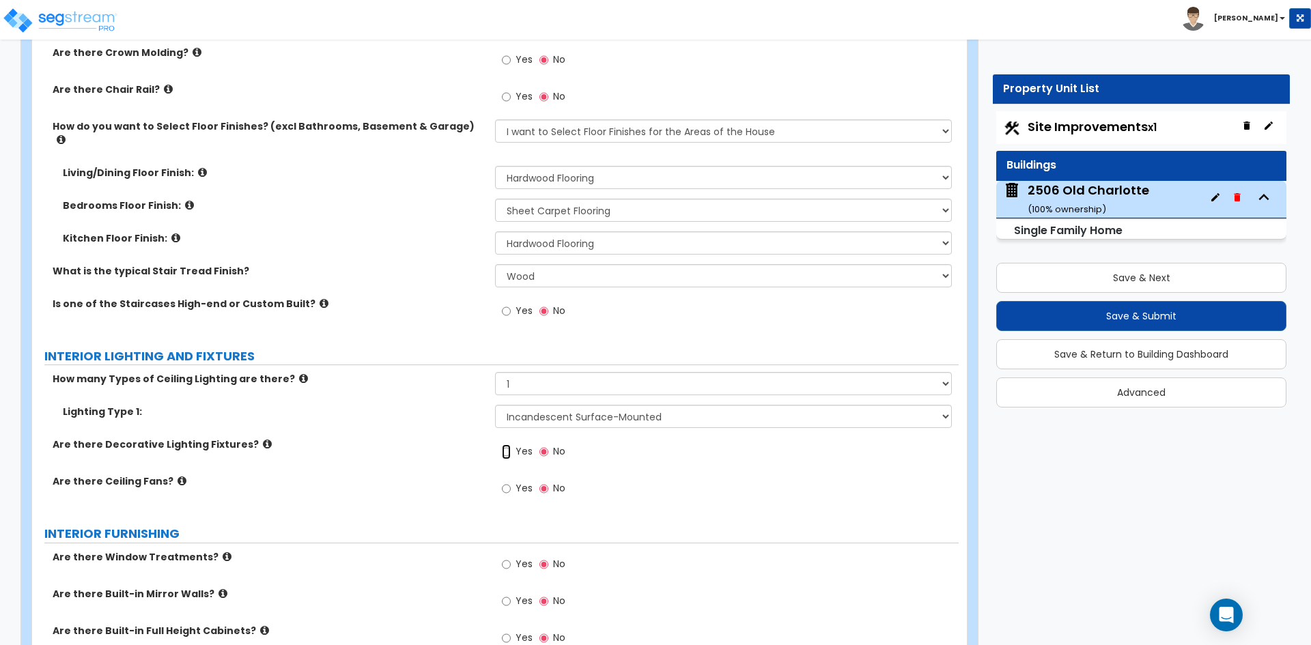
click at [504, 444] on input "Yes" at bounding box center [506, 451] width 9 height 15
radio input "true"
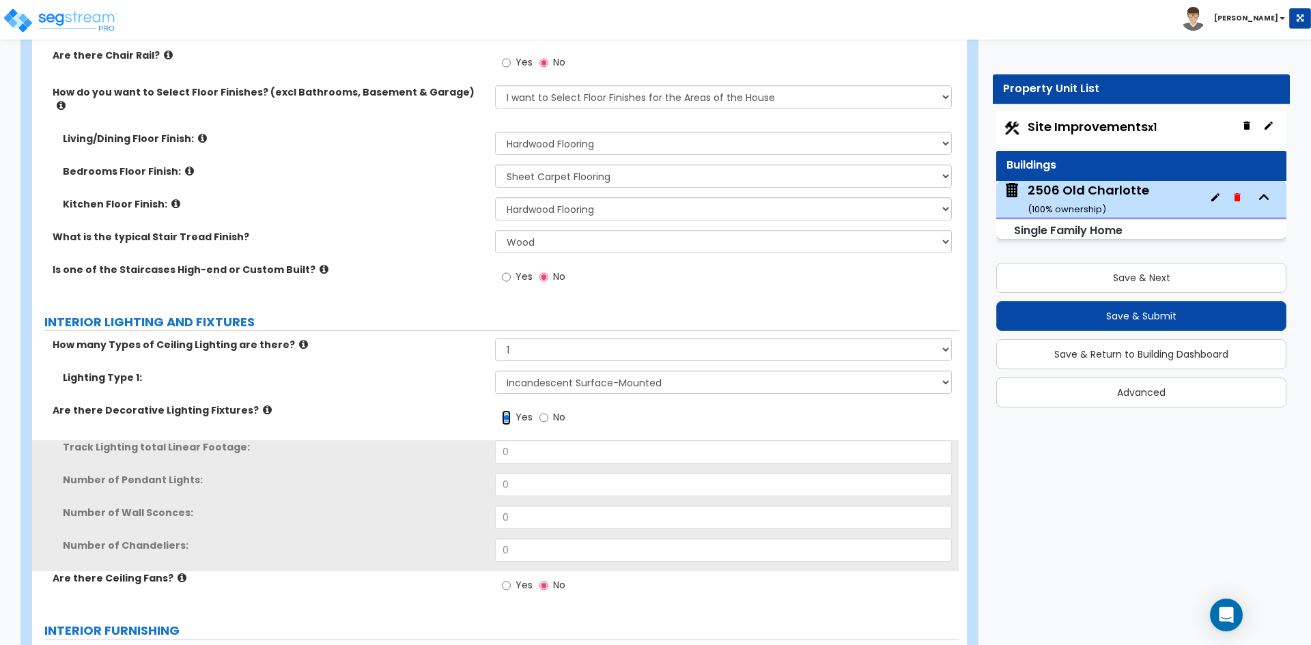
scroll to position [3413, 0]
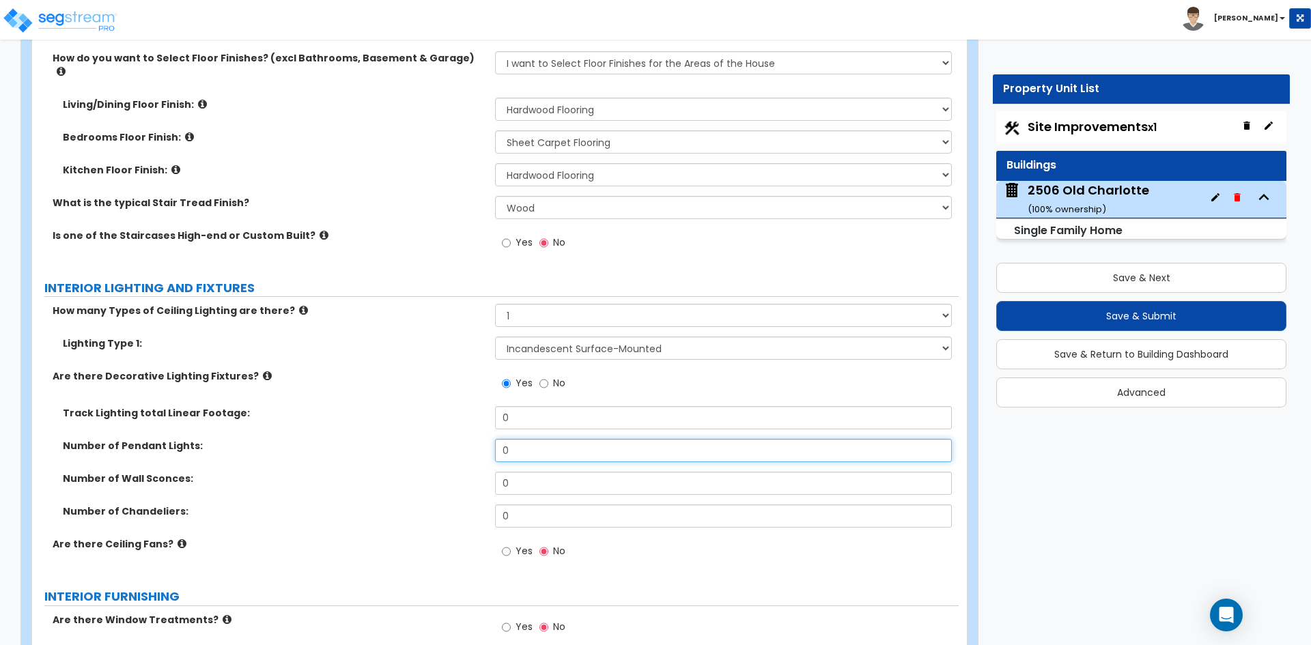
click at [527, 439] on input "0" at bounding box center [723, 450] width 456 height 23
type input "5"
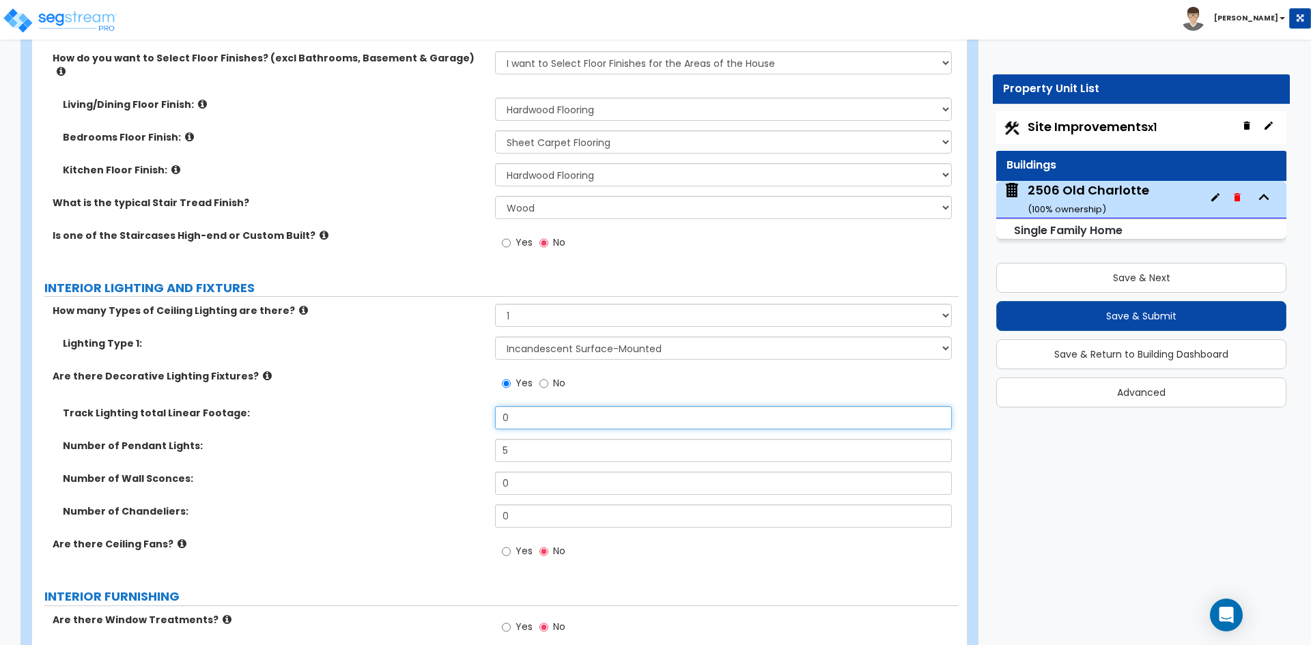
click at [550, 406] on input "0" at bounding box center [723, 417] width 456 height 23
type input "48"
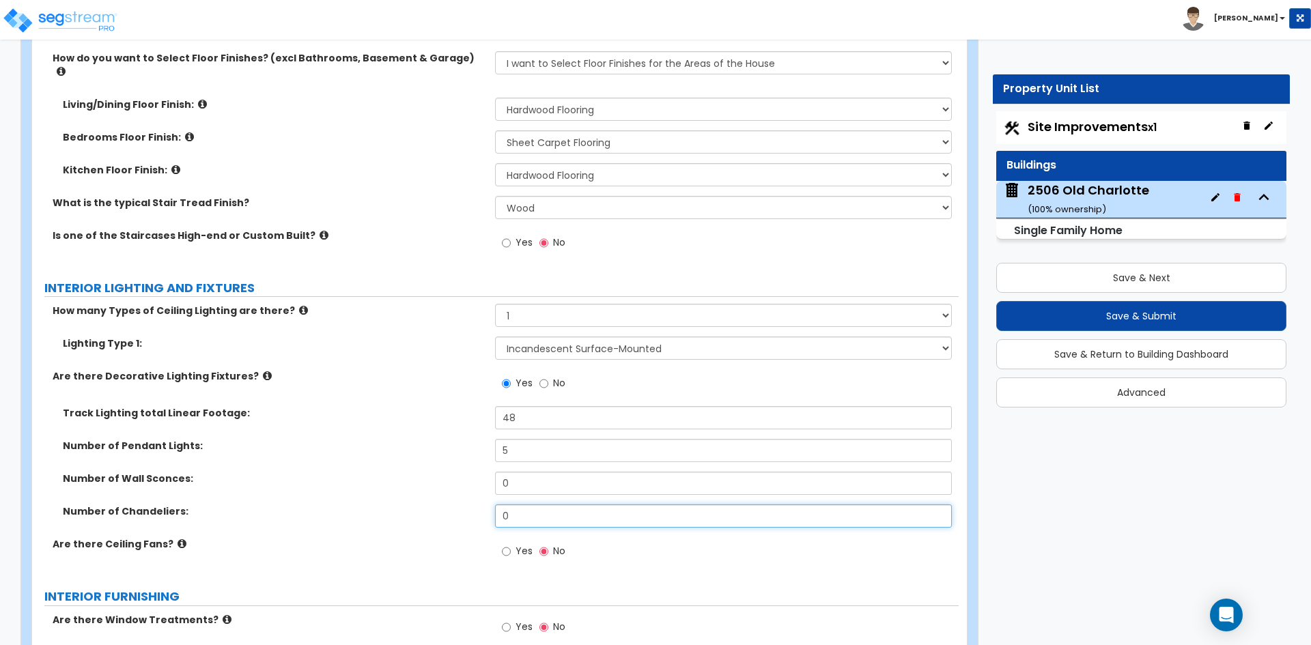
click at [511, 504] on input "0" at bounding box center [723, 515] width 456 height 23
type input "2"
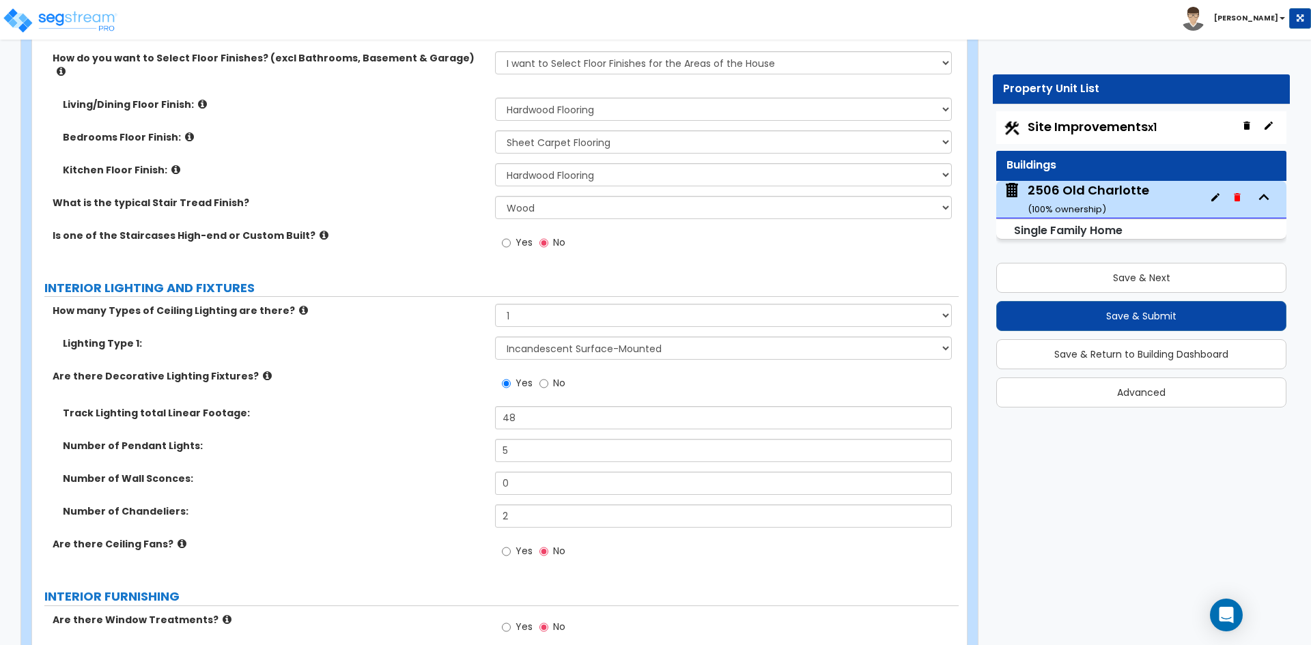
click at [428, 444] on div "Number of Pendant Lights: 5" at bounding box center [495, 455] width 926 height 33
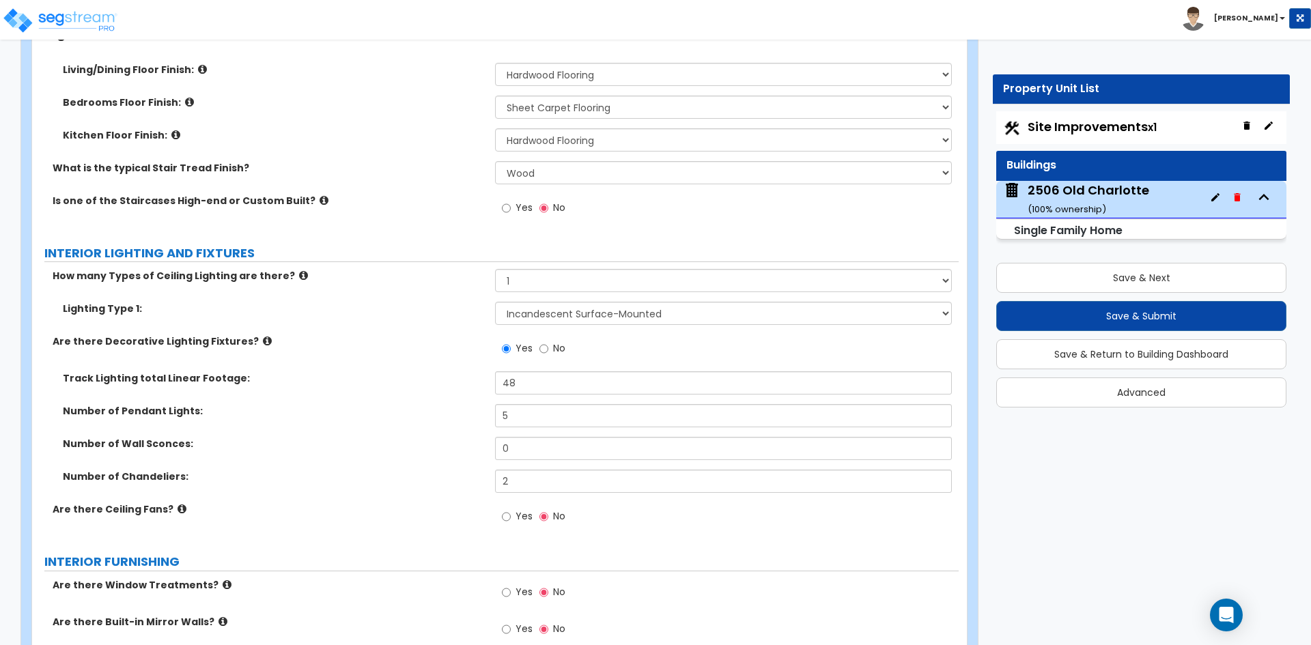
scroll to position [3482, 0]
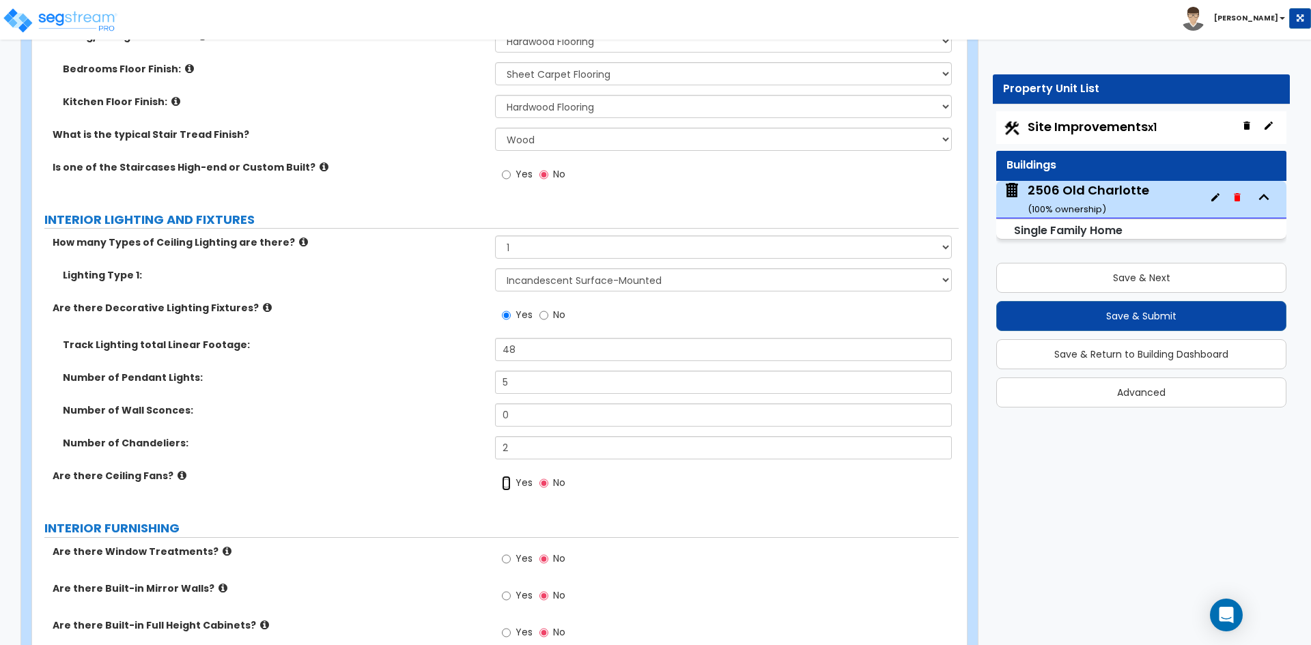
click at [509, 476] on input "Yes" at bounding box center [506, 483] width 9 height 15
radio input "true"
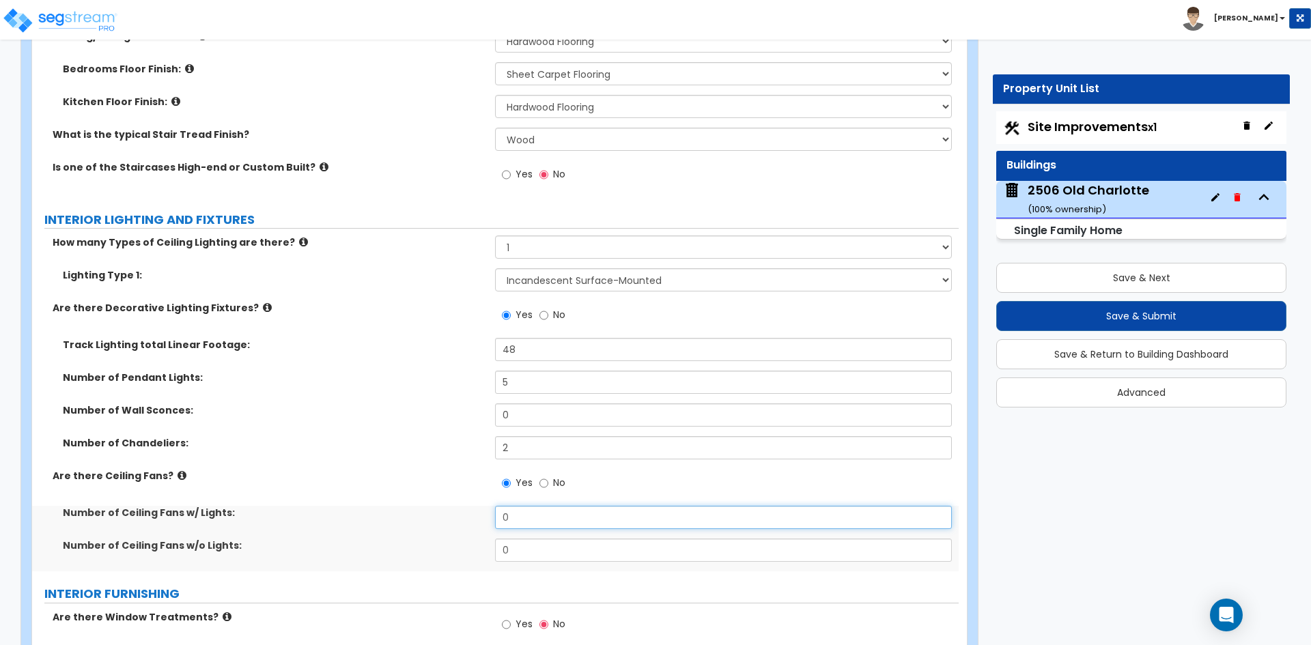
click at [531, 515] on input "0" at bounding box center [723, 517] width 456 height 23
type input "2"
click at [518, 507] on input "2" at bounding box center [723, 517] width 456 height 23
type input "3"
click at [524, 539] on input "0" at bounding box center [723, 550] width 456 height 23
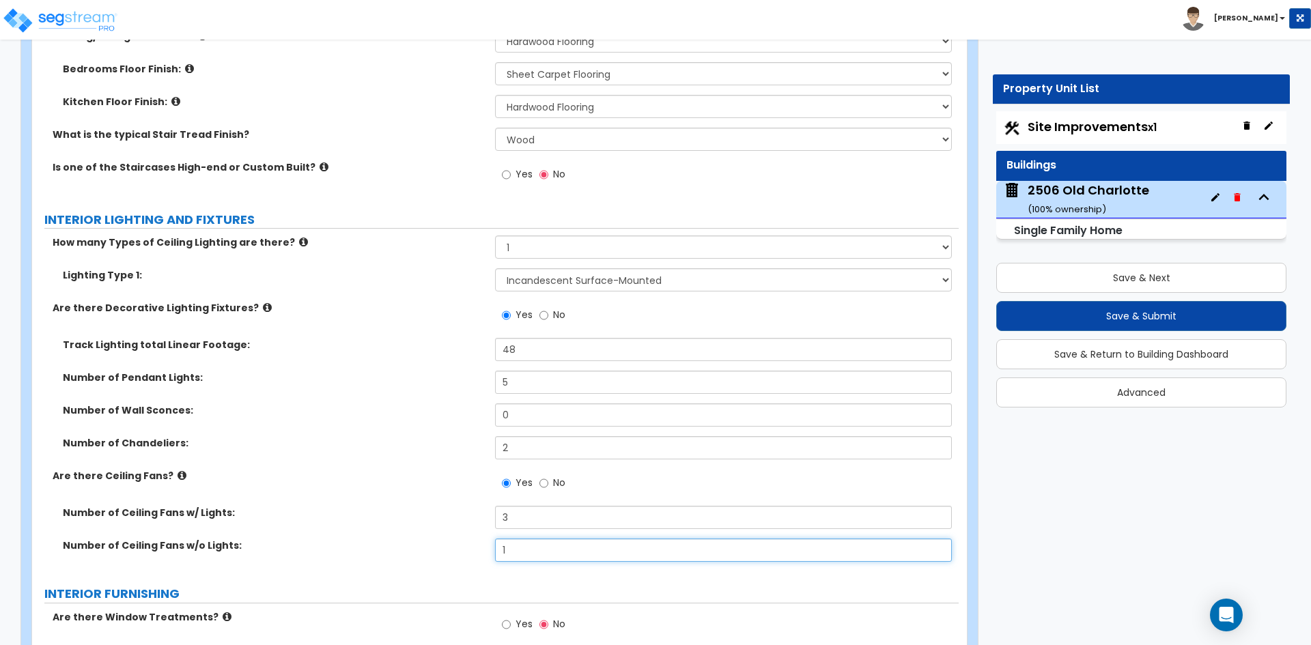
type input "1"
click at [455, 539] on label "Number of Ceiling Fans w/o Lights:" at bounding box center [274, 546] width 422 height 14
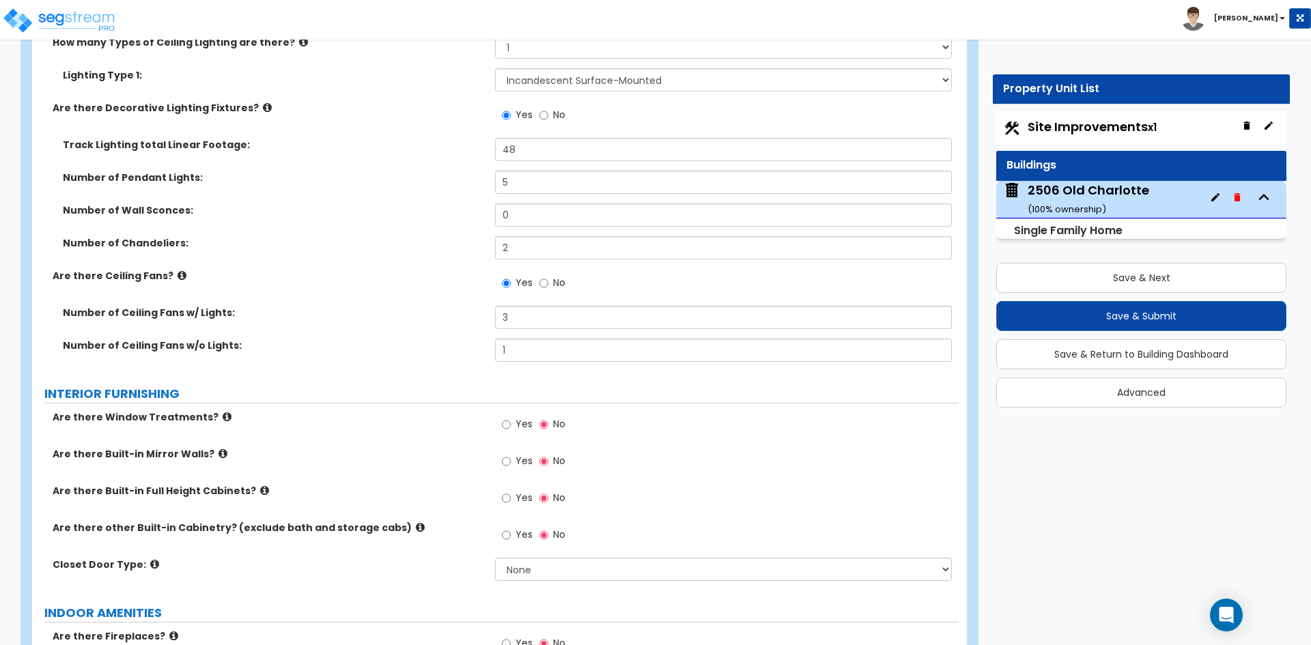
scroll to position [3686, 0]
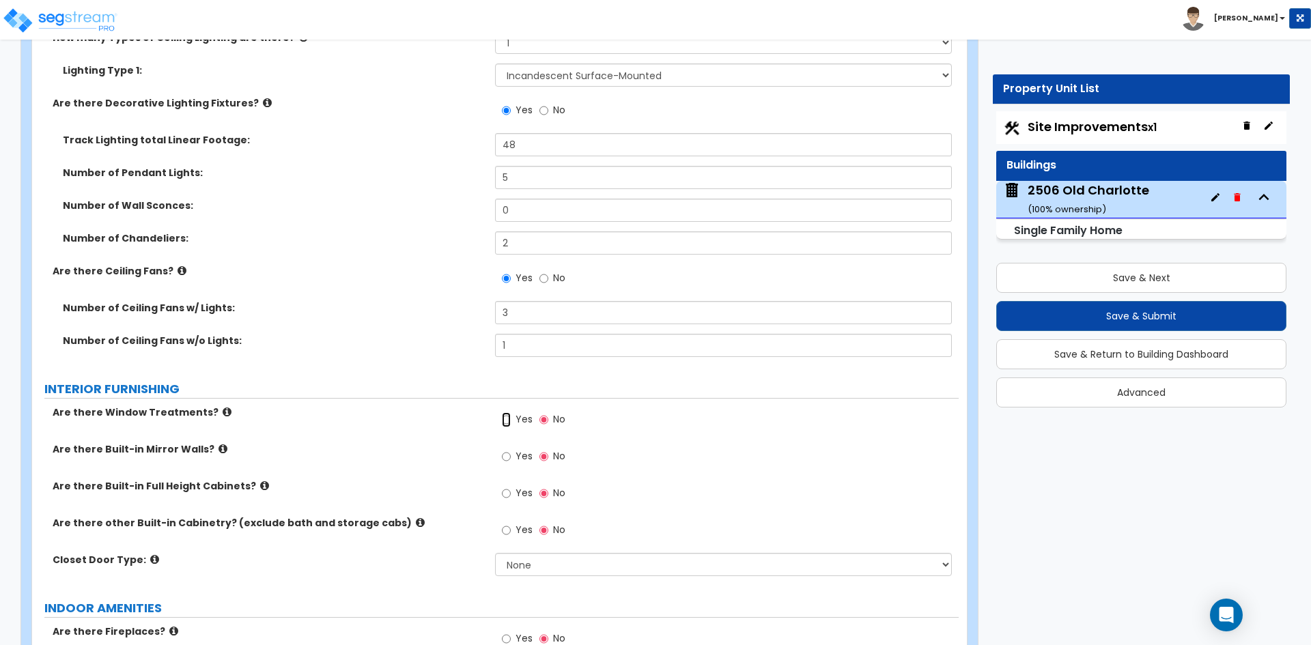
click at [506, 412] on input "Yes" at bounding box center [506, 419] width 9 height 15
radio input "true"
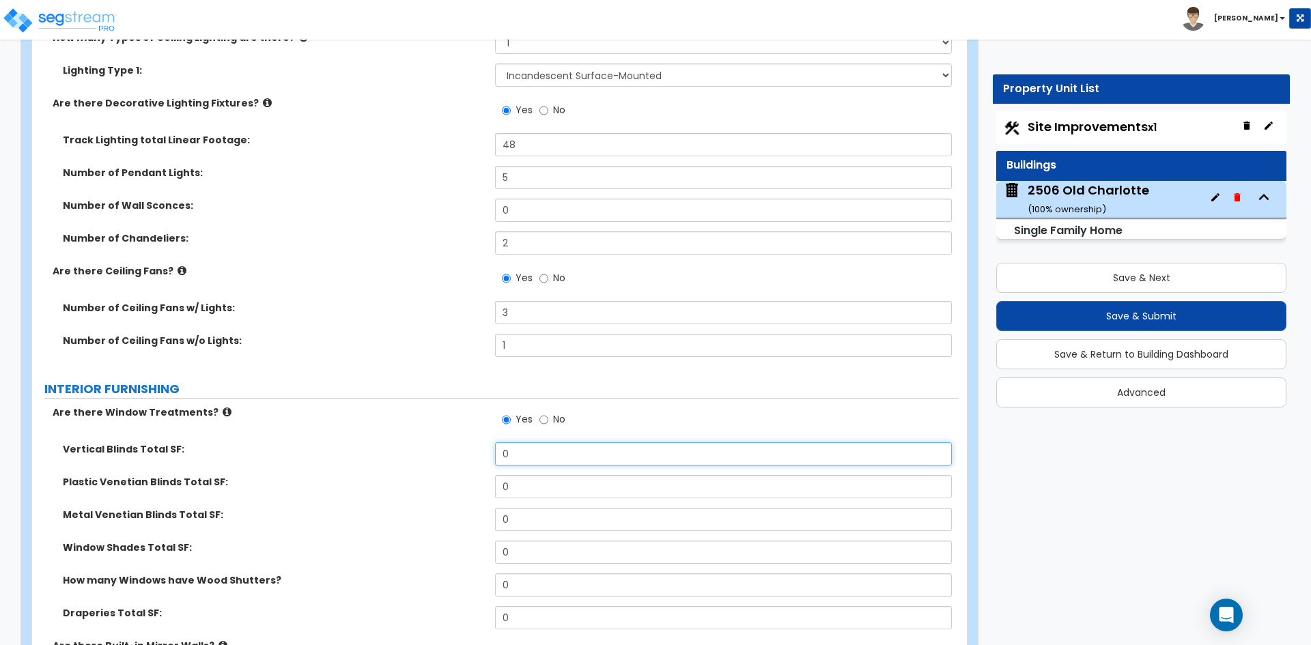
click at [539, 446] on input "0" at bounding box center [723, 453] width 456 height 23
type input "180"
click at [408, 442] on label "Vertical Blinds Total SF:" at bounding box center [274, 449] width 422 height 14
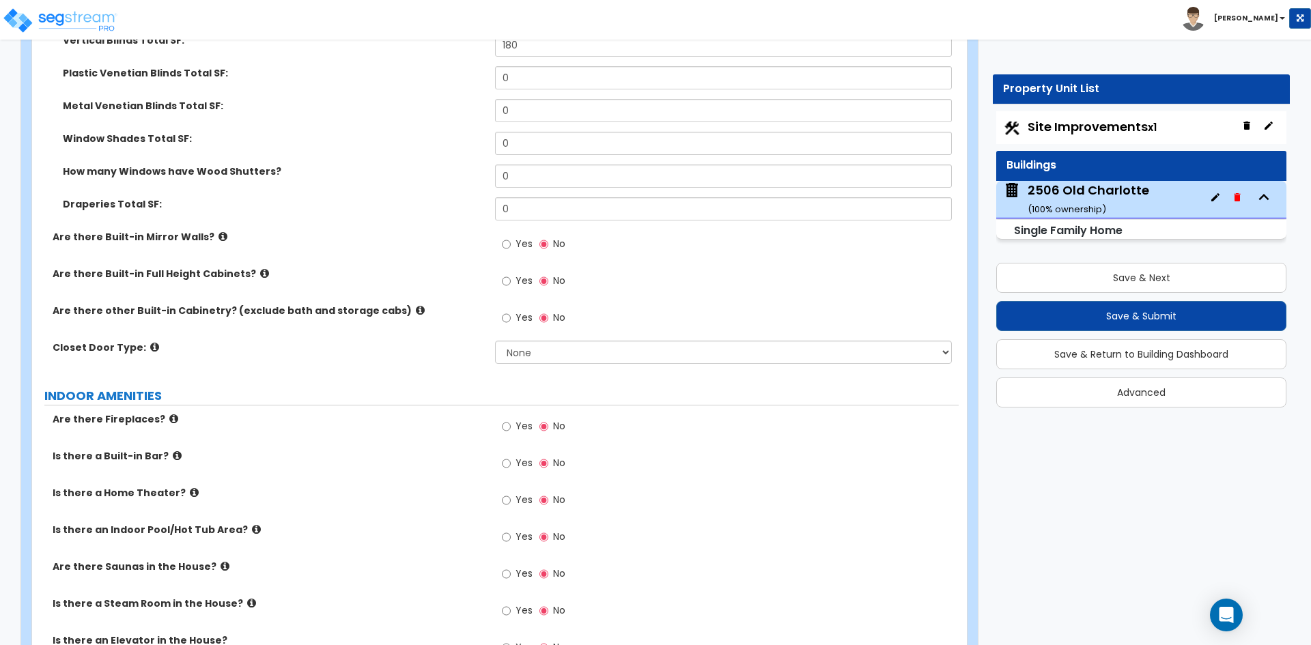
scroll to position [4096, 0]
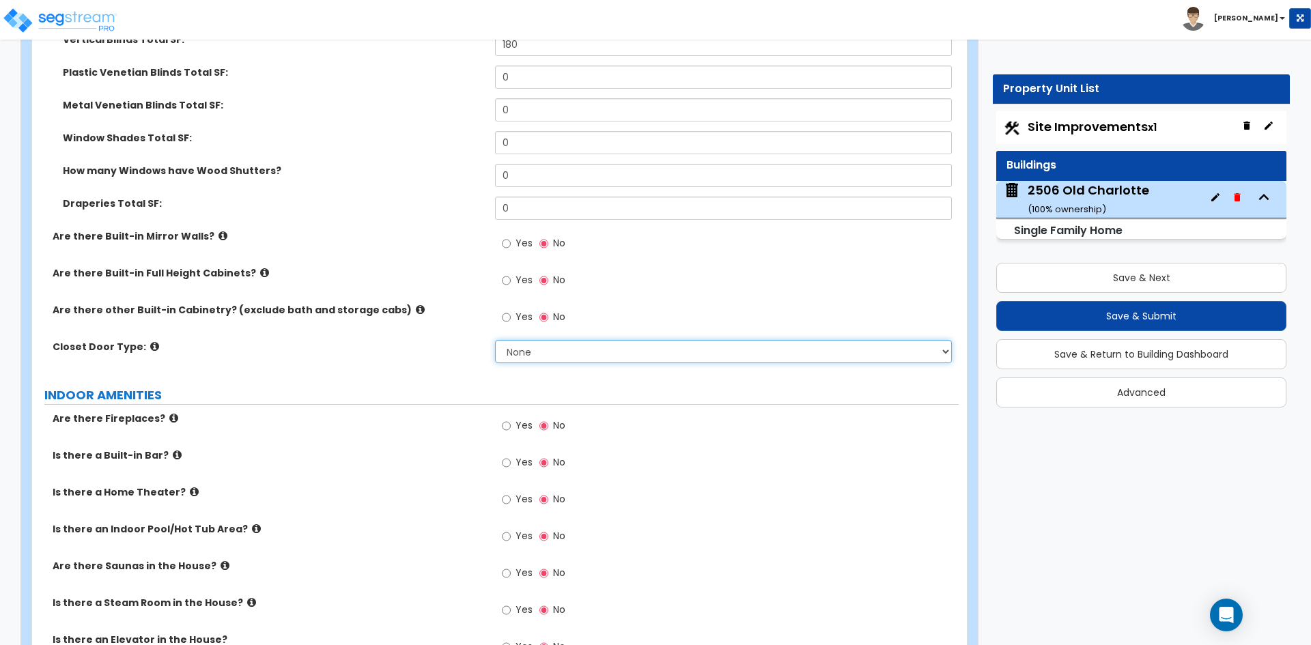
click at [511, 340] on select "None Bi-fold Louvered Doors Bi-fold Panel Doors Sliding Doors Hinged Wood Door" at bounding box center [723, 351] width 456 height 23
select select "4"
click at [495, 340] on select "None Bi-fold Louvered Doors Bi-fold Panel Doors Sliding Doors Hinged Wood Door" at bounding box center [723, 351] width 456 height 23
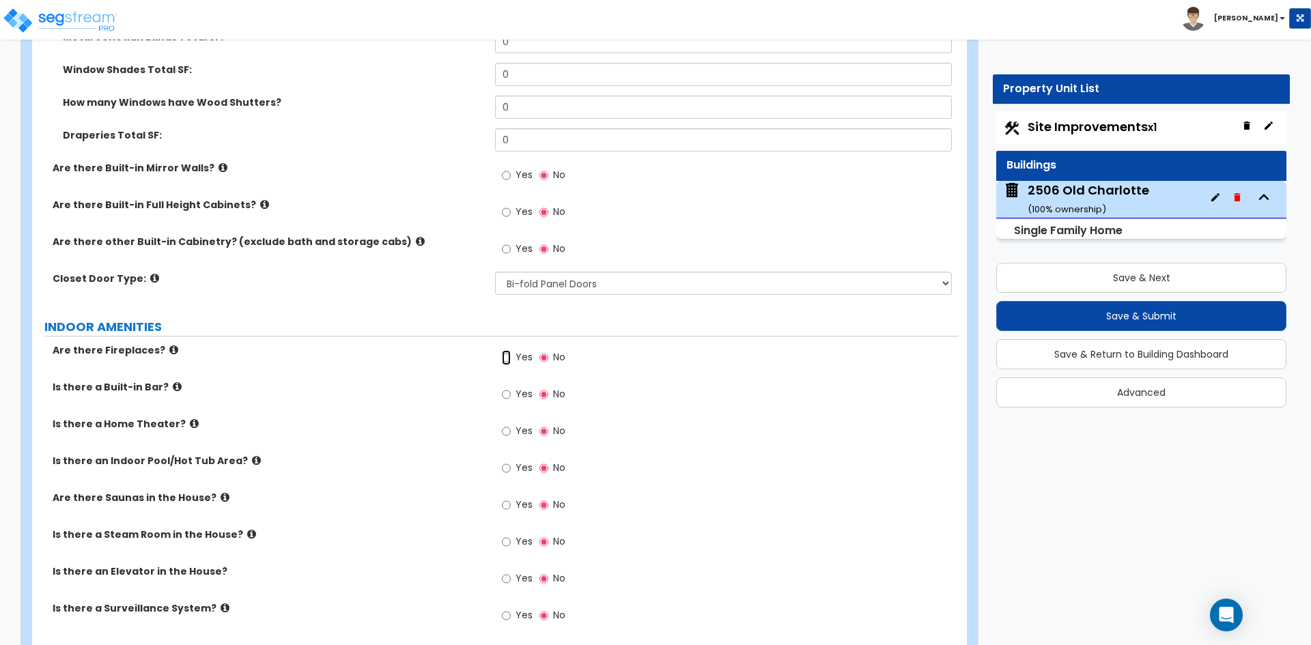
click at [504, 350] on input "Yes" at bounding box center [506, 357] width 9 height 15
radio input "true"
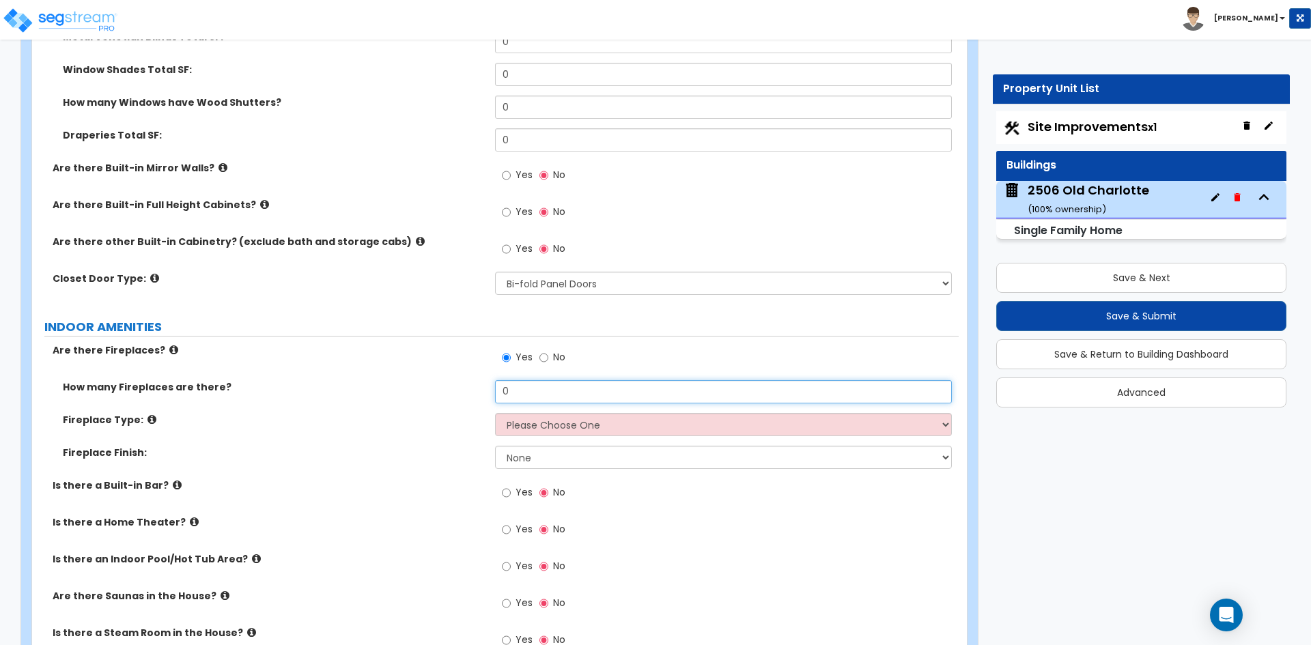
click at [554, 388] on input "0" at bounding box center [723, 391] width 456 height 23
click at [524, 380] on input "0" at bounding box center [723, 391] width 456 height 23
type input "1"
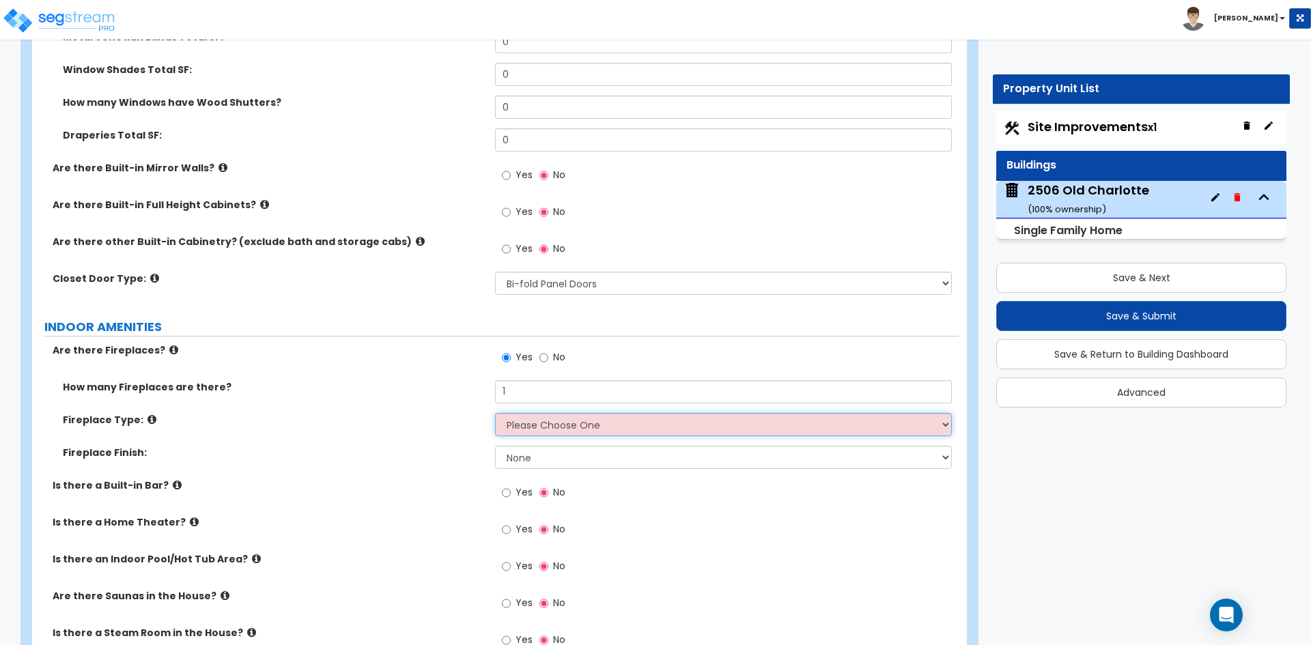
click at [535, 413] on select "Please Choose One Built-in Electric Fireplace Built-in Gas Fireplace Built-in W…" at bounding box center [723, 424] width 456 height 23
select select "2"
click at [495, 413] on select "Please Choose One Built-in Electric Fireplace Built-in Gas Fireplace Built-in W…" at bounding box center [723, 424] width 456 height 23
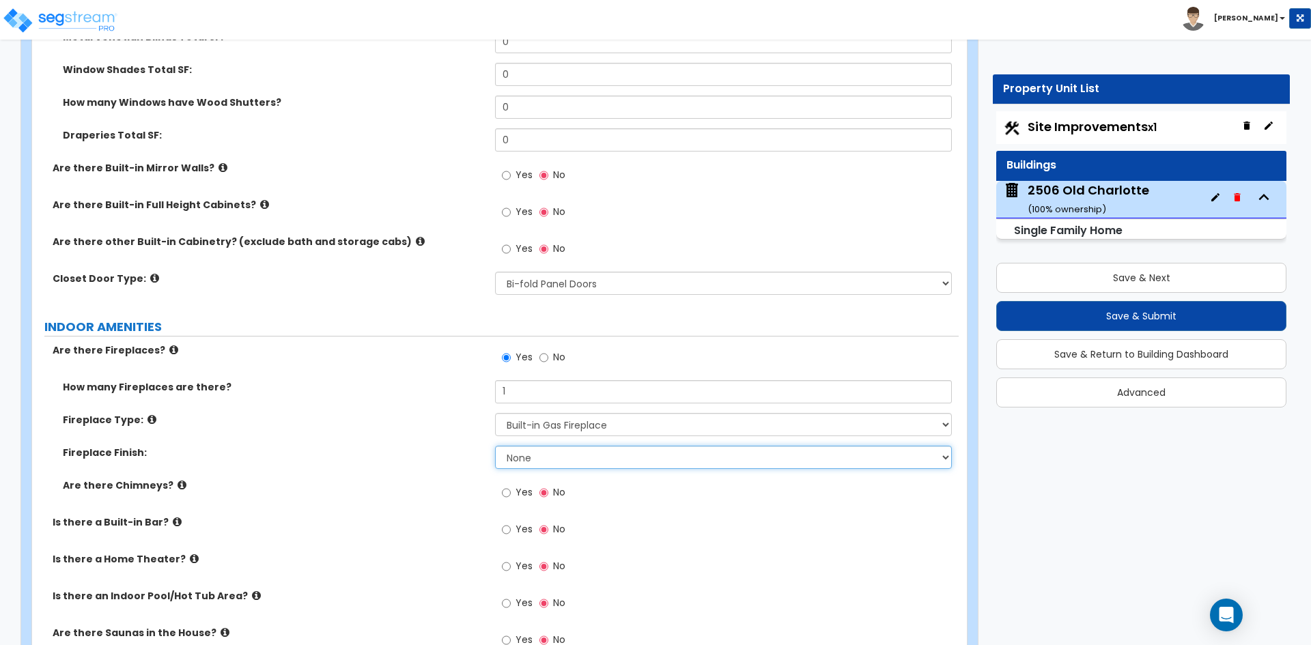
click at [575, 446] on select "None Brick Stone Tile Painted Molding" at bounding box center [723, 457] width 456 height 23
select select "1"
click at [495, 446] on select "None Brick Stone Tile Painted Molding" at bounding box center [723, 457] width 456 height 23
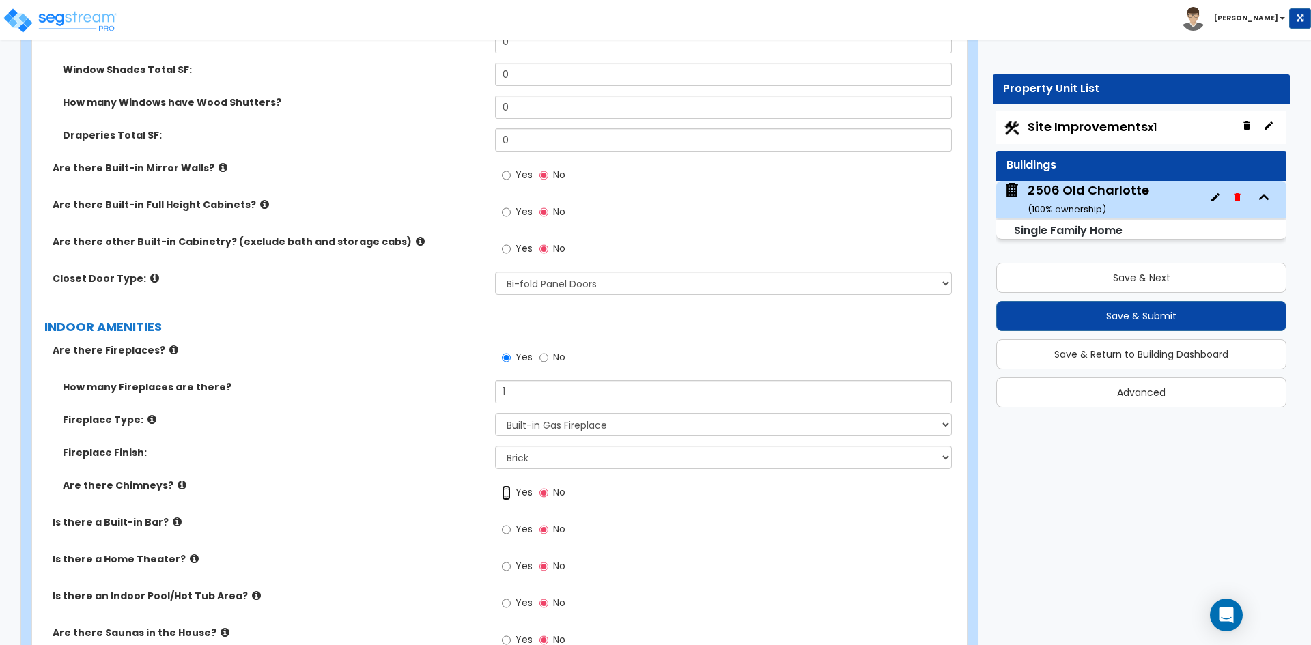
click at [507, 485] on input "Yes" at bounding box center [506, 492] width 9 height 15
radio input "true"
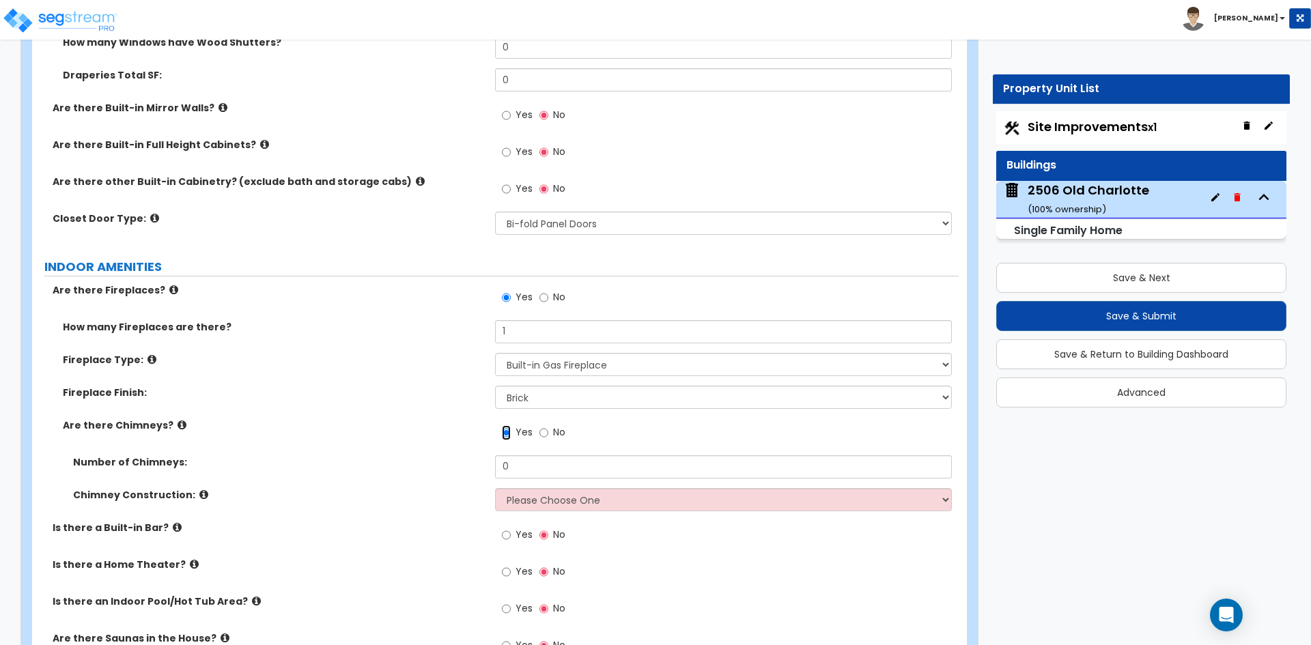
scroll to position [4369, 0]
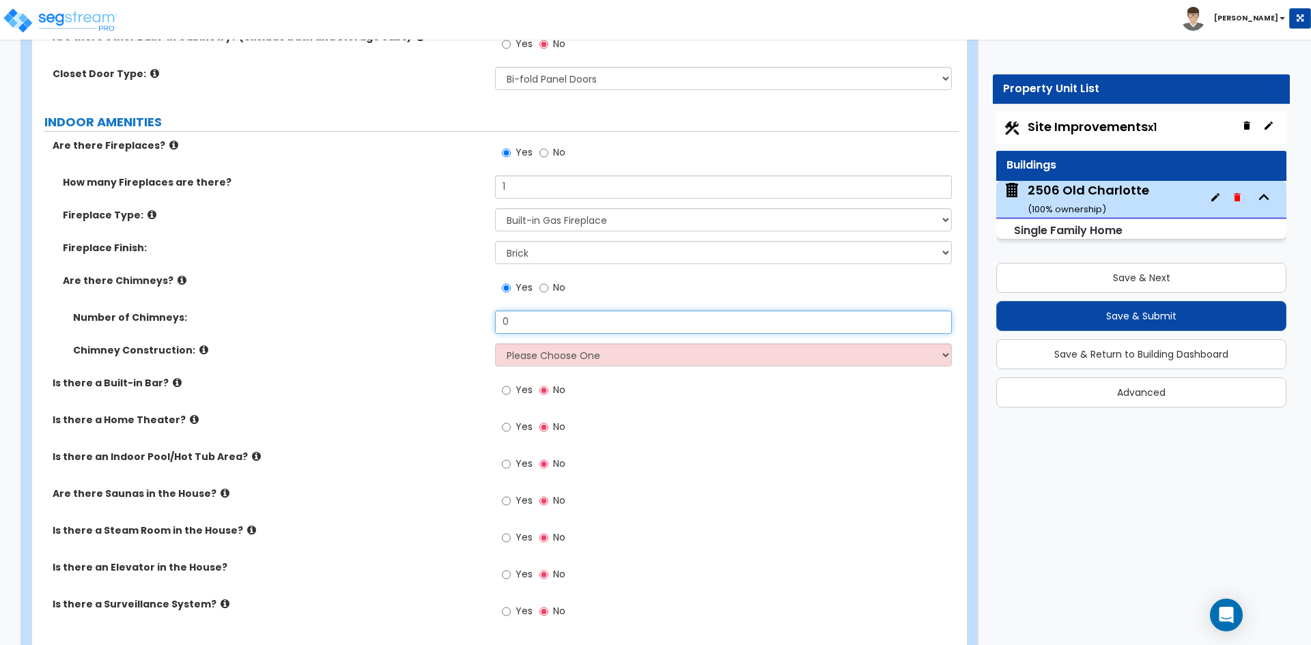
click at [531, 315] on input "0" at bounding box center [723, 322] width 456 height 23
type input "1"
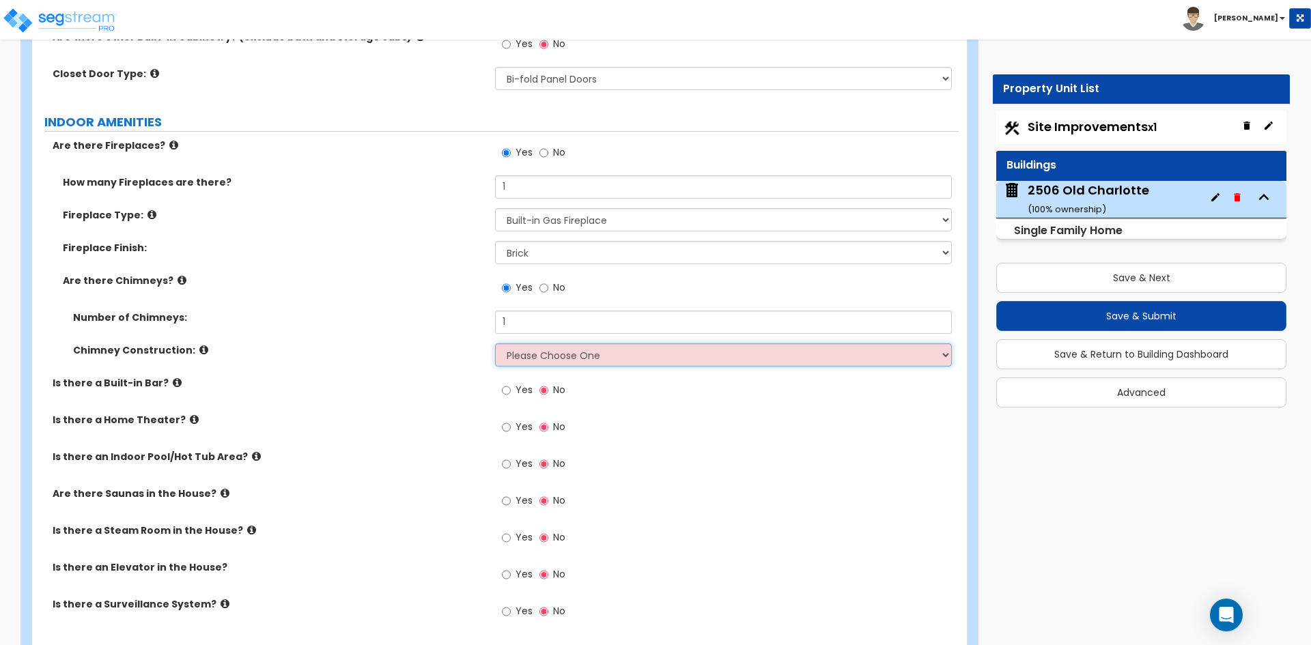
click at [533, 343] on select "Please Choose One Brick Construction Cinder Block Construction Stone Constructi…" at bounding box center [723, 354] width 456 height 23
select select "1"
click at [495, 343] on select "Please Choose One Brick Construction Cinder Block Construction Stone Constructi…" at bounding box center [723, 354] width 456 height 23
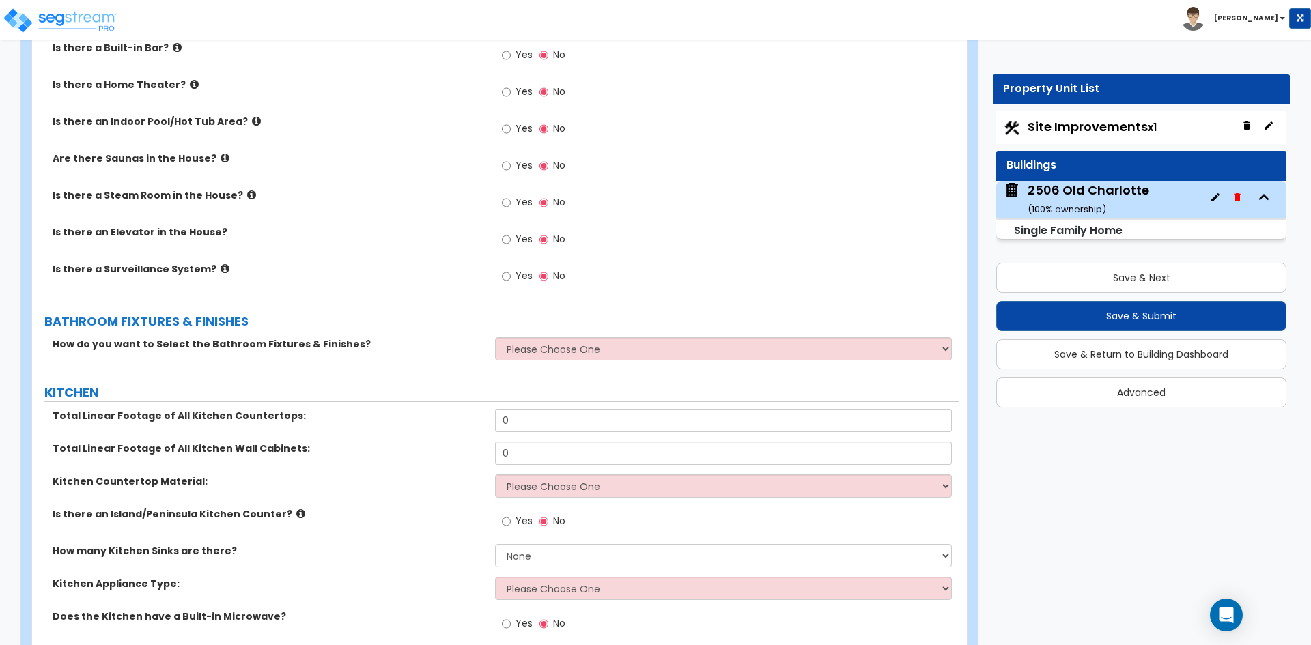
scroll to position [4710, 0]
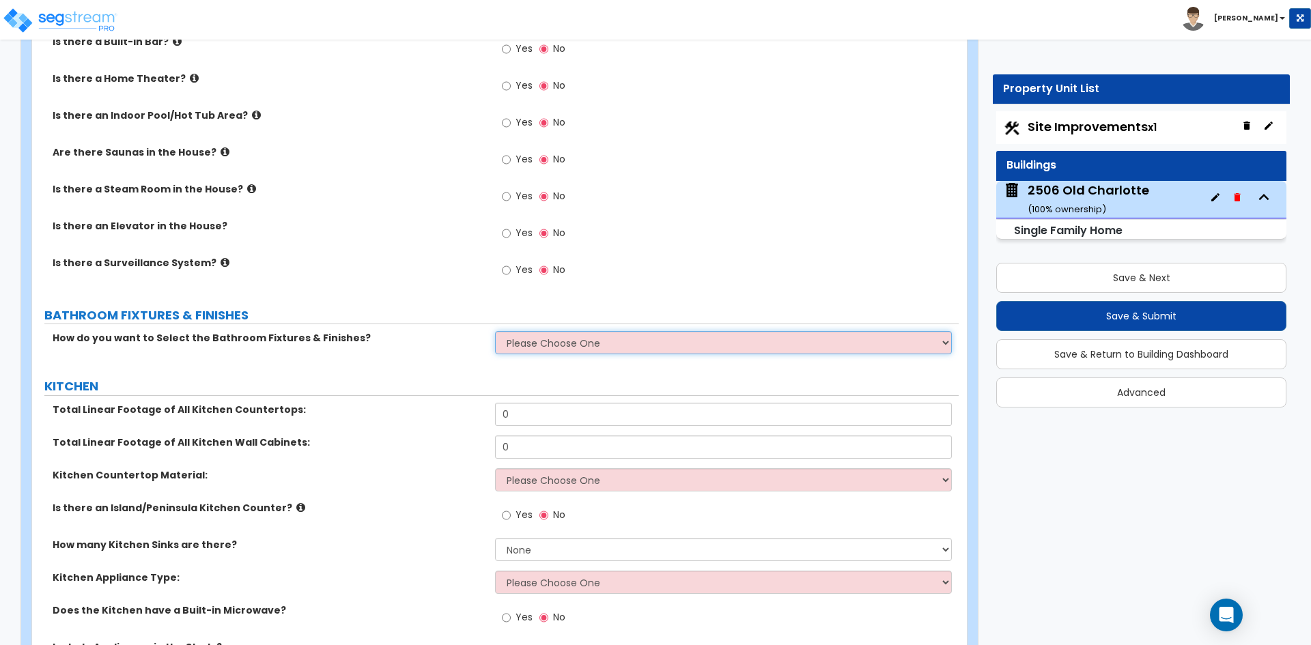
click at [575, 331] on select "Please Choose One I want to Select Fixtures and Finishes only for one Bath and …" at bounding box center [723, 342] width 456 height 23
select select "1"
click at [495, 331] on select "Please Choose One I want to Select Fixtures and Finishes only for one Bath and …" at bounding box center [723, 342] width 456 height 23
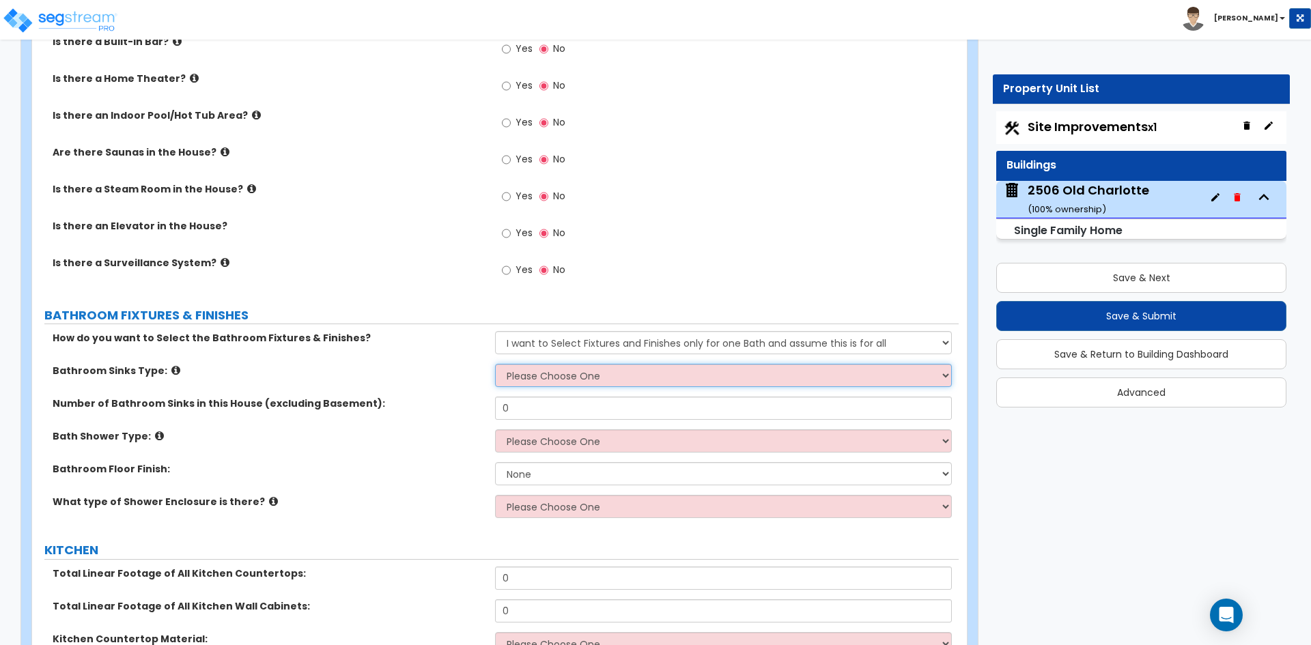
click at [551, 364] on select "Please Choose One Wall-mounted Pedestal-mounted Vanity-mounted" at bounding box center [723, 375] width 456 height 23
click at [495, 364] on select "Please Choose One Wall-mounted Pedestal-mounted Vanity-mounted" at bounding box center [723, 375] width 456 height 23
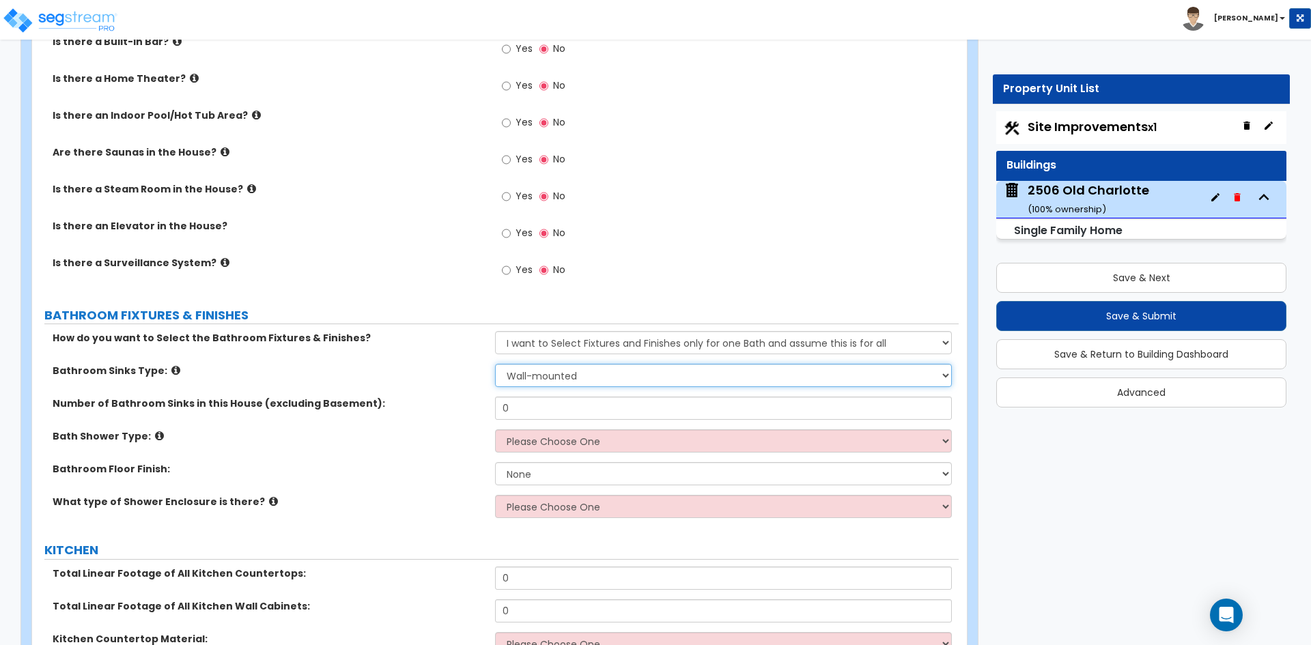
click at [549, 364] on select "Please Choose One Wall-mounted Pedestal-mounted Vanity-mounted" at bounding box center [723, 375] width 456 height 23
select select "3"
click at [495, 364] on select "Please Choose One Wall-mounted Pedestal-mounted Vanity-mounted" at bounding box center [723, 375] width 456 height 23
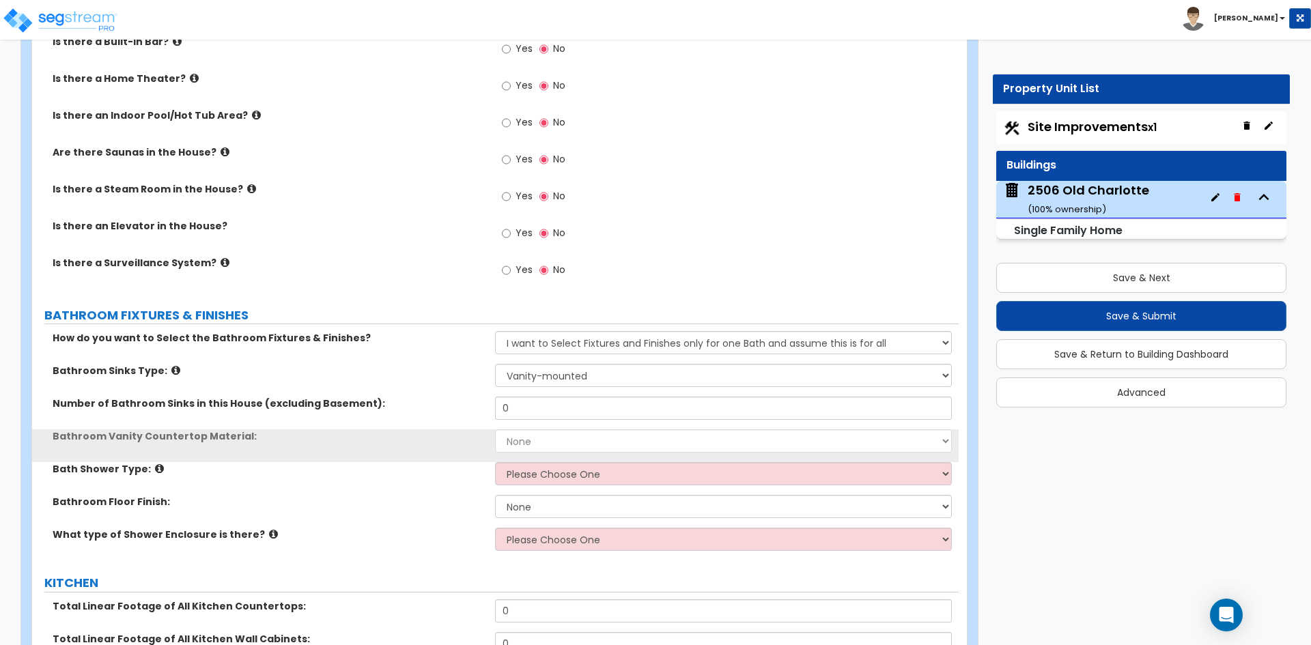
click at [532, 381] on div "Bathroom Sinks Type: Please Choose One Wall-mounted Pedestal-mounted Vanity-mou…" at bounding box center [495, 380] width 926 height 33
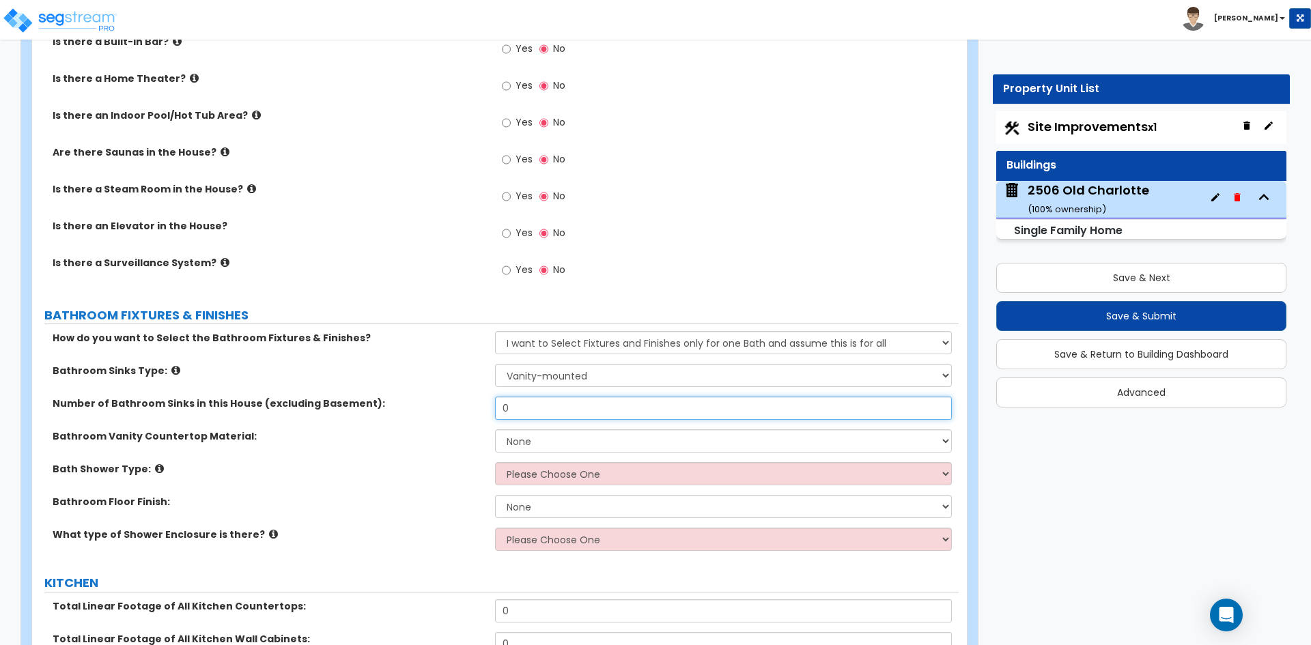
click at [532, 397] on input "0" at bounding box center [723, 408] width 456 height 23
type input "4"
click at [513, 429] on select "None Plastic Laminate Solid Surface Stone Quartz Marble Tile Wood Stainless Ste…" at bounding box center [723, 440] width 456 height 23
select select "5"
click at [495, 429] on select "None Plastic Laminate Solid Surface Stone Quartz Marble Tile Wood Stainless Ste…" at bounding box center [723, 440] width 456 height 23
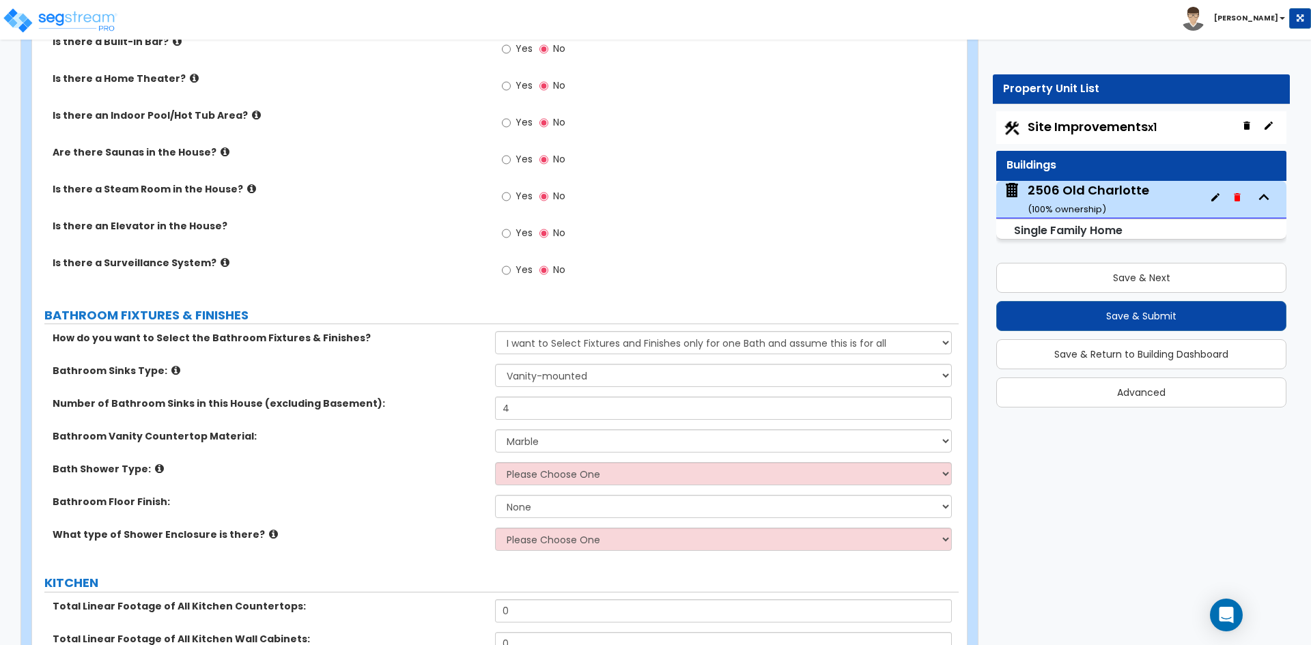
click at [566, 473] on div "Bath Shower Type: Please Choose One Standalone Shower Bathtub - Shower Combinat…" at bounding box center [495, 478] width 926 height 33
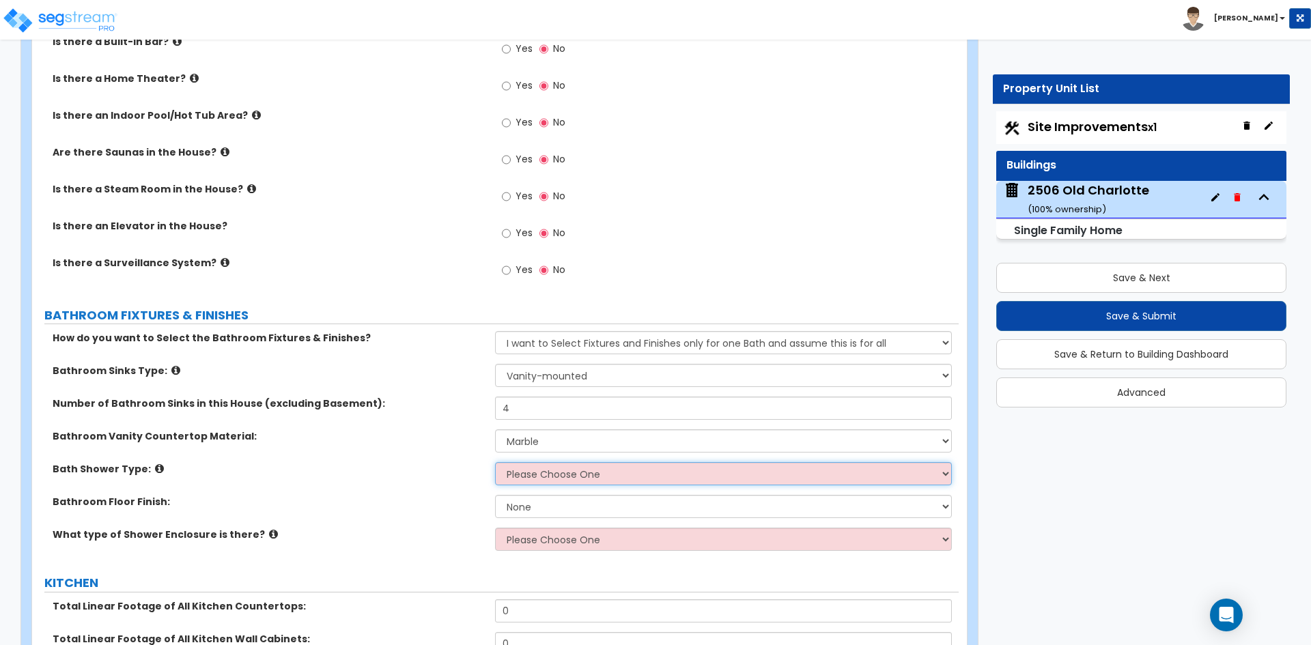
click at [566, 465] on select "Please Choose One Standalone Shower Bathtub - Shower Combination" at bounding box center [723, 473] width 456 height 23
select select "2"
click at [495, 462] on select "Please Choose One Standalone Shower Bathtub - Shower Combination" at bounding box center [723, 473] width 456 height 23
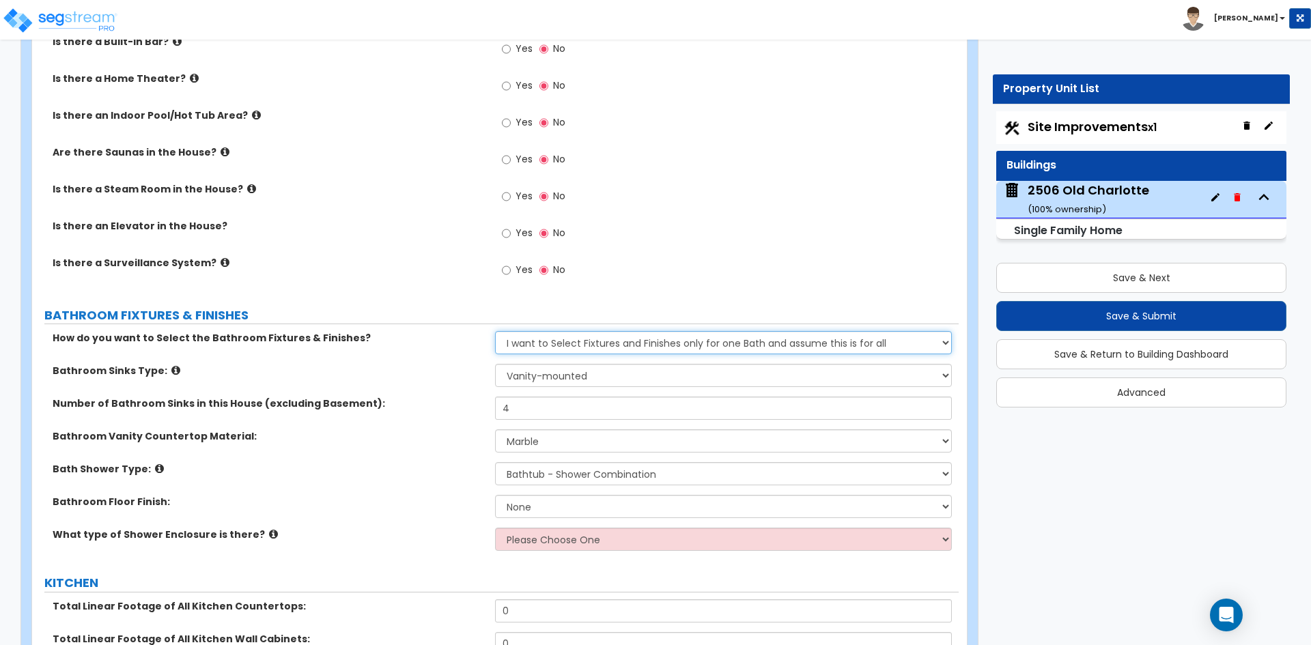
click at [575, 331] on select "Please Choose One I want to Select Fixtures and Finishes only for one Bath and …" at bounding box center [723, 342] width 456 height 23
select select "2"
click at [495, 331] on select "Please Choose One I want to Select Fixtures and Finishes only for one Bath and …" at bounding box center [723, 342] width 456 height 23
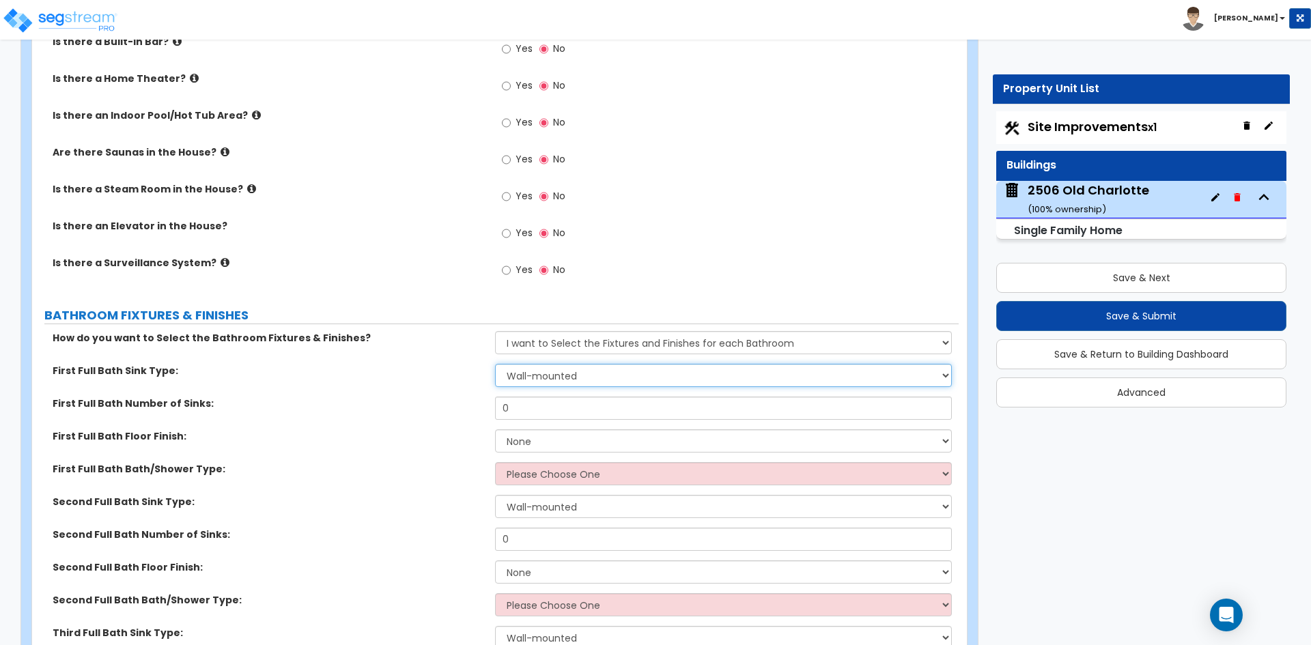
click at [571, 364] on select "Wall-mounted Pedestal-mounted Vanity-mounted" at bounding box center [723, 375] width 456 height 23
select select "3"
click at [495, 364] on select "Wall-mounted Pedestal-mounted Vanity-mounted" at bounding box center [723, 375] width 456 height 23
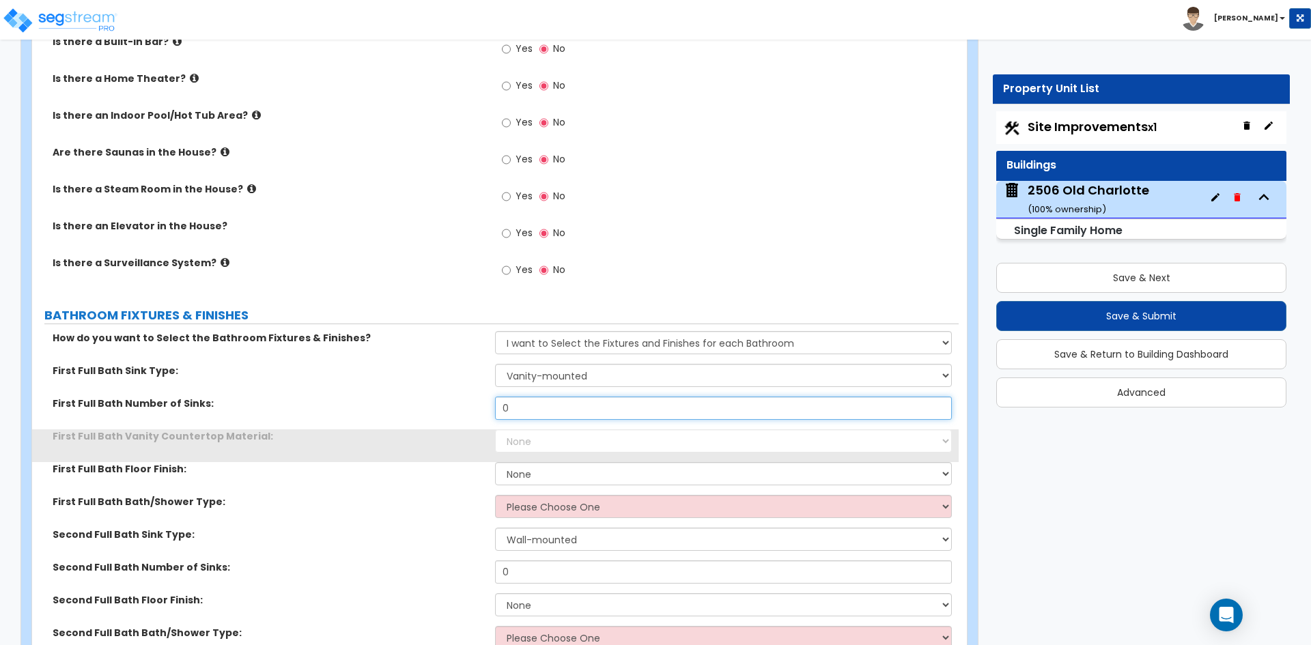
click at [566, 397] on input "0" at bounding box center [723, 408] width 456 height 23
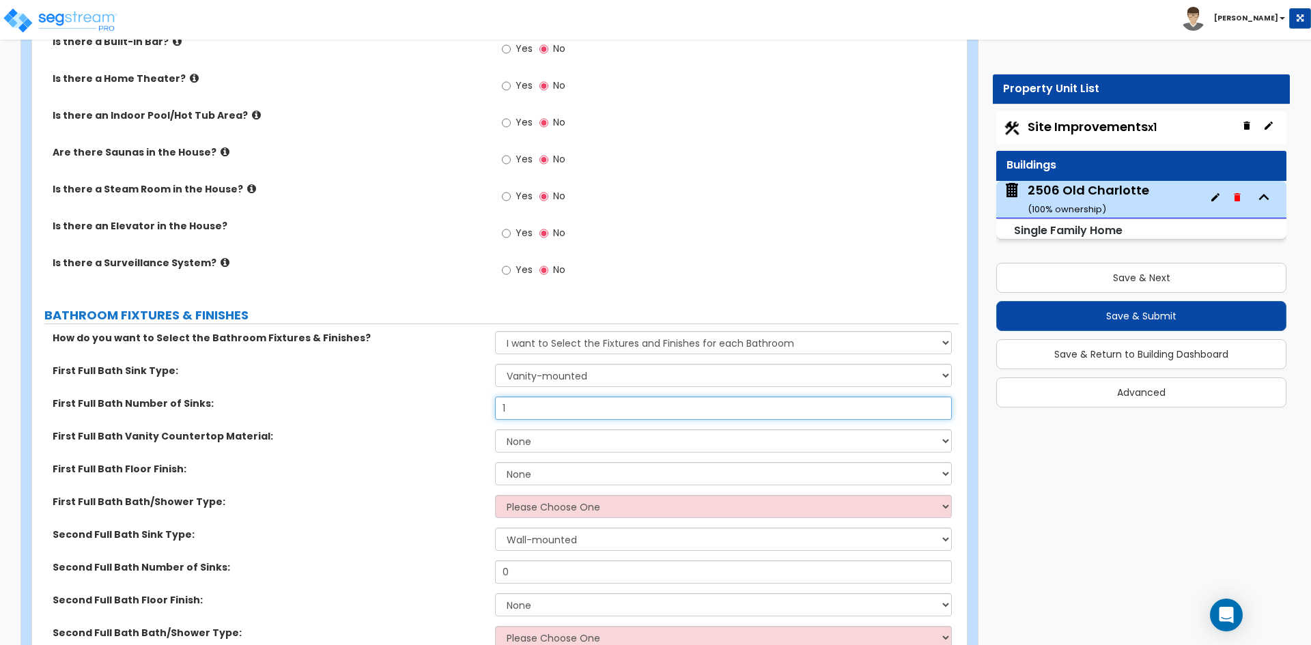
type input "1"
click at [538, 429] on select "None Plastic Laminate Solid Surface Stone Quartz Marble Tile Wood Stainless Ste…" at bounding box center [723, 440] width 456 height 23
select select "5"
click at [495, 429] on select "None Plastic Laminate Solid Surface Stone Quartz Marble Tile Wood Stainless Ste…" at bounding box center [723, 440] width 456 height 23
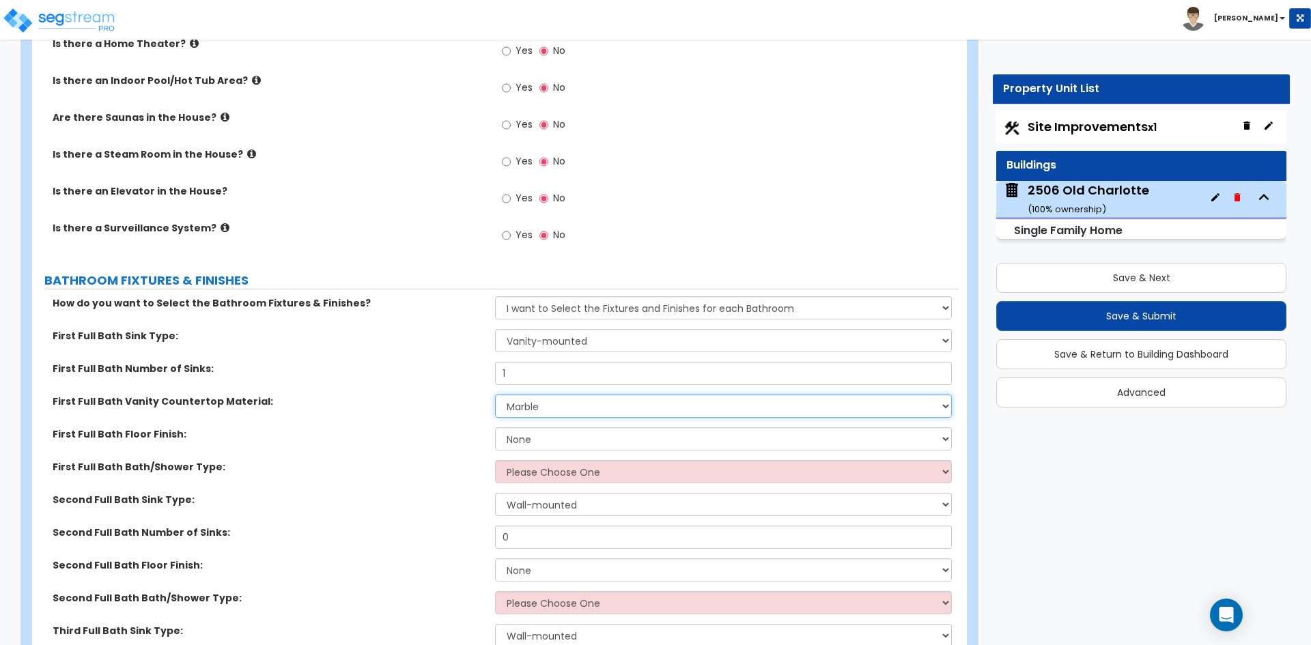
scroll to position [4779, 0]
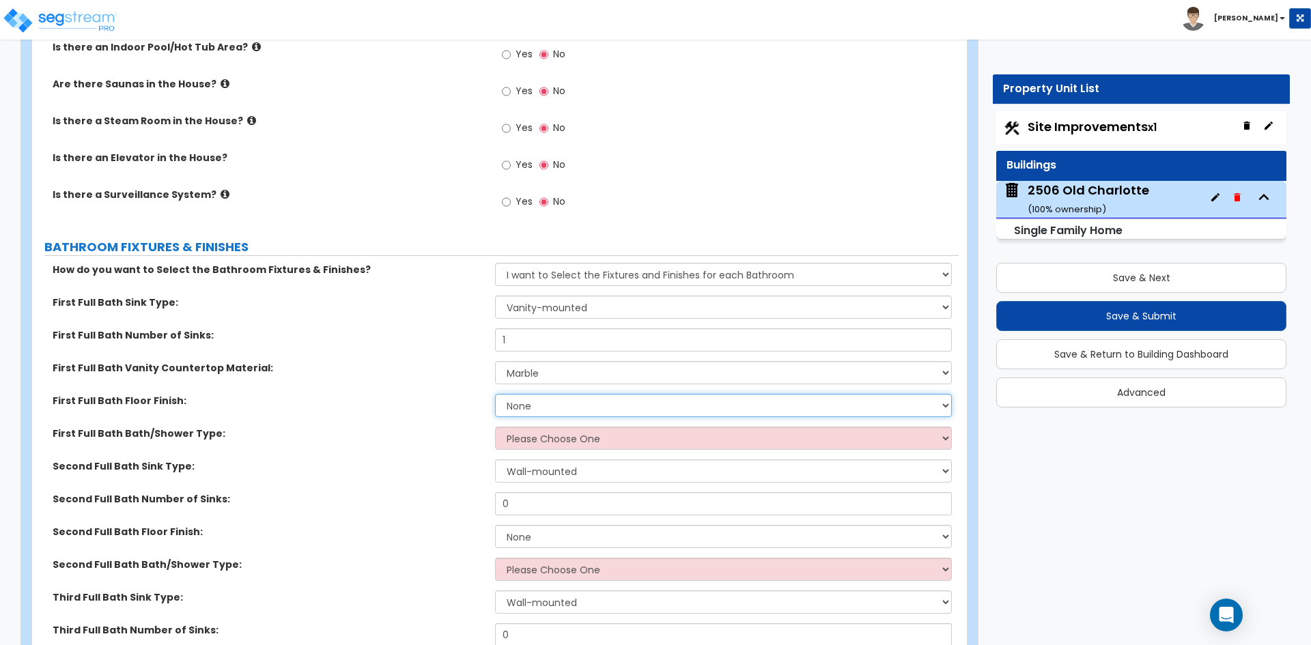
click at [543, 397] on select "None Tile Flooring Hardwood Flooring Resilient Laminate Flooring VCT Flooring S…" at bounding box center [723, 405] width 456 height 23
select select "1"
click at [495, 394] on select "None Tile Flooring Hardwood Flooring Resilient Laminate Flooring VCT Flooring S…" at bounding box center [723, 405] width 456 height 23
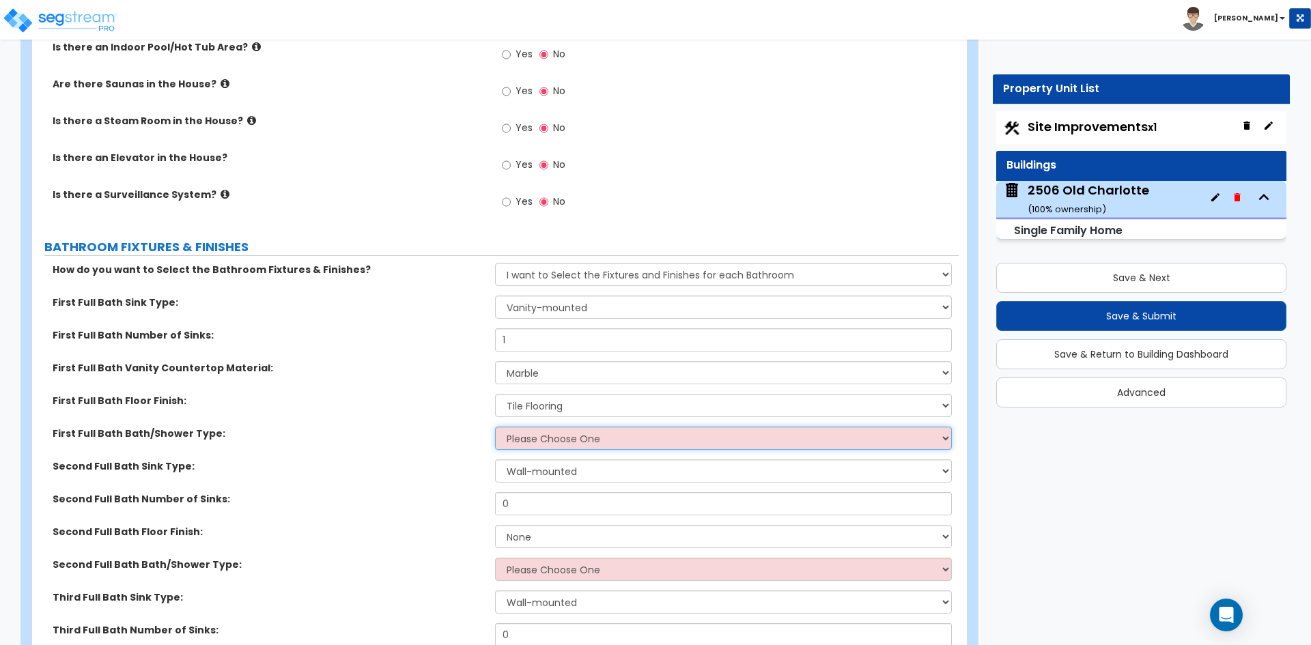
click at [545, 427] on select "Please Choose One Standalone Shower Bathtub - Shower Combo" at bounding box center [723, 438] width 456 height 23
select select "2"
click at [495, 427] on select "Please Choose One Standalone Shower Bathtub - Shower Combo" at bounding box center [723, 438] width 456 height 23
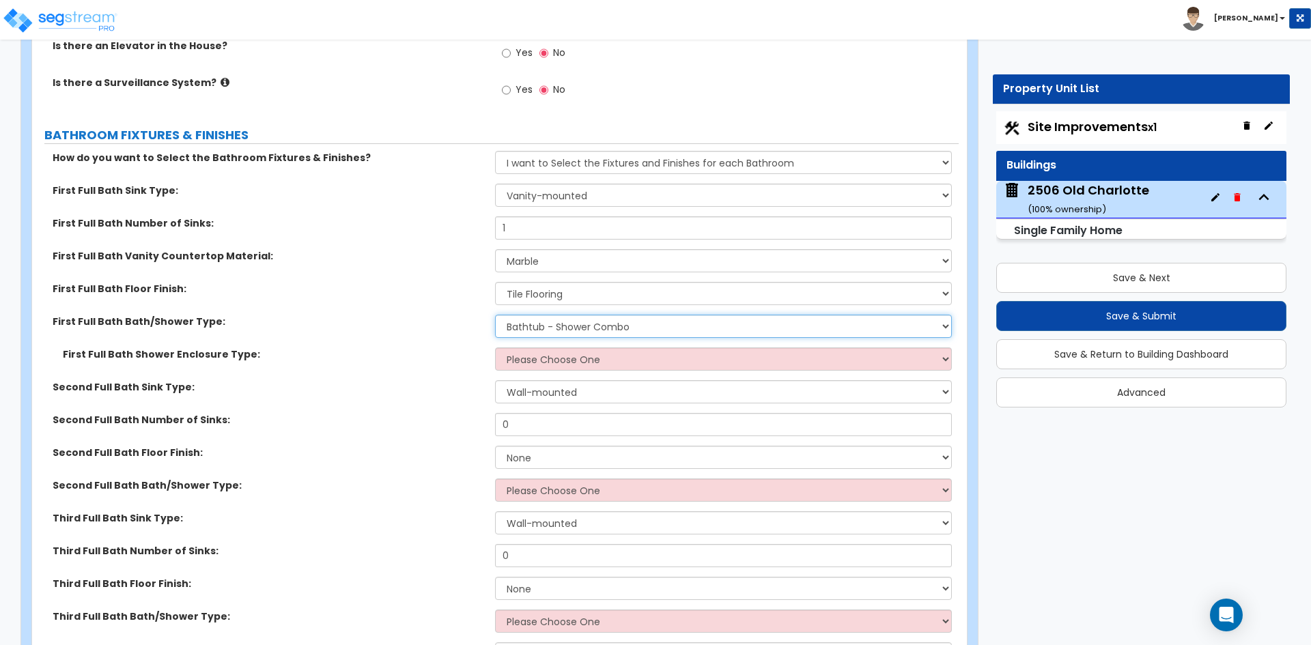
scroll to position [4915, 0]
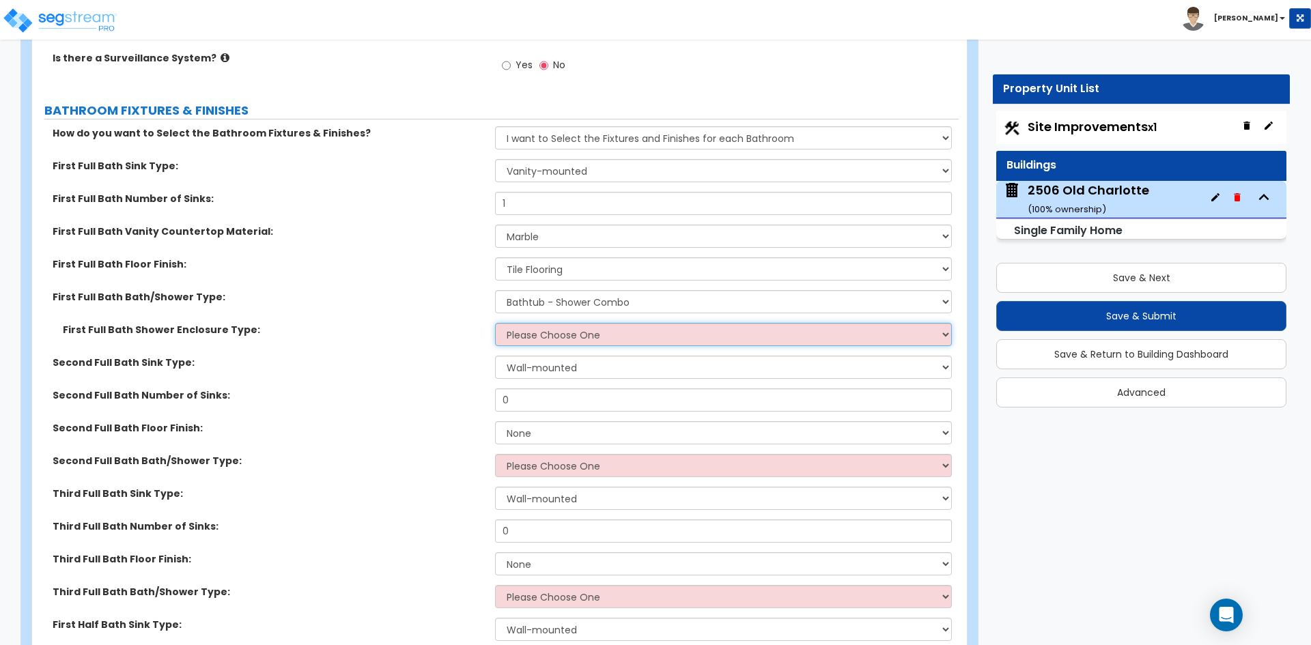
click at [569, 323] on select "Please Choose One Curtain & Rod Glass Sliding Doors Glass Hinged Doors" at bounding box center [723, 334] width 456 height 23
select select "1"
click at [495, 323] on select "Please Choose One Curtain & Rod Glass Sliding Doors Glass Hinged Doors" at bounding box center [723, 334] width 456 height 23
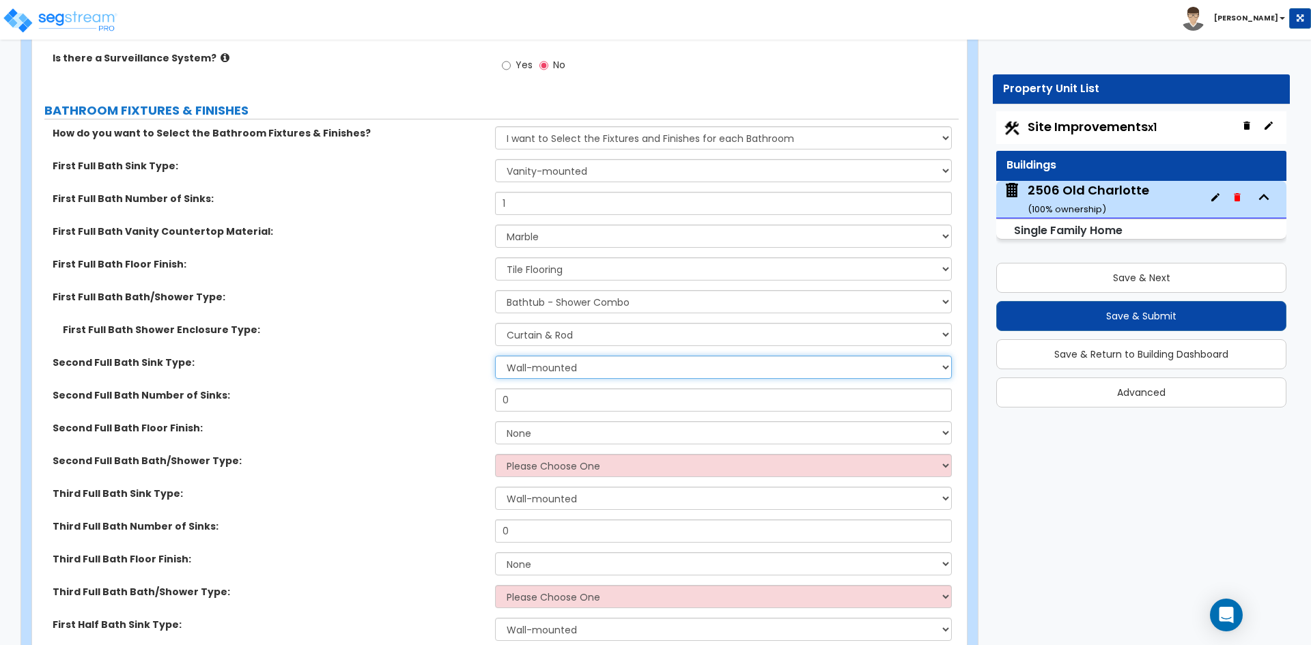
click at [540, 356] on select "Wall-mounted Pedestal-mounted Vanity-mounted" at bounding box center [723, 367] width 456 height 23
select select "3"
click at [495, 356] on select "Wall-mounted Pedestal-mounted Vanity-mounted" at bounding box center [723, 367] width 456 height 23
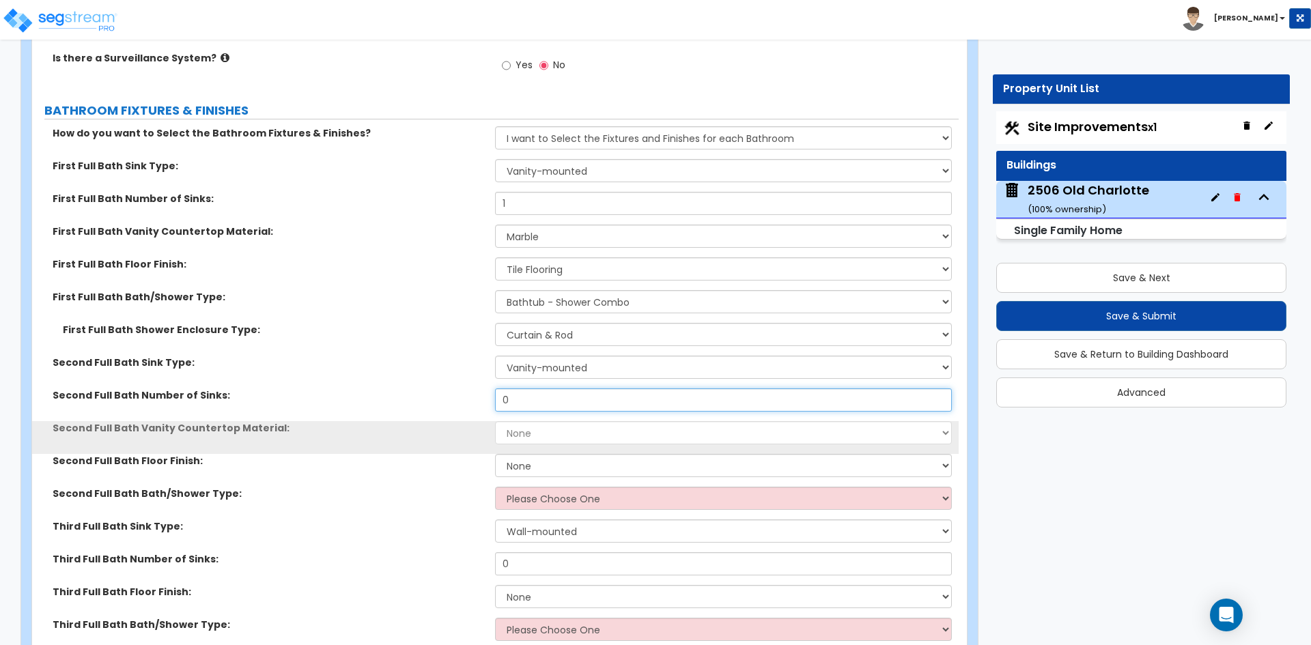
click at [542, 388] on input "0" at bounding box center [723, 399] width 456 height 23
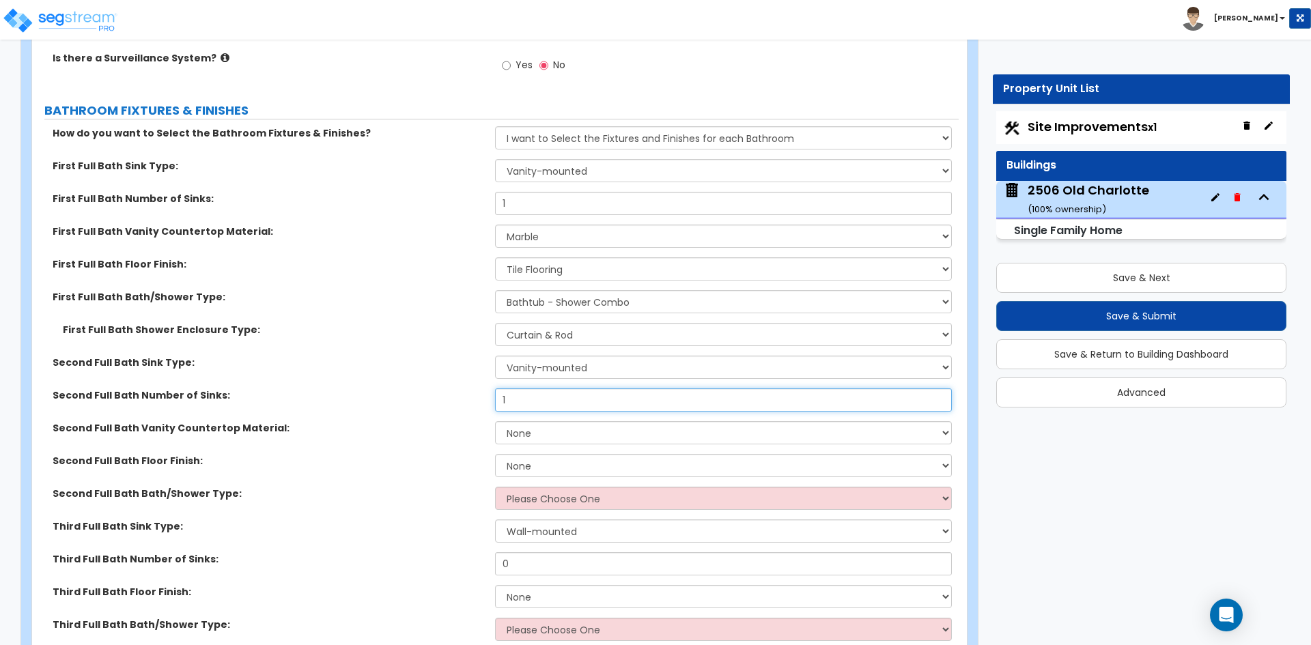
type input "1"
click at [548, 421] on select "None Plastic Laminate Solid Surface Stone Quartz Marble Tile Wood Stainless Ste…" at bounding box center [723, 432] width 456 height 23
select select "5"
click at [495, 421] on select "None Plastic Laminate Solid Surface Stone Quartz Marble Tile Wood Stainless Ste…" at bounding box center [723, 432] width 456 height 23
click at [589, 454] on select "None Tile Flooring Hardwood Flooring Resilient Laminate Flooring VCT Flooring S…" at bounding box center [723, 465] width 456 height 23
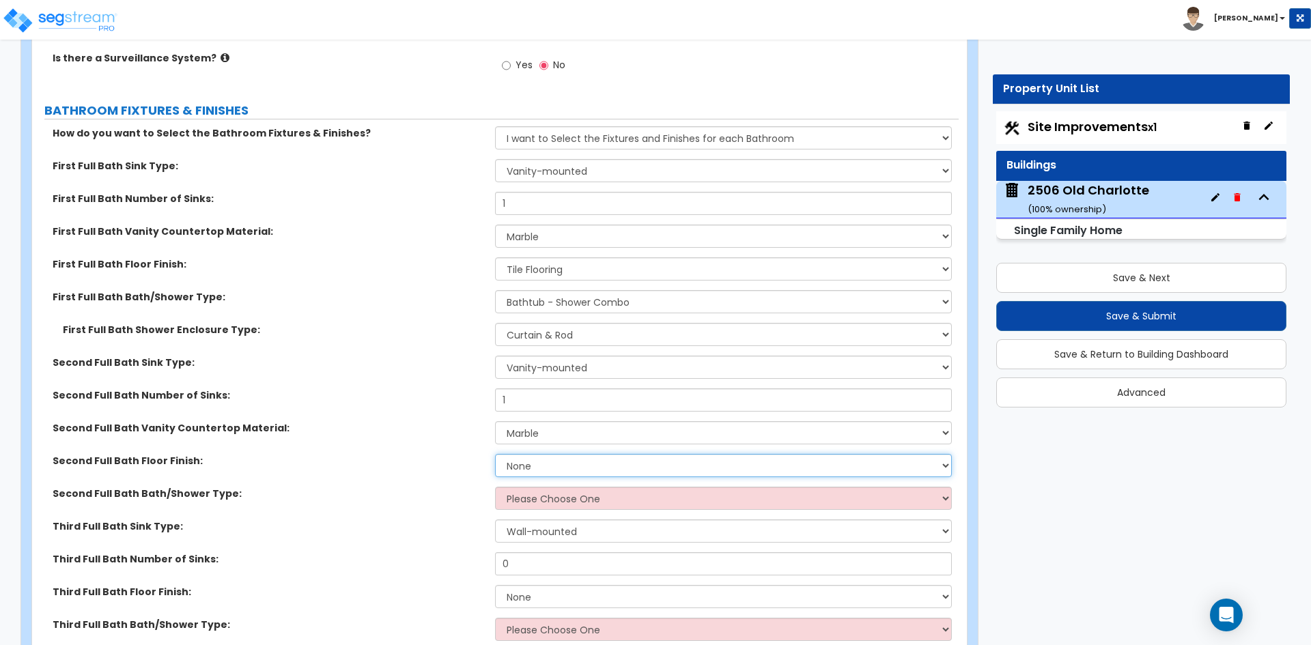
click at [495, 454] on select "None Tile Flooring Hardwood Flooring Resilient Laminate Flooring VCT Flooring S…" at bounding box center [723, 465] width 456 height 23
click at [575, 457] on select "None Tile Flooring Hardwood Flooring Resilient Laminate Flooring VCT Flooring S…" at bounding box center [723, 465] width 456 height 23
select select "1"
click at [495, 454] on select "None Tile Flooring Hardwood Flooring Resilient Laminate Flooring VCT Flooring S…" at bounding box center [723, 465] width 456 height 23
click at [555, 487] on select "Please Choose One Standalone Shower Bathtub - Shower Combo" at bounding box center [723, 498] width 456 height 23
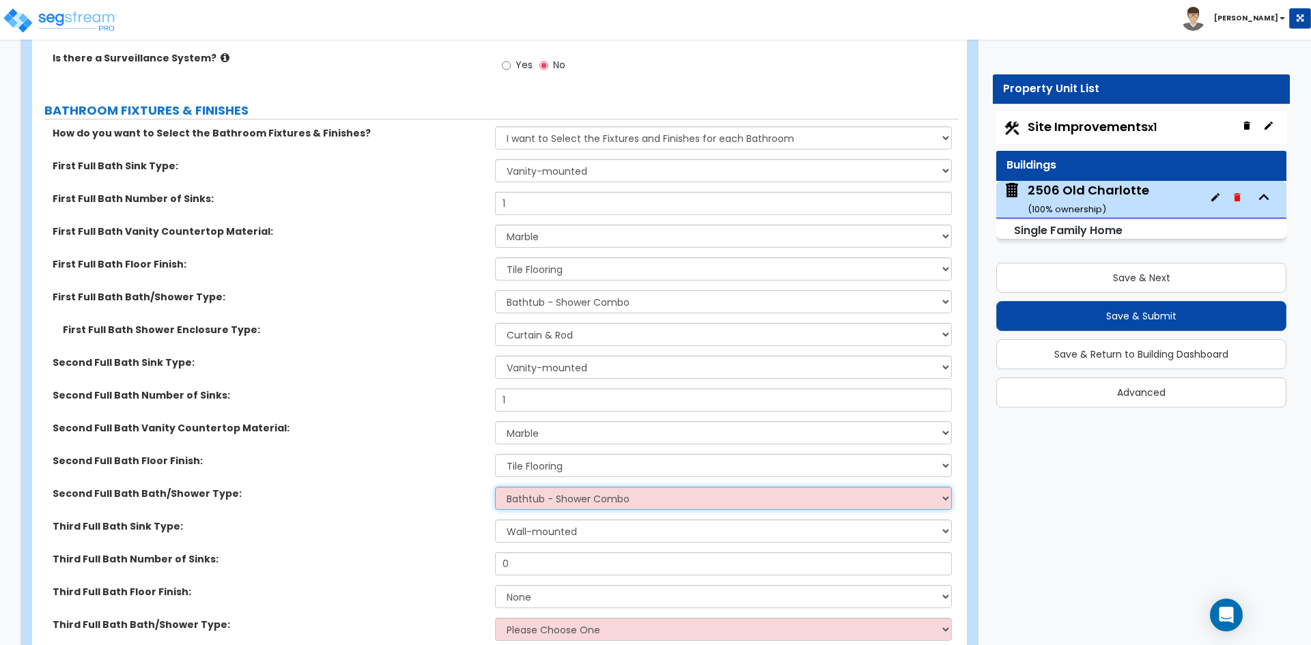
click at [495, 487] on select "Please Choose One Standalone Shower Bathtub - Shower Combo" at bounding box center [723, 498] width 456 height 23
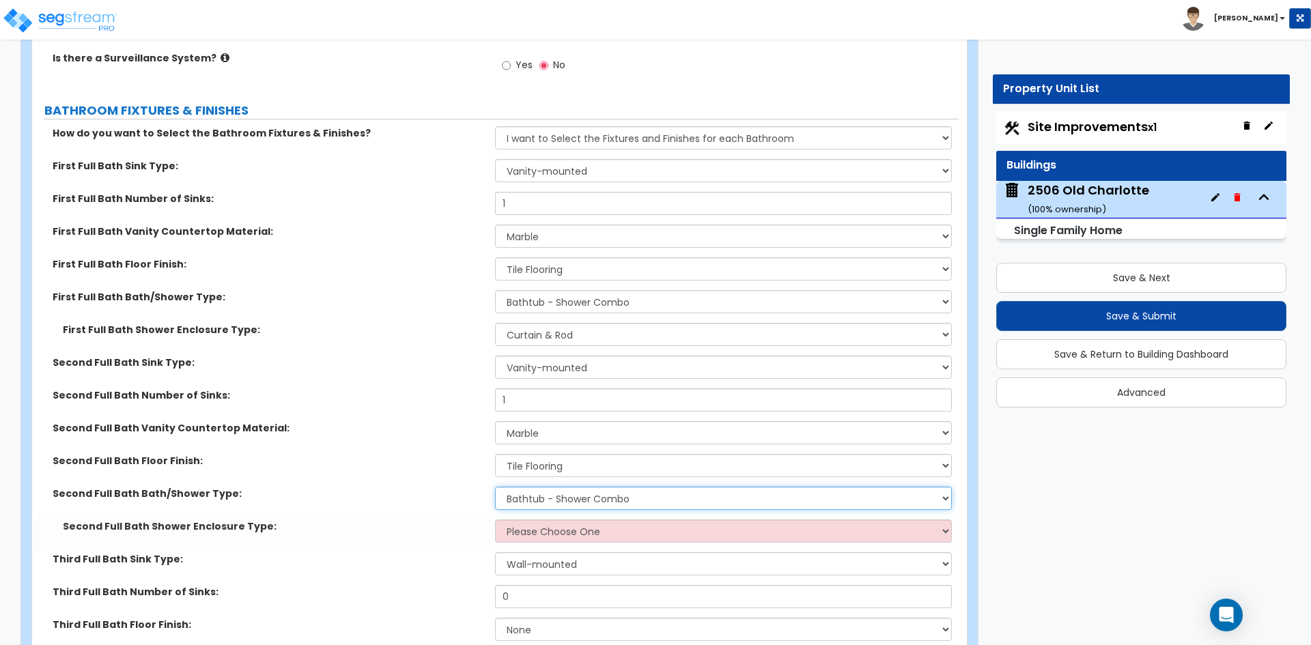
click at [558, 492] on select "Please Choose One Standalone Shower Bathtub - Shower Combo" at bounding box center [723, 498] width 456 height 23
select select "1"
click at [495, 487] on select "Please Choose One Standalone Shower Bathtub - Shower Combo" at bounding box center [723, 498] width 456 height 23
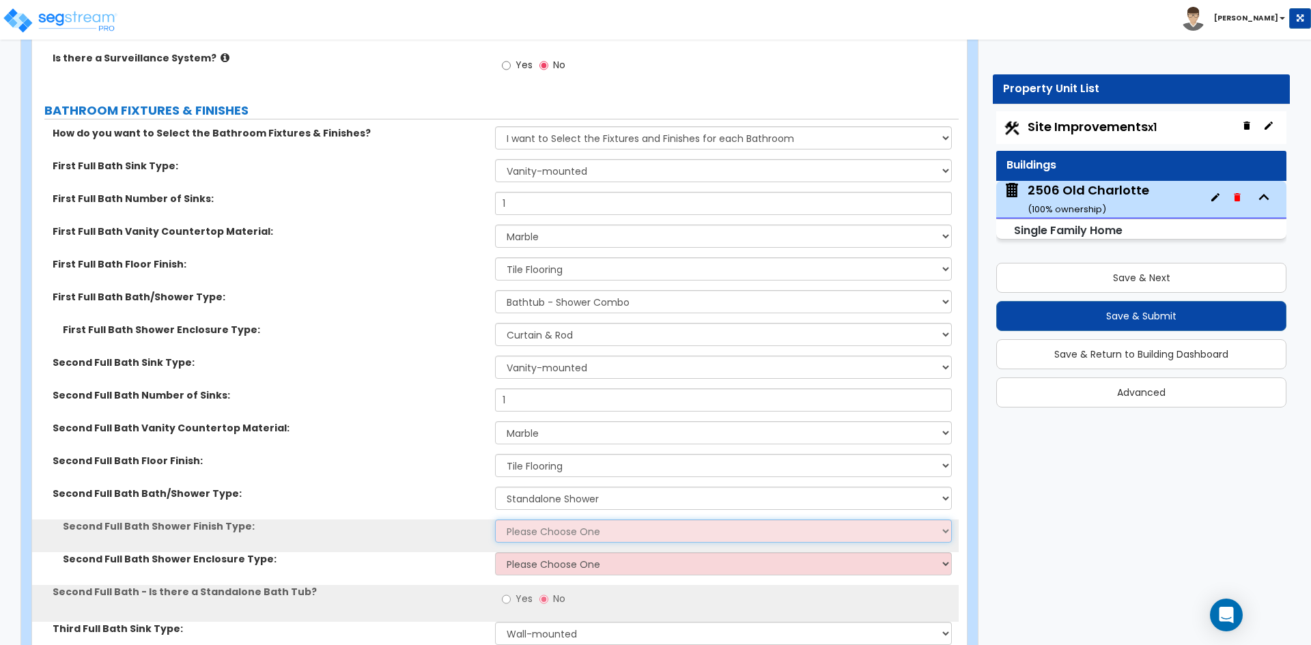
click at [545, 520] on select "Please Choose One Plastic Tile Stone" at bounding box center [723, 531] width 456 height 23
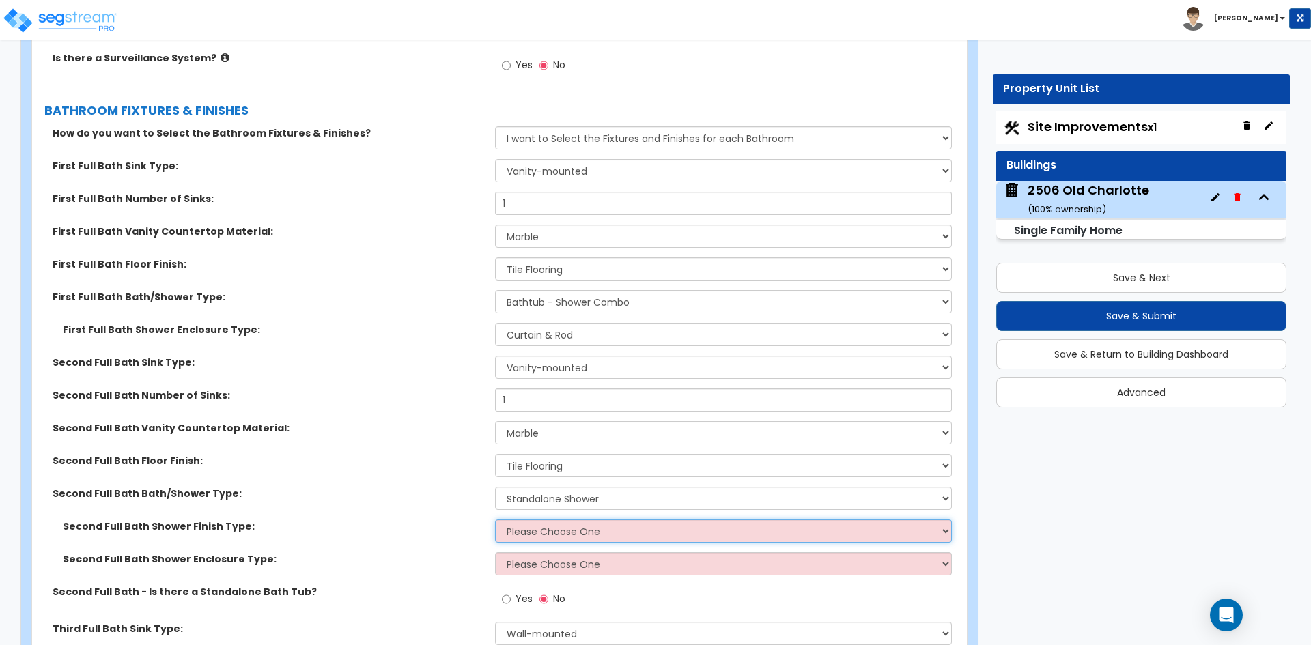
select select "2"
click at [495, 520] on select "Please Choose One Plastic Tile Stone" at bounding box center [723, 531] width 456 height 23
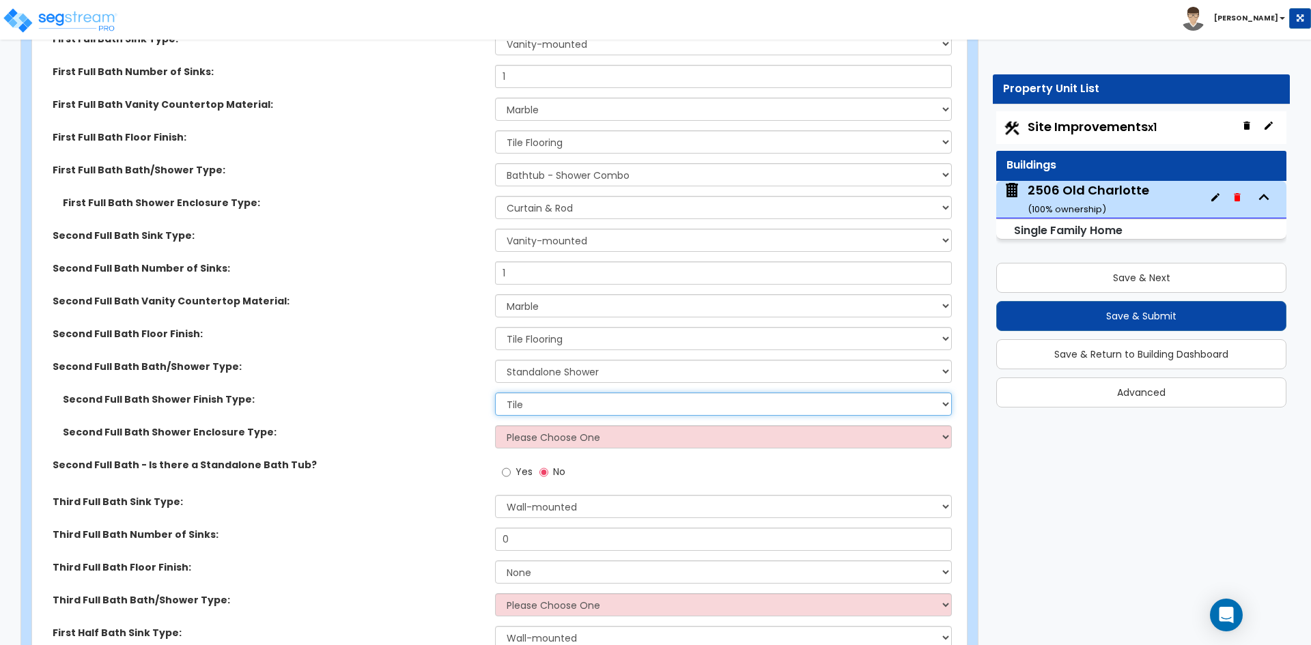
scroll to position [5052, 0]
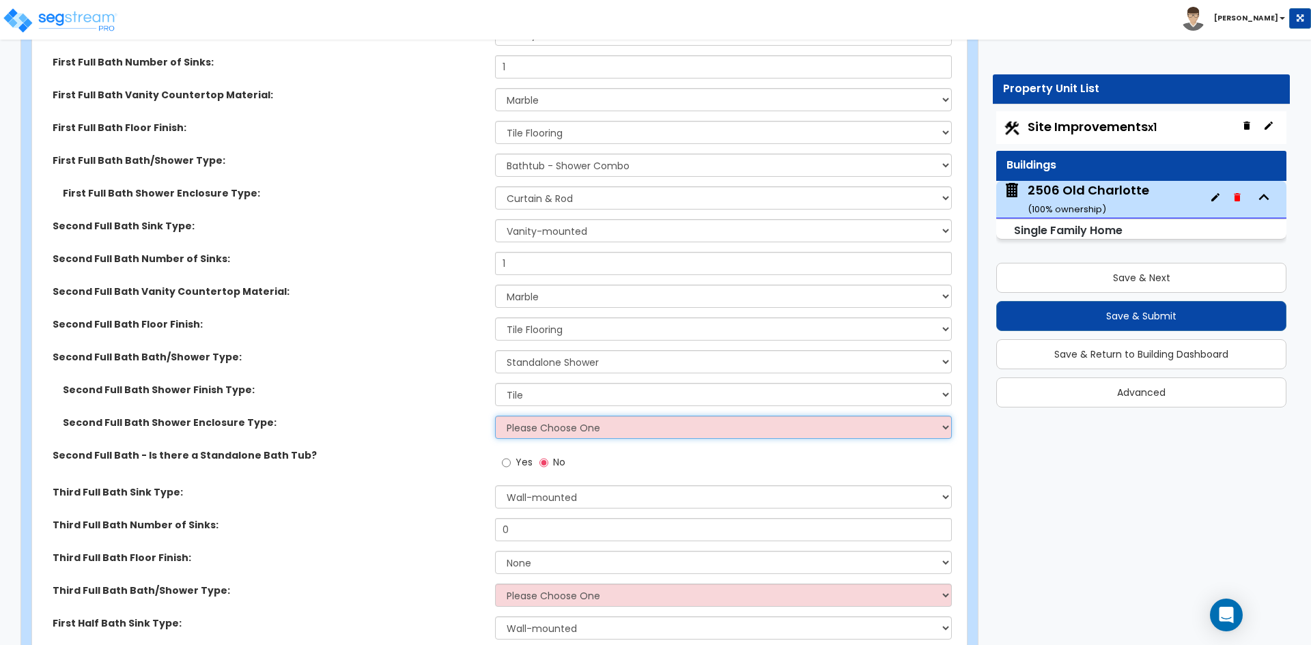
click at [563, 416] on select "Please Choose One Curtain & Rod Glass Sliding Doors Glass Hinged Doors" at bounding box center [723, 427] width 456 height 23
click at [495, 416] on select "Please Choose One Curtain & Rod Glass Sliding Doors Glass Hinged Doors" at bounding box center [723, 427] width 456 height 23
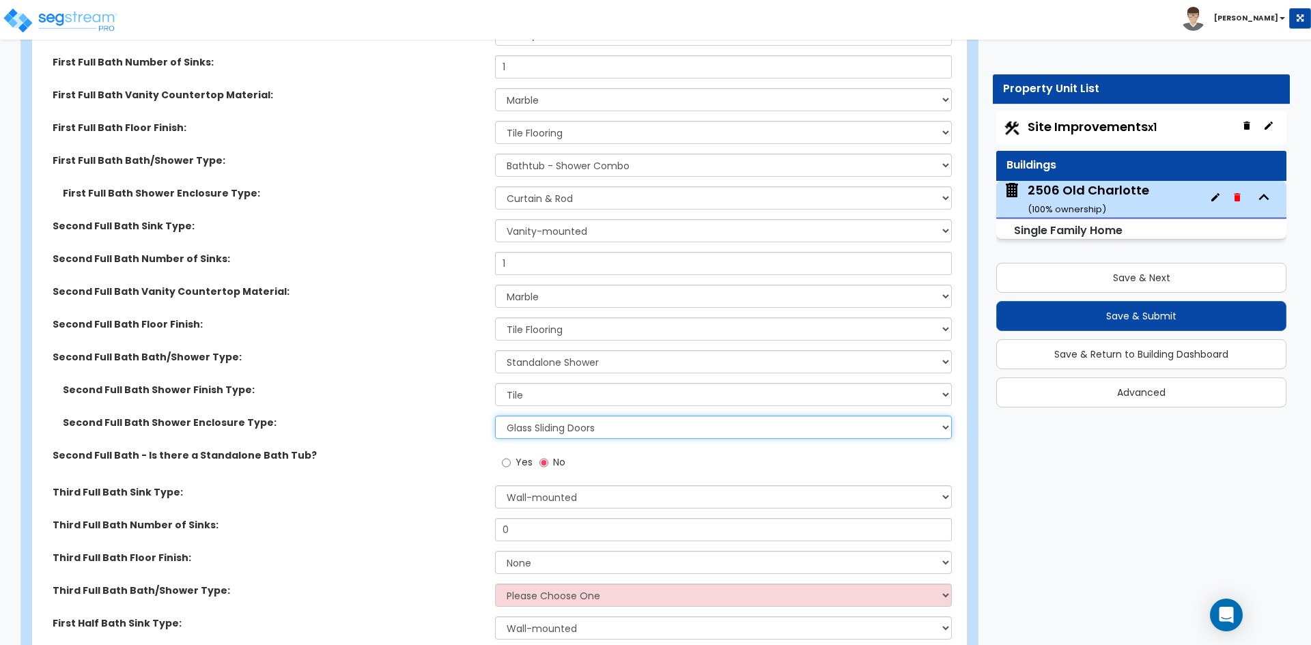
click at [569, 416] on select "Please Choose One Curtain & Rod Glass Sliding Doors Glass Hinged Doors" at bounding box center [723, 427] width 456 height 23
select select "3"
click at [495, 416] on select "Please Choose One Curtain & Rod Glass Sliding Doors Glass Hinged Doors" at bounding box center [723, 427] width 456 height 23
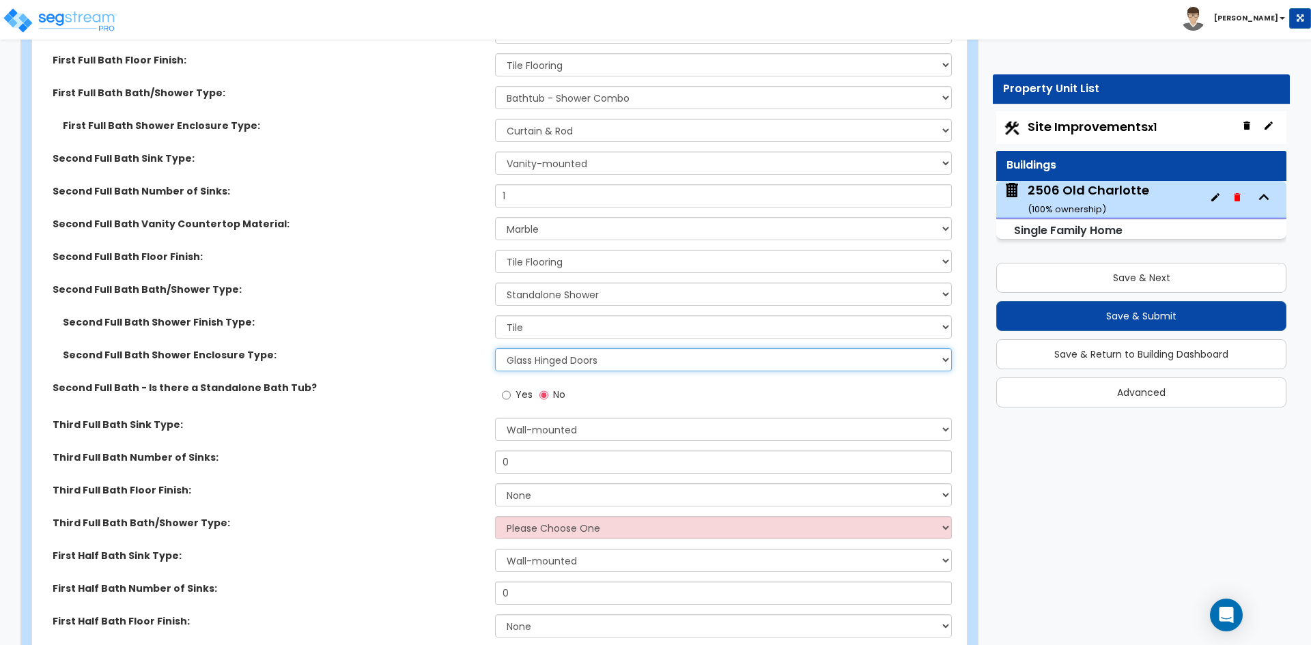
scroll to position [5120, 0]
click at [503, 387] on input "Yes" at bounding box center [506, 394] width 9 height 15
radio input "true"
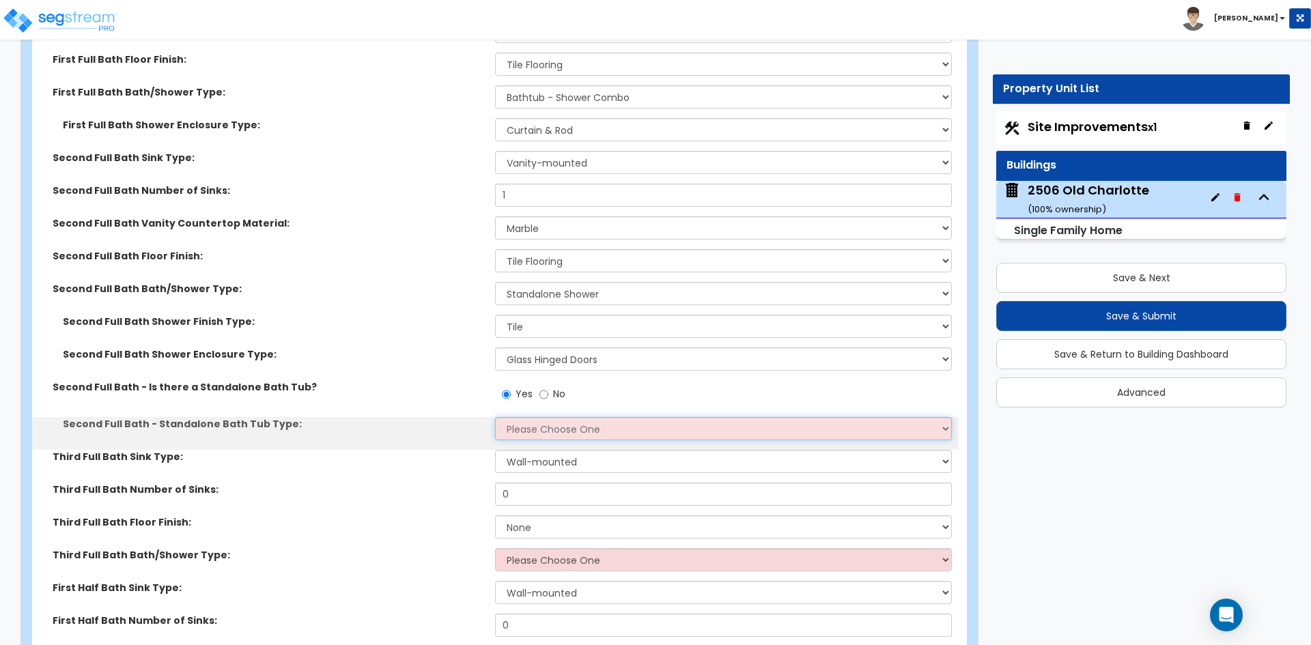
click at [521, 418] on select "Please Choose One Freestanding Bathtub Recessed Bathtub Walk-in Bathtub" at bounding box center [723, 428] width 456 height 23
select select "2"
click at [495, 417] on select "Please Choose One Freestanding Bathtub Recessed Bathtub Walk-in Bathtub" at bounding box center [723, 428] width 456 height 23
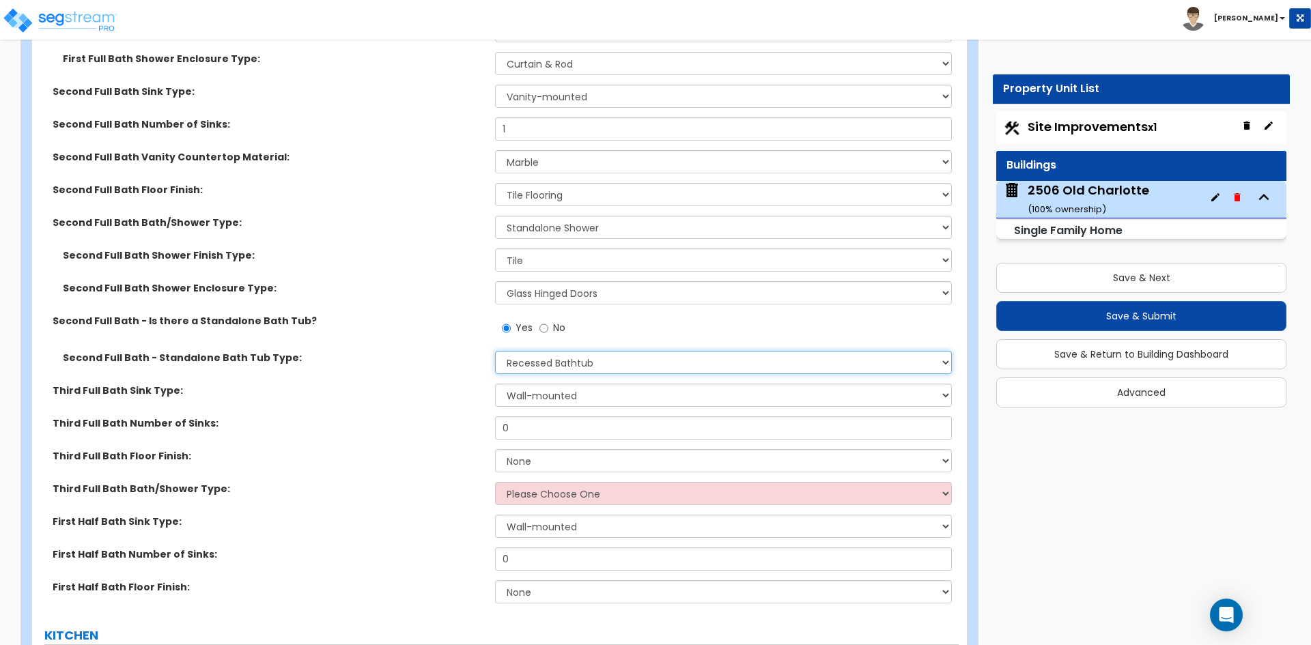
scroll to position [5188, 0]
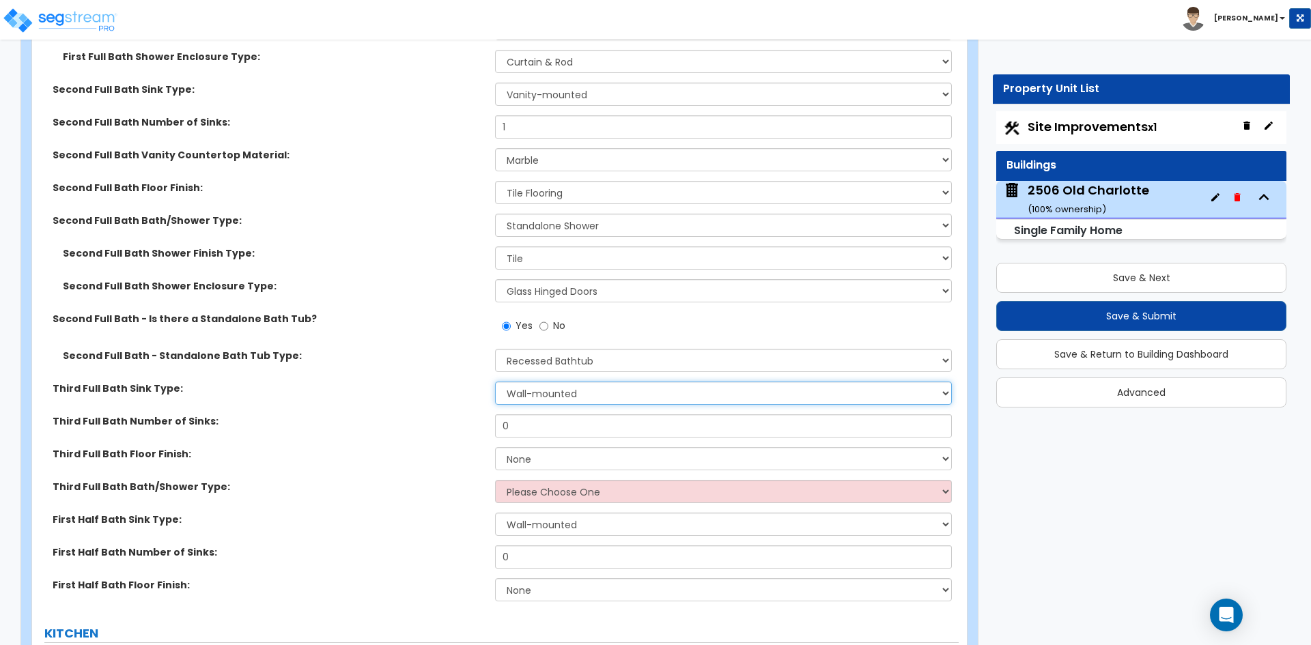
click at [558, 382] on select "Wall-mounted Pedestal-mounted Vanity-mounted" at bounding box center [723, 393] width 456 height 23
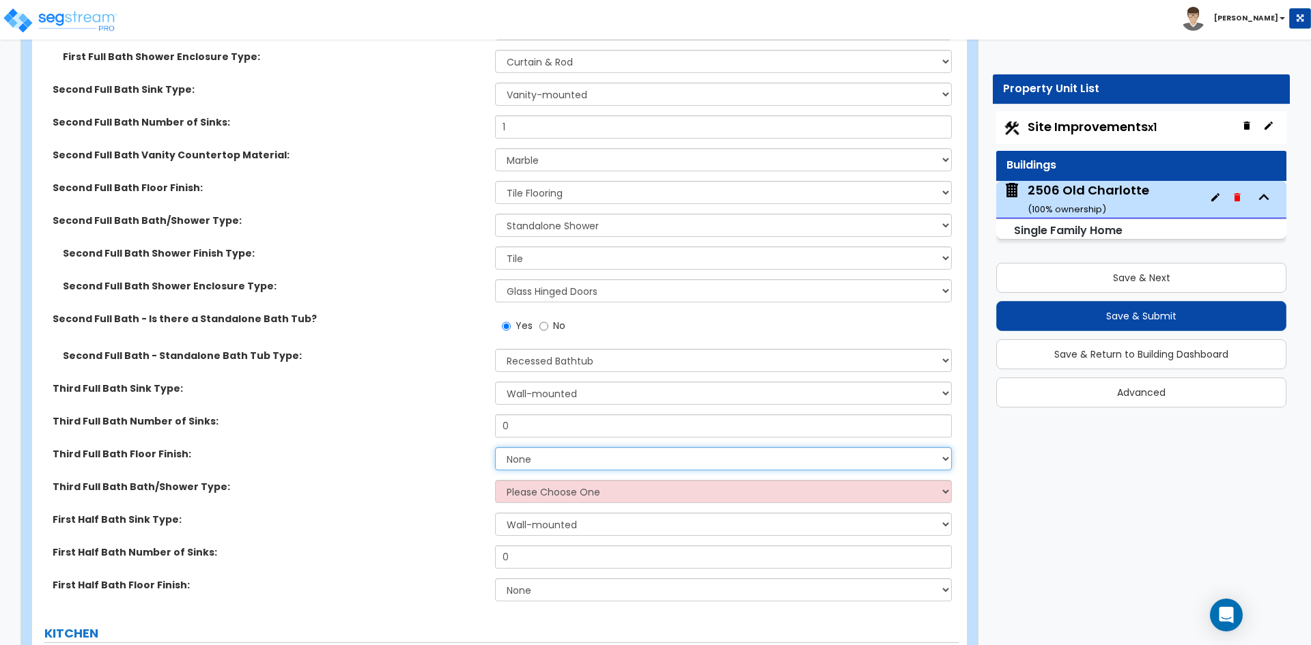
click at [556, 452] on select "None Tile Flooring Hardwood Flooring Resilient Laminate Flooring VCT Flooring S…" at bounding box center [723, 458] width 456 height 23
click at [537, 414] on input "0" at bounding box center [723, 425] width 456 height 23
type input "1"
click at [537, 447] on select "None Tile Flooring Hardwood Flooring Resilient Laminate Flooring VCT Flooring S…" at bounding box center [723, 458] width 456 height 23
select select "1"
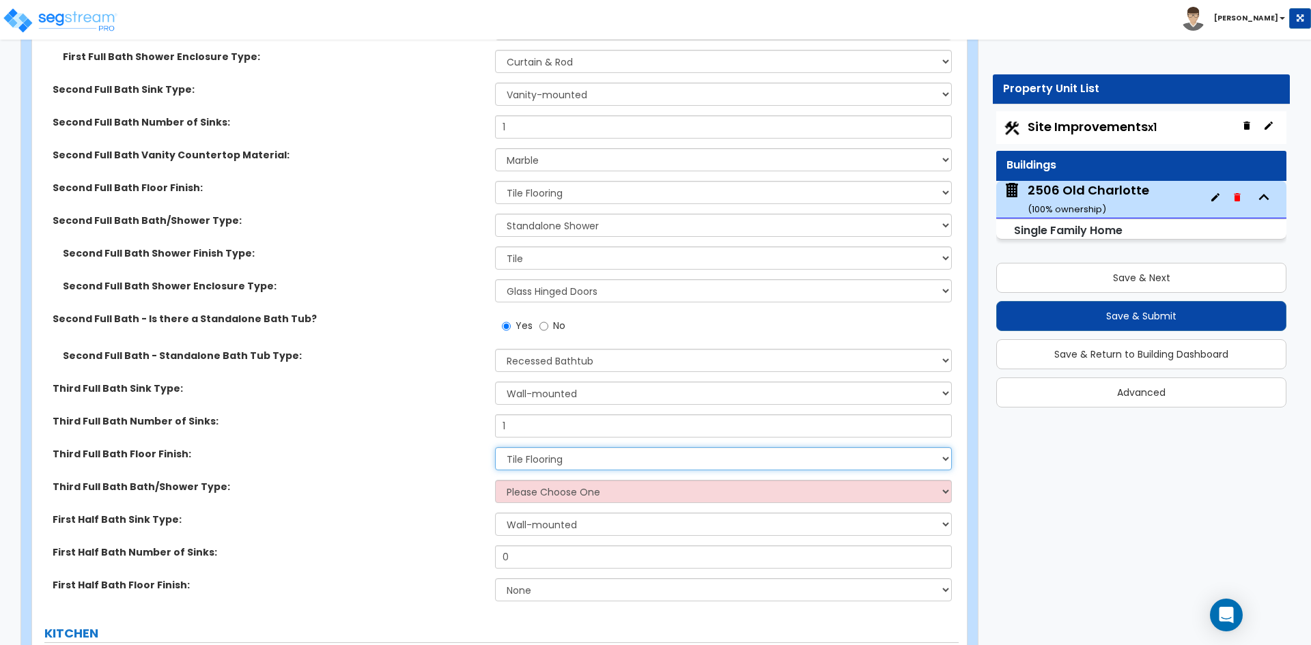
click at [495, 447] on select "None Tile Flooring Hardwood Flooring Resilient Laminate Flooring VCT Flooring S…" at bounding box center [723, 458] width 456 height 23
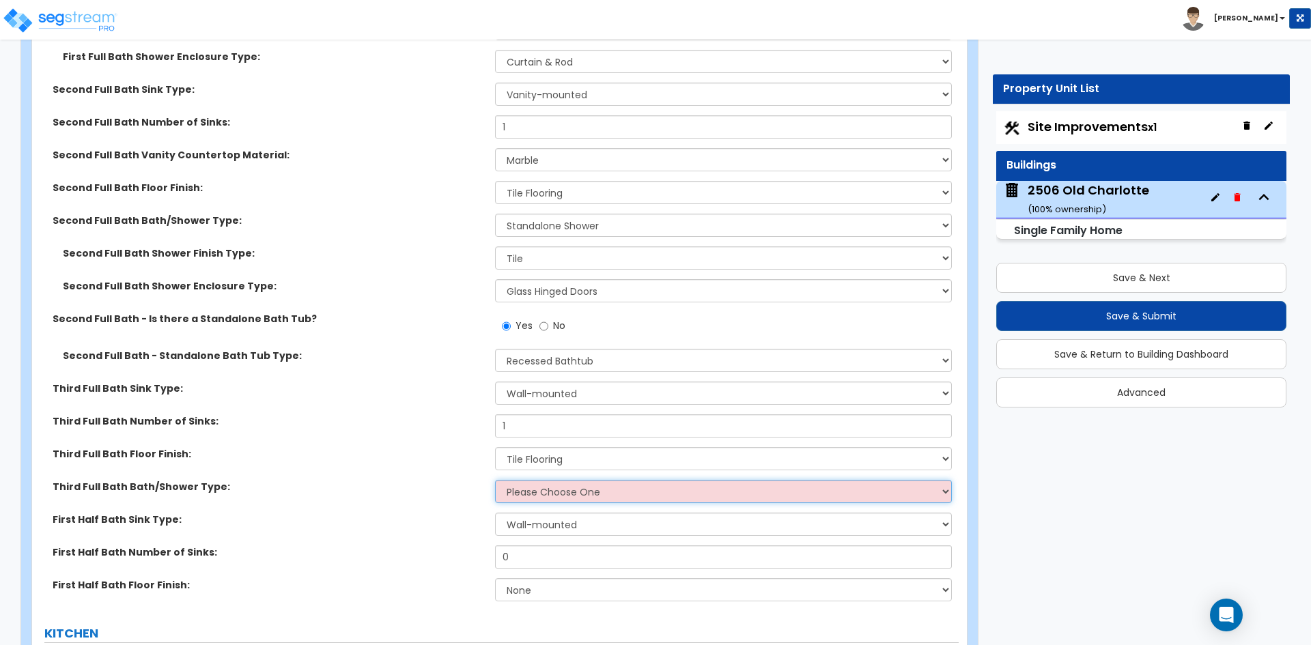
click at [542, 480] on select "Please Choose One Standalone Shower Bathtub - Shower Combo" at bounding box center [723, 491] width 456 height 23
select select "2"
click at [495, 480] on select "Please Choose One Standalone Shower Bathtub - Shower Combo" at bounding box center [723, 491] width 456 height 23
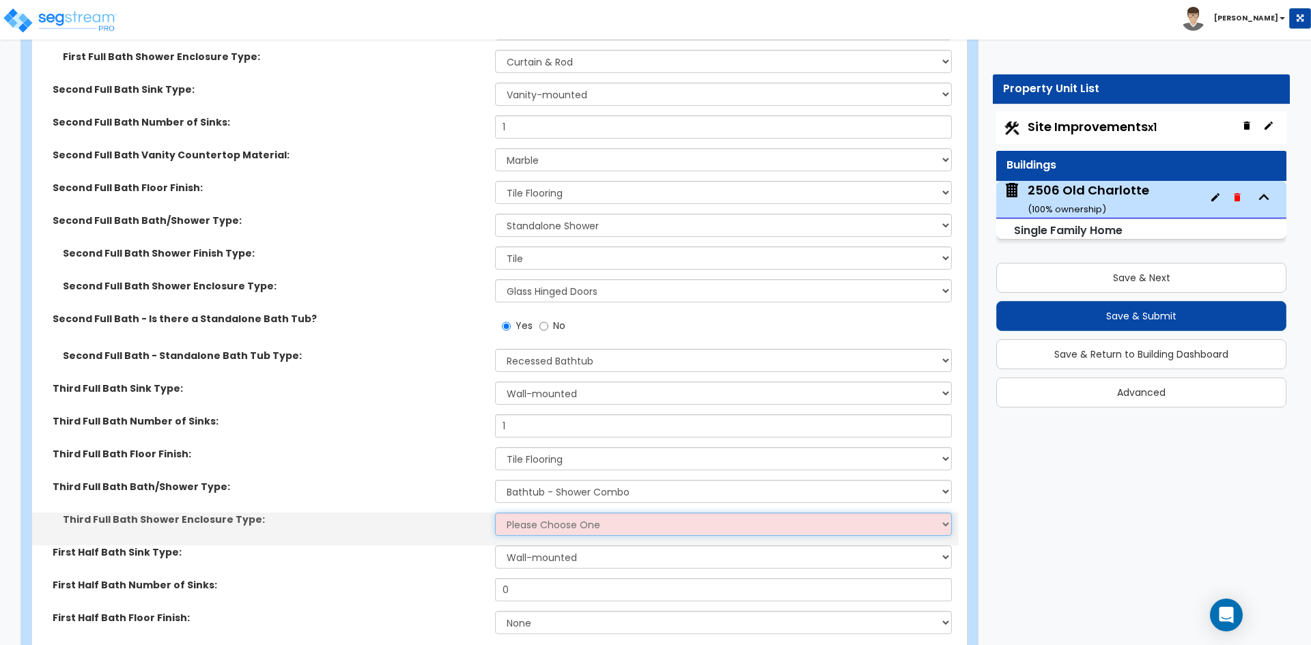
click at [553, 513] on select "Please Choose One Curtain & Rod Glass Sliding Doors Glass Hinged Doors" at bounding box center [723, 524] width 456 height 23
select select "1"
click at [495, 513] on select "Please Choose One Curtain & Rod Glass Sliding Doors Glass Hinged Doors" at bounding box center [723, 524] width 456 height 23
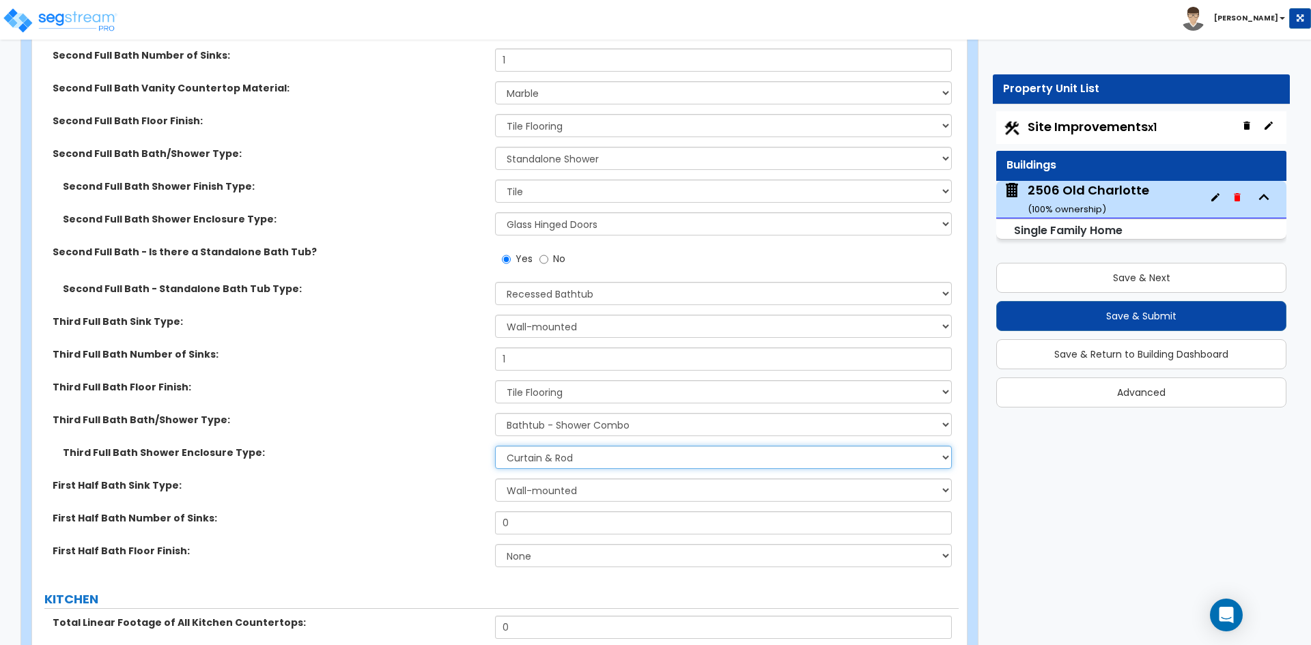
scroll to position [5257, 0]
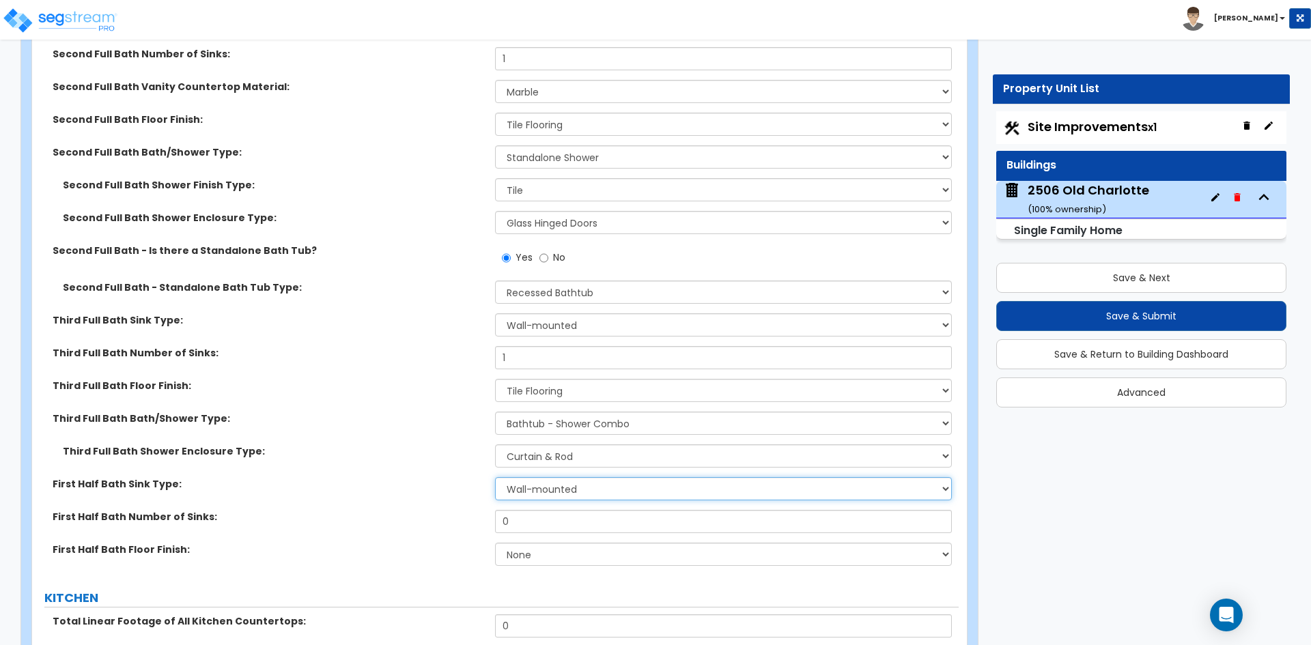
click at [549, 477] on select "Wall-mounted Pedestal-mounted Vanity-mounted" at bounding box center [723, 488] width 456 height 23
select select "3"
click at [495, 477] on select "Wall-mounted Pedestal-mounted Vanity-mounted" at bounding box center [723, 488] width 456 height 23
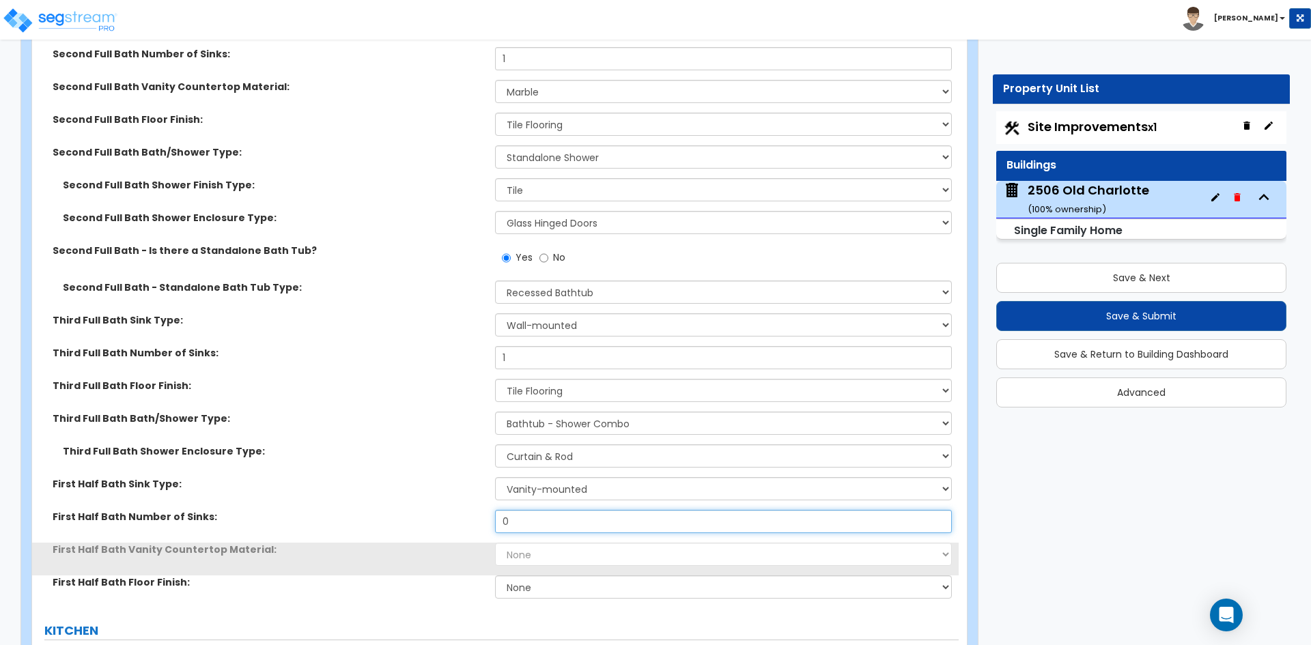
click at [545, 512] on input "0" at bounding box center [723, 521] width 456 height 23
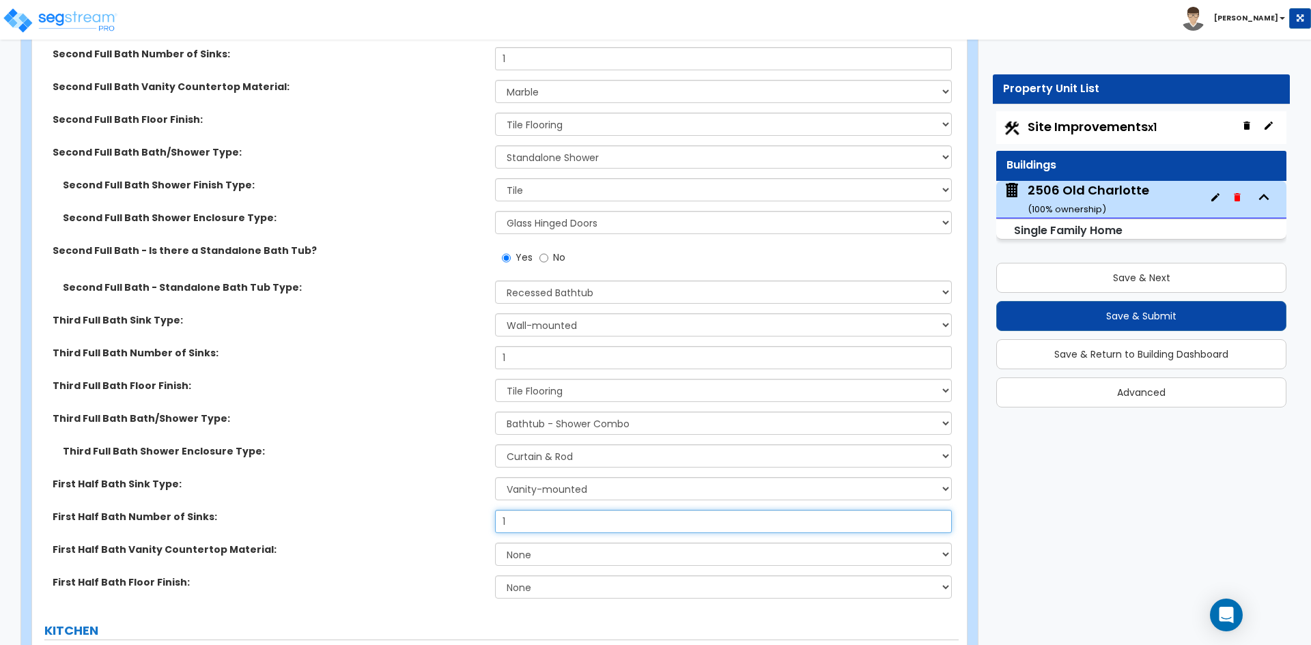
type input "1"
click at [540, 543] on select "None Plastic Laminate Solid Surface Stone Quartz Marble Tile Wood Stainless Ste…" at bounding box center [723, 554] width 456 height 23
click at [495, 543] on select "None Plastic Laminate Solid Surface Stone Quartz Marble Tile Wood Stainless Ste…" at bounding box center [723, 554] width 456 height 23
click at [533, 543] on select "None Plastic Laminate Solid Surface Stone Quartz Marble Tile Wood Stainless Ste…" at bounding box center [723, 554] width 456 height 23
select select "5"
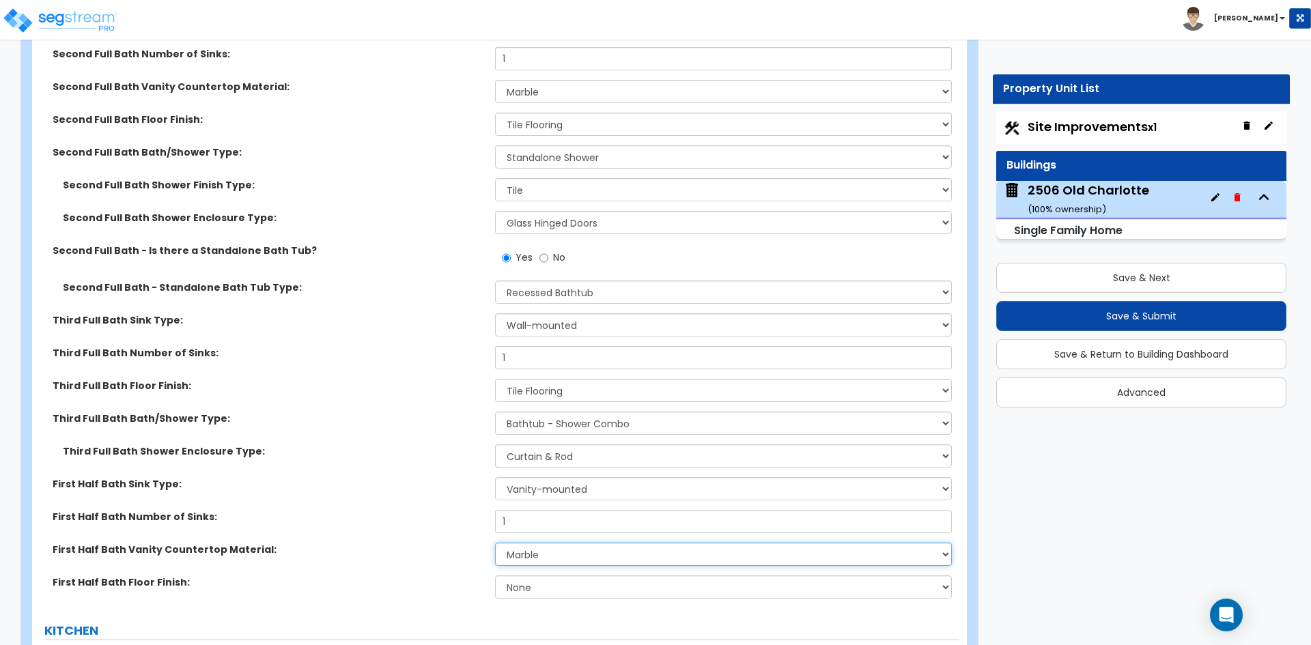
click at [495, 543] on select "None Plastic Laminate Solid Surface Stone Quartz Marble Tile Wood Stainless Ste…" at bounding box center [723, 554] width 456 height 23
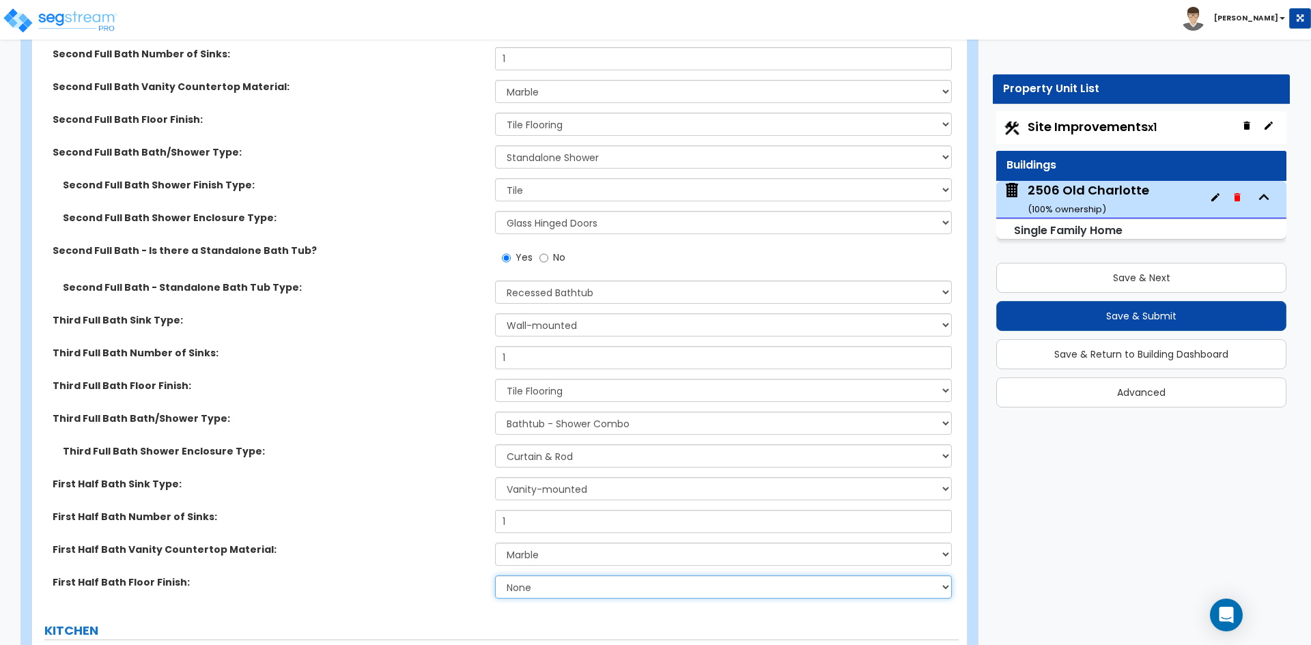
click at [532, 577] on select "None Tile Flooring Hardwood Flooring Resilient Laminate Flooring VCT Flooring S…" at bounding box center [723, 586] width 456 height 23
select select "1"
click at [495, 575] on select "None Tile Flooring Hardwood Flooring Resilient Laminate Flooring VCT Flooring S…" at bounding box center [723, 586] width 456 height 23
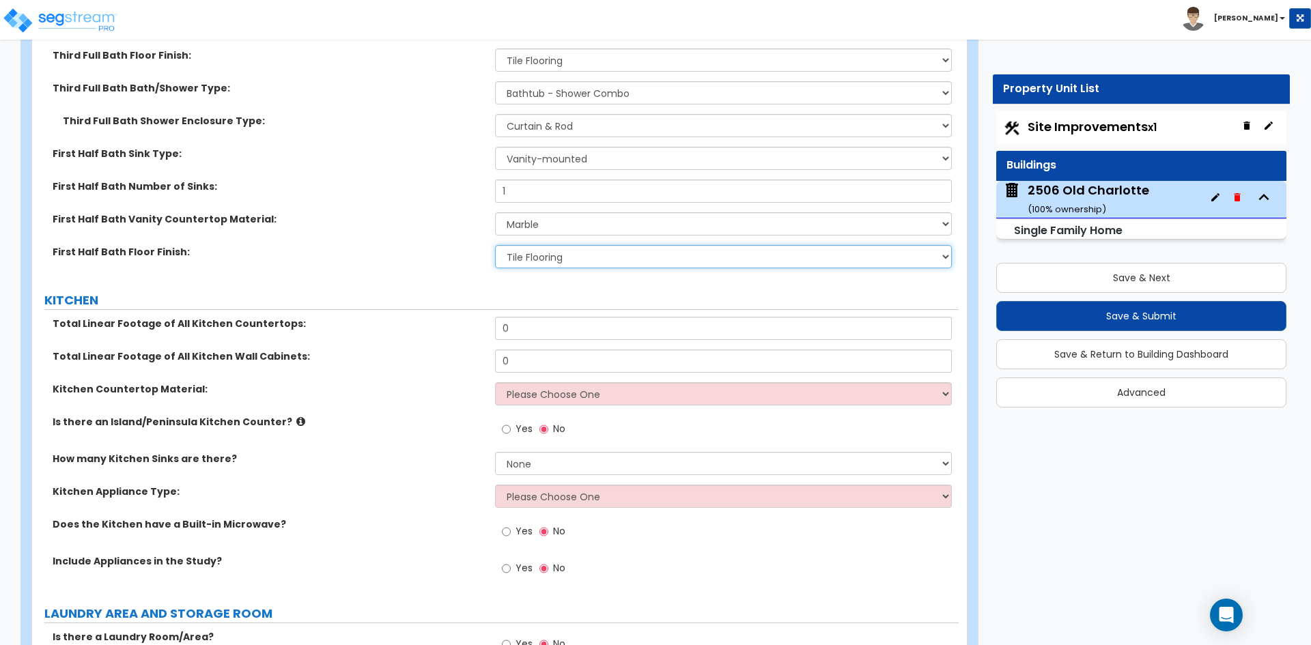
scroll to position [5598, 0]
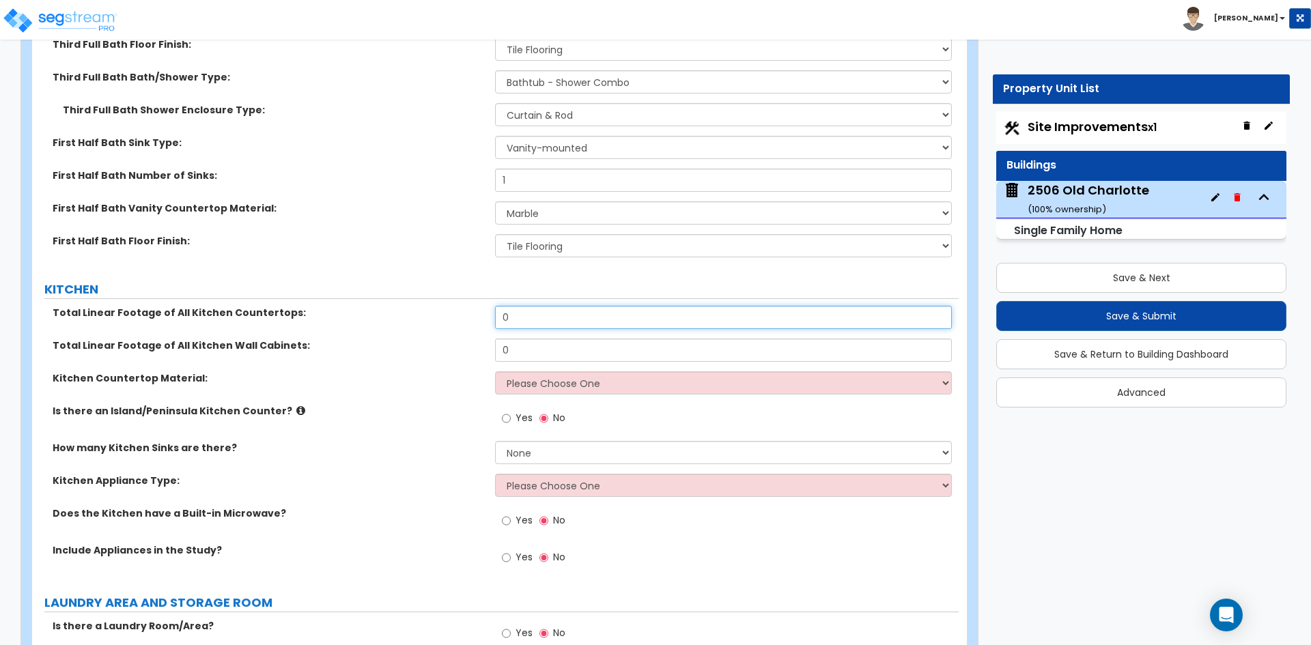
click at [520, 306] on input "0" at bounding box center [723, 317] width 456 height 23
type input "18"
click at [509, 339] on input "0" at bounding box center [723, 350] width 456 height 23
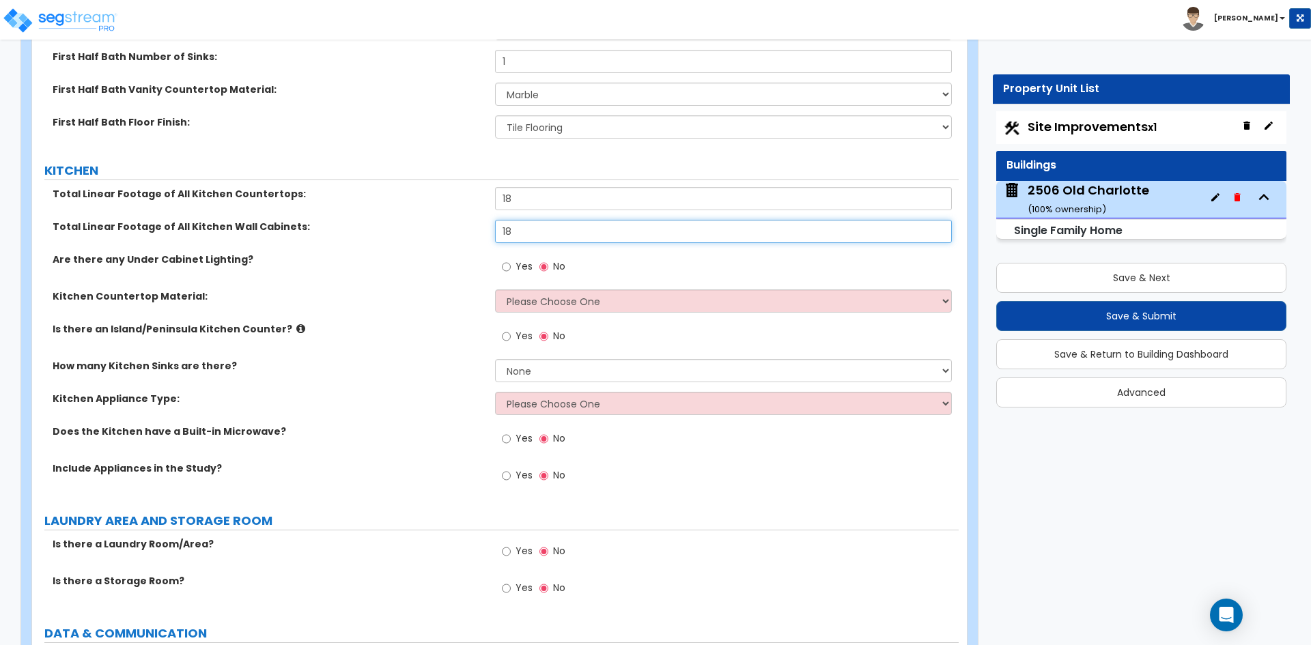
scroll to position [5734, 0]
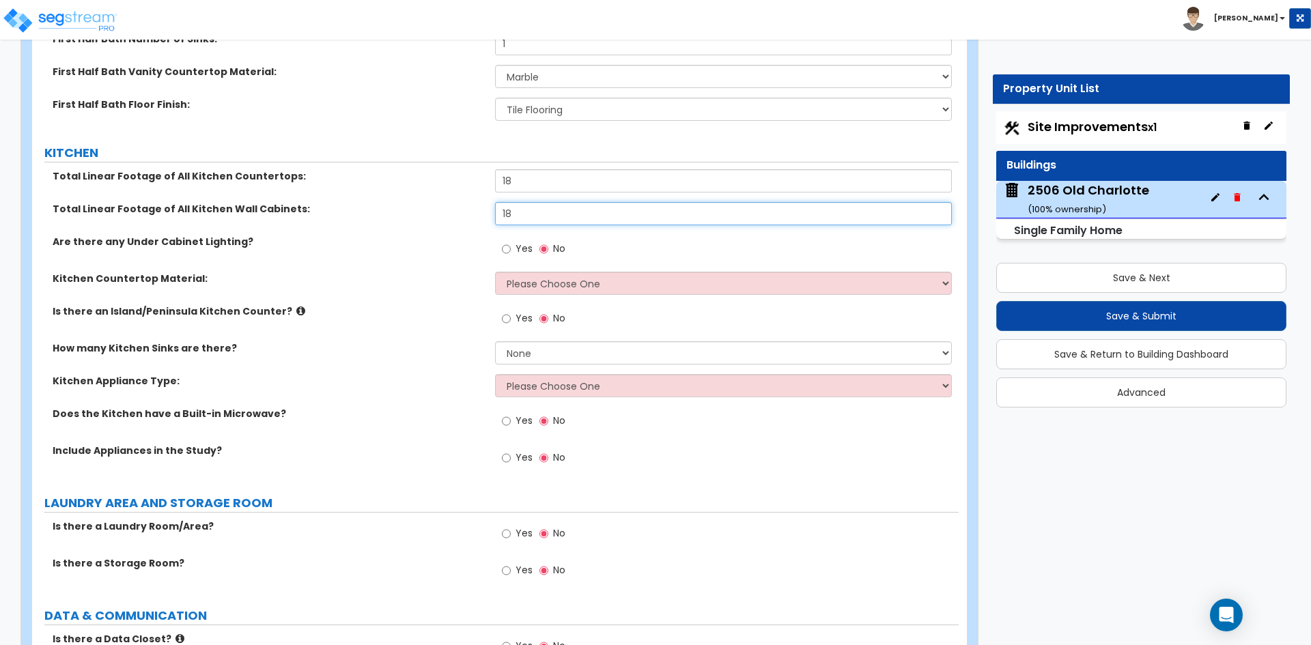
type input "18"
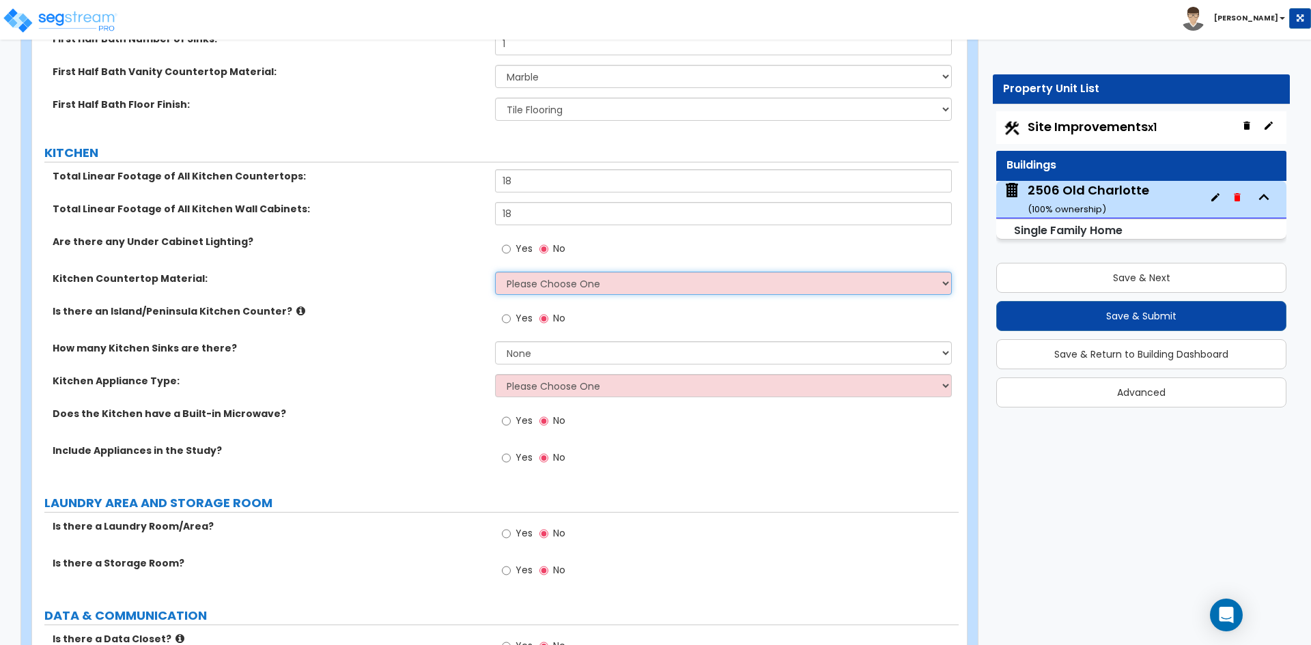
click at [556, 278] on select "Please Choose One Plastic Laminate Solid Surface Stone Quartz Marble Tile Wood …" at bounding box center [723, 283] width 456 height 23
click at [495, 272] on select "Please Choose One Plastic Laminate Solid Surface Stone Quartz Marble Tile Wood …" at bounding box center [723, 283] width 456 height 23
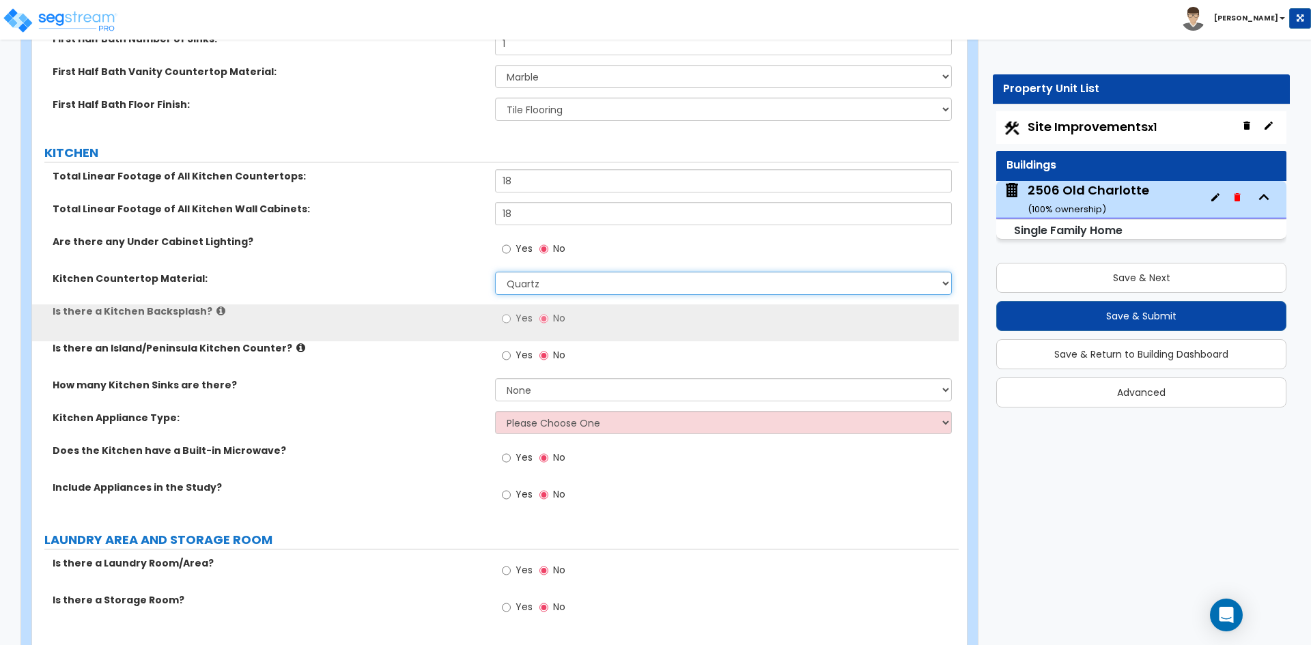
click at [571, 273] on select "Please Choose One Plastic Laminate Solid Surface Stone Quartz Marble Tile Wood …" at bounding box center [723, 283] width 456 height 23
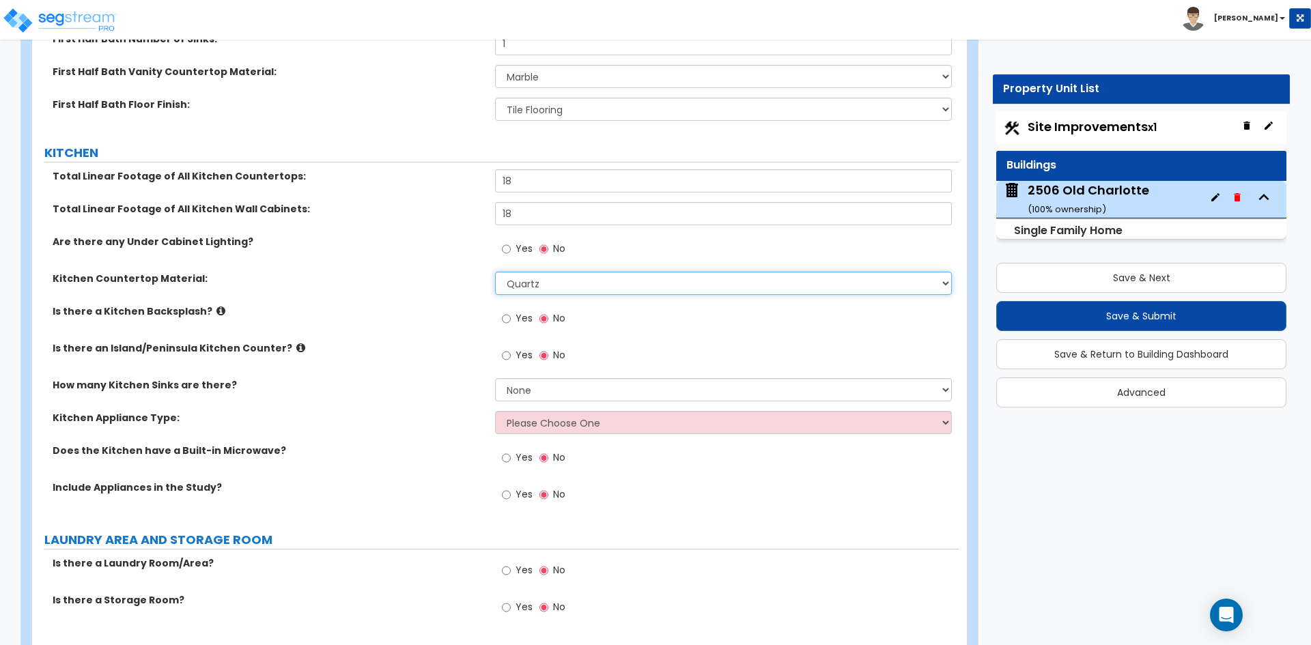
select select "5"
click at [495, 272] on select "Please Choose One Plastic Laminate Solid Surface Stone Quartz Marble Tile Wood …" at bounding box center [723, 283] width 456 height 23
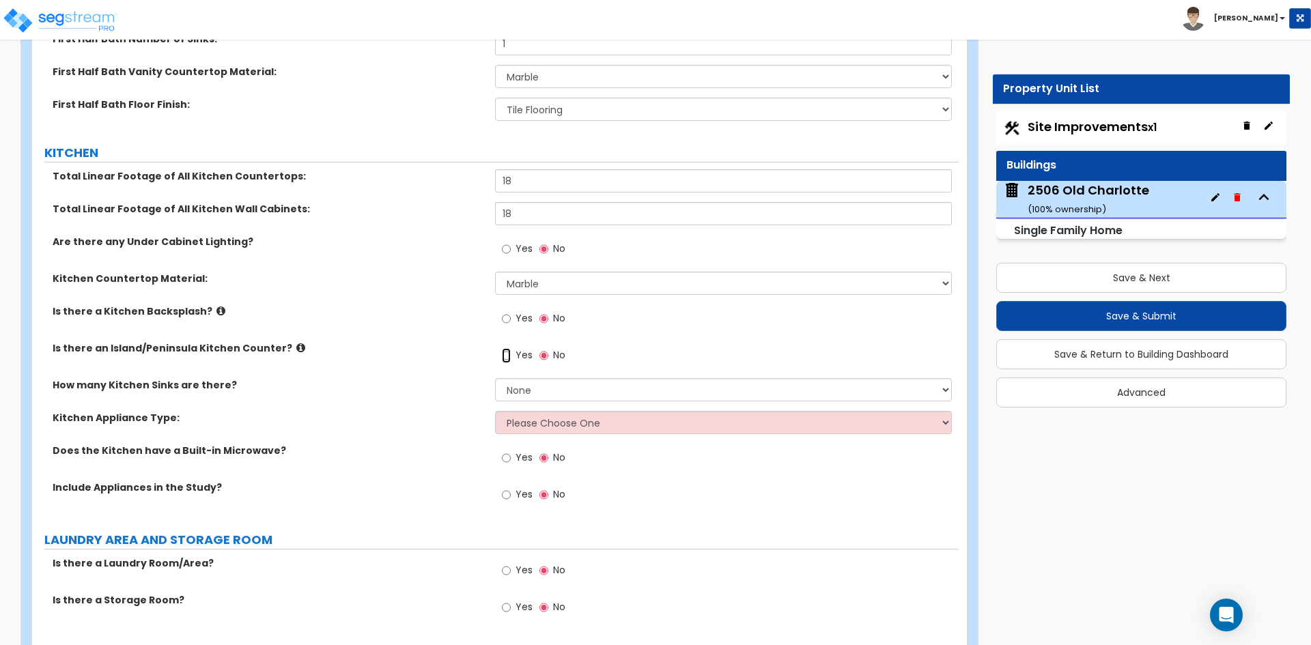
click at [507, 348] on input "Yes" at bounding box center [506, 355] width 9 height 15
radio input "true"
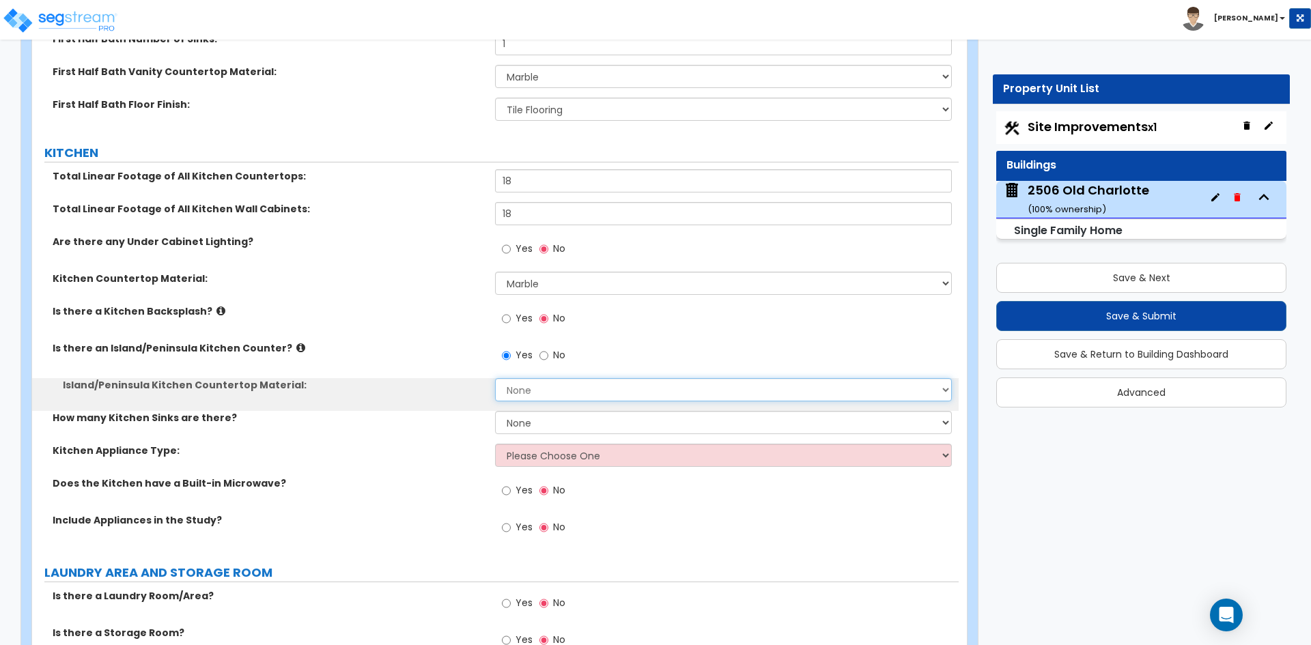
click at [532, 382] on select "None Plastic Laminate Solid Surface Stone Quartz Marble Tile Wood Stainless Ste…" at bounding box center [723, 389] width 456 height 23
select select "5"
click at [495, 378] on select "None Plastic Laminate Solid Surface Stone Quartz Marble Tile Wood Stainless Ste…" at bounding box center [723, 389] width 456 height 23
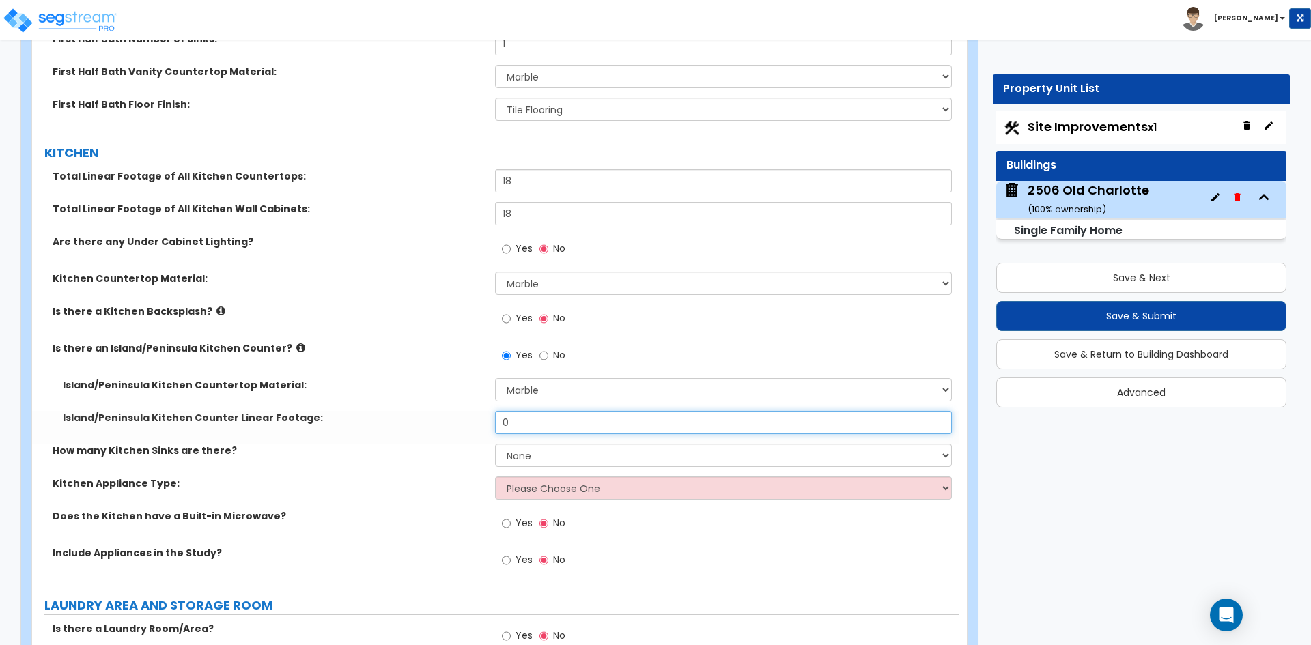
click at [553, 412] on input "0" at bounding box center [723, 422] width 456 height 23
type input "7"
click at [537, 451] on select "None 1 2 3" at bounding box center [723, 455] width 456 height 23
select select "1"
click at [495, 444] on select "None 1 2 3" at bounding box center [723, 455] width 456 height 23
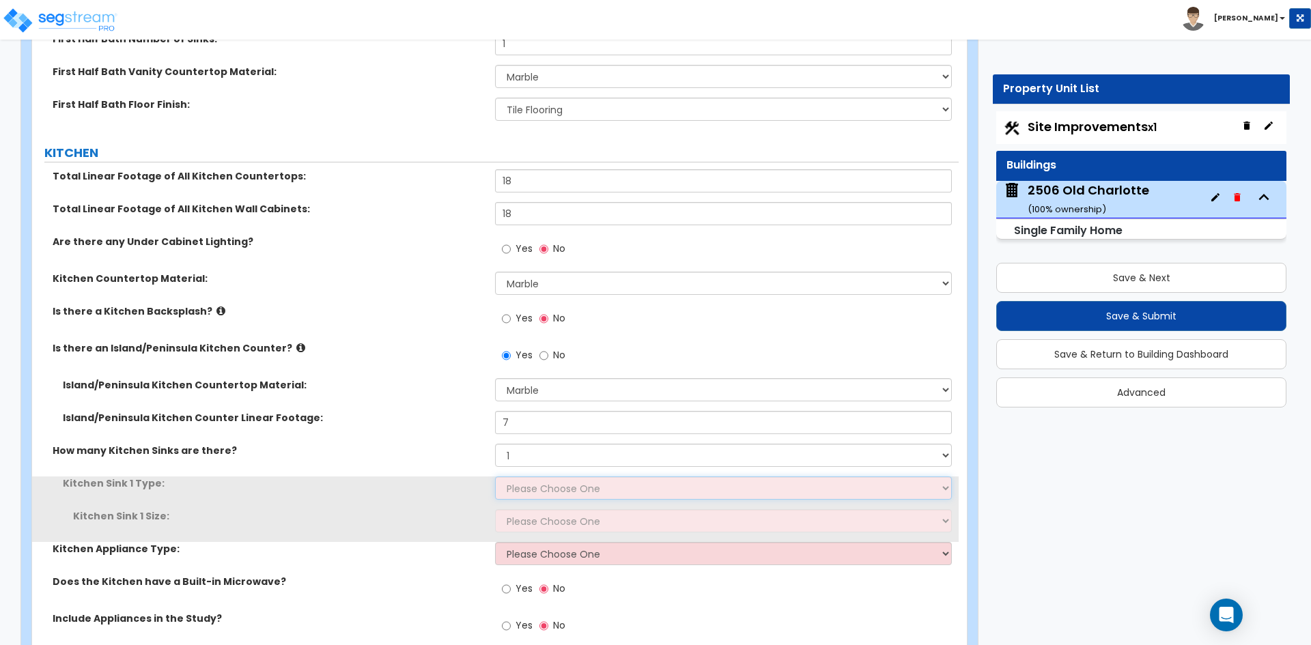
click at [527, 477] on select "Please Choose One Stainless Steel Porcelain Enamel Cast Iron Granite Composite" at bounding box center [723, 488] width 456 height 23
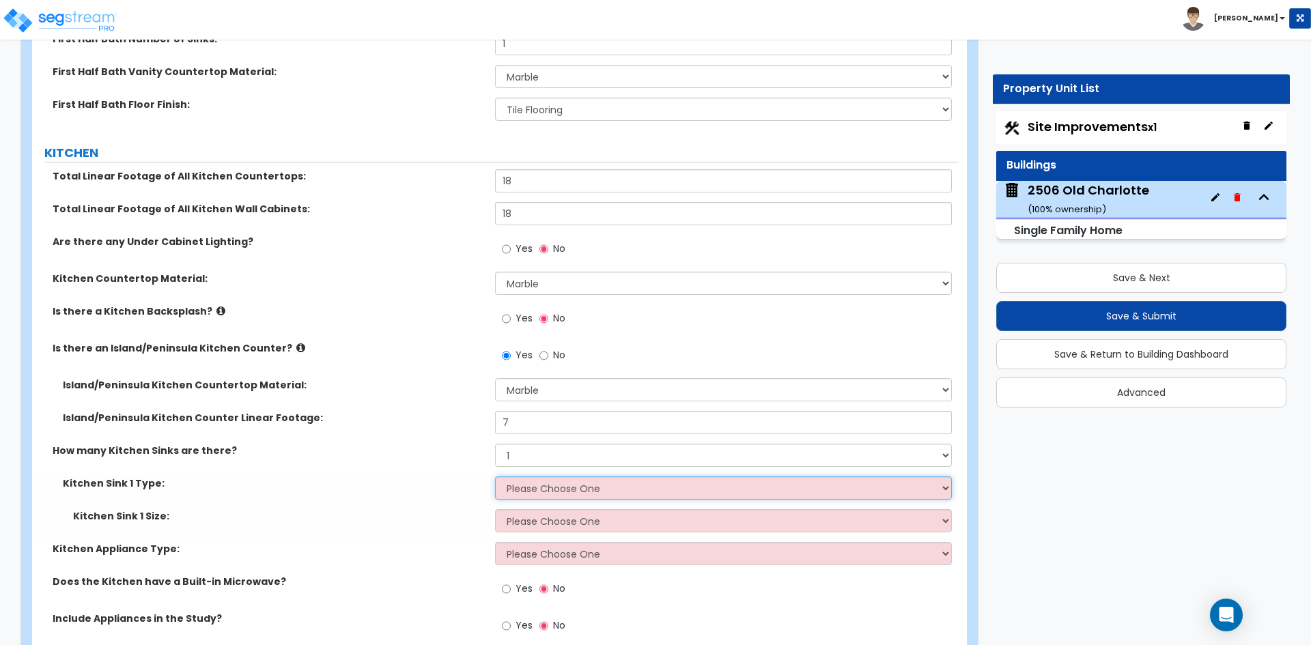
select select "1"
click at [495, 477] on select "Please Choose One Stainless Steel Porcelain Enamel Cast Iron Granite Composite" at bounding box center [723, 488] width 456 height 23
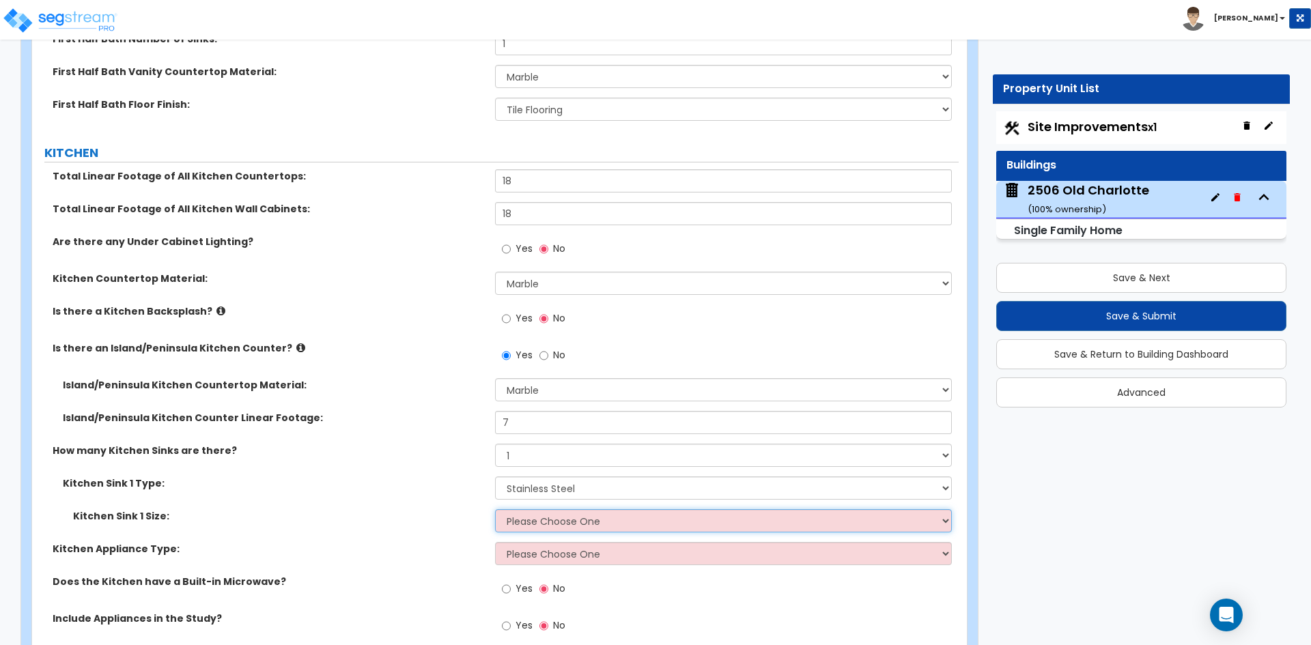
click at [533, 509] on select "Please Choose One Single Sink Double Sink" at bounding box center [723, 520] width 456 height 23
select select "1"
click at [495, 509] on select "Please Choose One Single Sink Double Sink" at bounding box center [723, 520] width 456 height 23
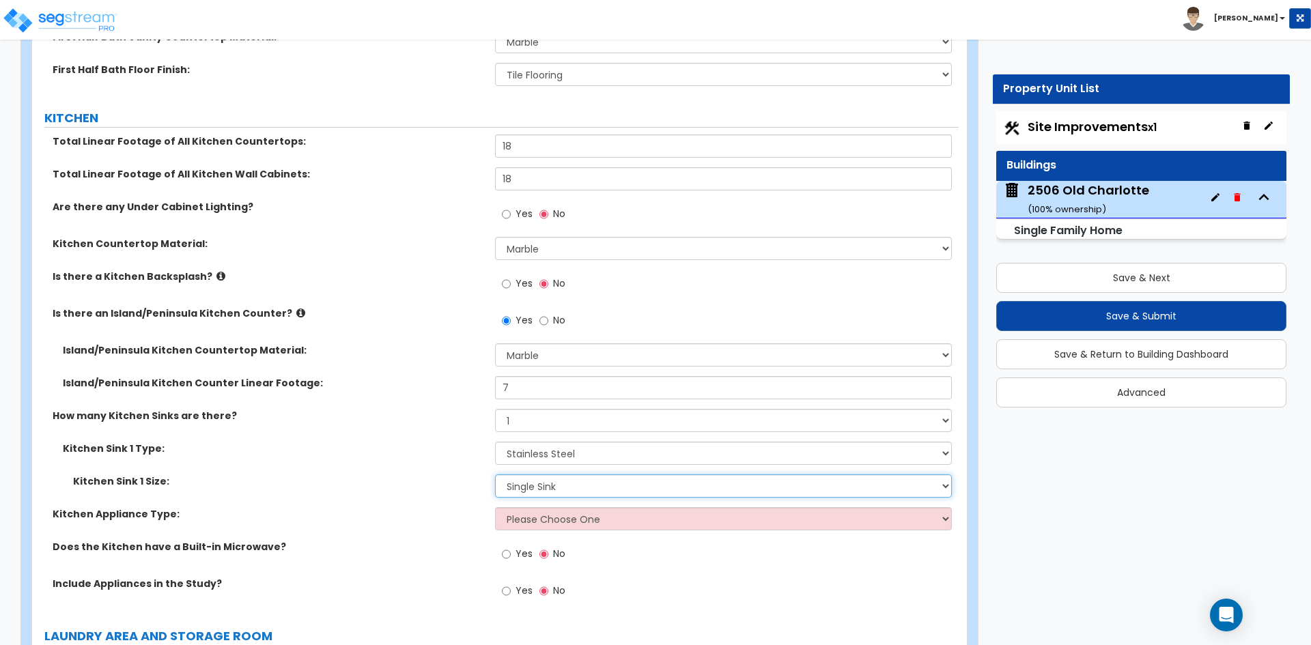
scroll to position [5803, 0]
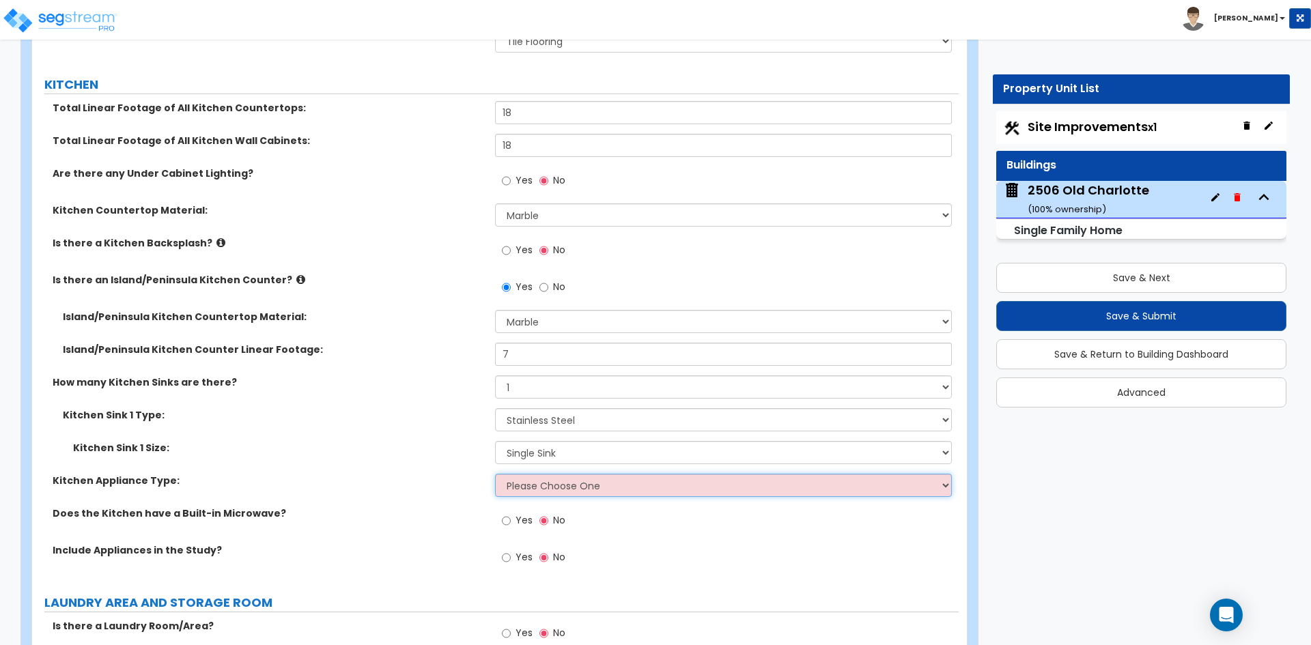
click at [538, 474] on select "Please Choose One Gas Electric" at bounding box center [723, 485] width 456 height 23
select select "2"
click at [495, 474] on select "Please Choose One Gas Electric" at bounding box center [723, 485] width 456 height 23
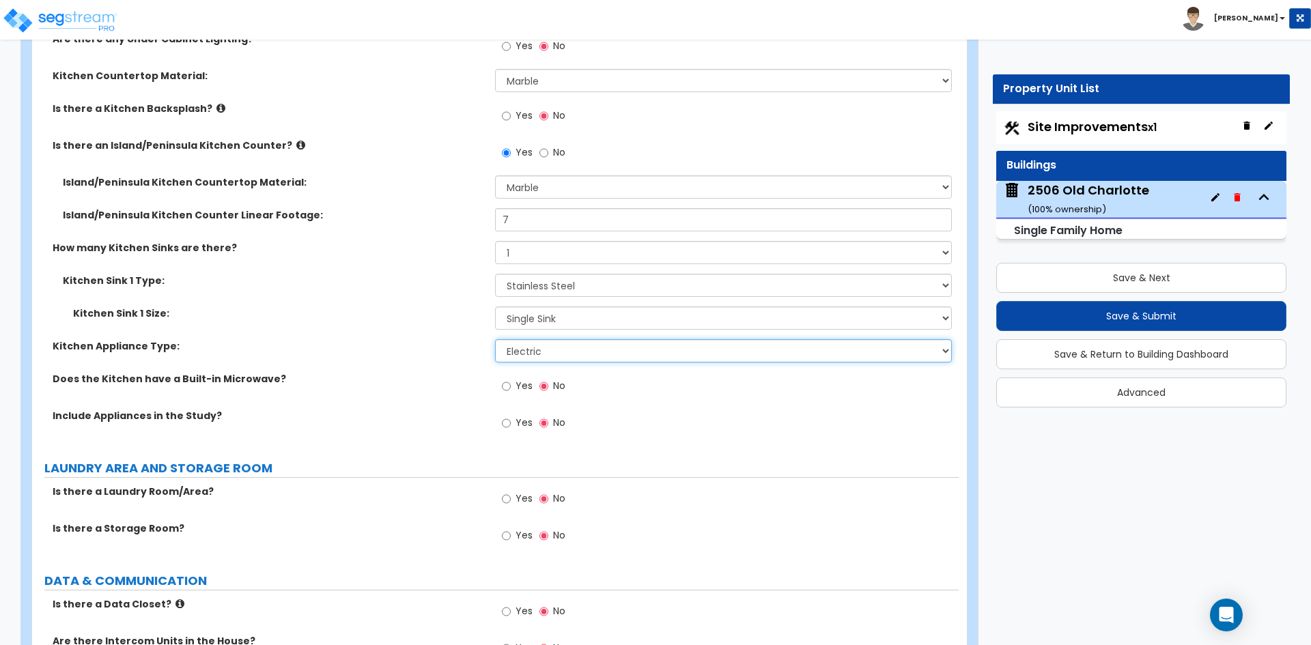
scroll to position [5939, 0]
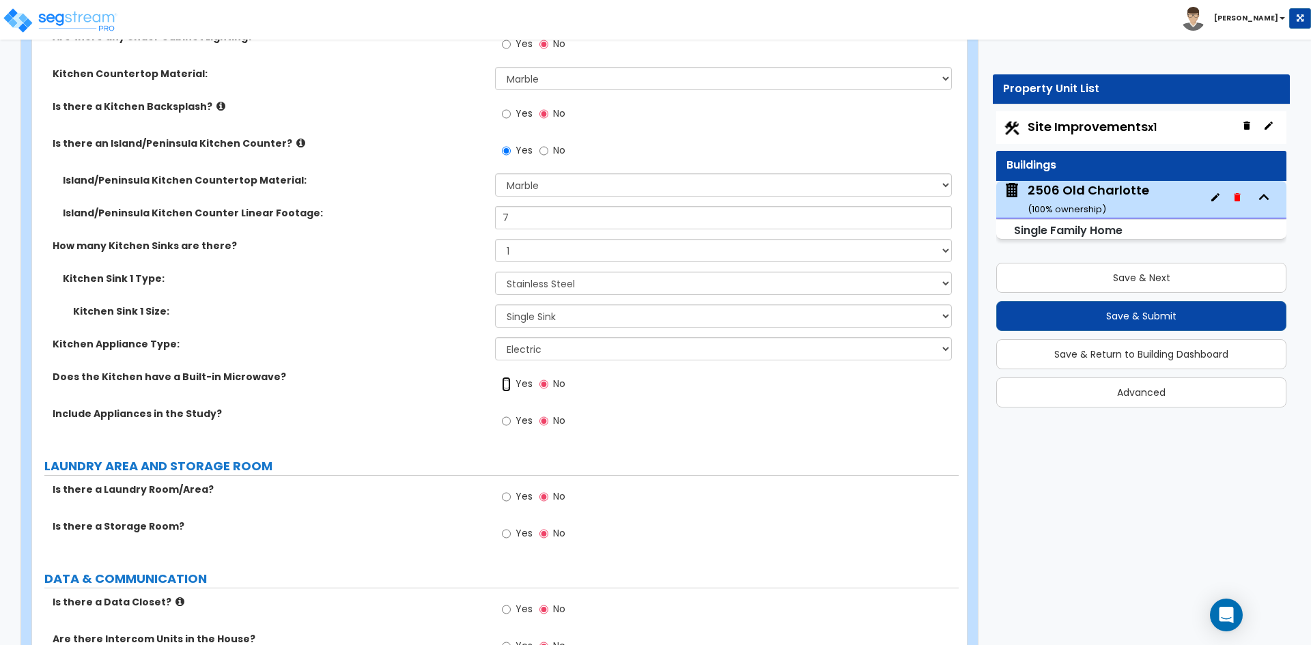
click at [509, 377] on input "Yes" at bounding box center [506, 384] width 9 height 15
radio input "true"
click at [509, 414] on input "Yes" at bounding box center [506, 421] width 9 height 15
radio input "true"
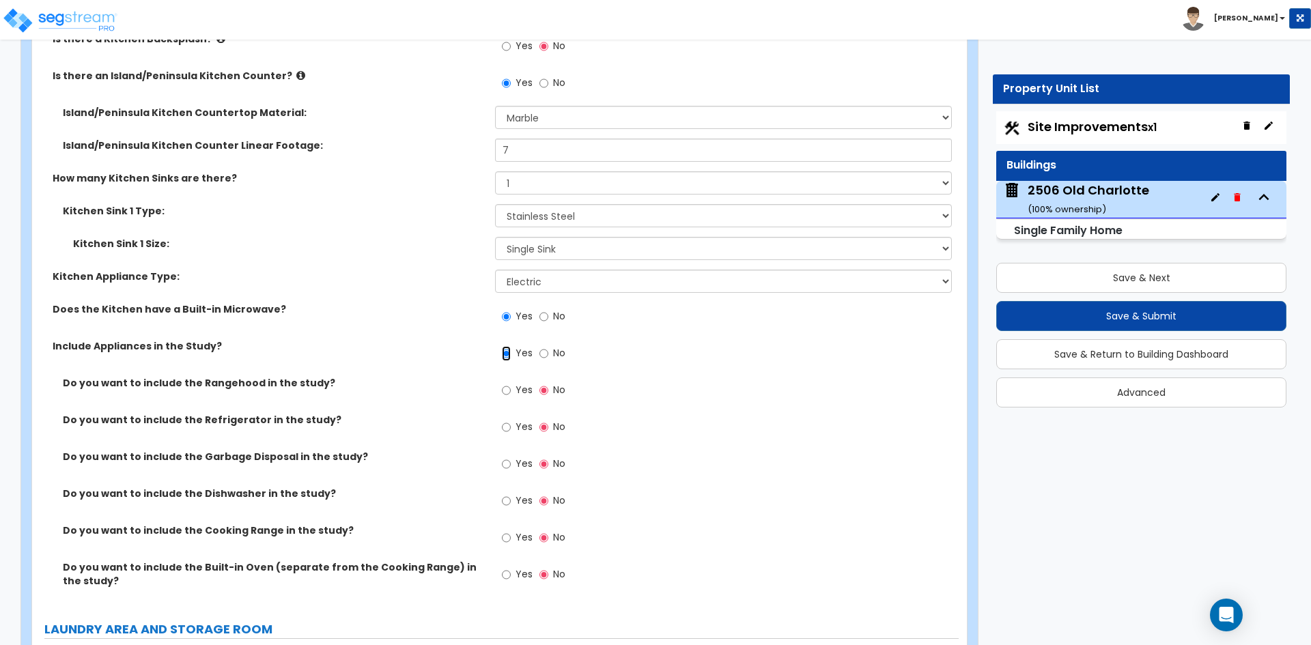
scroll to position [6008, 0]
click at [508, 419] on input "Yes" at bounding box center [506, 426] width 9 height 15
radio input "true"
click at [508, 456] on input "Yes" at bounding box center [506, 463] width 9 height 15
radio input "true"
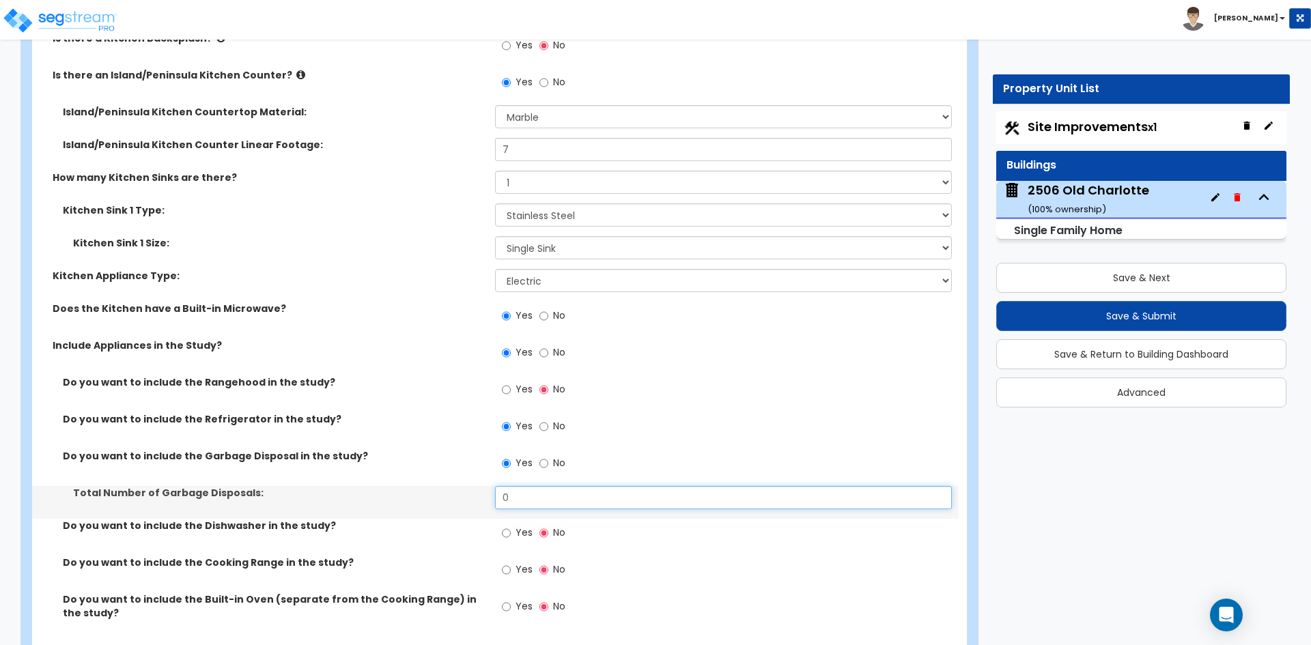
click at [511, 488] on input "0" at bounding box center [723, 497] width 456 height 23
type input "1"
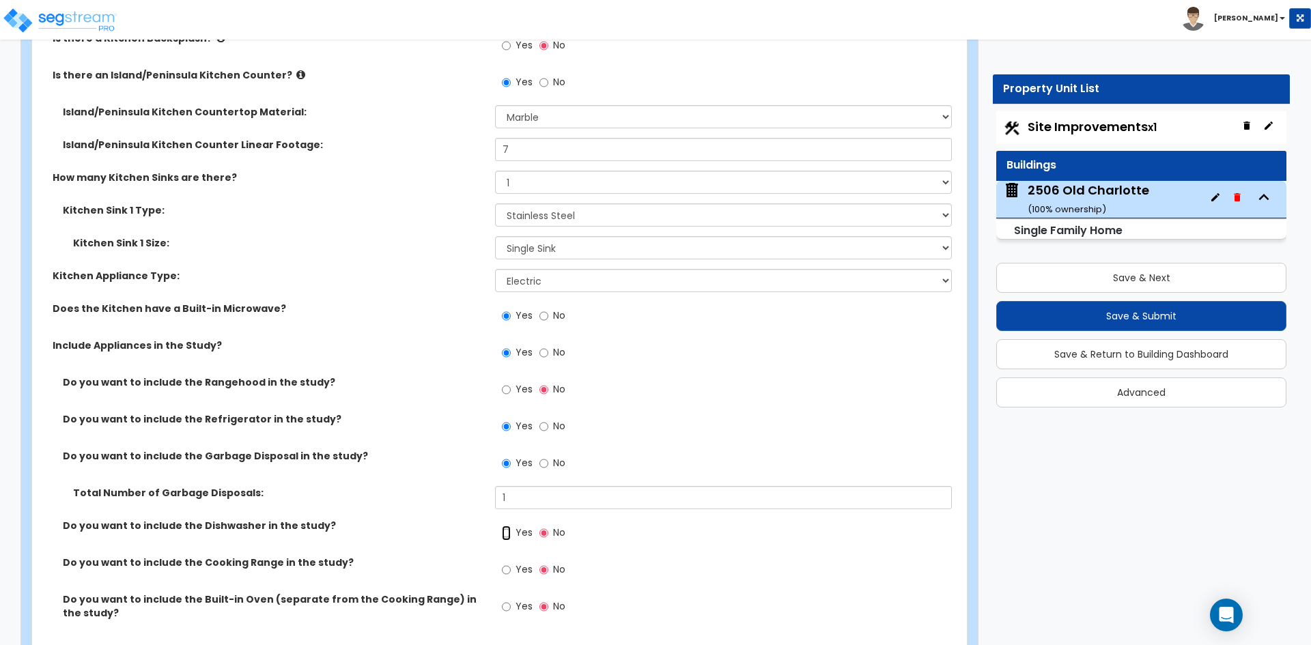
click at [505, 526] on input "Yes" at bounding box center [506, 533] width 9 height 15
radio input "true"
click at [506, 563] on input "Yes" at bounding box center [506, 570] width 9 height 15
radio input "true"
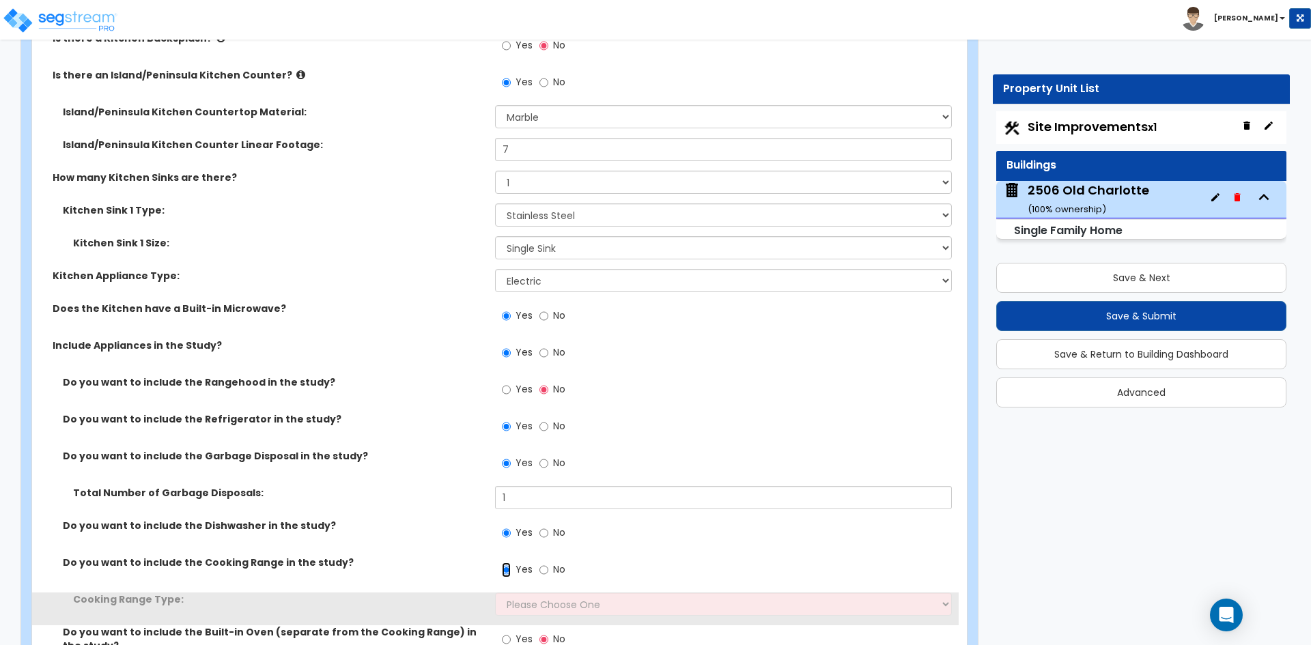
scroll to position [6076, 0]
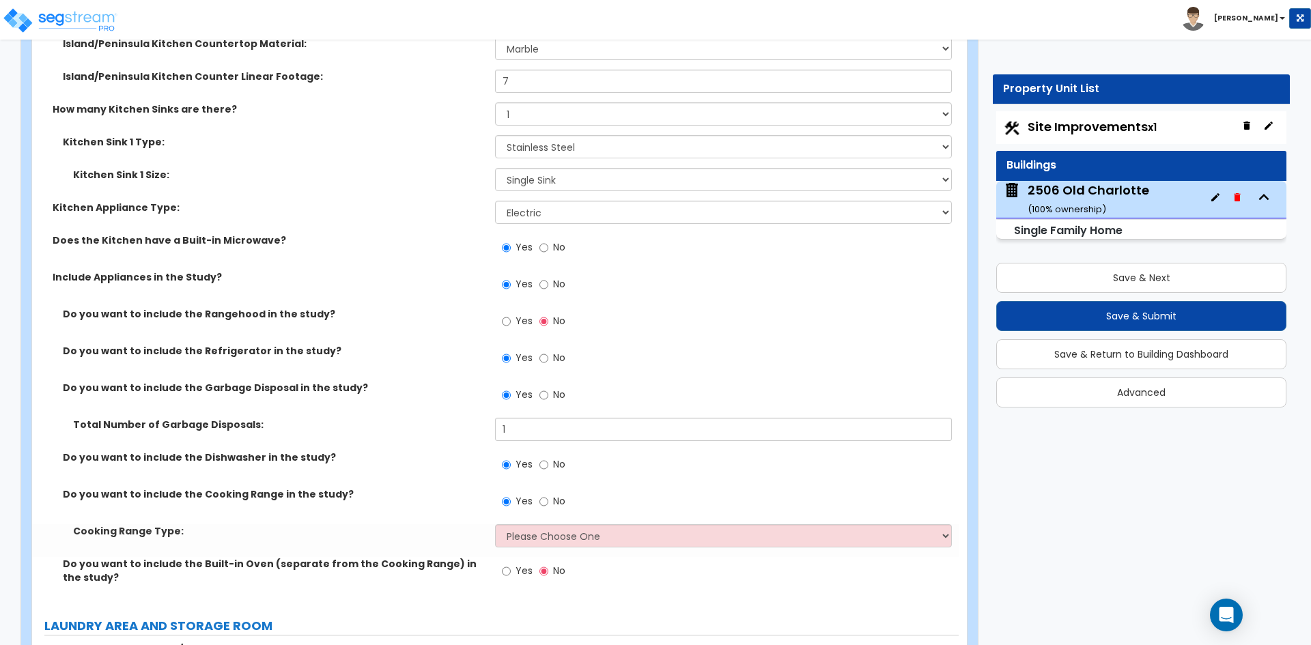
click at [545, 535] on div "Cooking Range Type: Please Choose One Cook Top Only Range with Oven" at bounding box center [495, 540] width 926 height 33
click at [546, 532] on select "Please Choose One Cook Top Only Range with Oven" at bounding box center [723, 535] width 456 height 23
select select "2"
click at [495, 524] on select "Please Choose One Cook Top Only Range with Oven" at bounding box center [723, 535] width 456 height 23
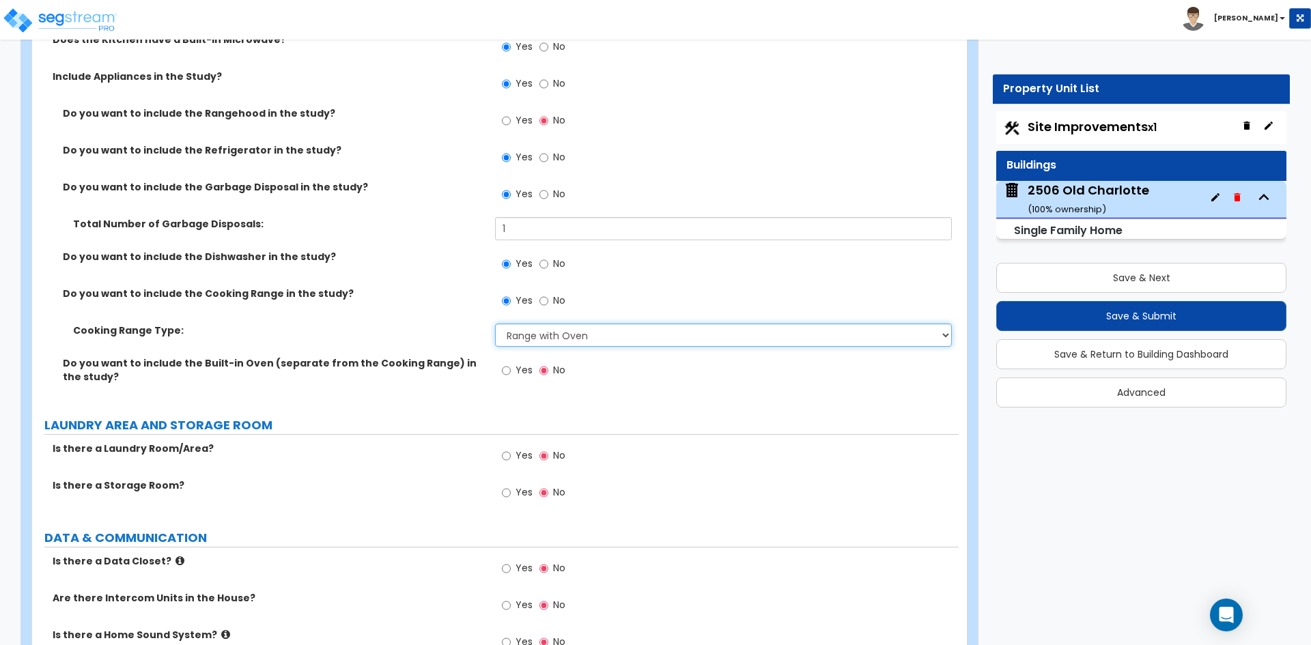
scroll to position [6281, 0]
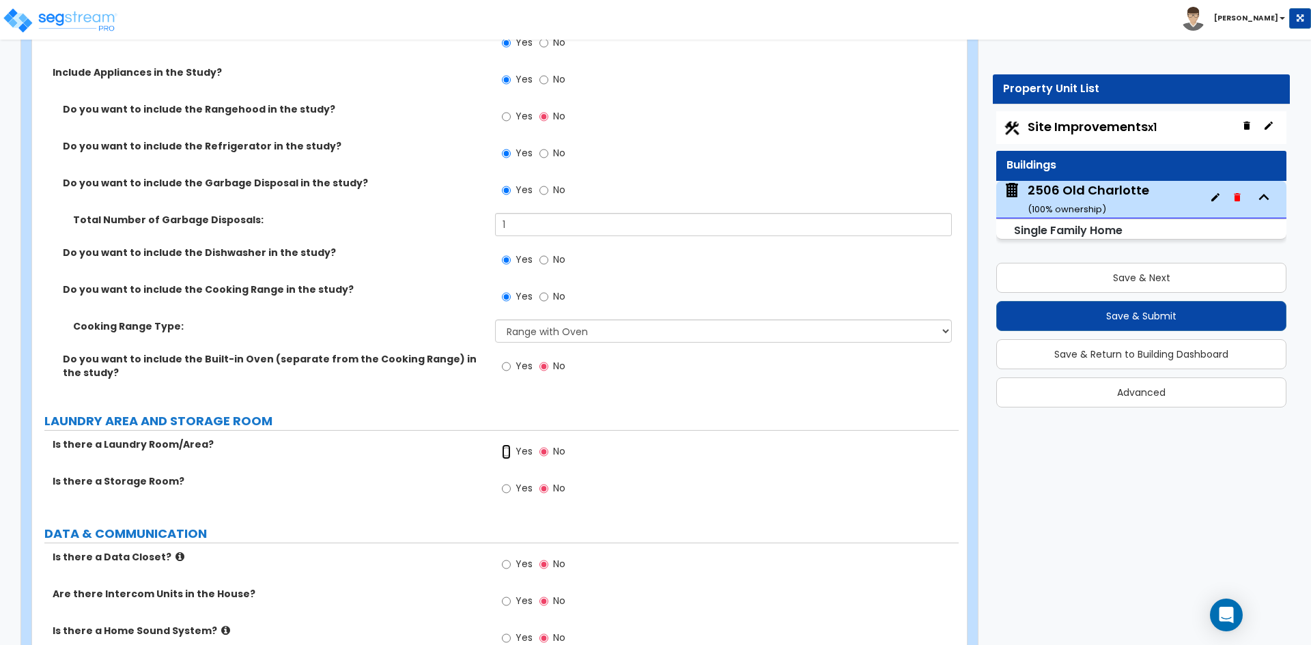
click at [504, 444] on input "Yes" at bounding box center [506, 451] width 9 height 15
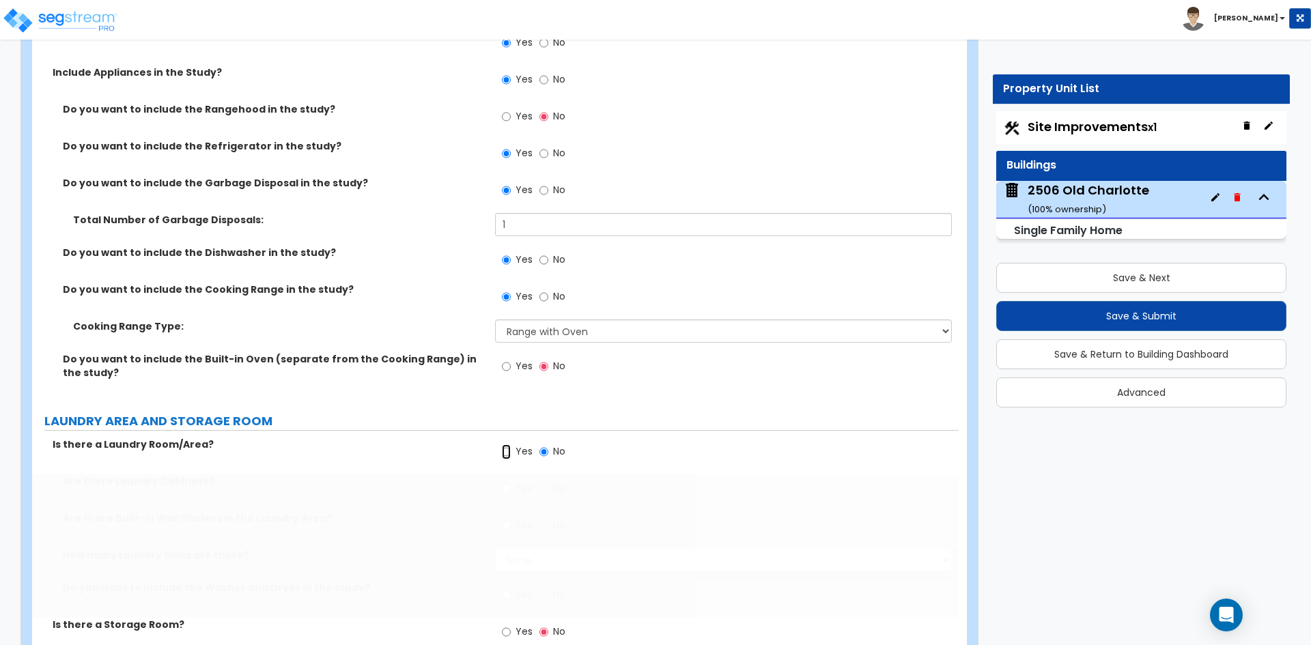
radio input "true"
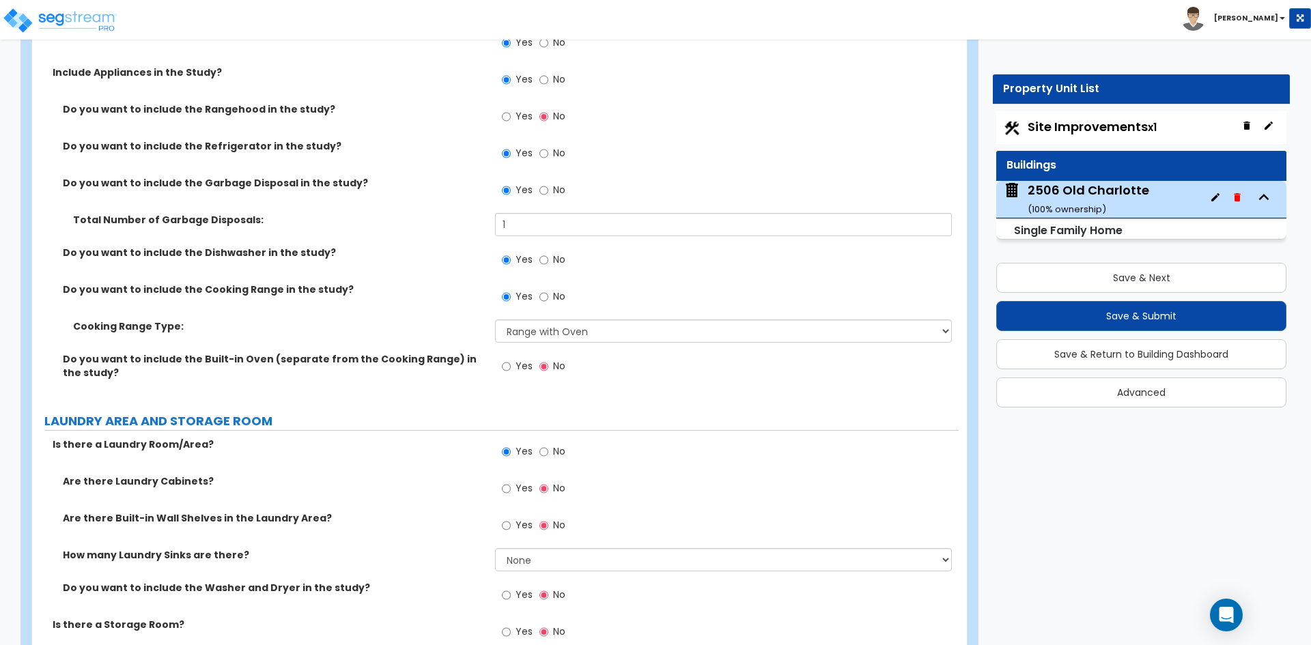
click at [513, 479] on label "Yes" at bounding box center [517, 490] width 31 height 23
click at [511, 481] on input "Yes" at bounding box center [506, 488] width 9 height 15
radio input "true"
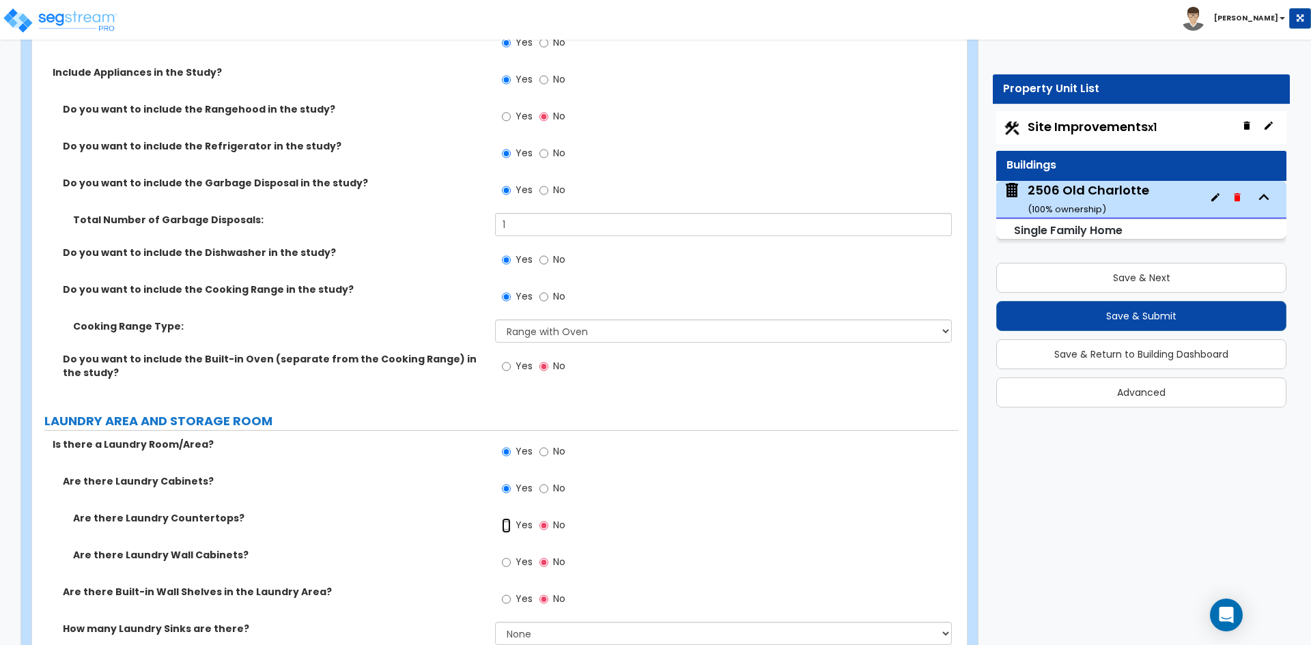
click at [509, 518] on input "Yes" at bounding box center [506, 525] width 9 height 15
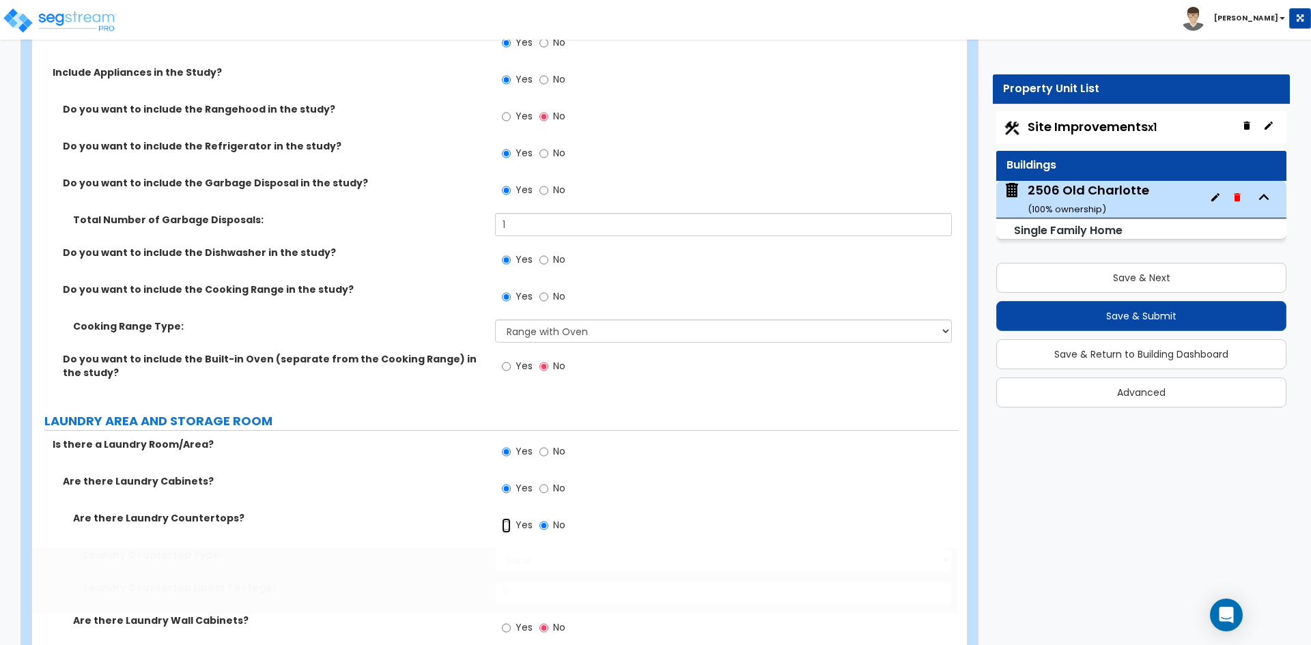
radio input "true"
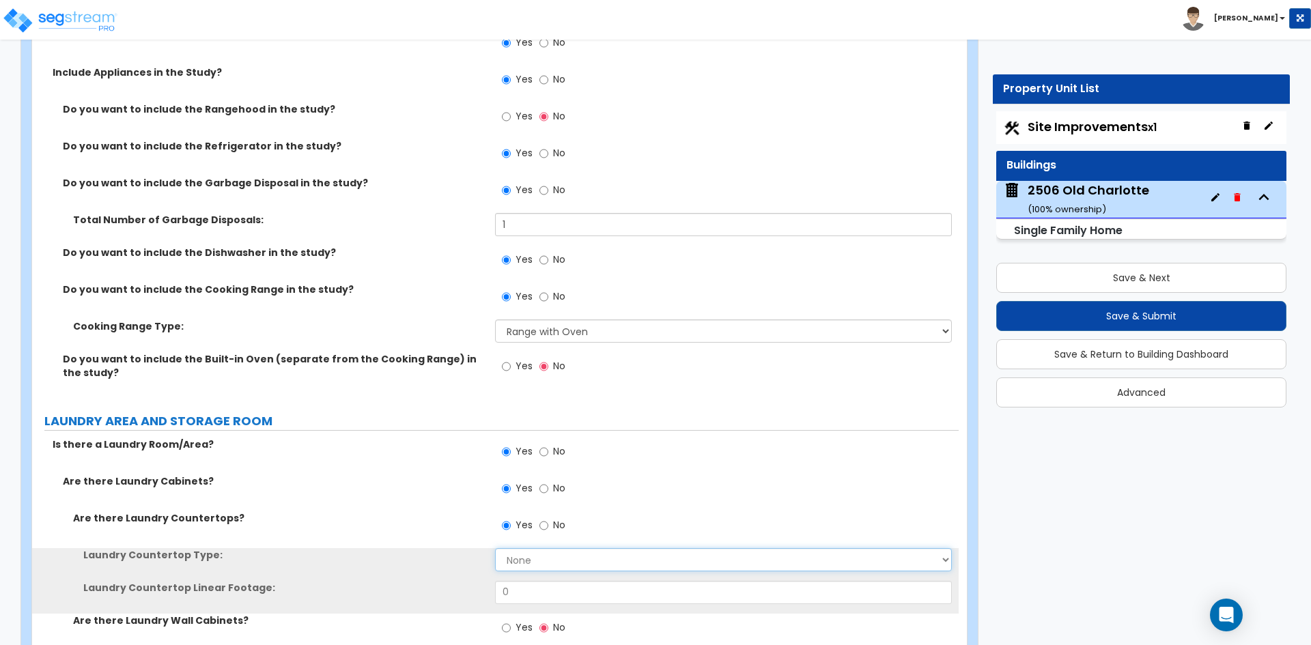
click at [520, 548] on select "None Plastic Laminate Solid Surface Stone Quartz Marble Tile Wood Stainless Ste…" at bounding box center [723, 559] width 456 height 23
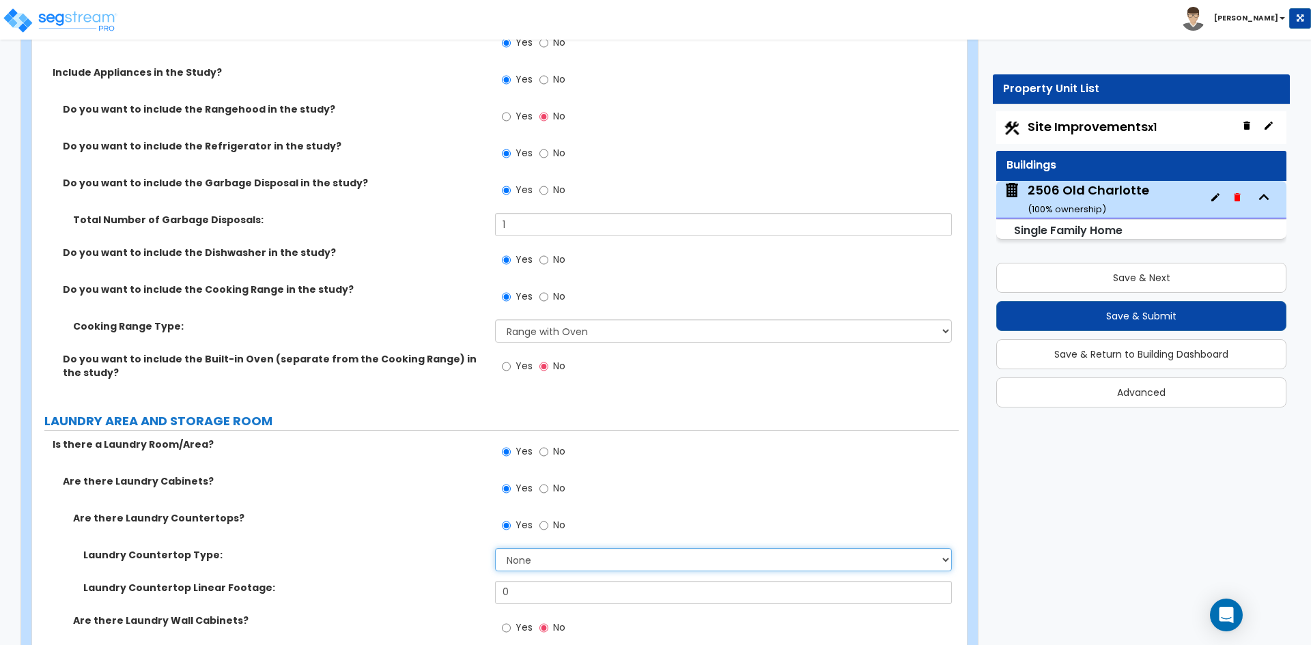
select select "2"
click at [495, 548] on select "None Plastic Laminate Solid Surface Stone Quartz Marble Tile Wood Stainless Ste…" at bounding box center [723, 559] width 456 height 23
click at [528, 582] on input "0" at bounding box center [723, 592] width 456 height 23
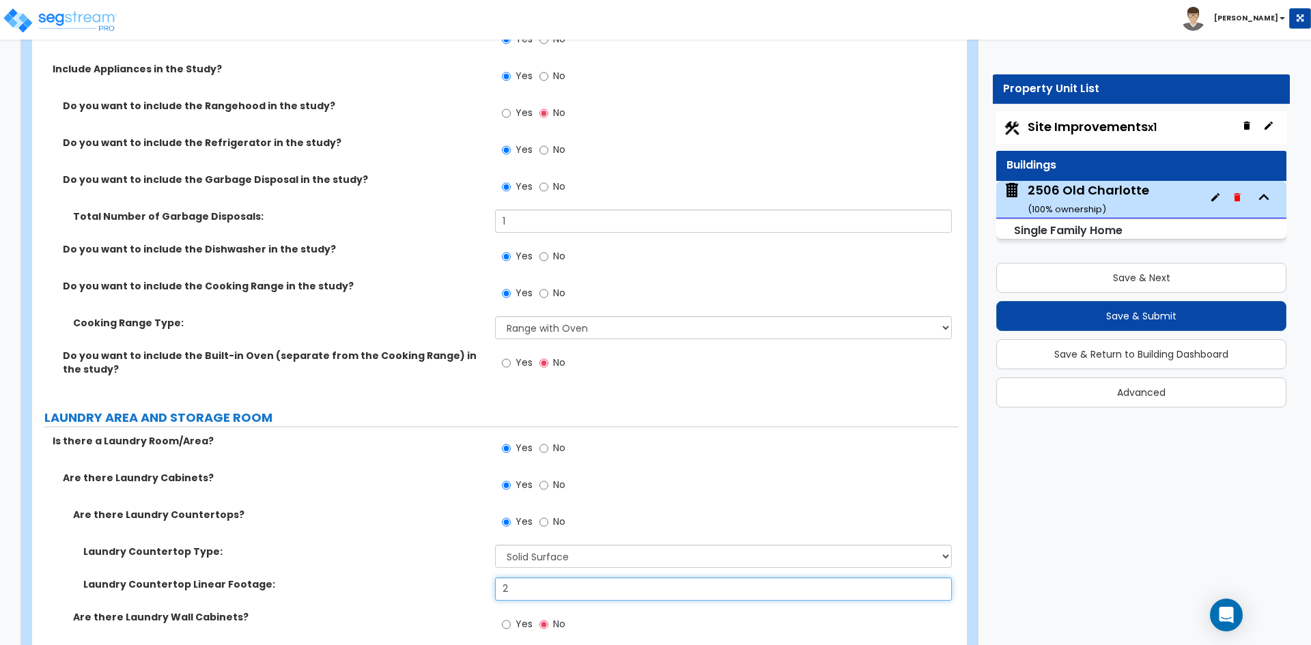
scroll to position [6349, 0]
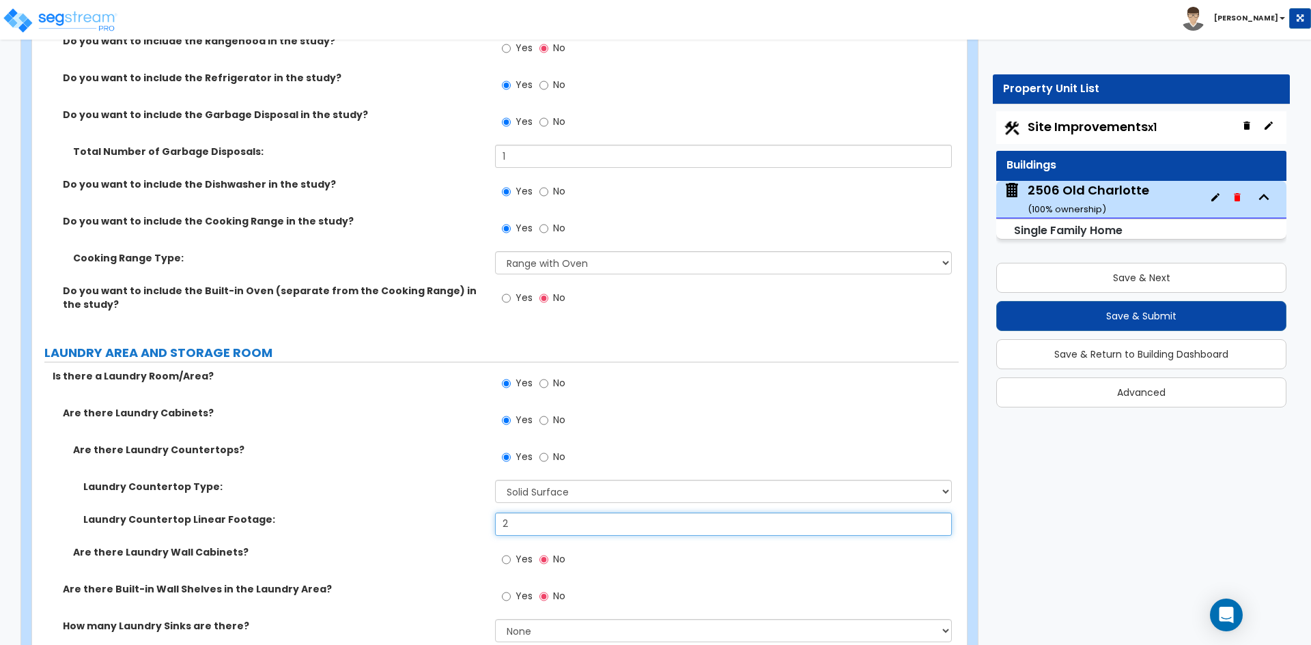
type input "2"
click at [506, 552] on input "Yes" at bounding box center [506, 559] width 9 height 15
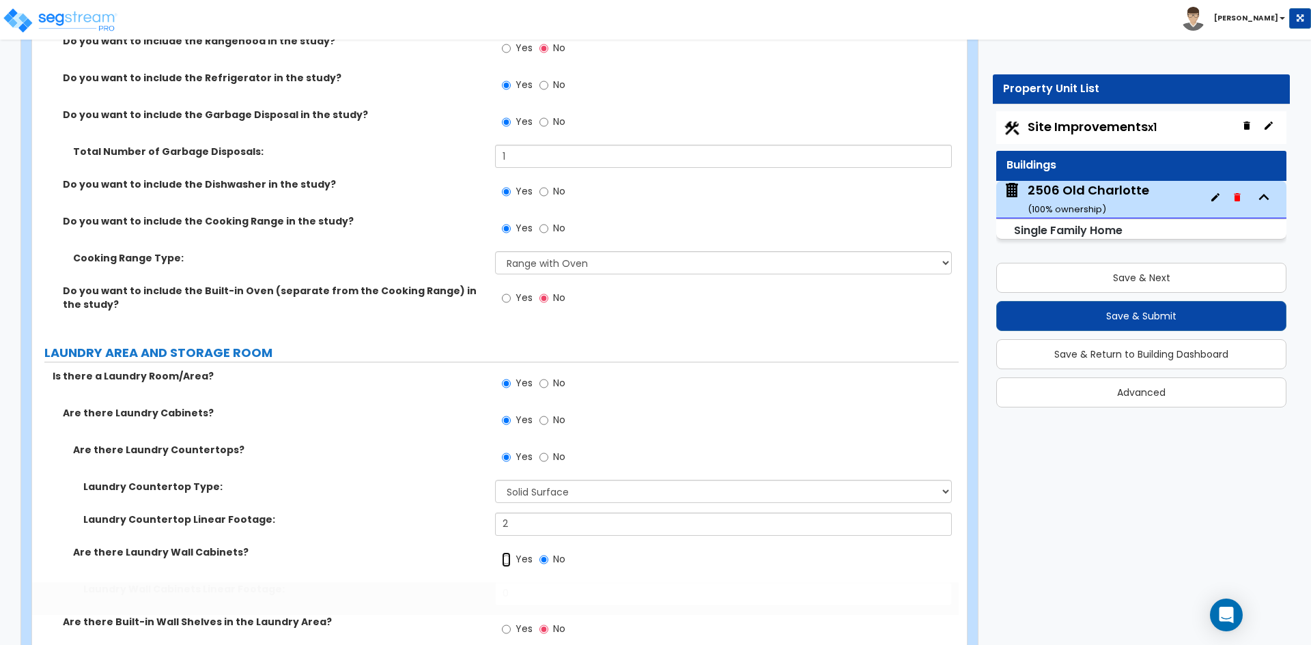
radio input "true"
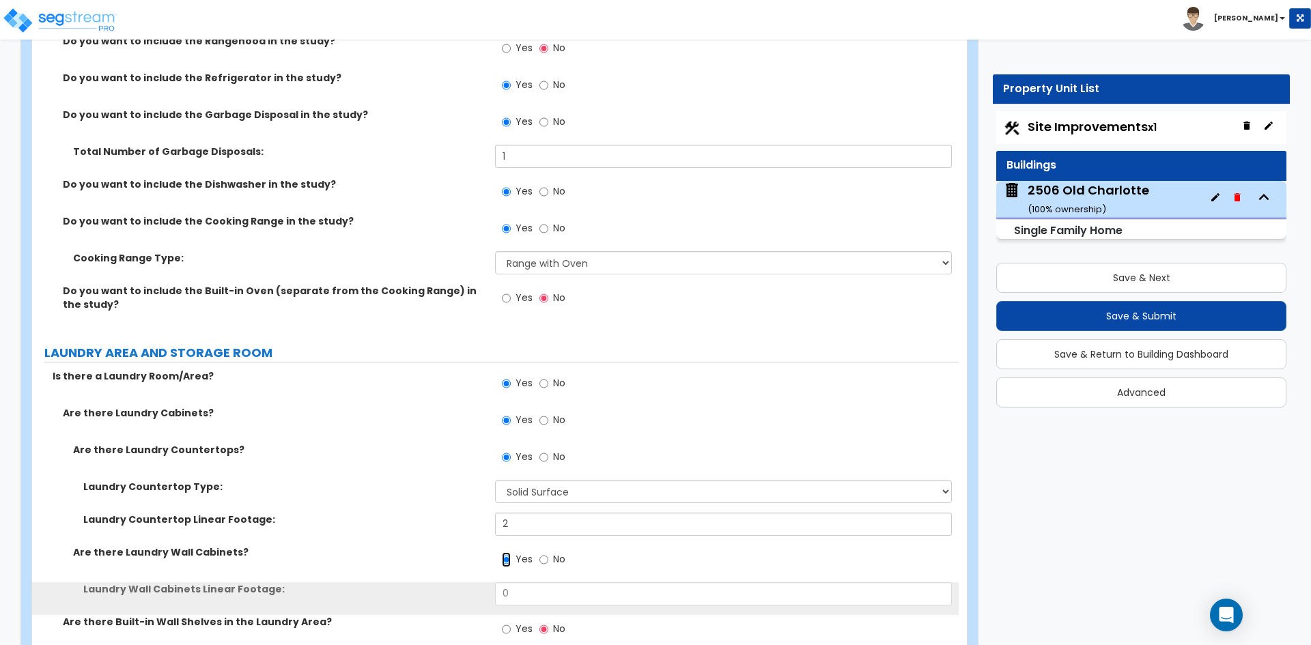
scroll to position [6417, 0]
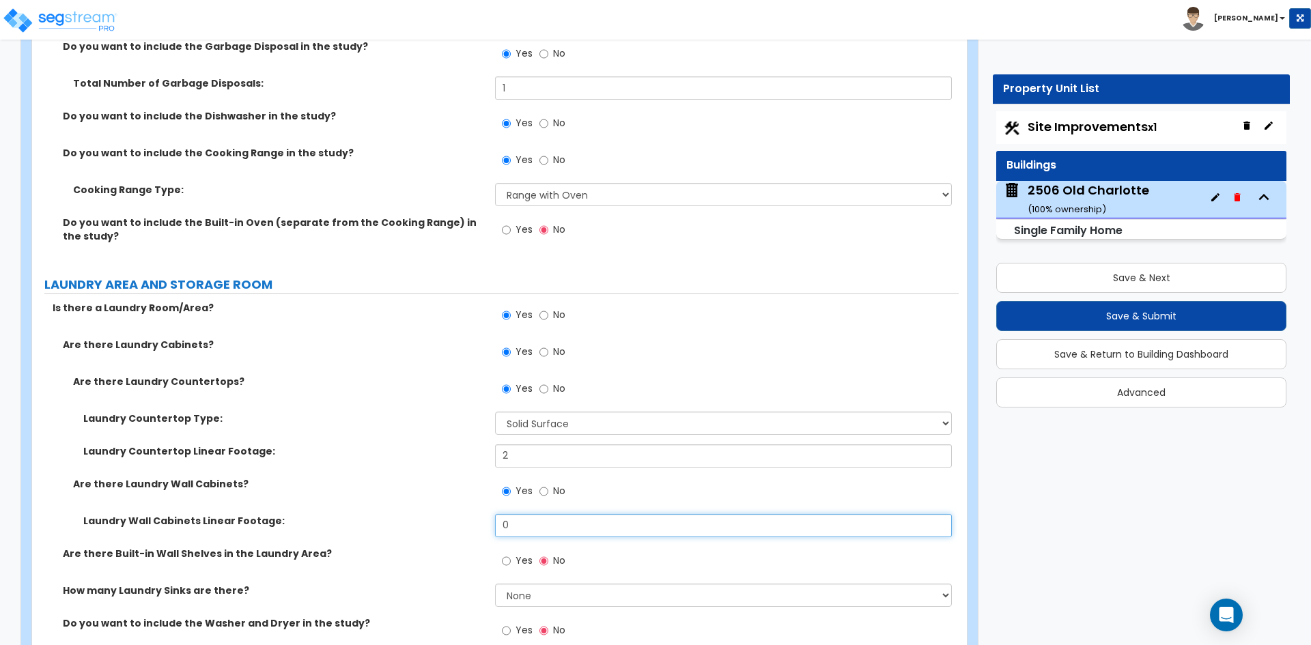
click at [534, 514] on input "0" at bounding box center [723, 525] width 456 height 23
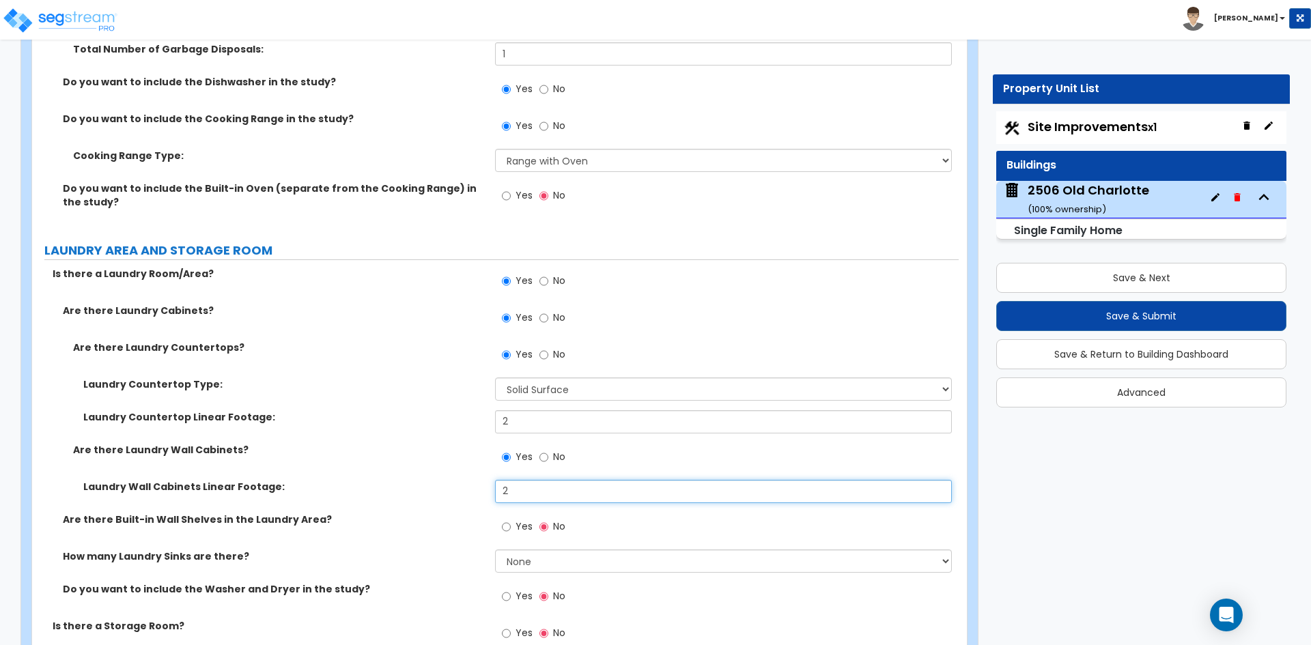
scroll to position [6485, 0]
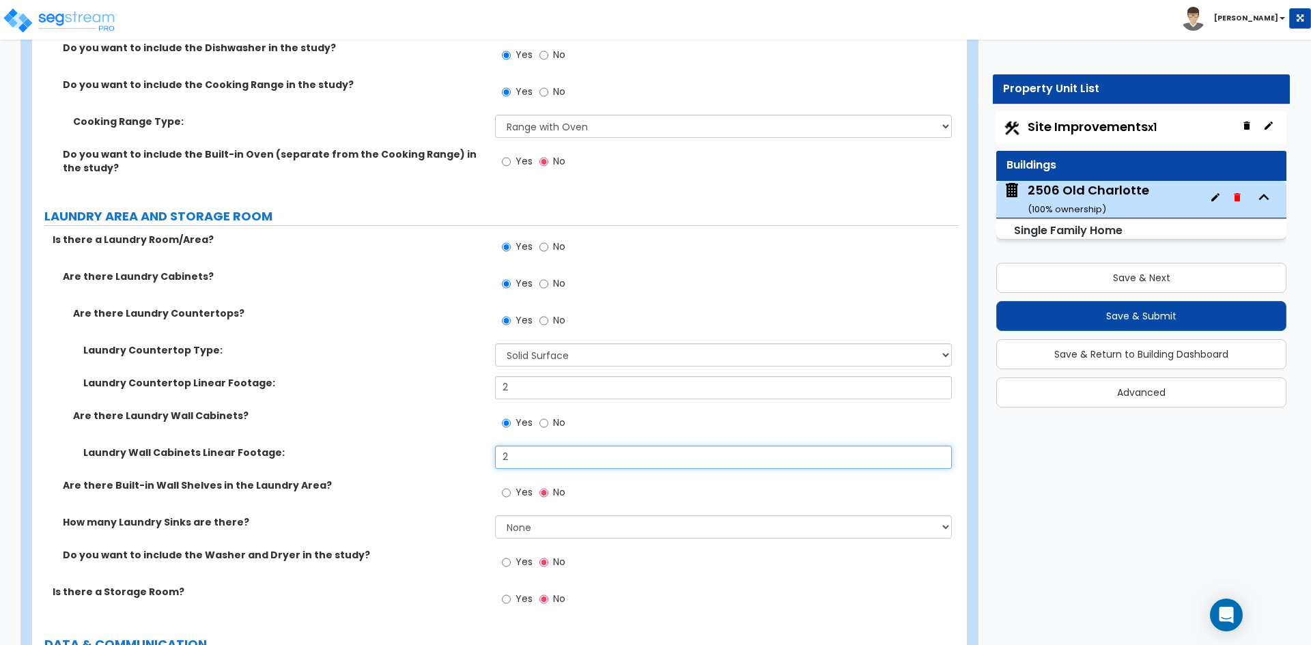
type input "2"
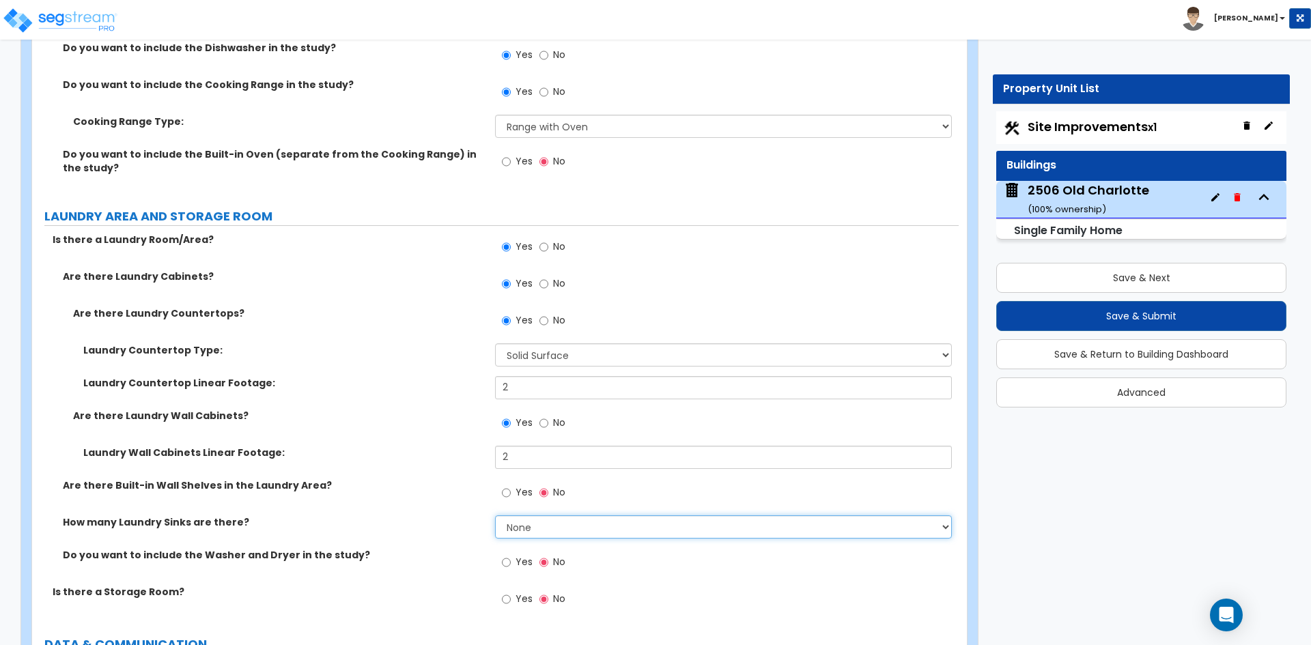
click at [539, 517] on select "None 1 2 3" at bounding box center [723, 526] width 456 height 23
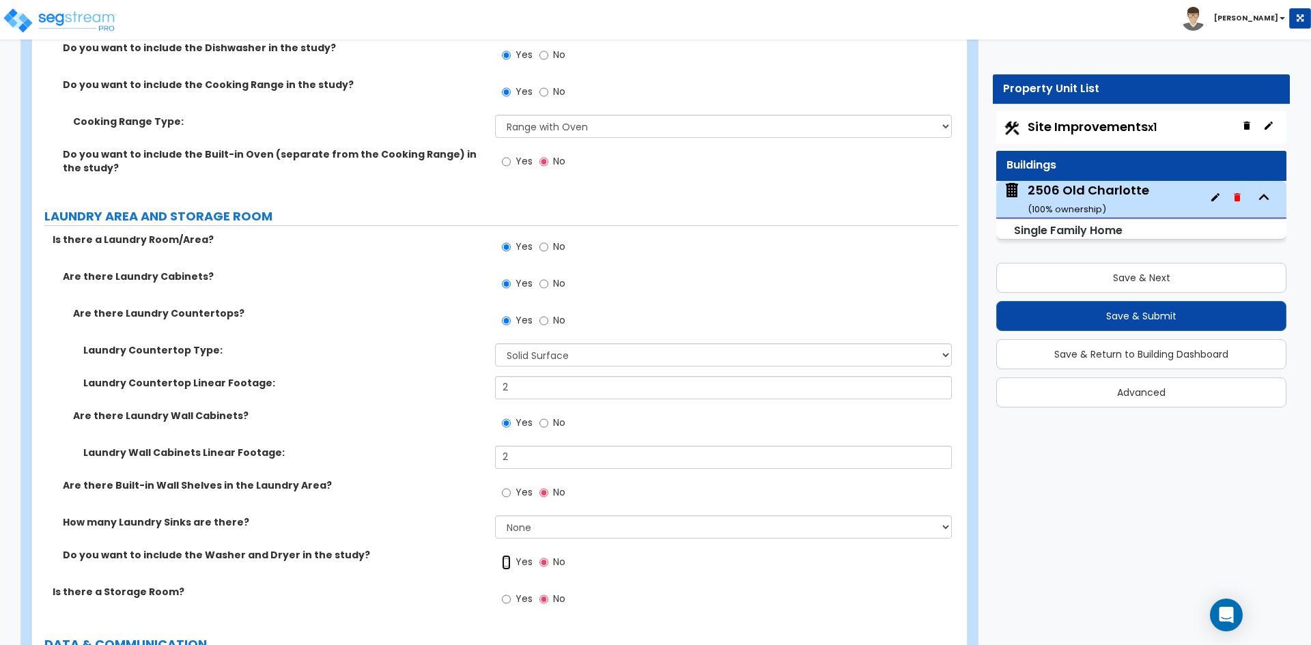
click at [509, 555] on input "Yes" at bounding box center [506, 562] width 9 height 15
radio input "true"
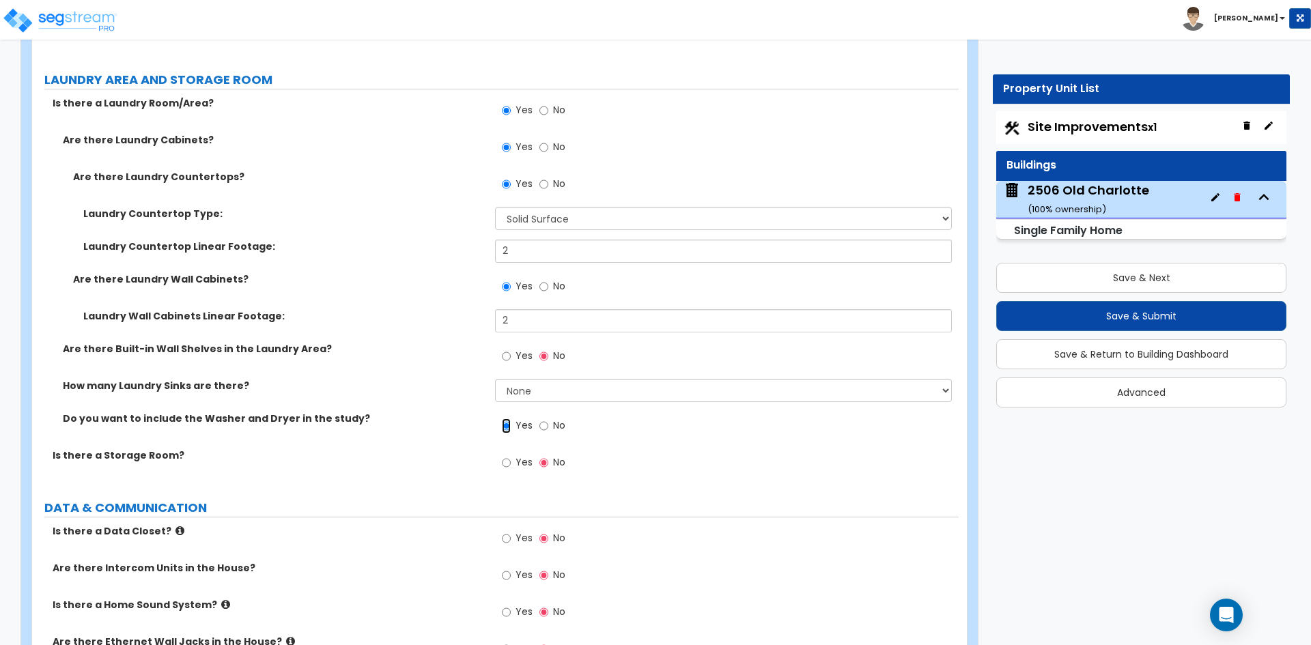
scroll to position [6690, 0]
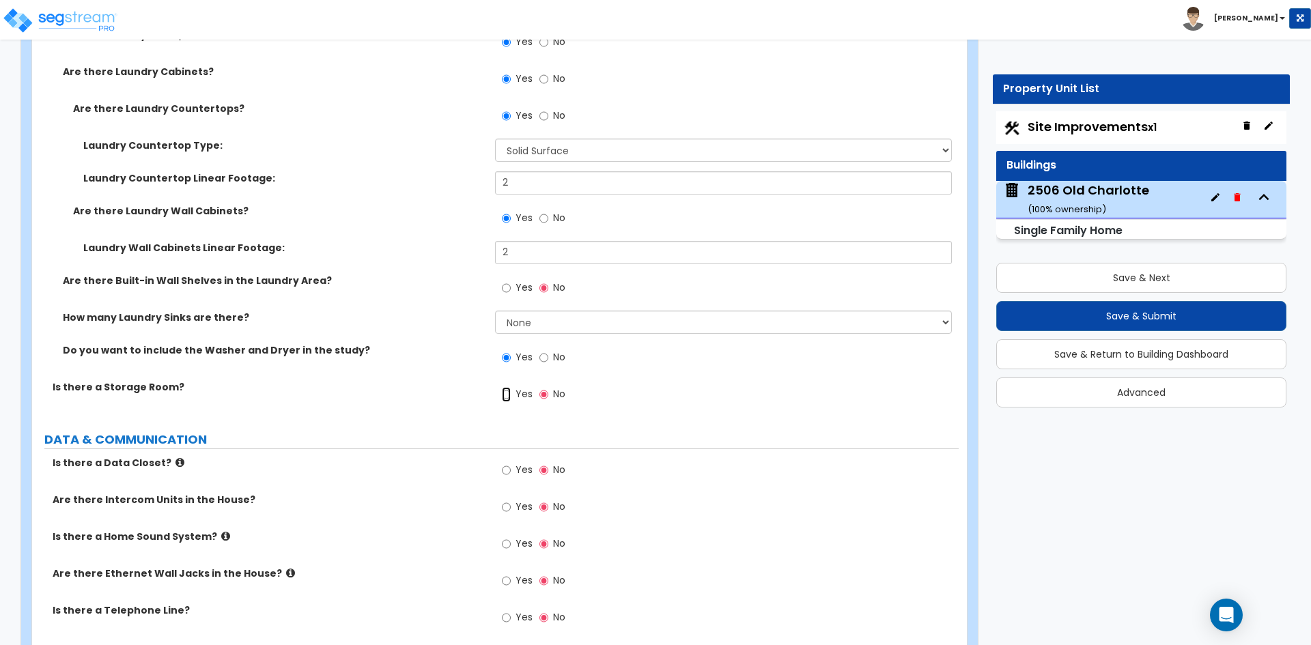
click at [507, 387] on input "Yes" at bounding box center [506, 394] width 9 height 15
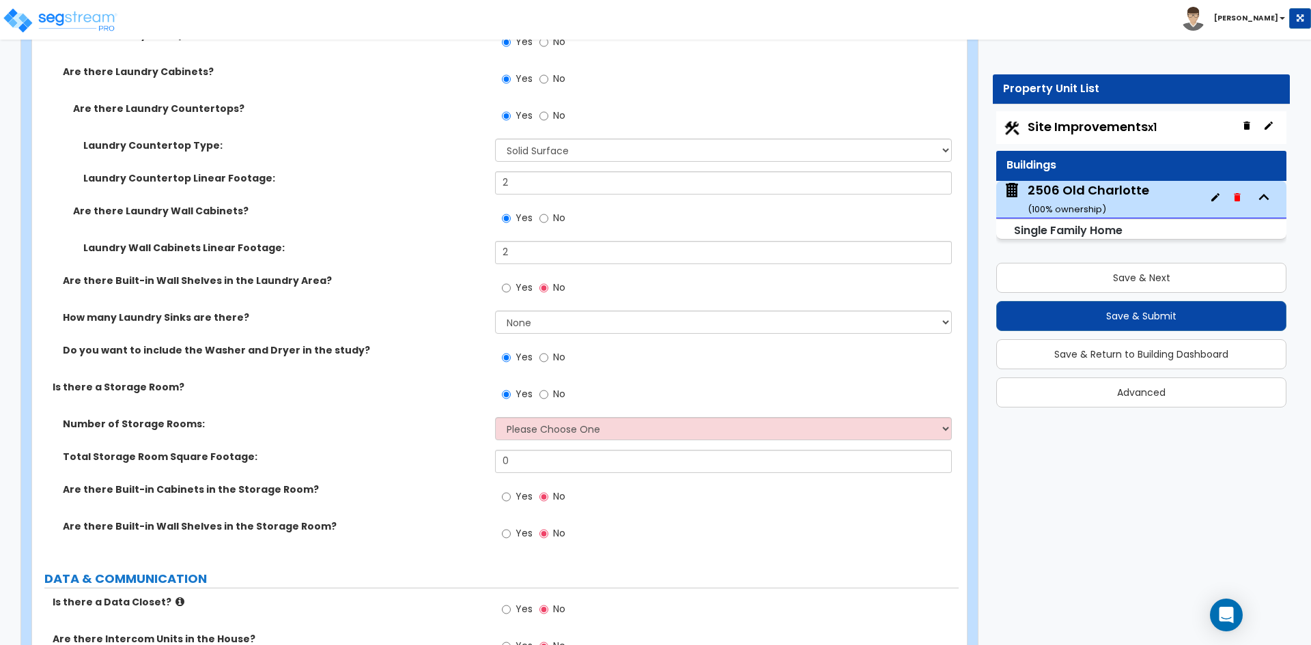
click at [549, 384] on label "No" at bounding box center [552, 395] width 26 height 23
click at [548, 387] on input "No" at bounding box center [543, 394] width 9 height 15
radio input "false"
radio input "true"
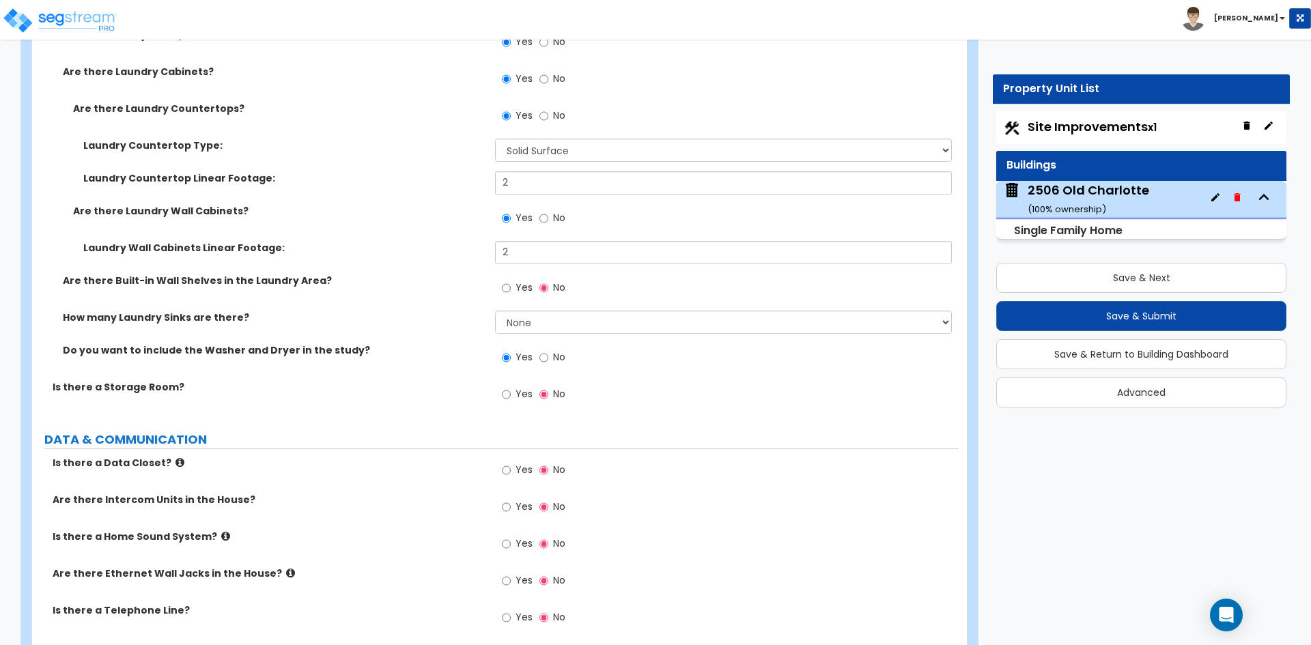
click at [495, 382] on div "Yes No" at bounding box center [533, 395] width 77 height 31
click at [505, 387] on input "Yes" at bounding box center [506, 394] width 9 height 15
radio input "true"
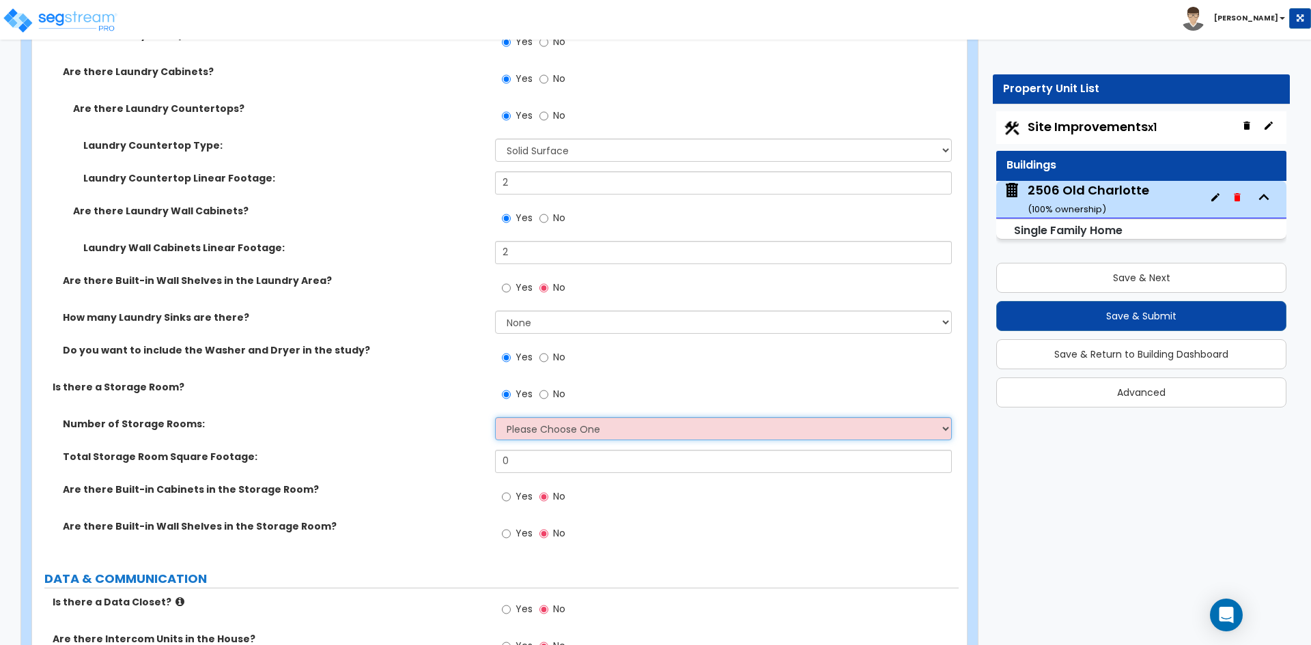
click at [530, 421] on select "Please Choose One 1 2 3" at bounding box center [723, 428] width 456 height 23
select select "1"
click at [495, 417] on select "Please Choose One 1 2 3" at bounding box center [723, 428] width 456 height 23
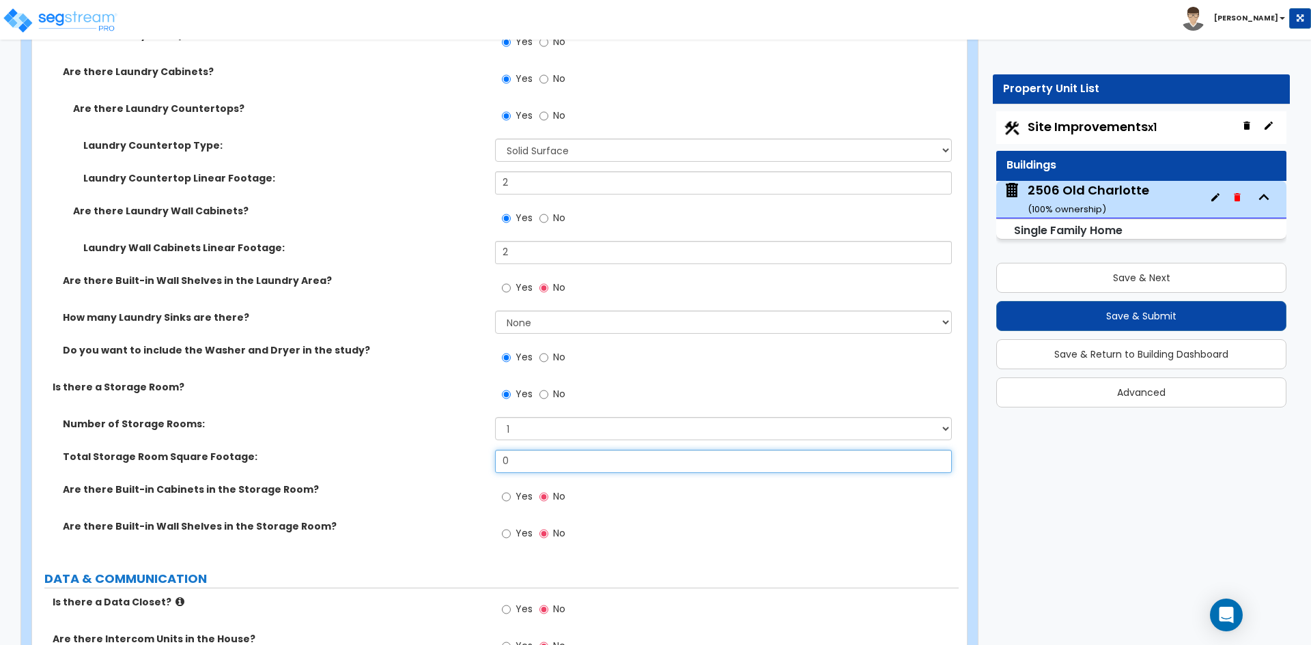
click at [532, 450] on input "0" at bounding box center [723, 461] width 456 height 23
type input "80"
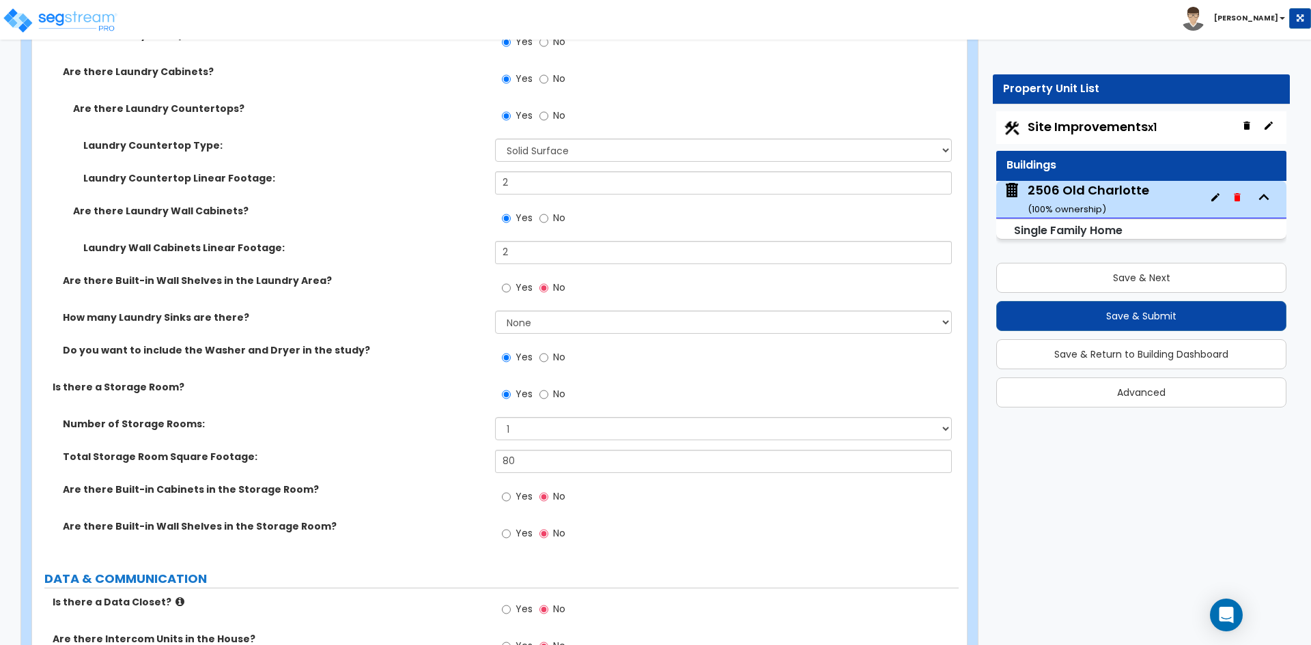
click at [499, 520] on div "Yes No" at bounding box center [533, 535] width 77 height 31
click at [503, 526] on input "Yes" at bounding box center [506, 533] width 9 height 15
radio input "true"
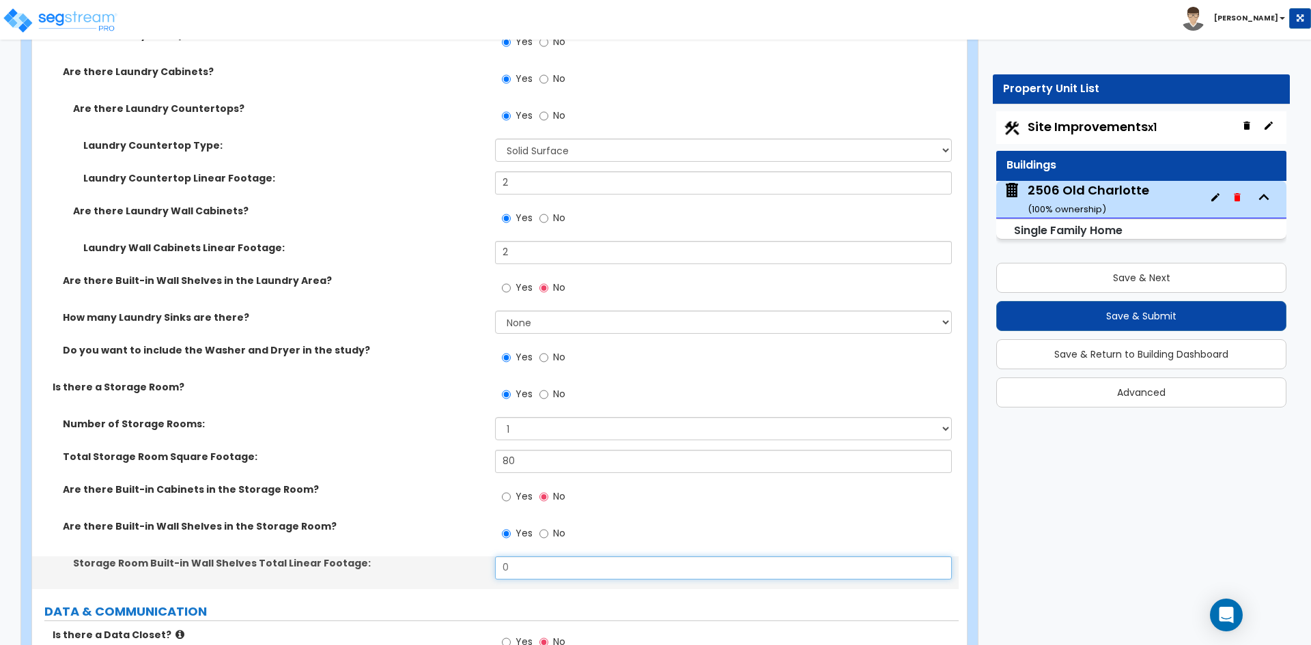
click at [517, 556] on input "0" at bounding box center [723, 567] width 456 height 23
type input "12"
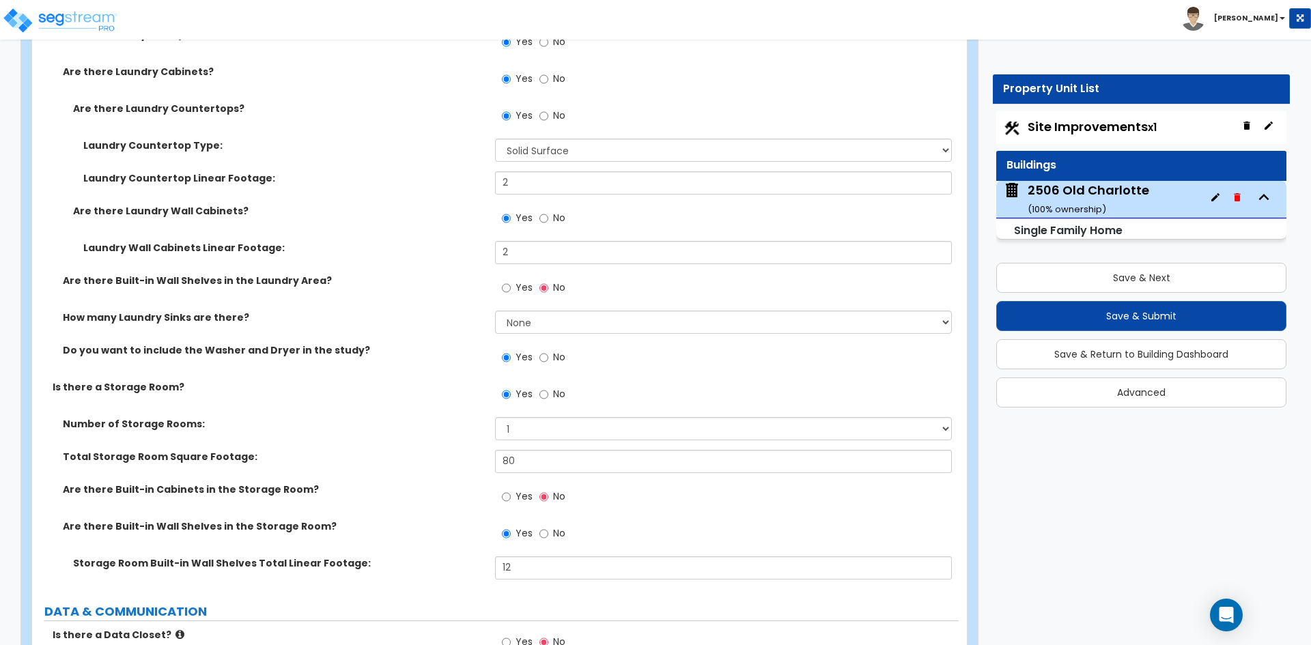
click at [466, 556] on label "Storage Room Built-in Wall Shelves Total Linear Footage:" at bounding box center [279, 563] width 412 height 14
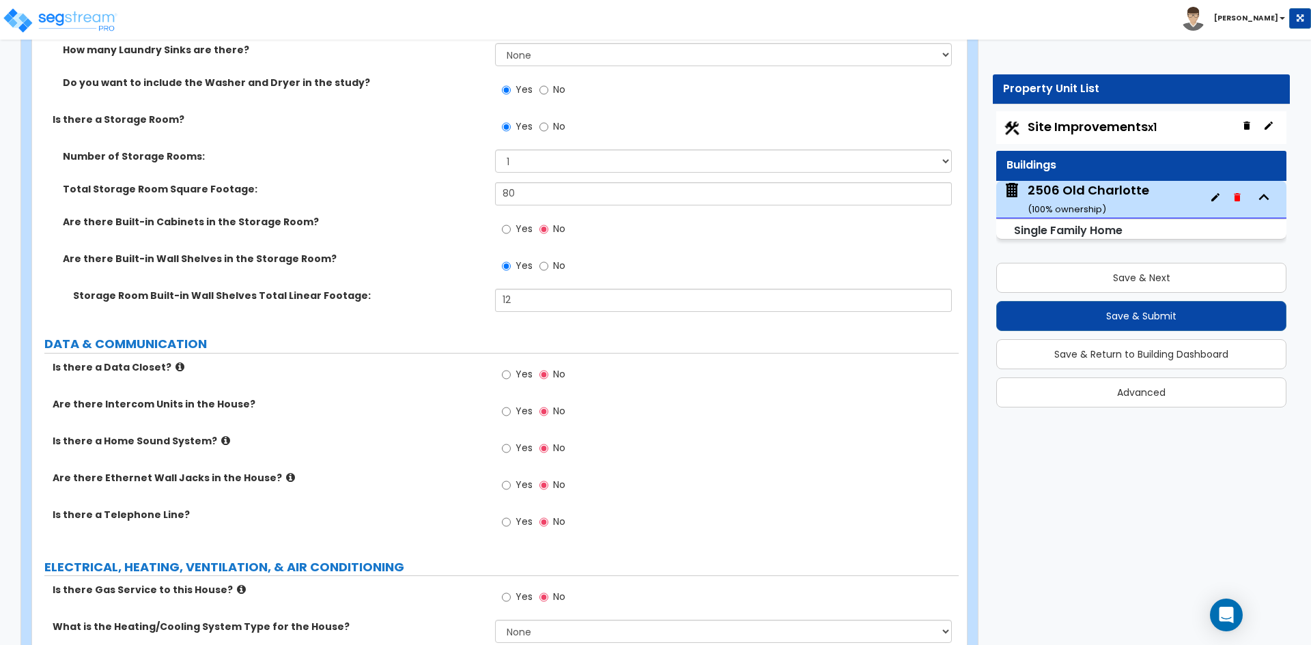
scroll to position [6963, 0]
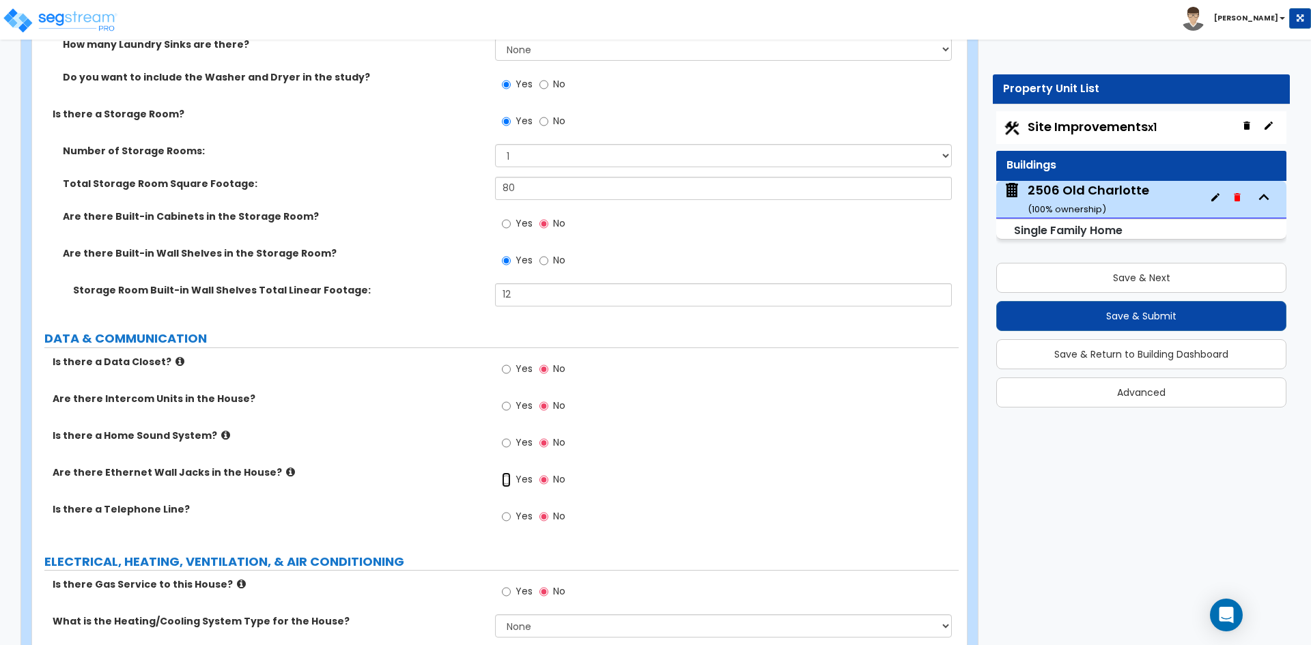
click at [504, 472] on input "Yes" at bounding box center [506, 479] width 9 height 15
radio input "true"
click at [508, 509] on input "Yes" at bounding box center [506, 516] width 9 height 15
radio input "true"
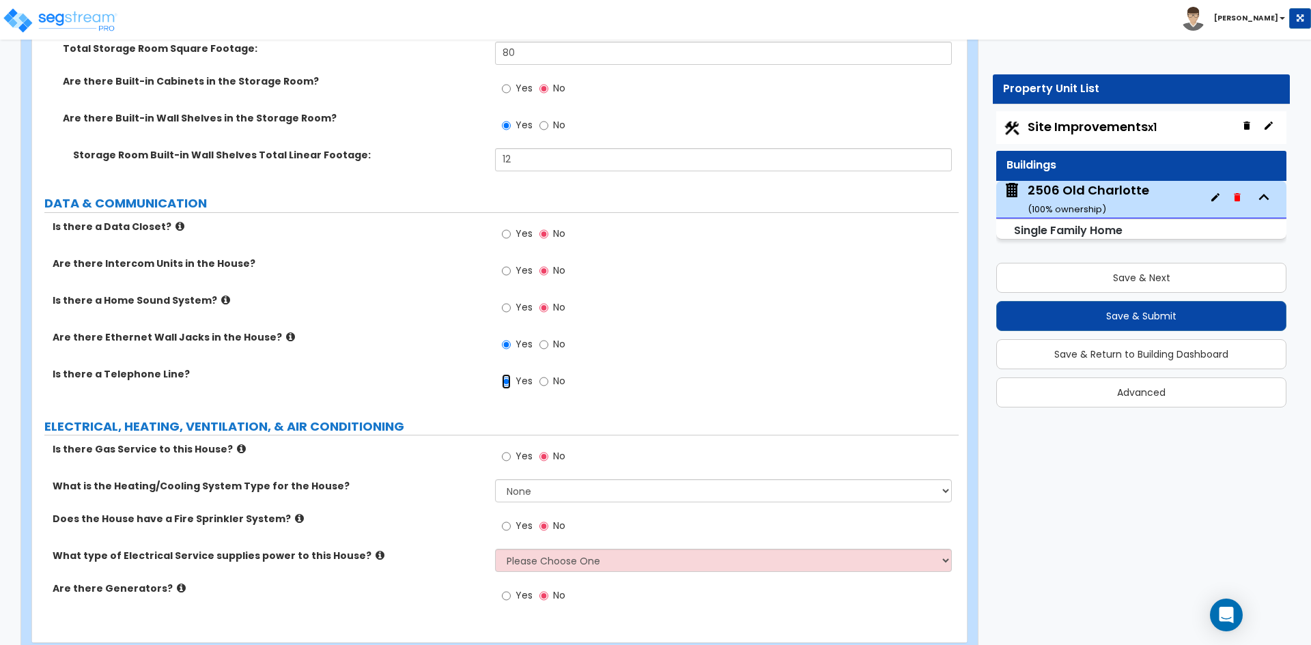
scroll to position [7100, 0]
click at [509, 448] on input "Yes" at bounding box center [506, 455] width 9 height 15
radio input "true"
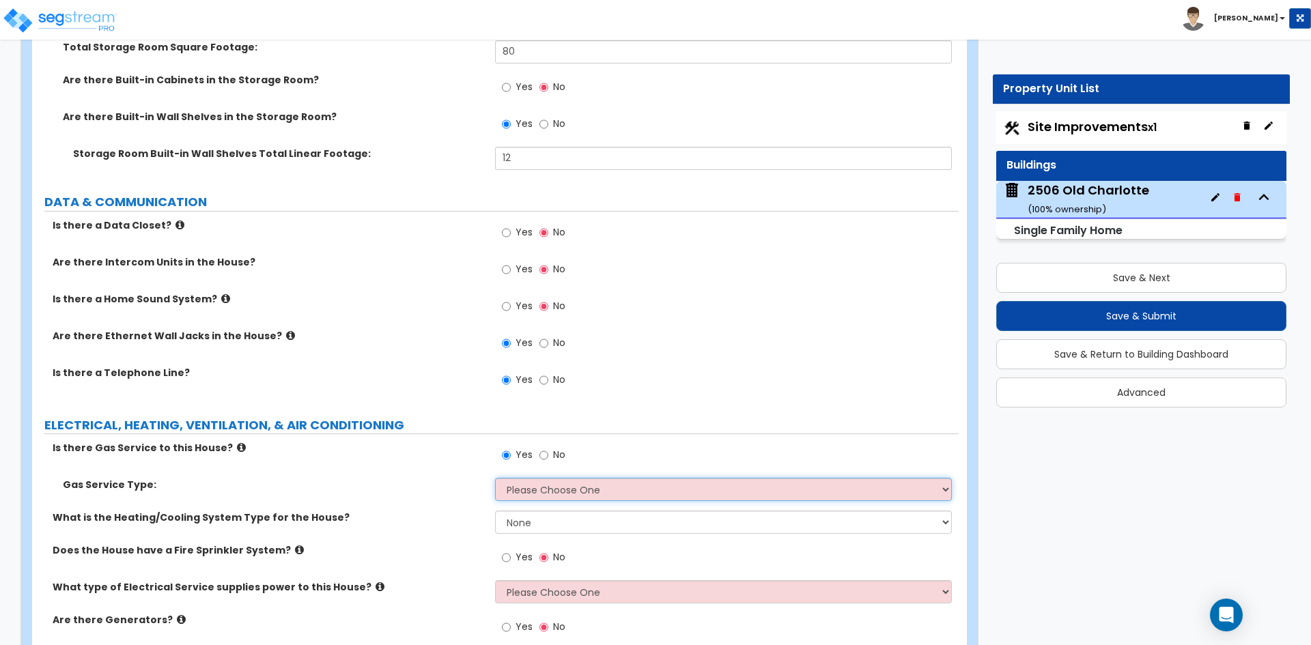
click at [517, 485] on select "Please Choose One Natural Gas Service Propane Tank On-site" at bounding box center [723, 489] width 456 height 23
select select "1"
click at [495, 478] on select "Please Choose One Natural Gas Service Propane Tank On-site" at bounding box center [723, 489] width 456 height 23
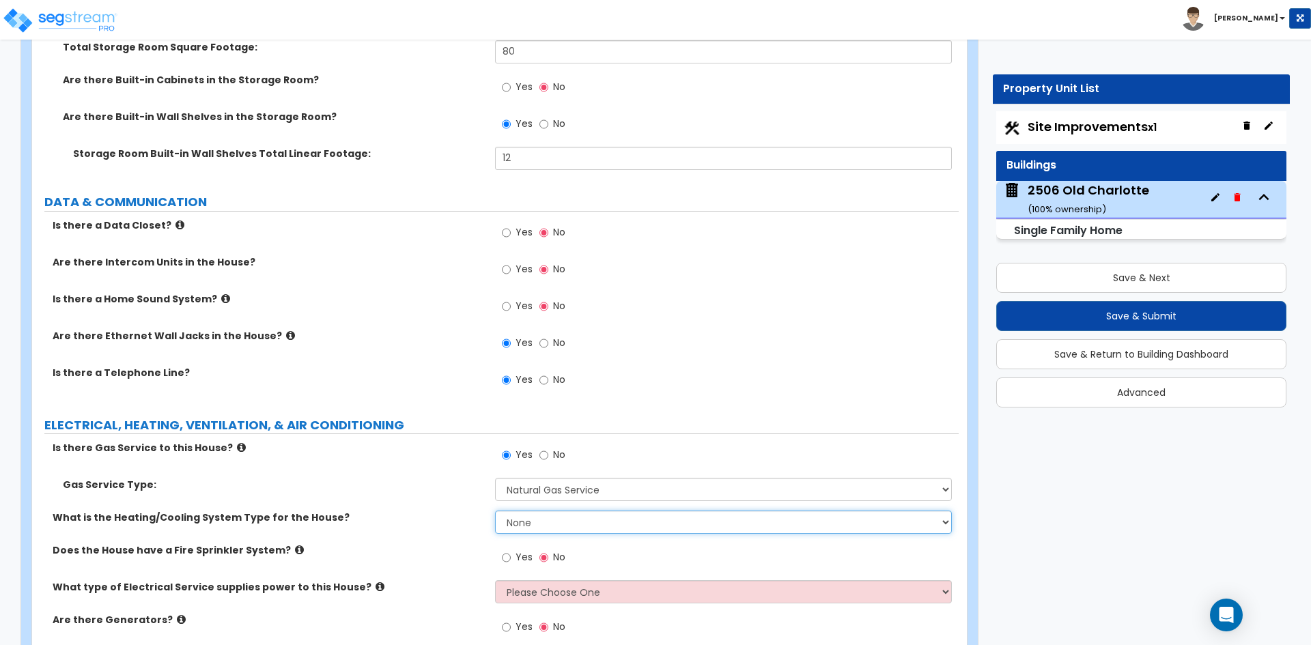
click at [529, 511] on select "None Heat Only Centralized Heating & Cooling Thru Wall Air Conditioners Mini Sp…" at bounding box center [723, 522] width 456 height 23
select select "2"
click at [495, 511] on select "None Heat Only Centralized Heating & Cooling Thru Wall Air Conditioners Mini Sp…" at bounding box center [723, 522] width 456 height 23
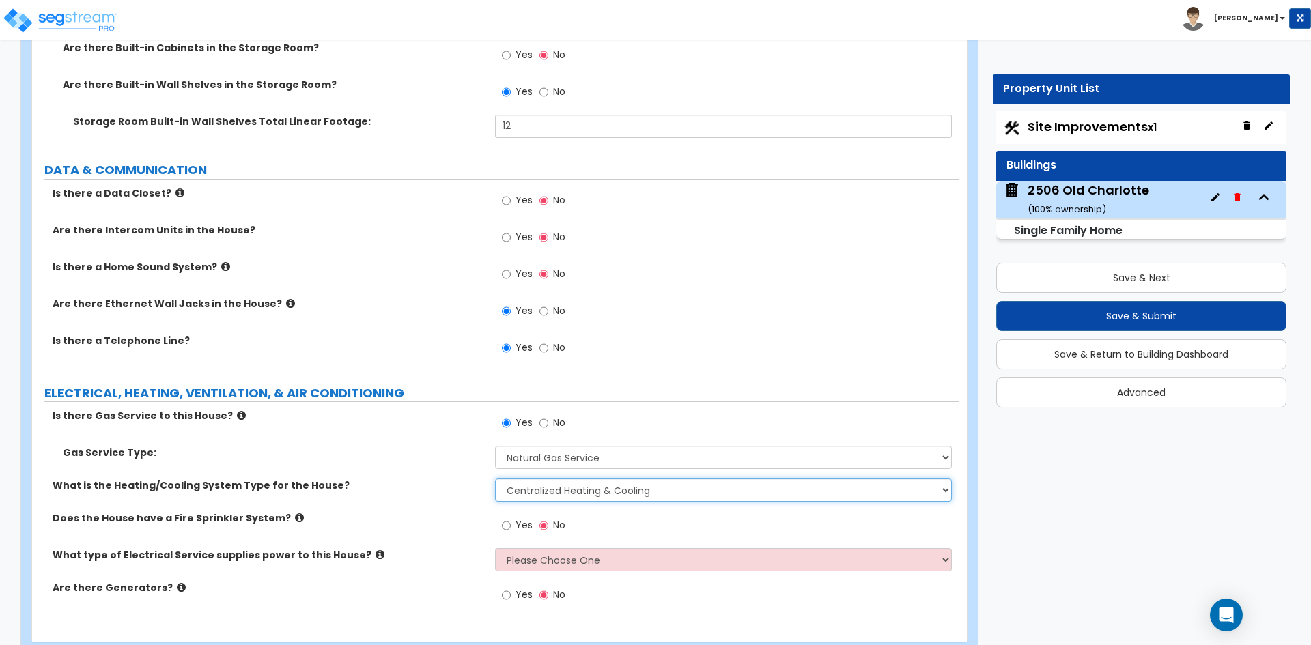
scroll to position [7154, 0]
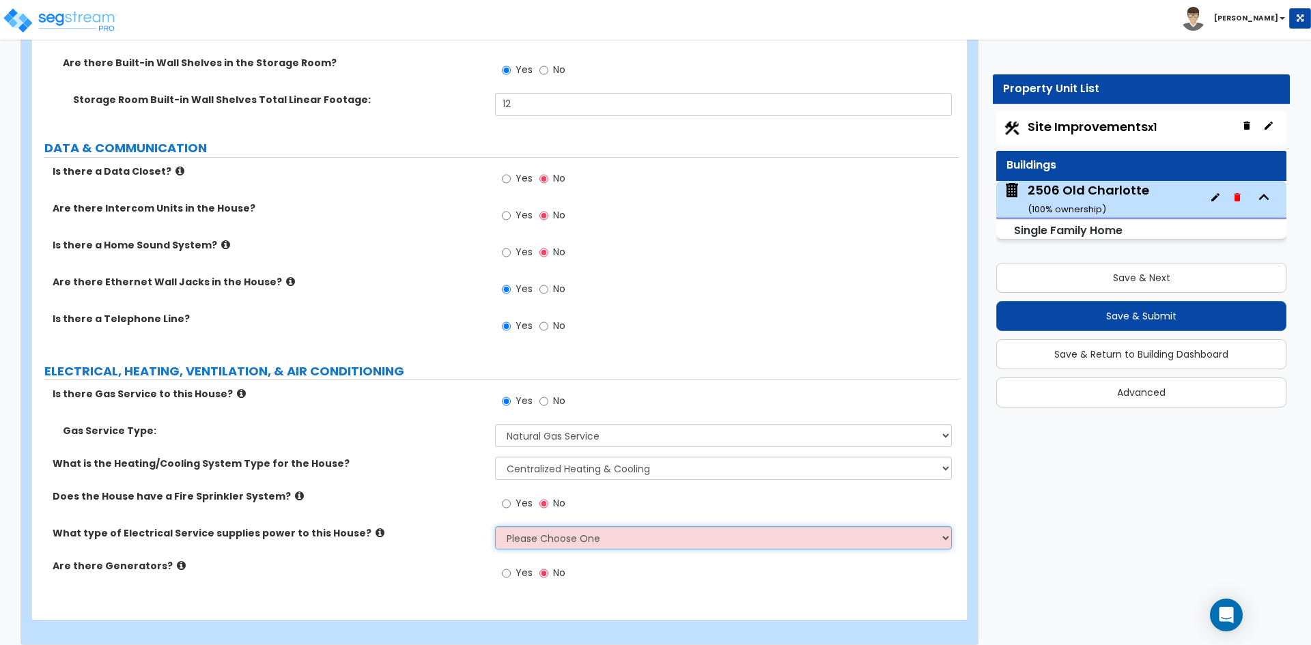
click at [532, 532] on select "Please Choose One Overhead Underground" at bounding box center [723, 537] width 456 height 23
select select "2"
click at [495, 526] on select "Please Choose One Overhead Underground" at bounding box center [723, 537] width 456 height 23
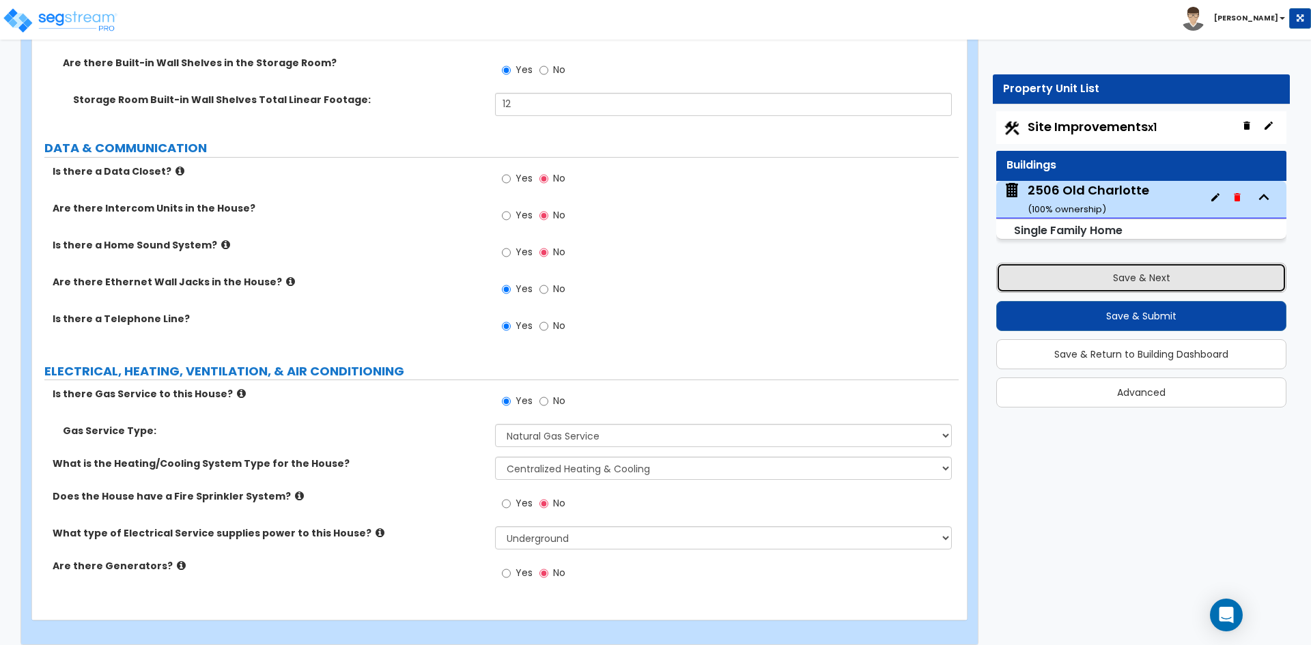
click at [1096, 285] on button "Save & Next" at bounding box center [1141, 278] width 290 height 30
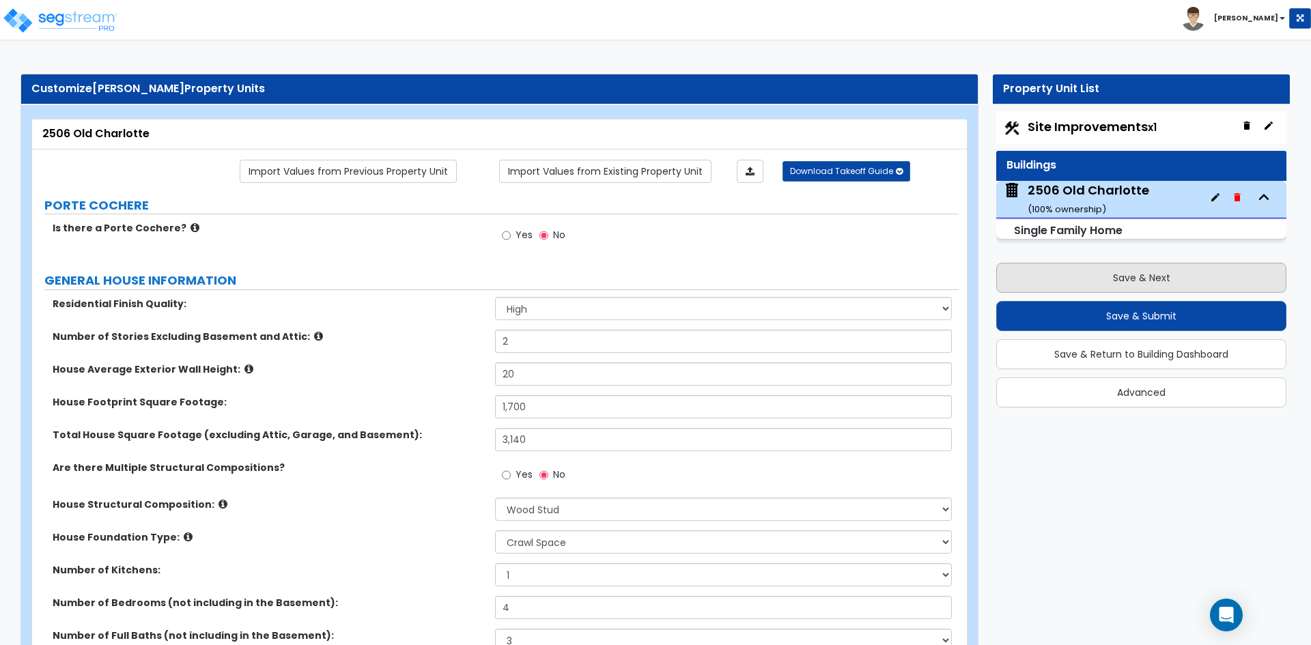
select select "2"
select select "1"
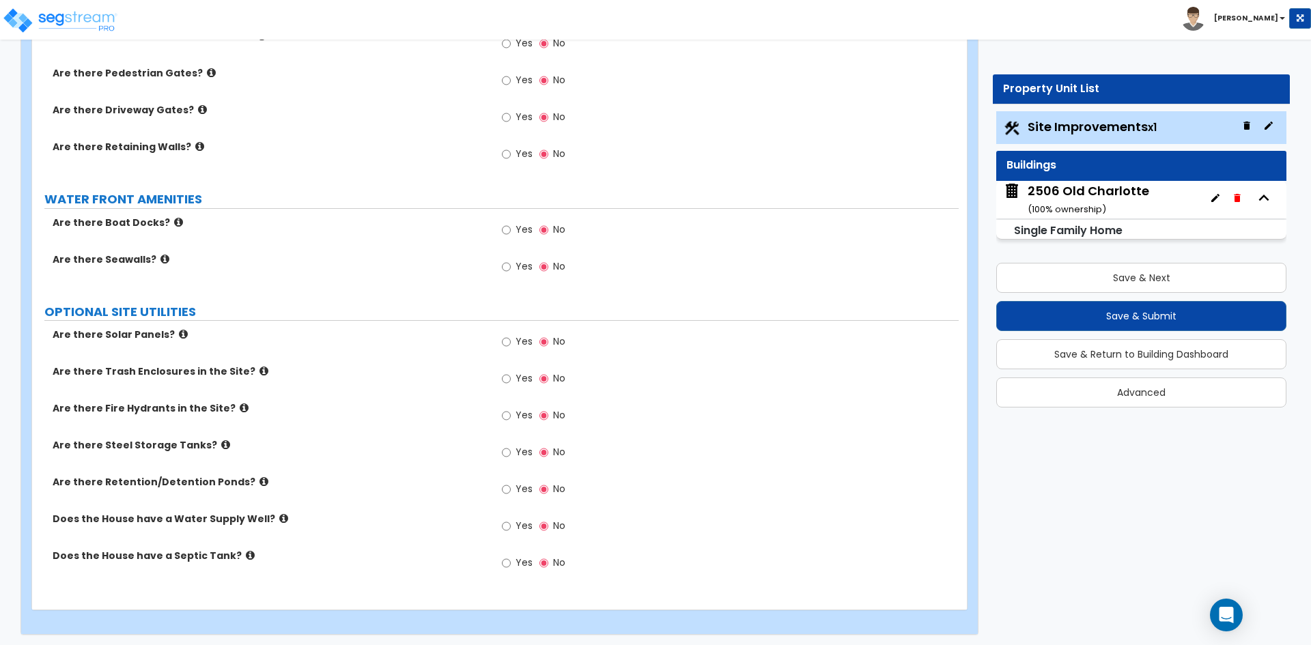
scroll to position [2291, 0]
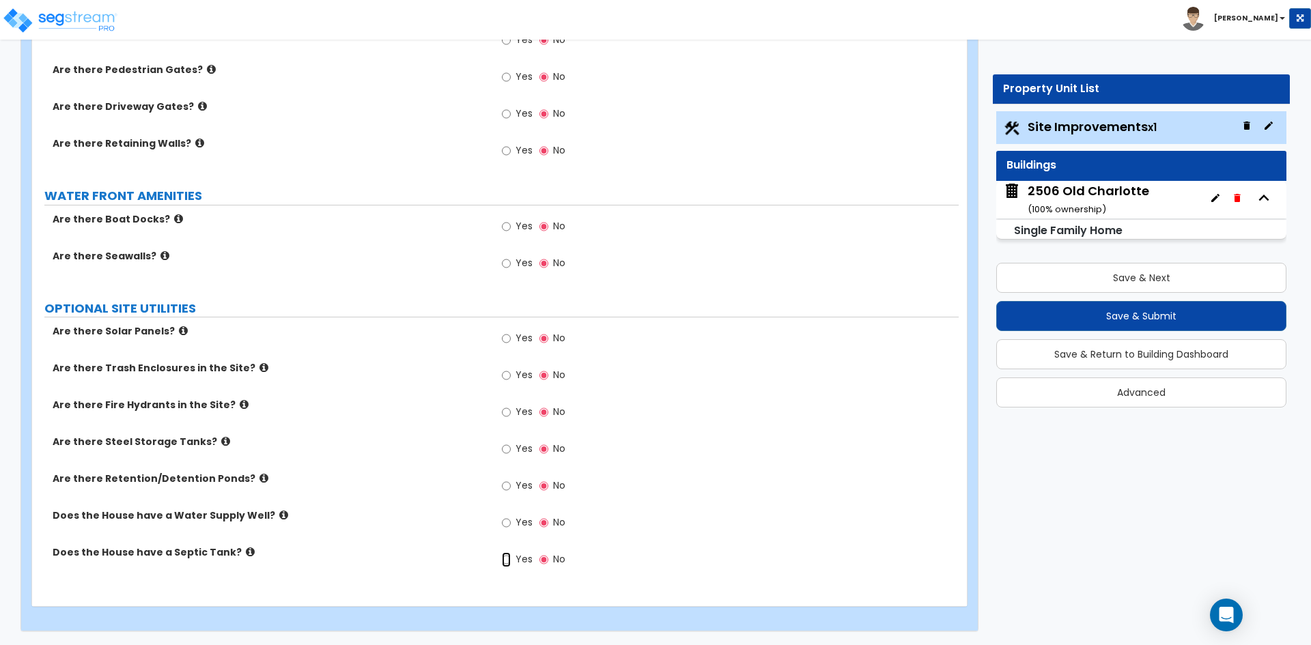
click at [504, 564] on input "Yes" at bounding box center [506, 559] width 9 height 15
radio input "true"
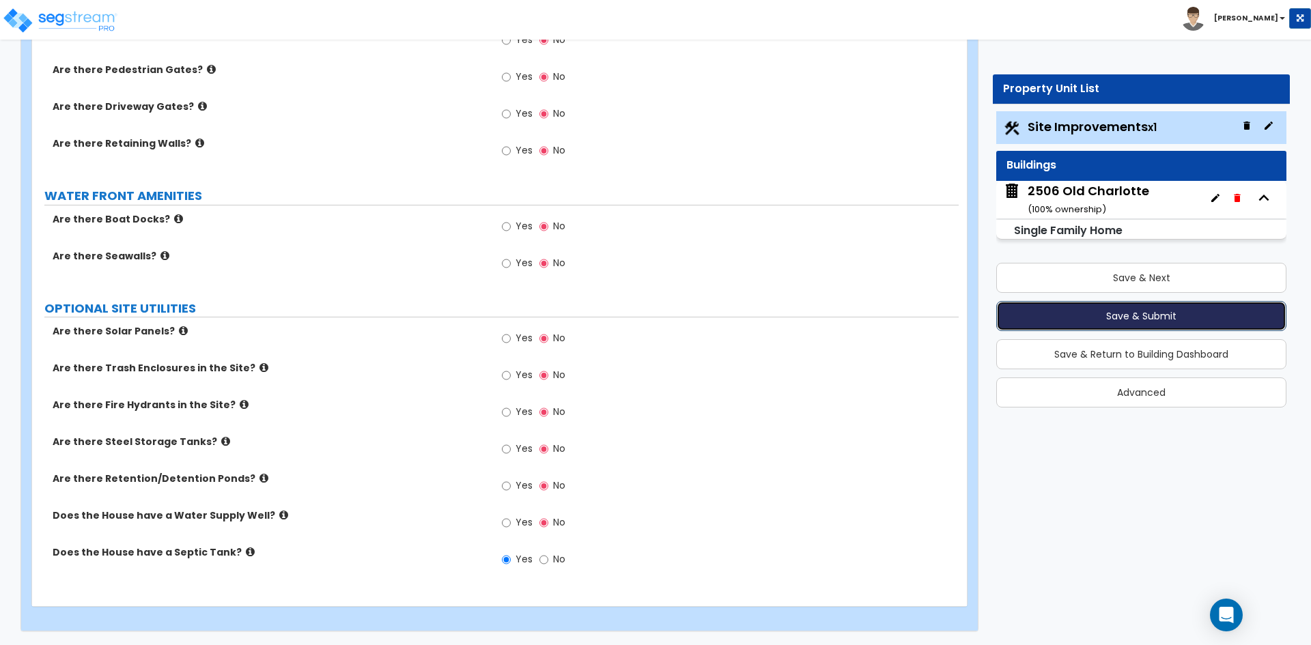
click at [1143, 317] on button "Save & Submit" at bounding box center [1141, 316] width 290 height 30
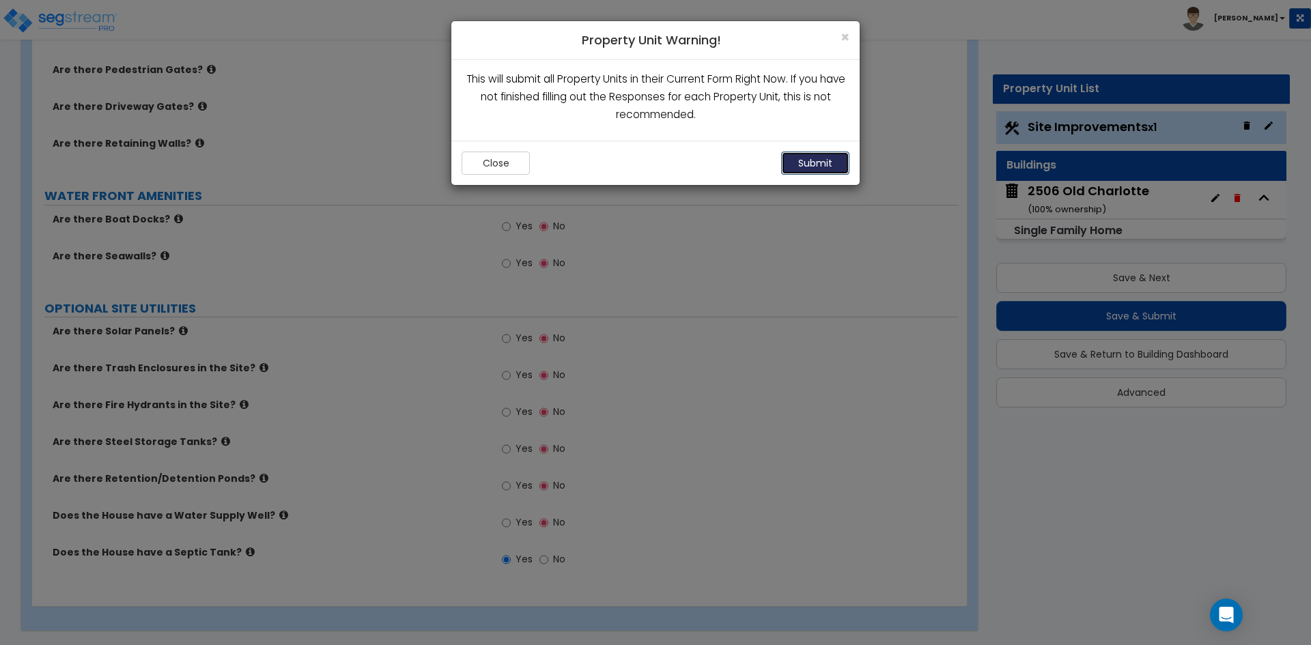
click at [838, 162] on button "Submit" at bounding box center [815, 163] width 68 height 23
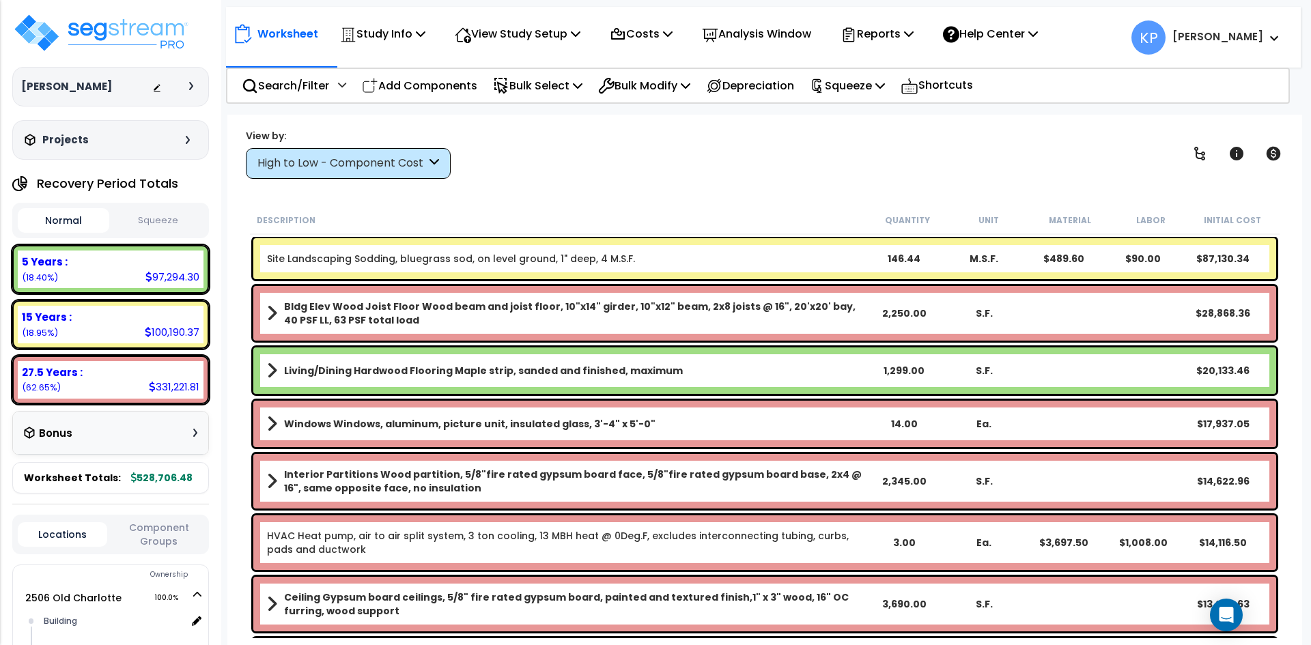
click at [145, 228] on button "Squeeze" at bounding box center [158, 221] width 91 height 24
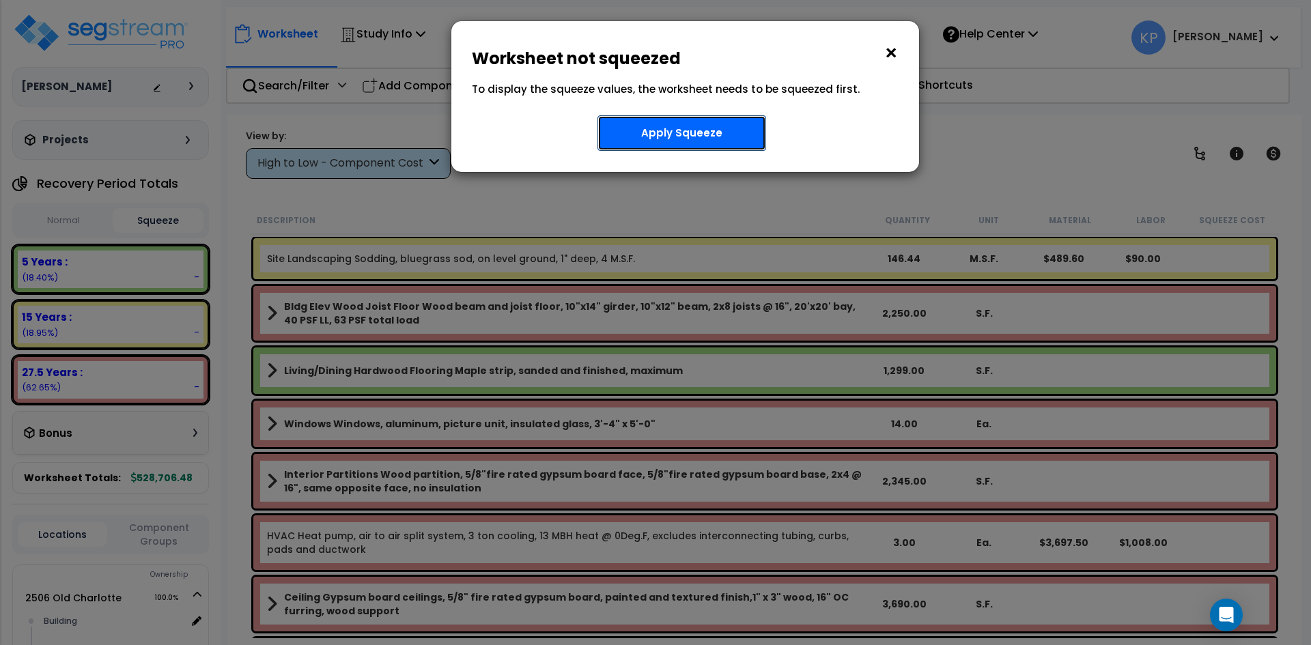
click at [697, 137] on button "Apply Squeeze" at bounding box center [681, 132] width 169 height 35
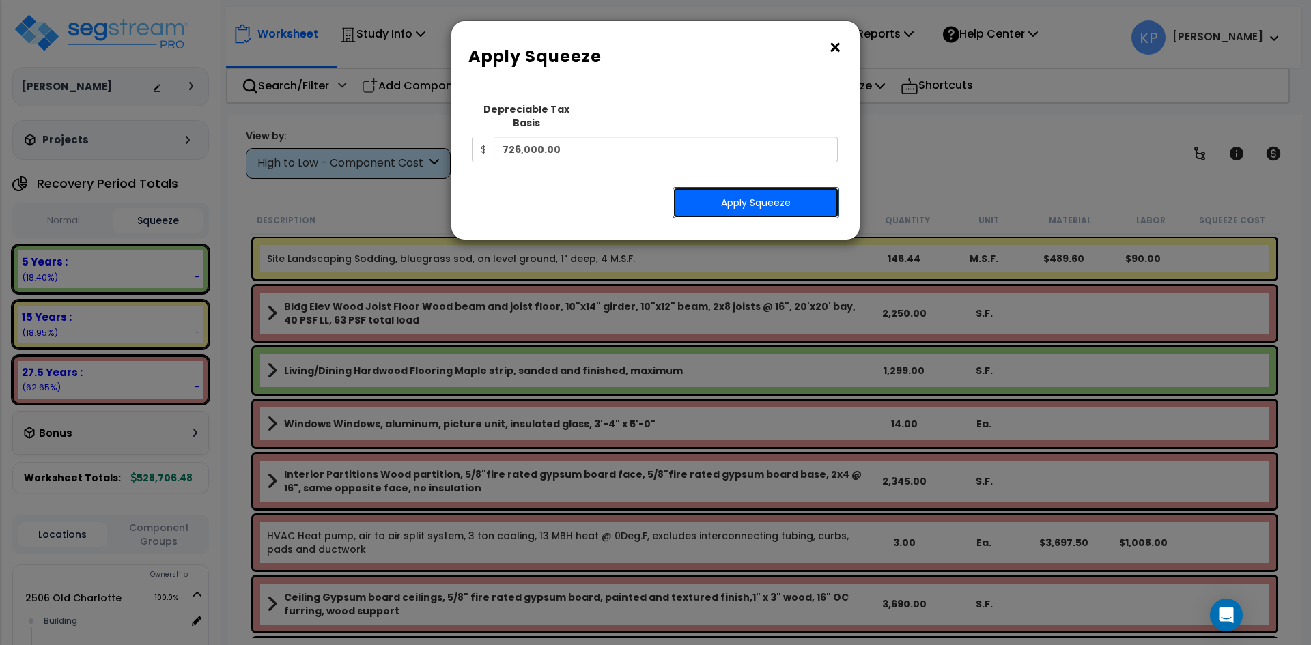
click at [760, 197] on button "Apply Squeeze" at bounding box center [755, 202] width 167 height 31
